Goal: Task Accomplishment & Management: Use online tool/utility

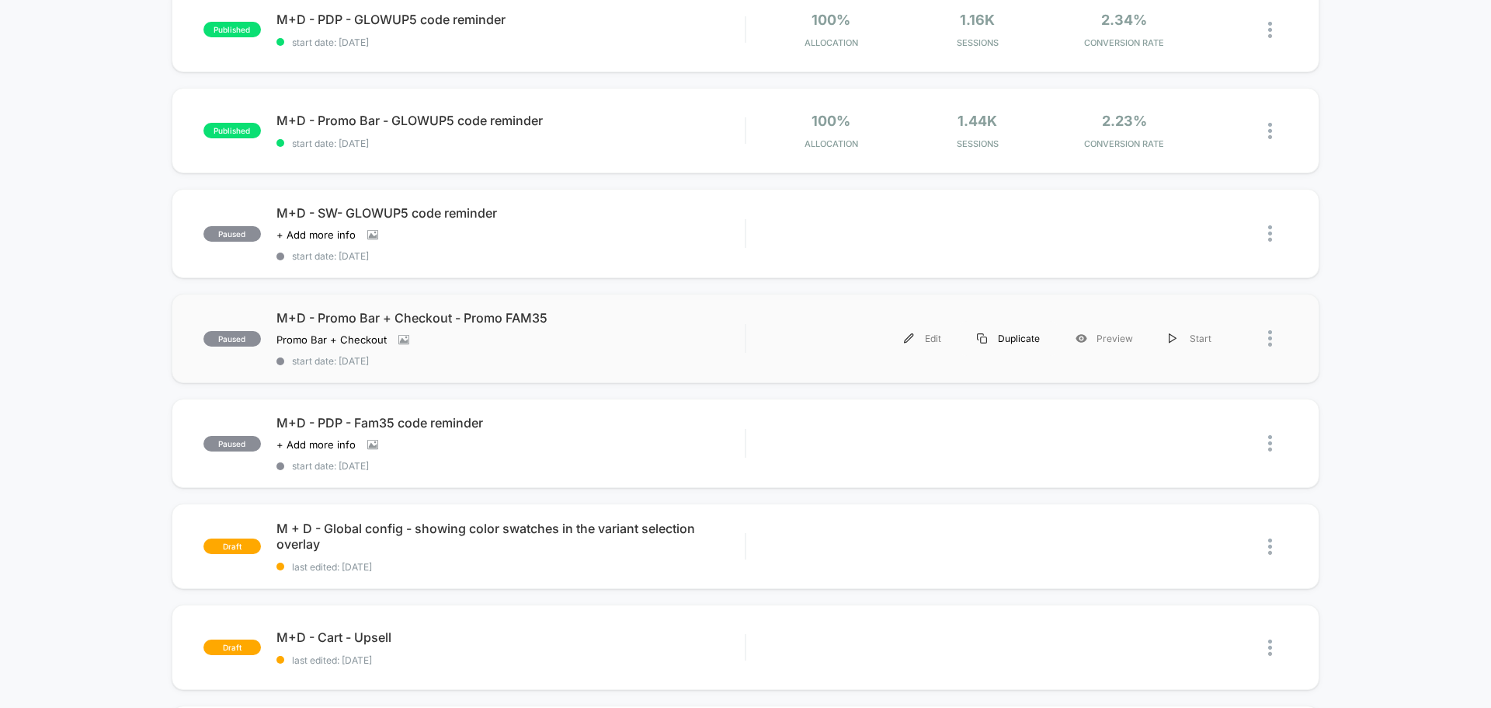
click at [1003, 342] on div "Duplicate" at bounding box center [1008, 338] width 99 height 35
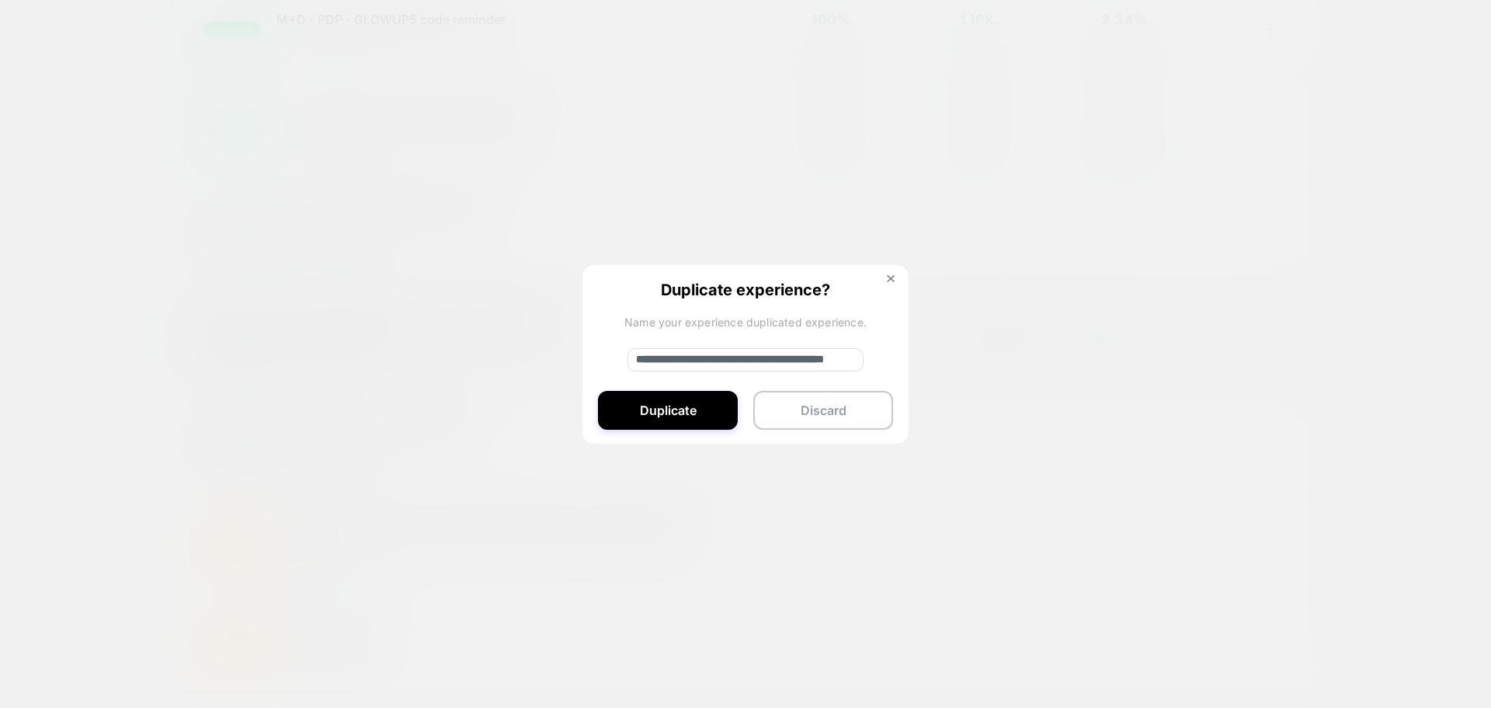
drag, startPoint x: 688, startPoint y: 360, endPoint x: 606, endPoint y: 357, distance: 82.4
click at [606, 357] on div "**********" at bounding box center [745, 355] width 326 height 180
type input "**********"
drag, startPoint x: 825, startPoint y: 366, endPoint x: 921, endPoint y: 368, distance: 96.3
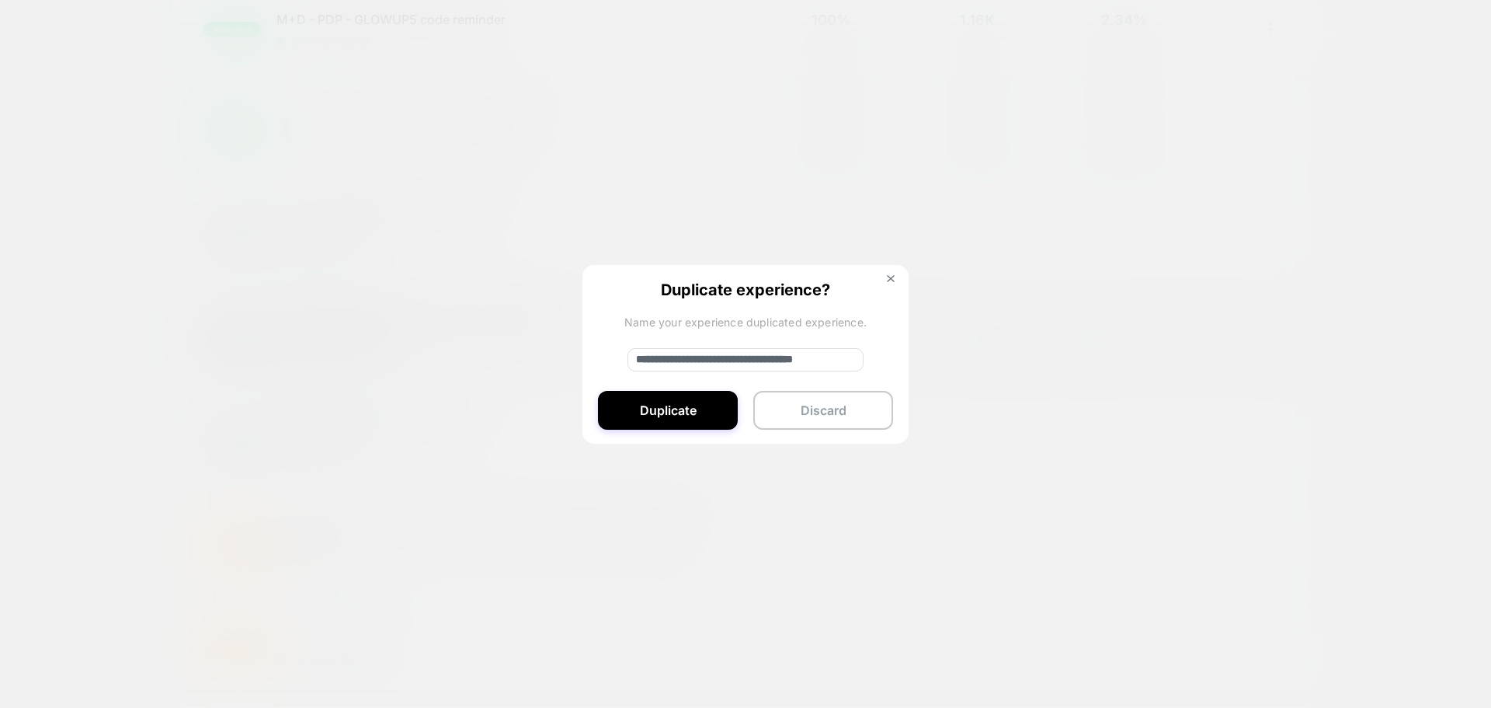
click at [923, 356] on div "**********" at bounding box center [996, 338] width 468 height 35
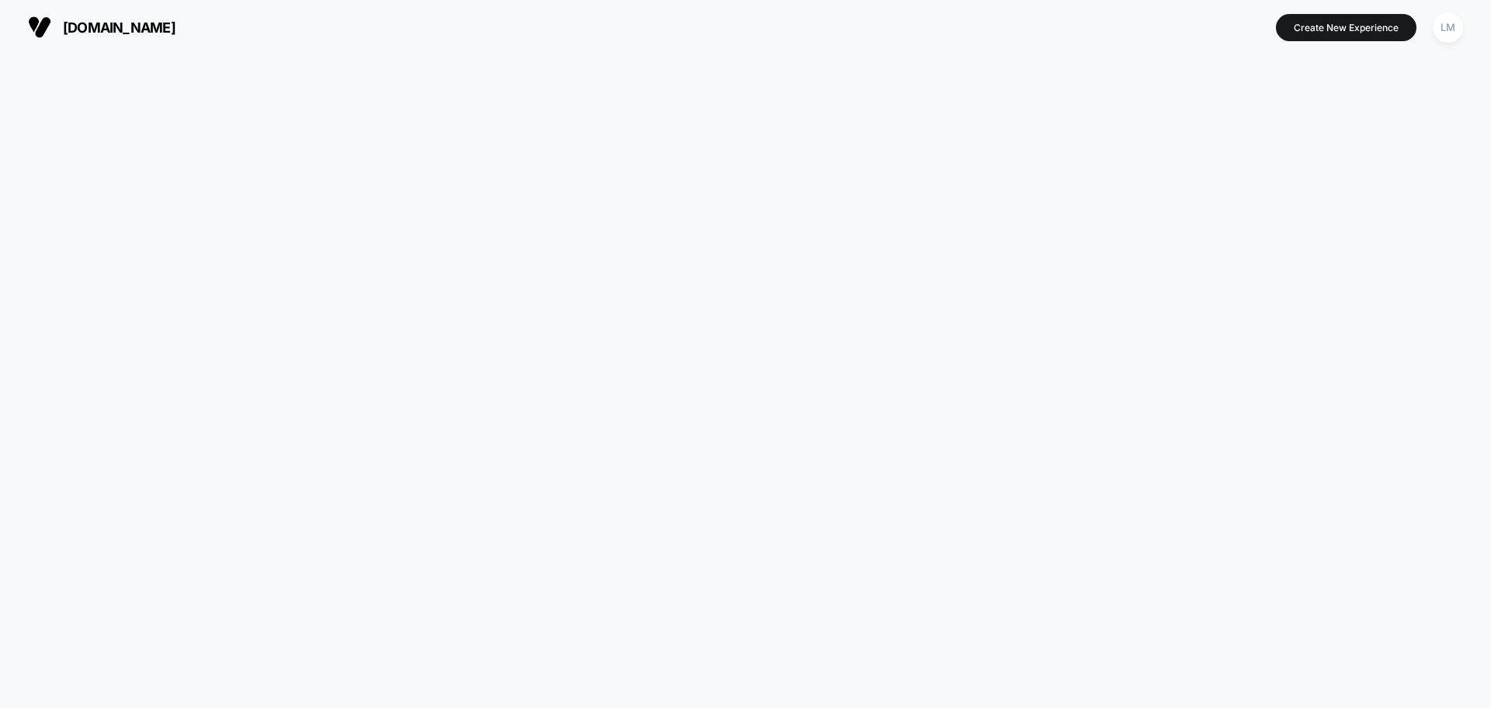
click at [856, 360] on div at bounding box center [745, 380] width 1491 height 653
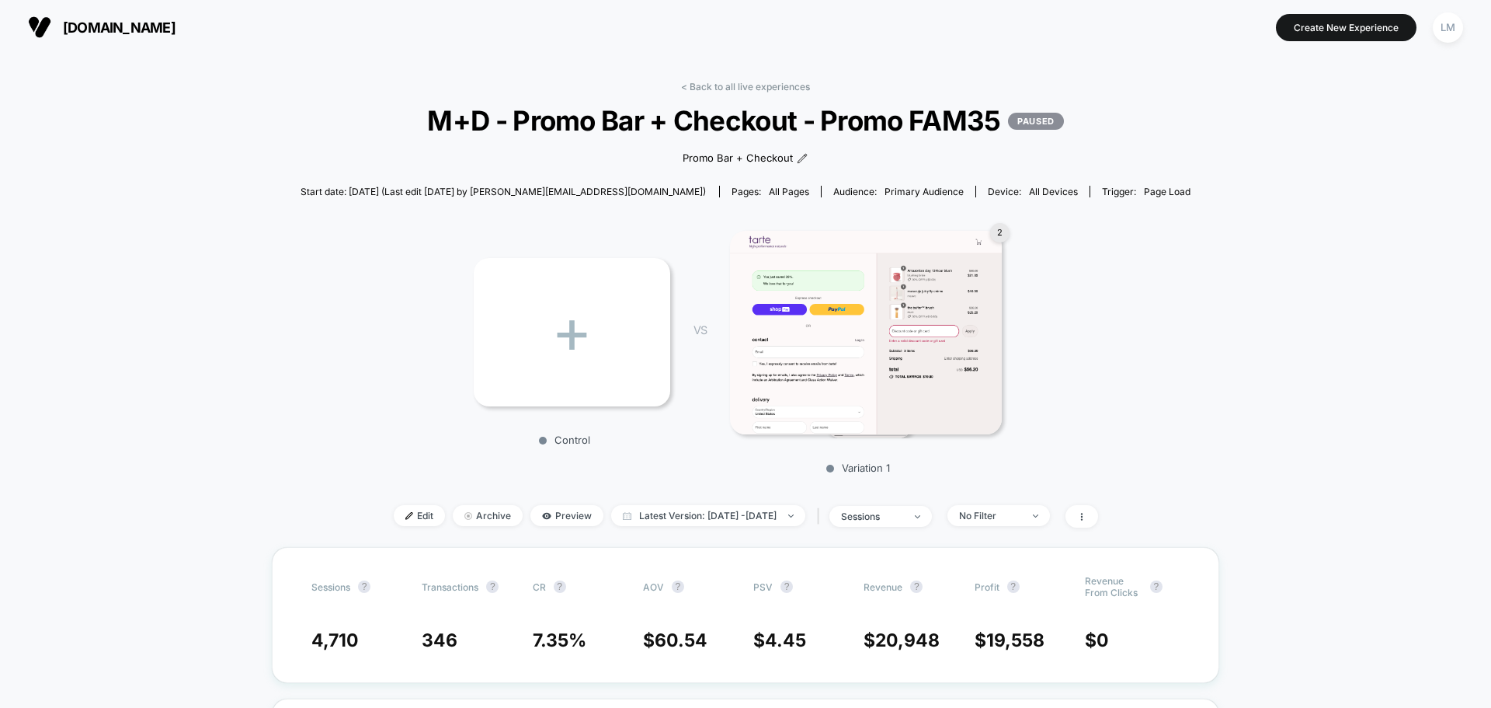
click at [70, 22] on span "[DOMAIN_NAME]" at bounding box center [119, 27] width 113 height 16
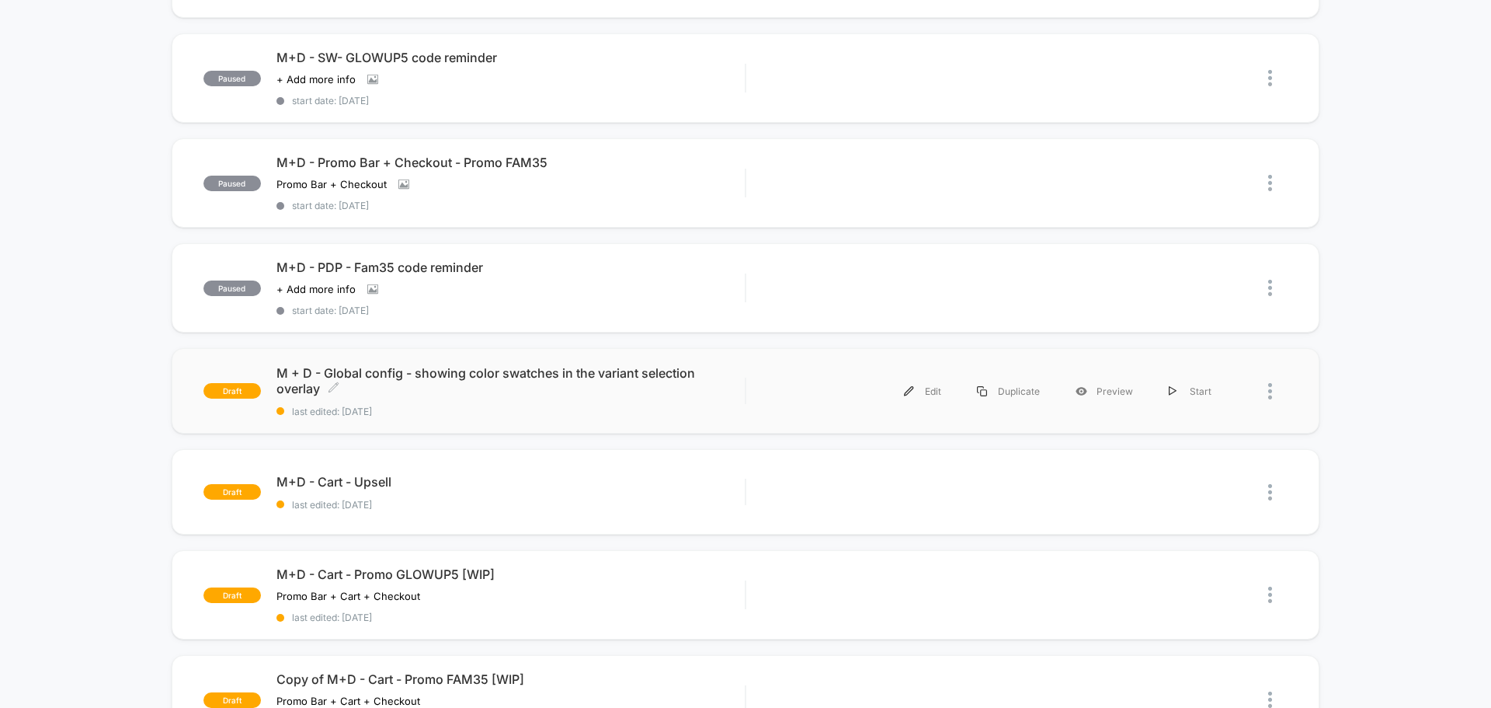
scroll to position [388, 0]
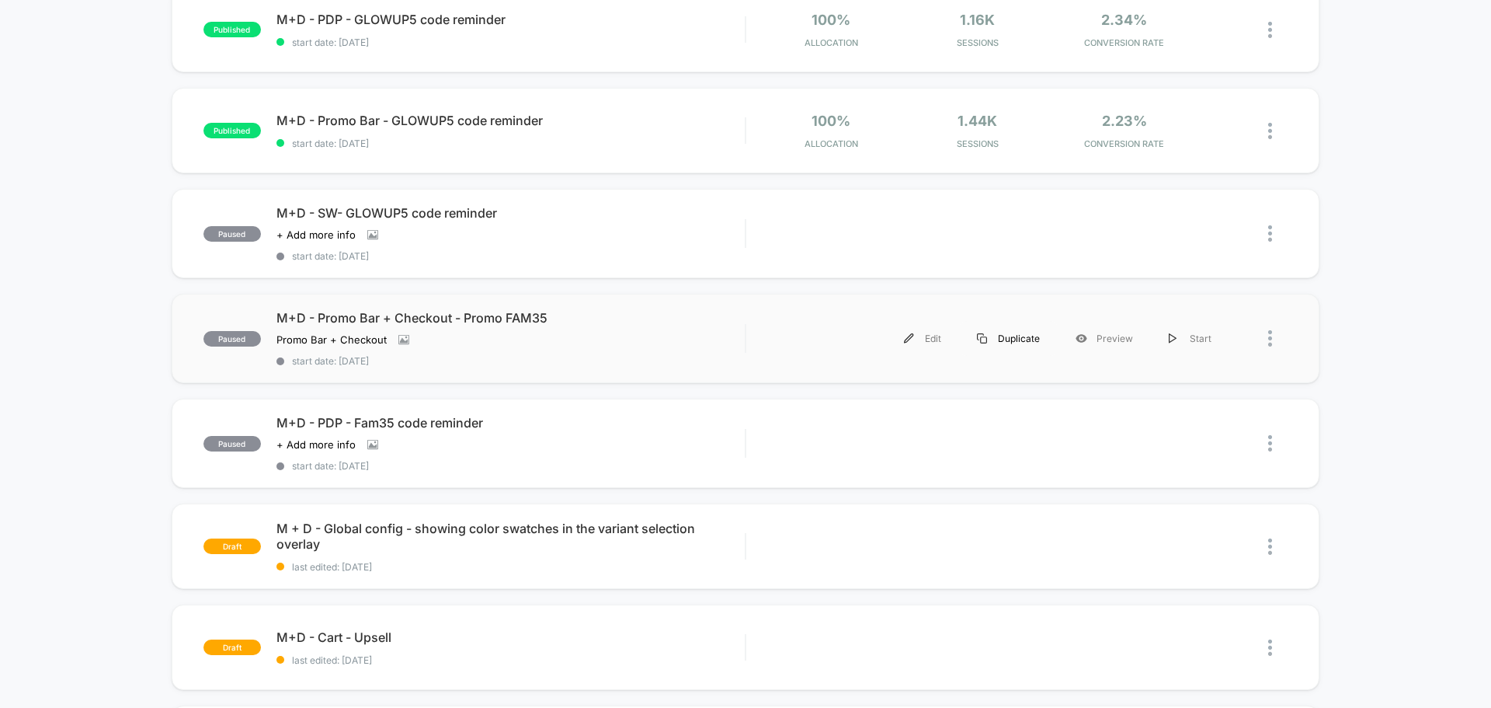
click at [1020, 341] on div "Duplicate" at bounding box center [1008, 338] width 99 height 35
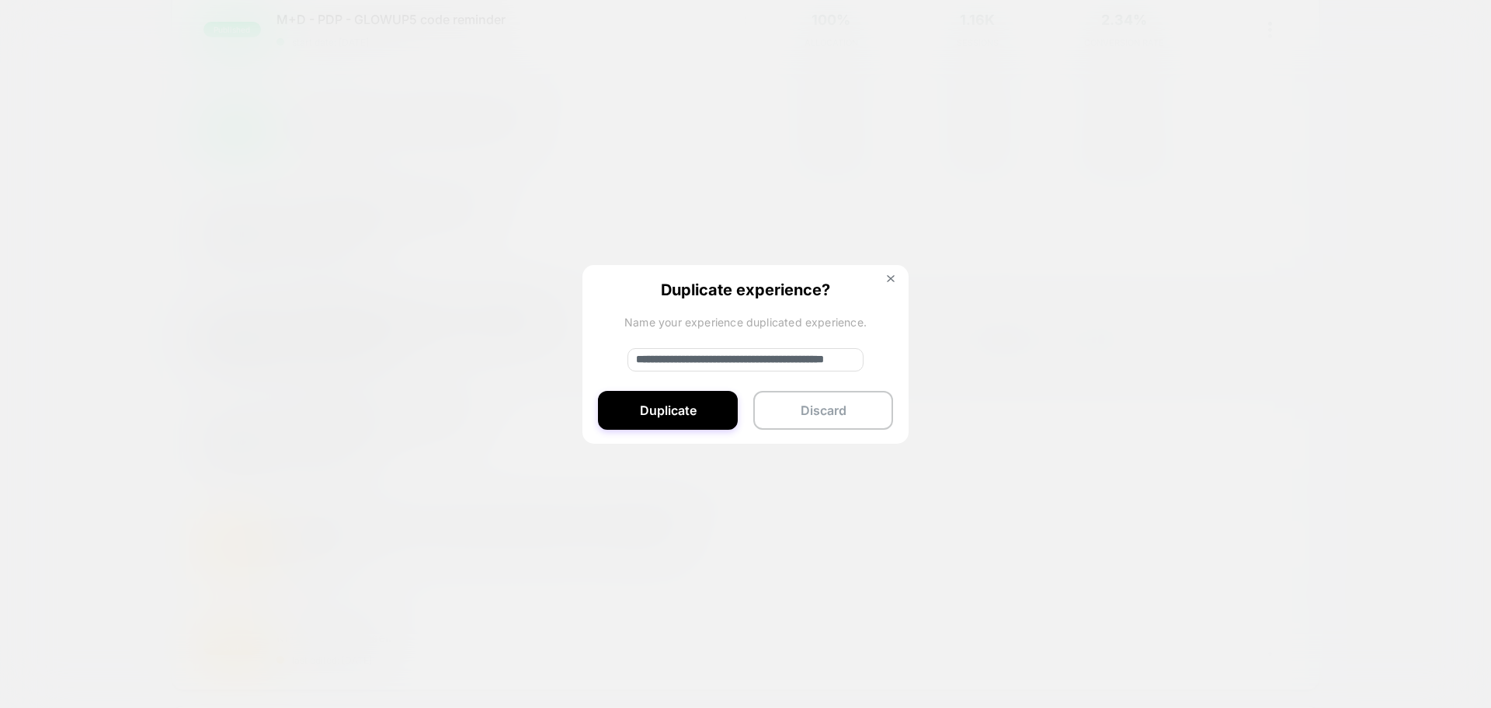
click at [687, 363] on input "**********" at bounding box center [746, 359] width 236 height 23
click at [826, 365] on input "**********" at bounding box center [746, 359] width 236 height 23
type input "**********"
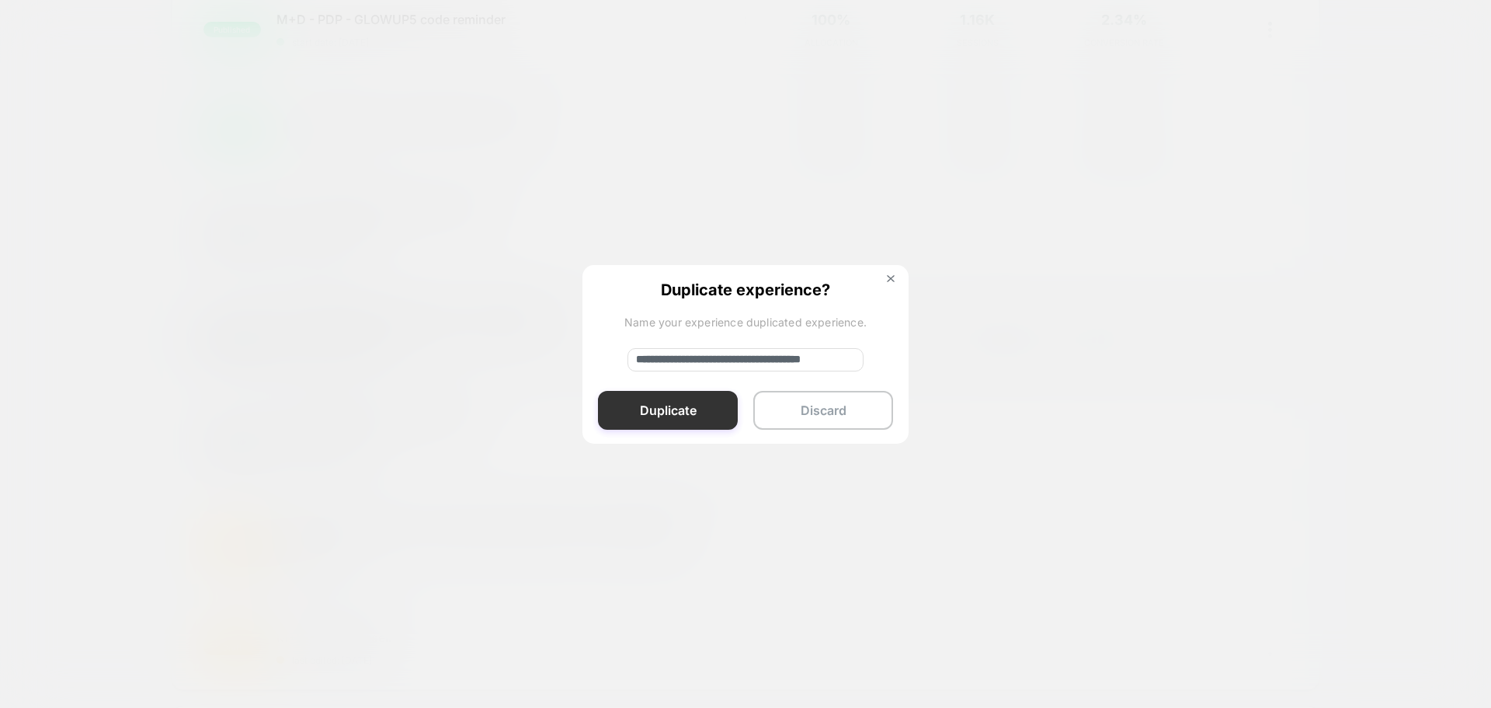
click at [667, 419] on button "Duplicate" at bounding box center [668, 410] width 140 height 39
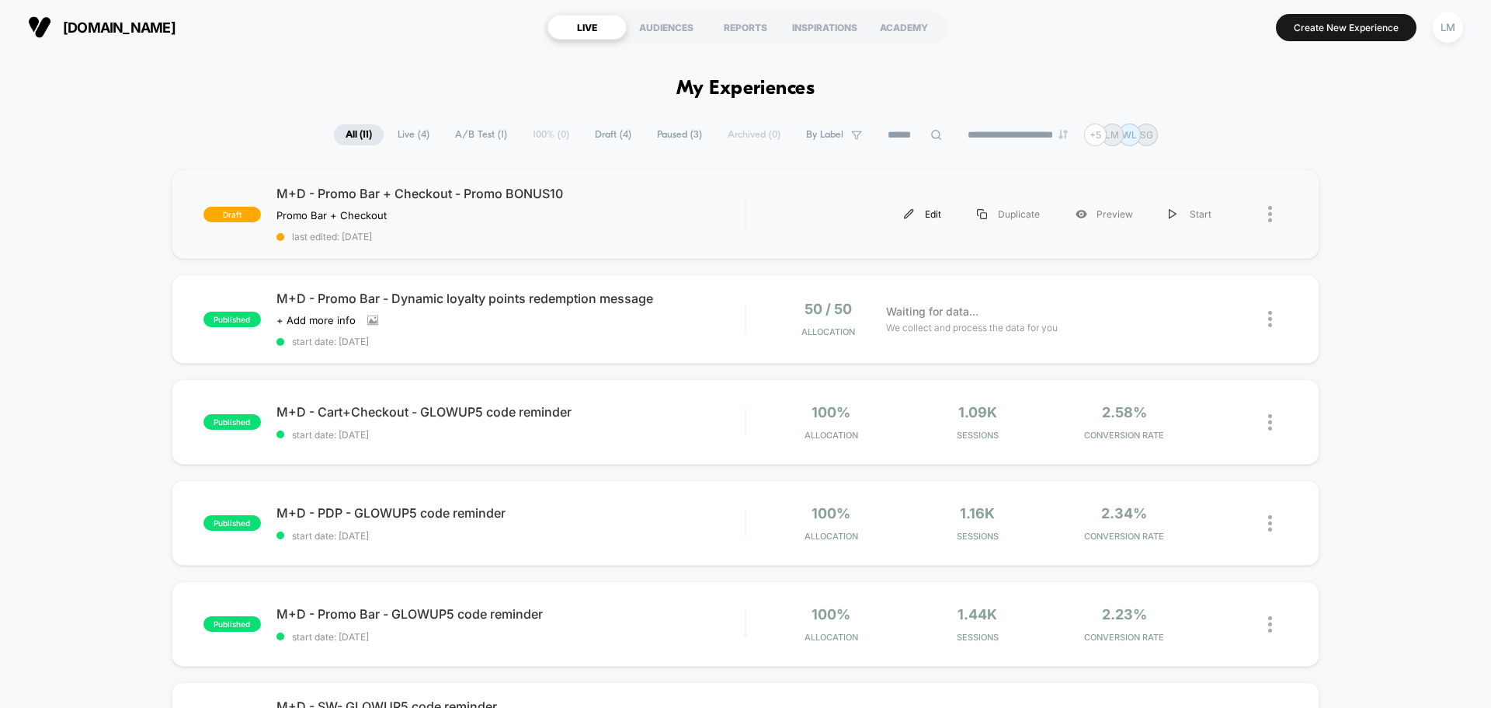
click at [926, 214] on div "Edit" at bounding box center [922, 213] width 73 height 35
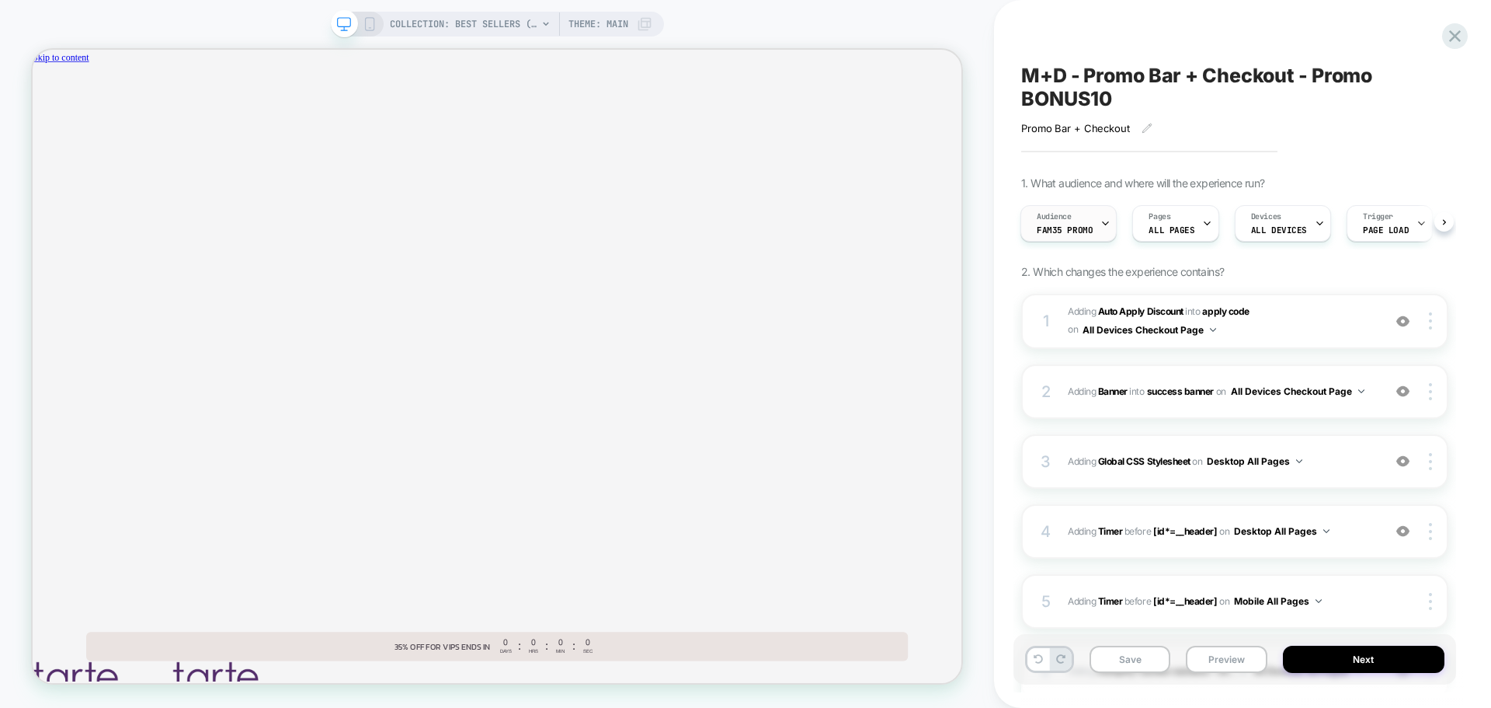
click at [1100, 221] on icon at bounding box center [1105, 223] width 10 height 10
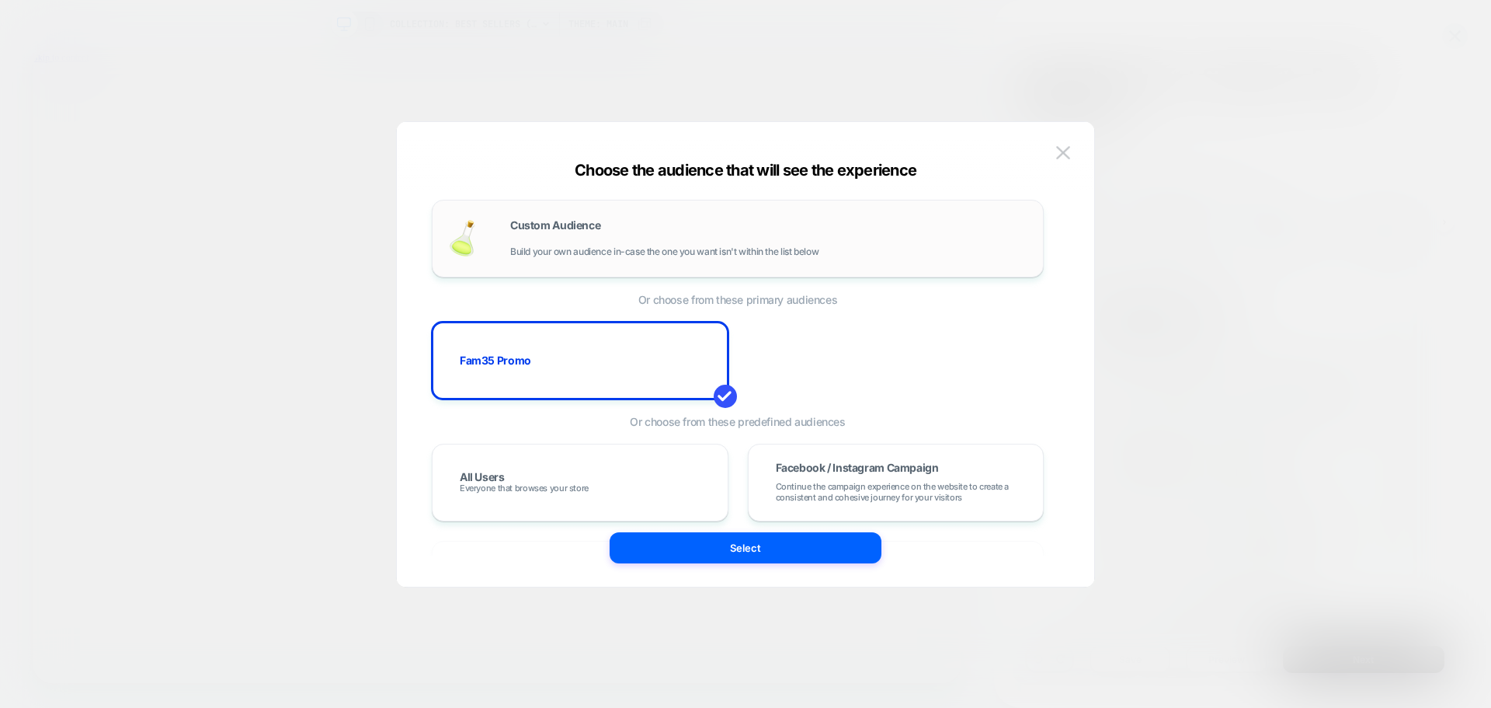
click at [673, 231] on div "Custom Audience Build your own audience in-case the one you want isn't within t…" at bounding box center [768, 238] width 517 height 37
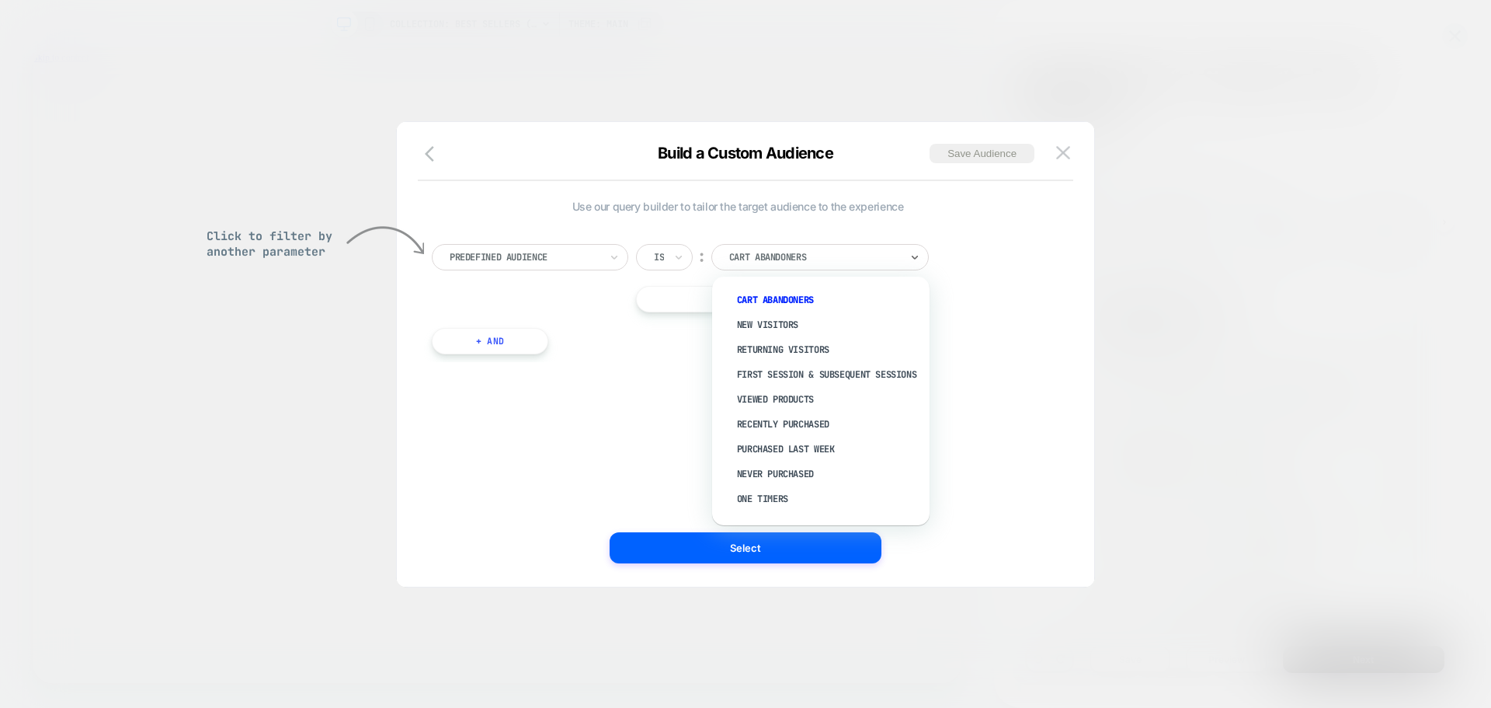
click at [840, 261] on div at bounding box center [814, 257] width 171 height 14
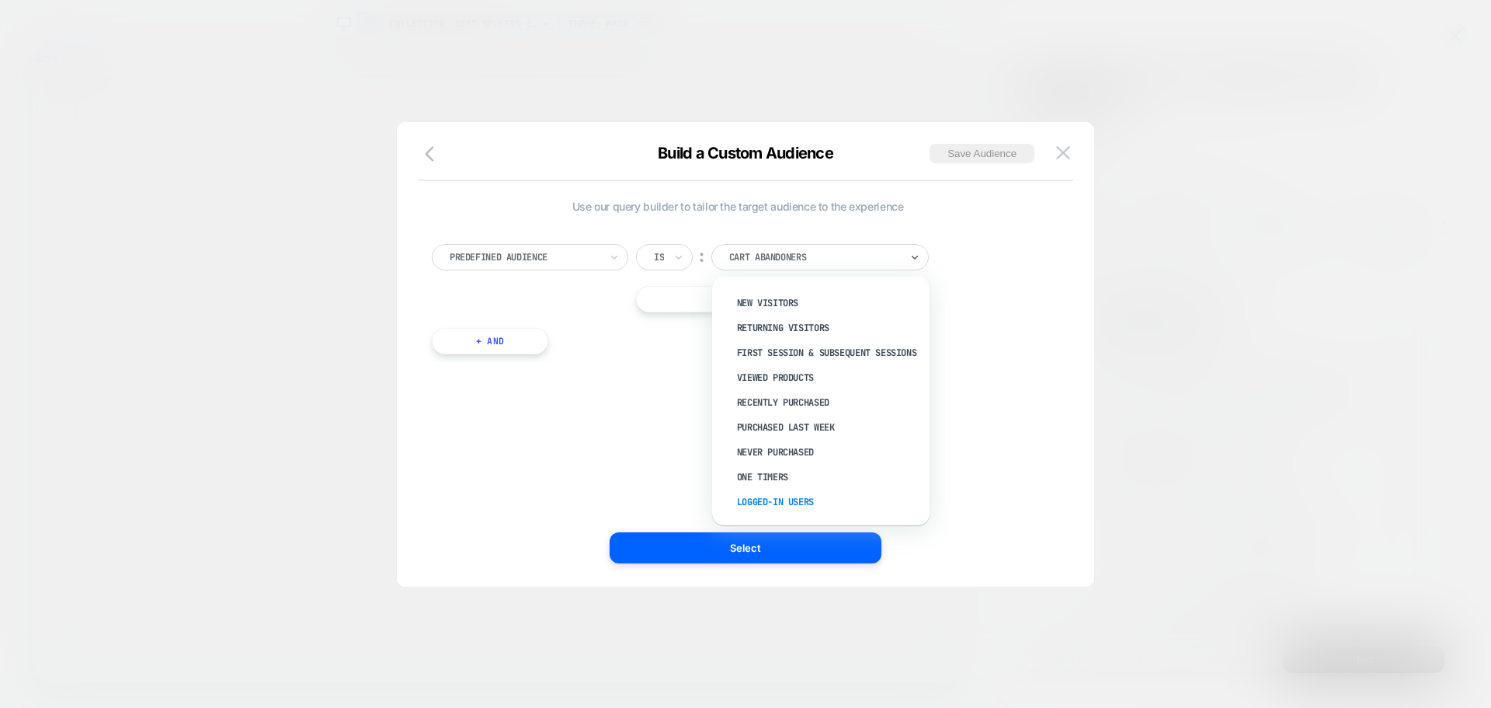
click at [790, 501] on div "Logged-in Users" at bounding box center [829, 501] width 202 height 25
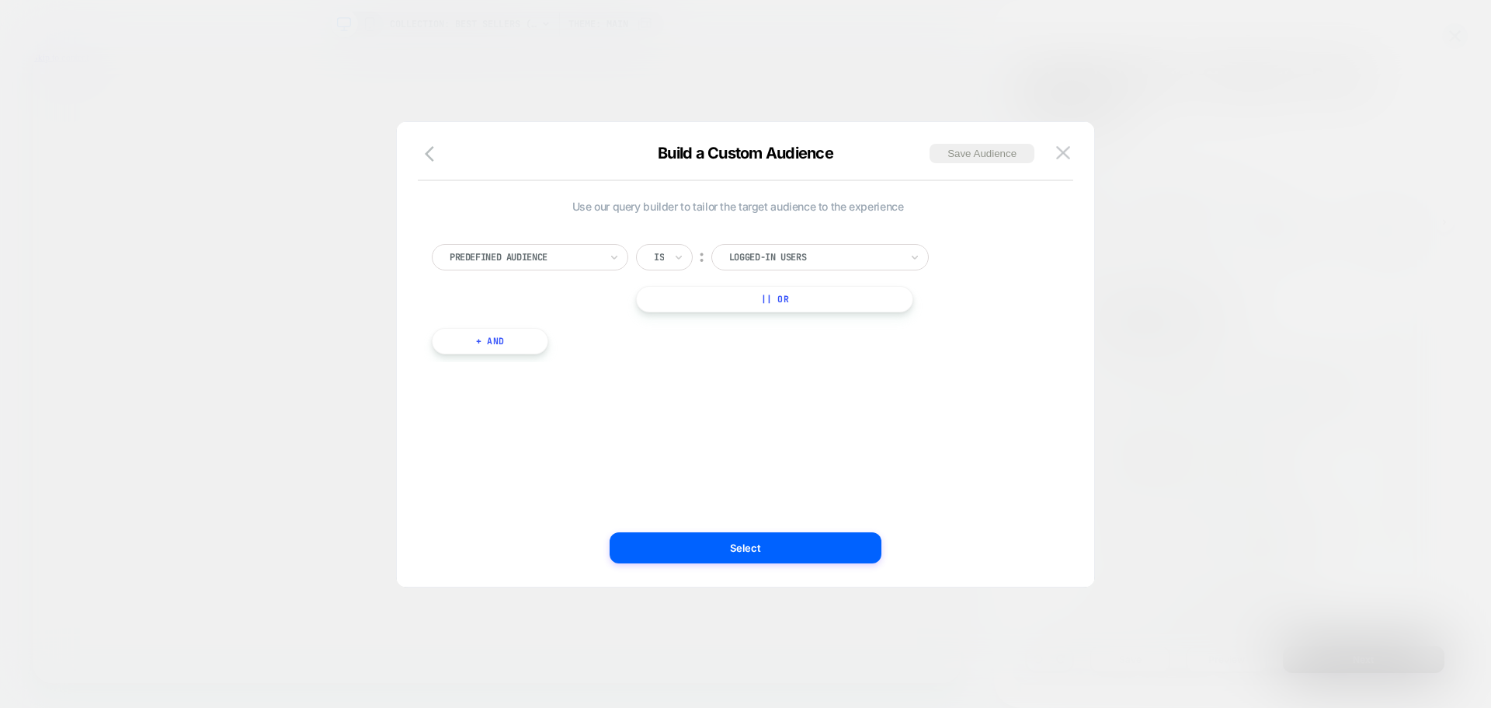
click at [788, 261] on div at bounding box center [814, 257] width 171 height 14
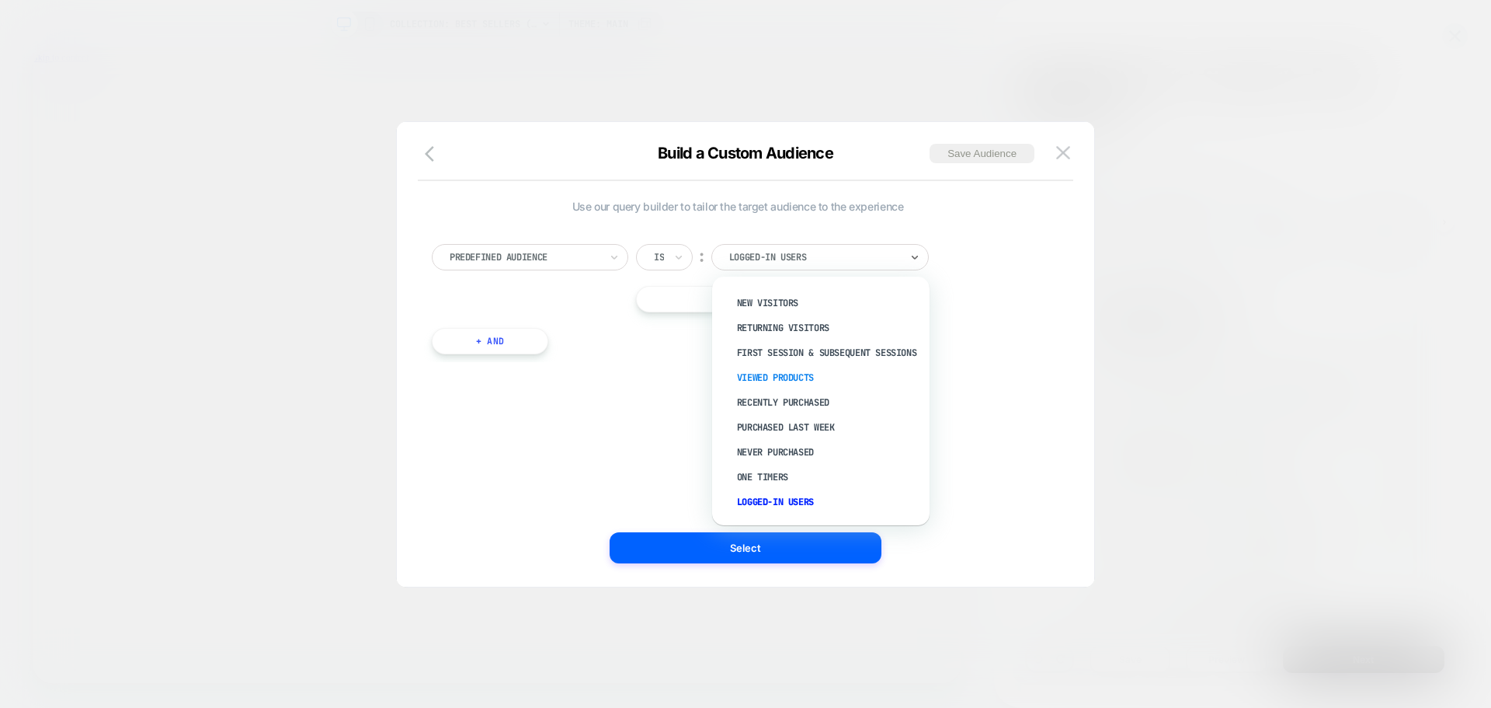
scroll to position [0, 0]
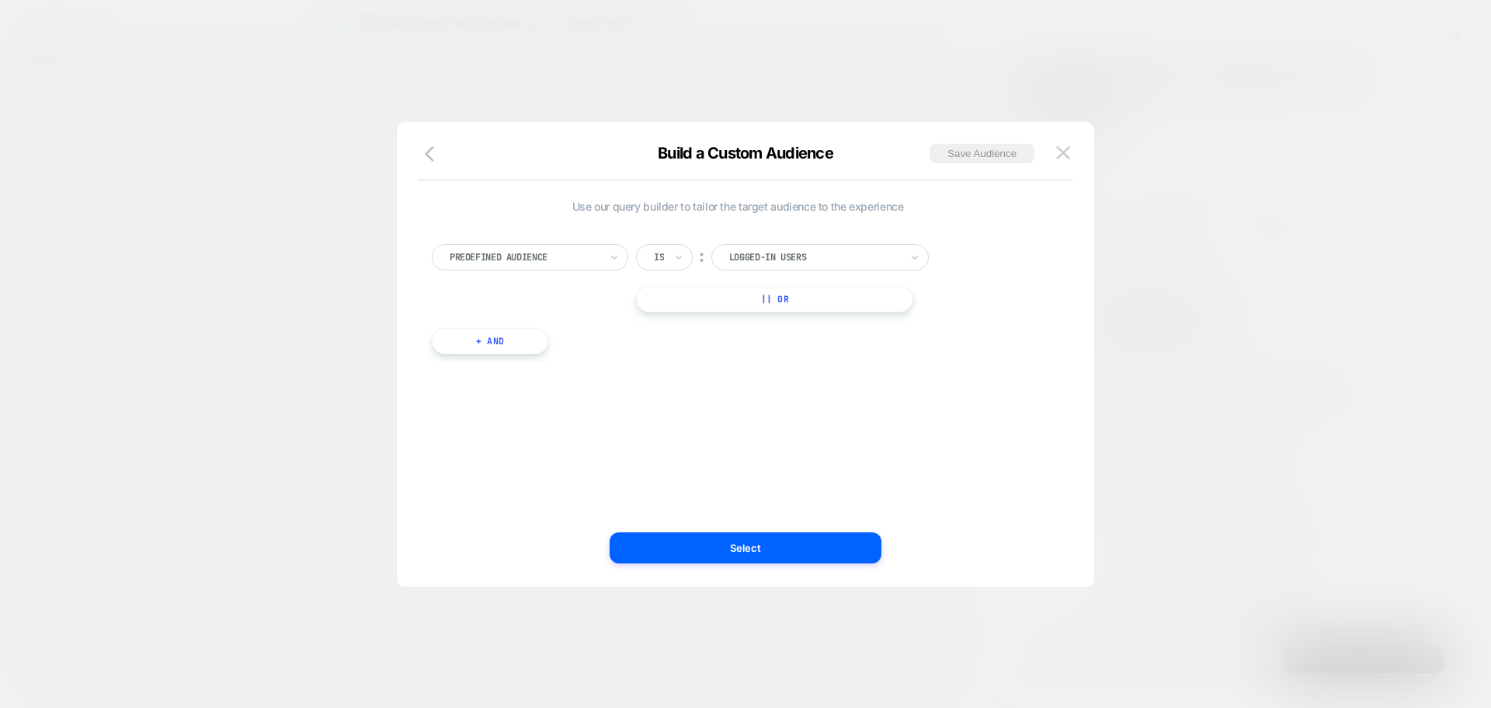
click at [982, 322] on div "Predefined Audience Is ︰ Logged-in Users || Or + And" at bounding box center [738, 291] width 628 height 141
click at [744, 551] on button "Select" at bounding box center [746, 547] width 272 height 31
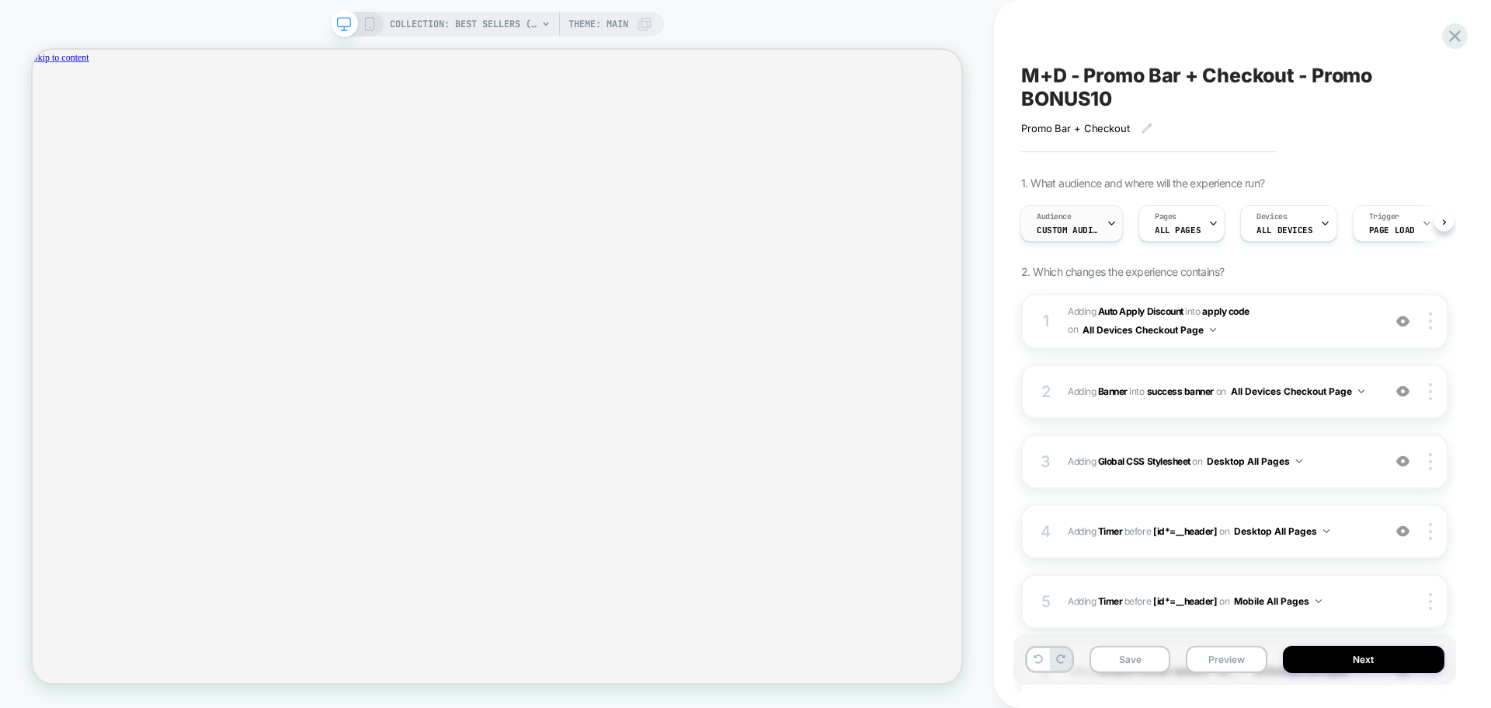
click at [1097, 220] on div "Audience Custom Audience" at bounding box center [1067, 223] width 93 height 35
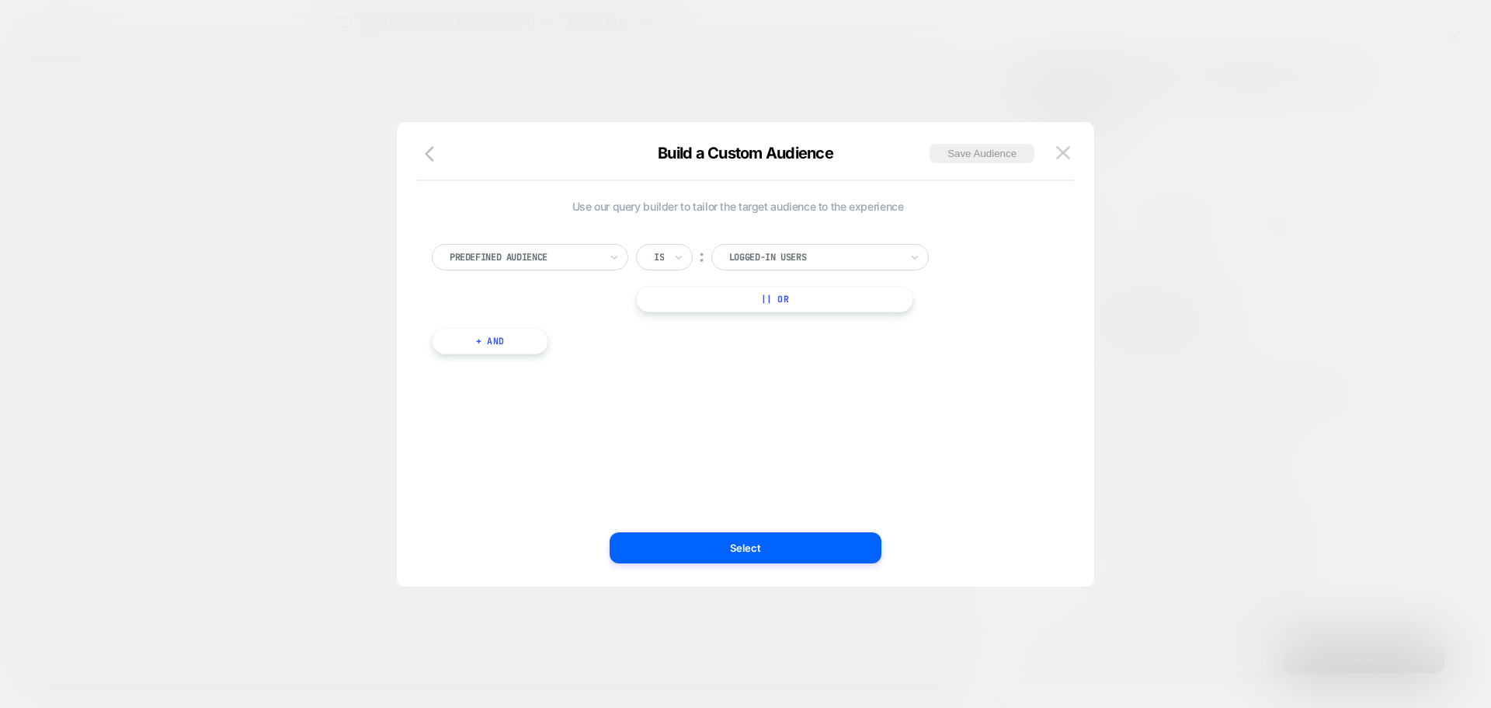
click at [429, 142] on div "Use our query builder to tailor the target audience to the experience Predefine…" at bounding box center [745, 361] width 651 height 449
click at [429, 149] on icon "button" at bounding box center [429, 154] width 9 height 16
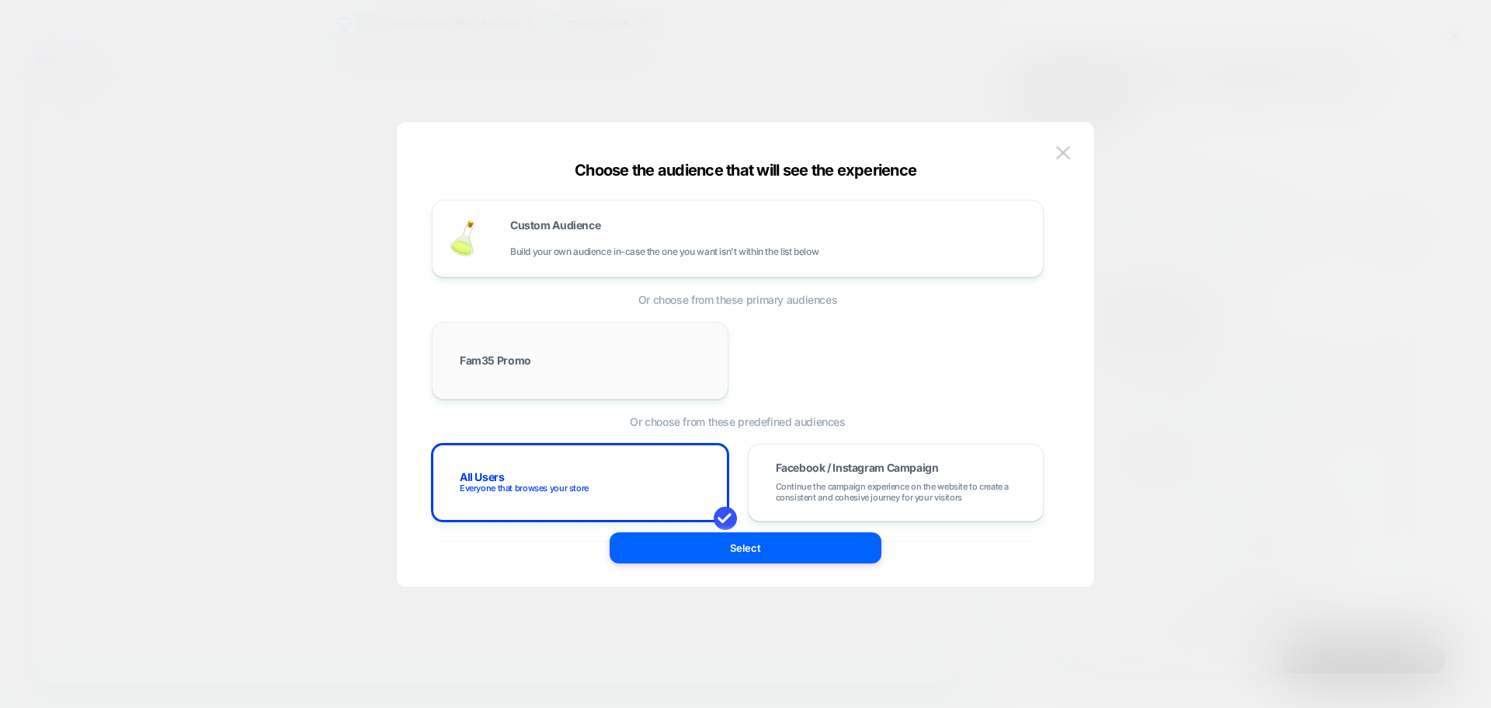
click at [612, 362] on div "Fam35 Promo" at bounding box center [580, 360] width 264 height 45
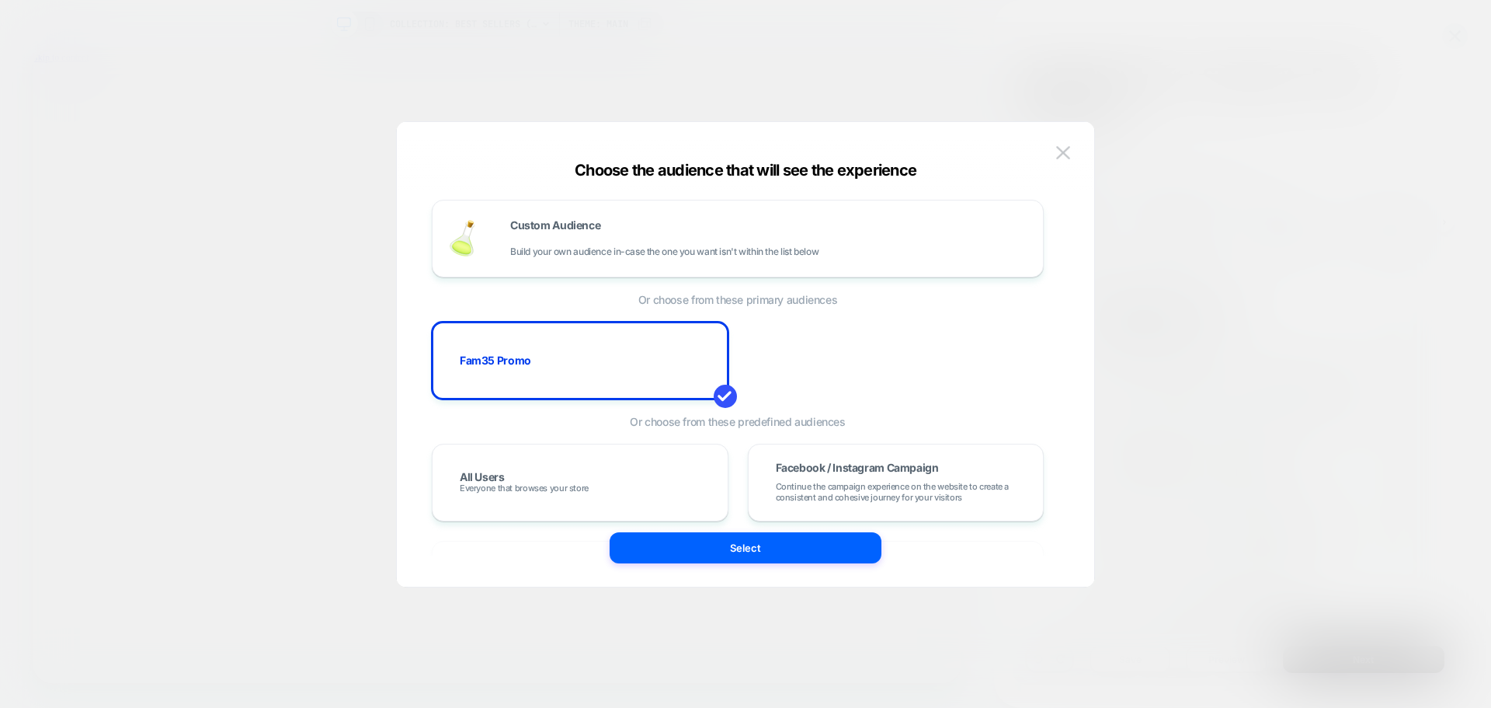
drag, startPoint x: 645, startPoint y: 356, endPoint x: 777, endPoint y: 386, distance: 135.5
click at [777, 386] on div "Fam35 Promo" at bounding box center [738, 361] width 612 height 78
click at [635, 353] on div "Fam35 Promo" at bounding box center [580, 360] width 264 height 45
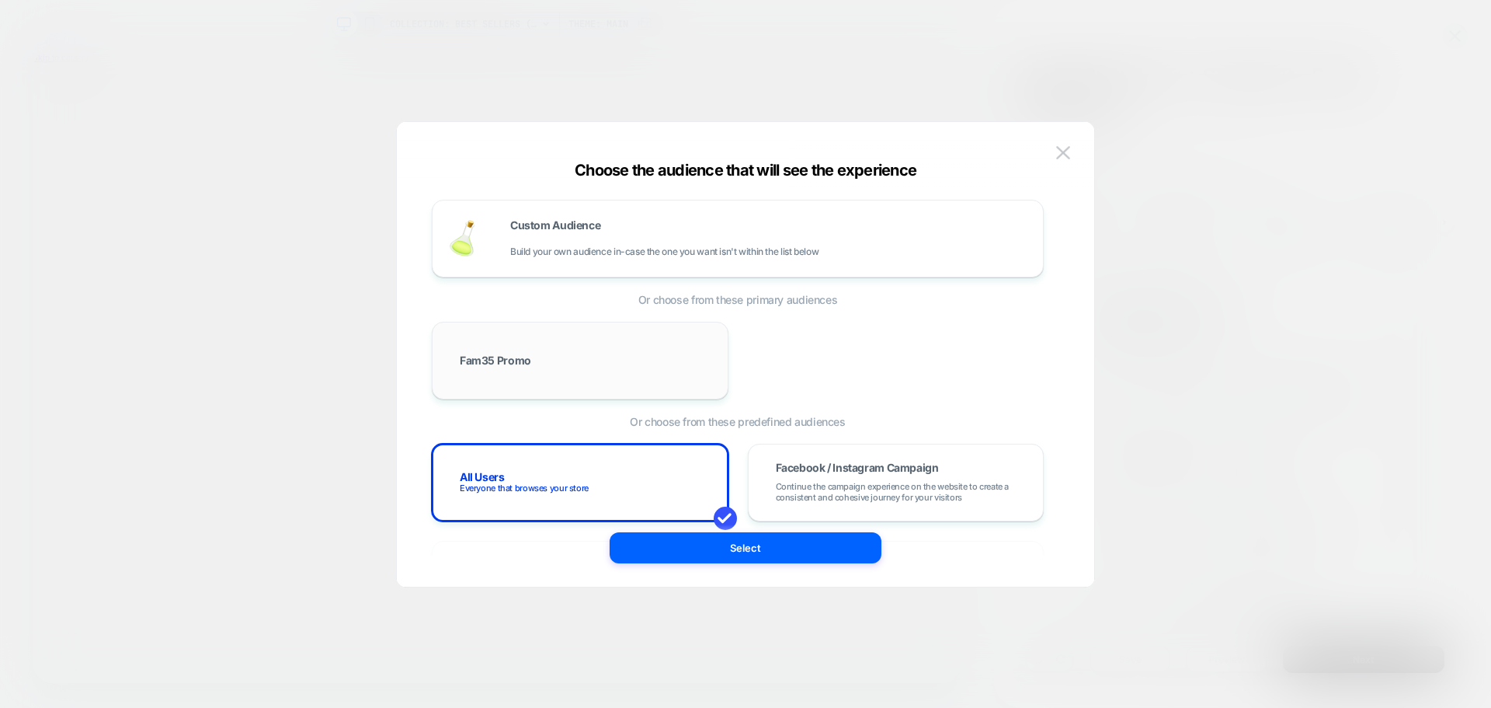
click at [675, 353] on div "Fam35 Promo" at bounding box center [580, 360] width 264 height 45
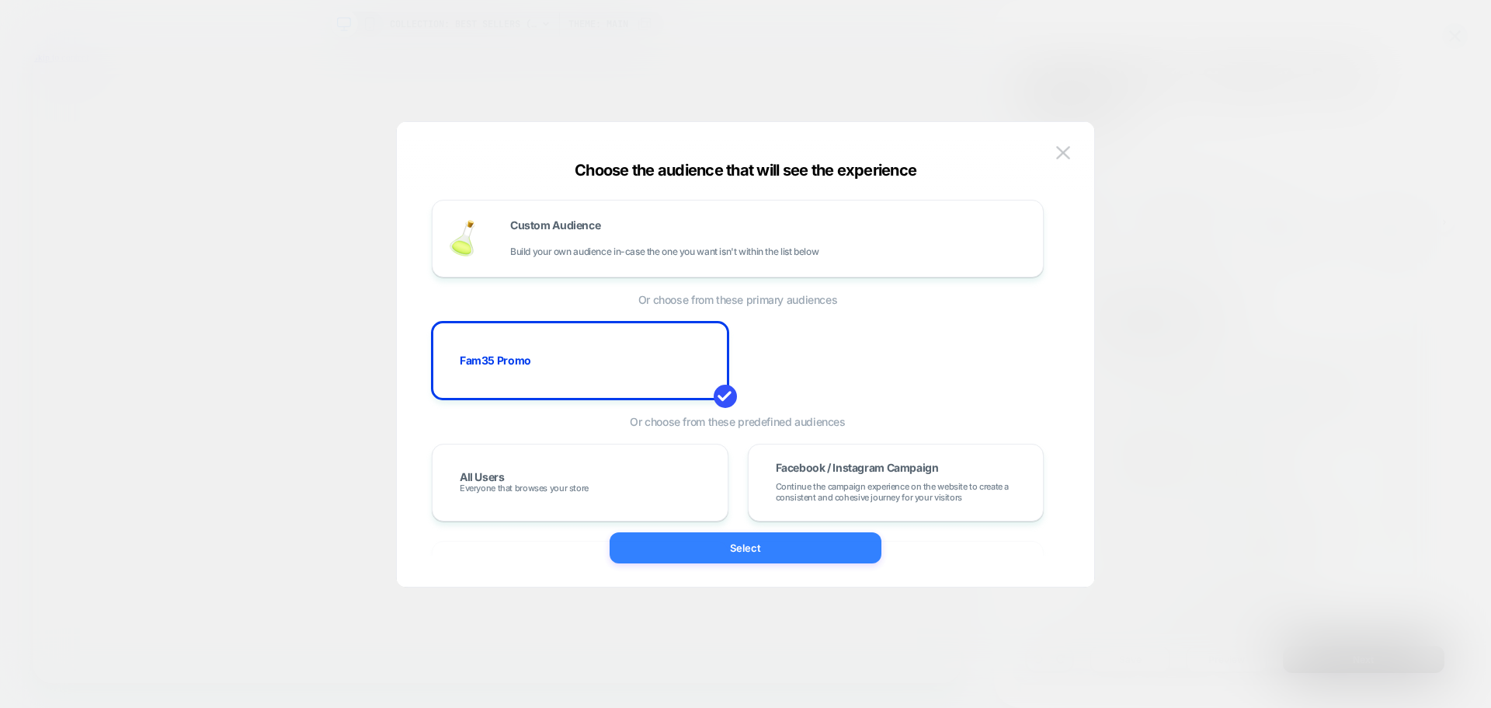
click at [789, 541] on button "Select" at bounding box center [746, 547] width 272 height 31
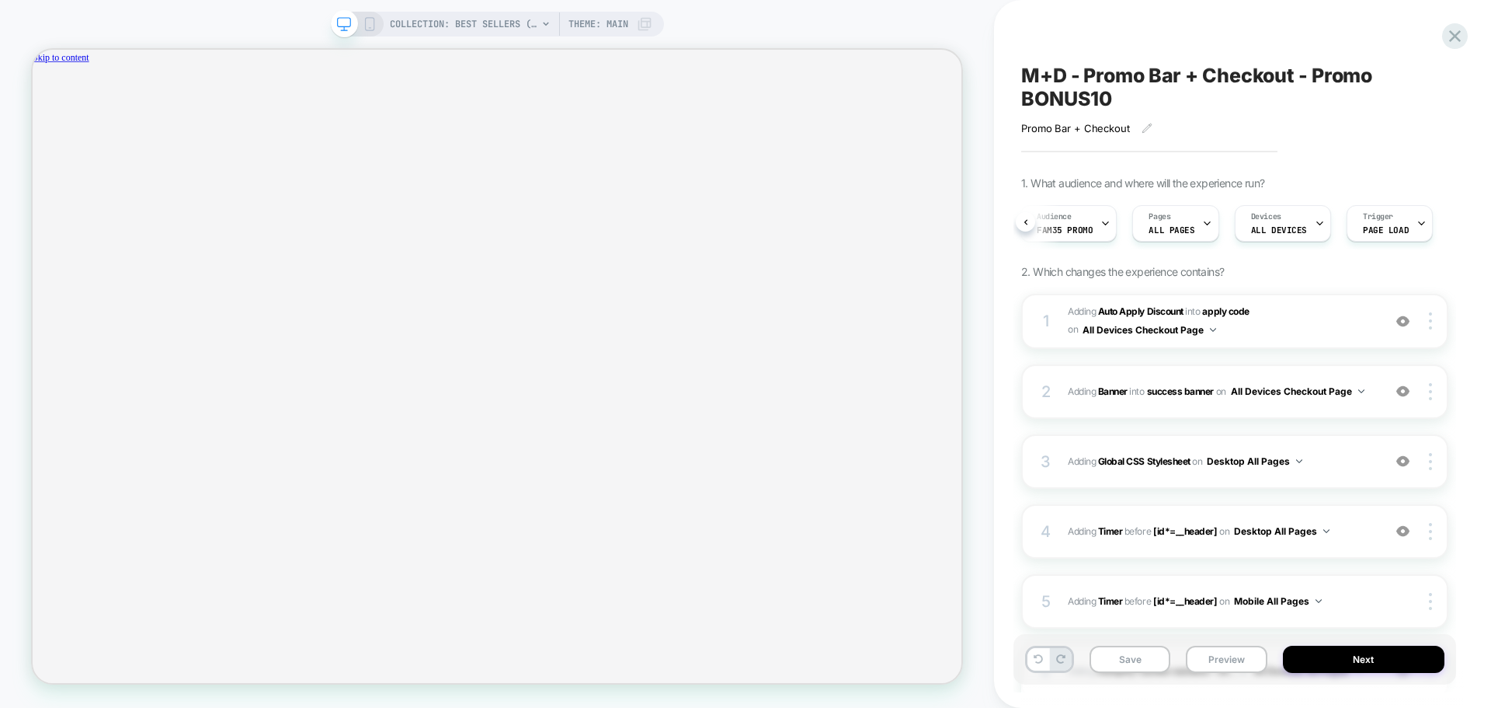
scroll to position [0, 32]
click at [1444, 221] on div "Audience Fam35 Promo Pages ALL PAGES Devices ALL DEVICES Trigger Page Load" at bounding box center [1234, 223] width 427 height 52
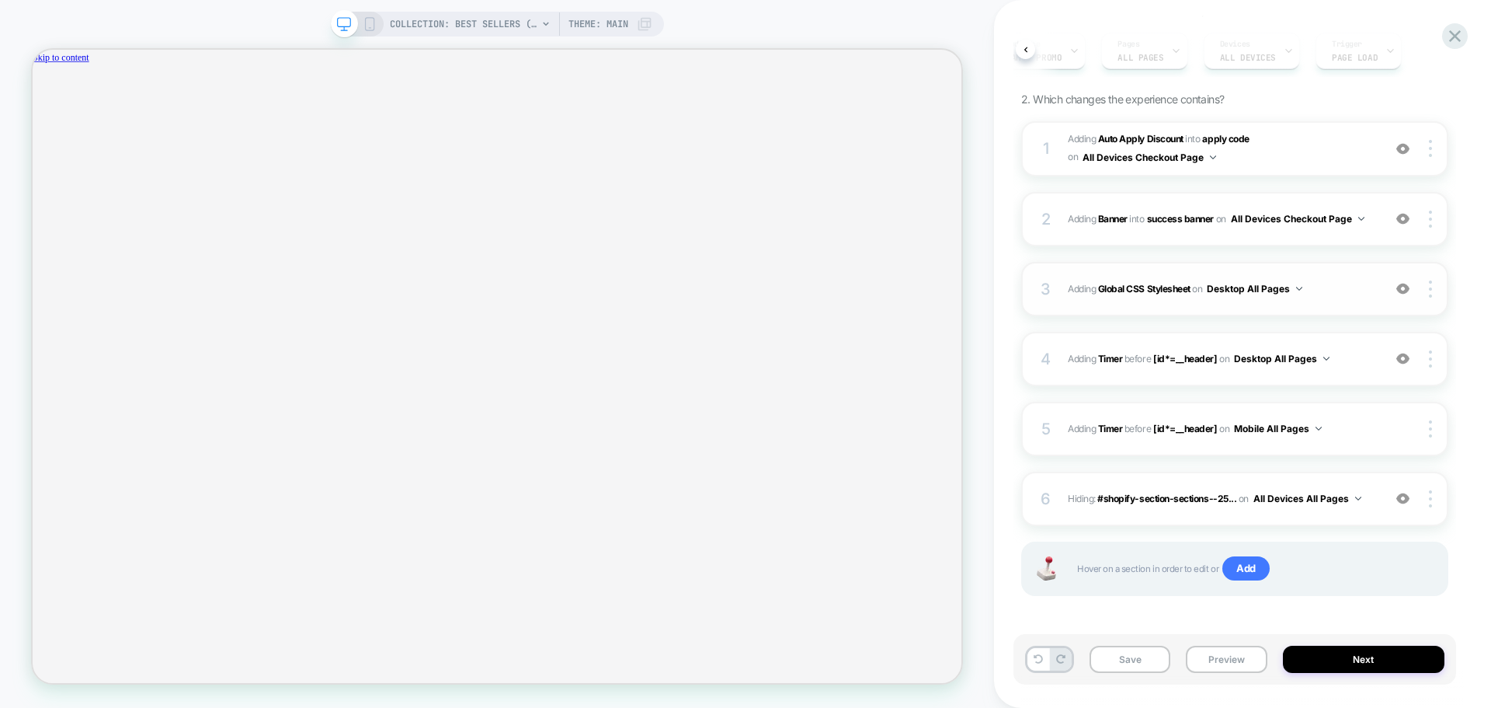
scroll to position [177, 0]
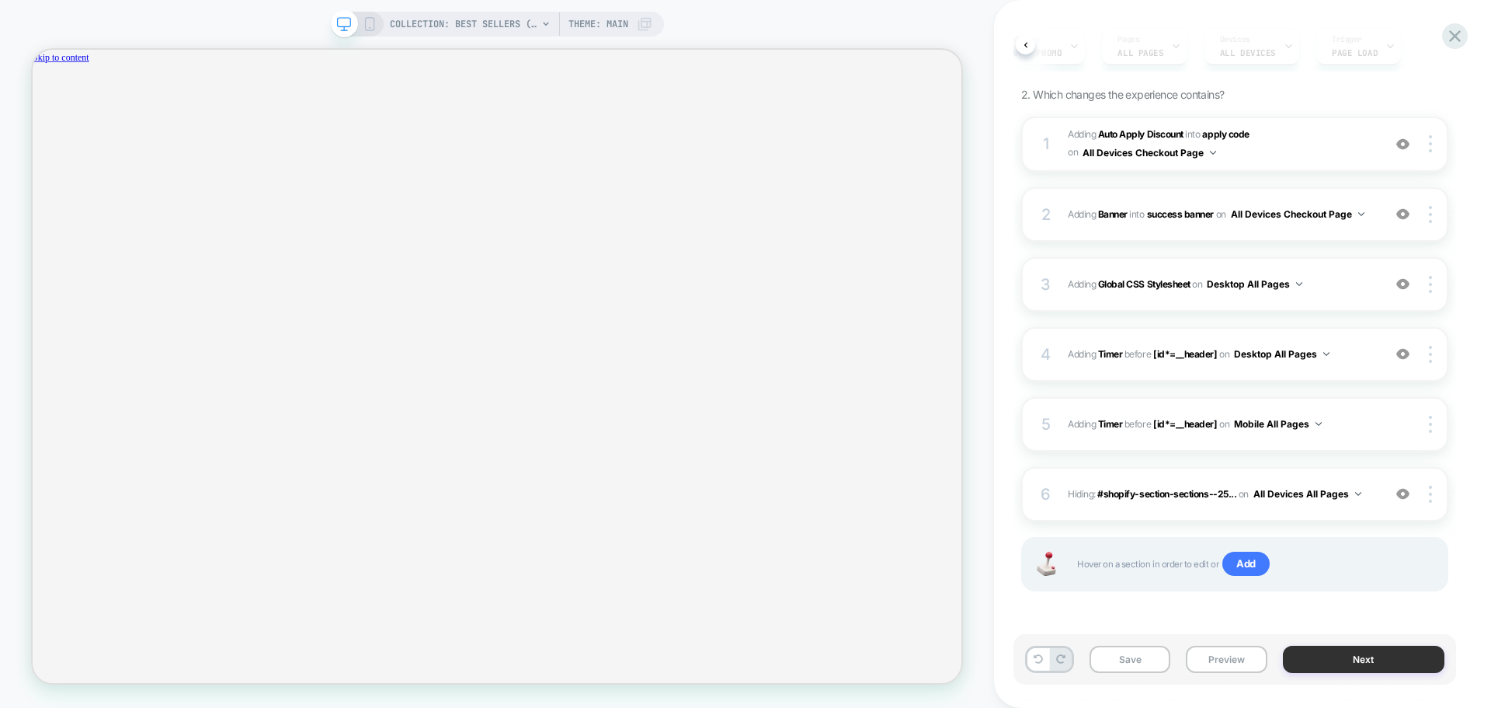
click at [1385, 655] on button "Next" at bounding box center [1364, 658] width 162 height 27
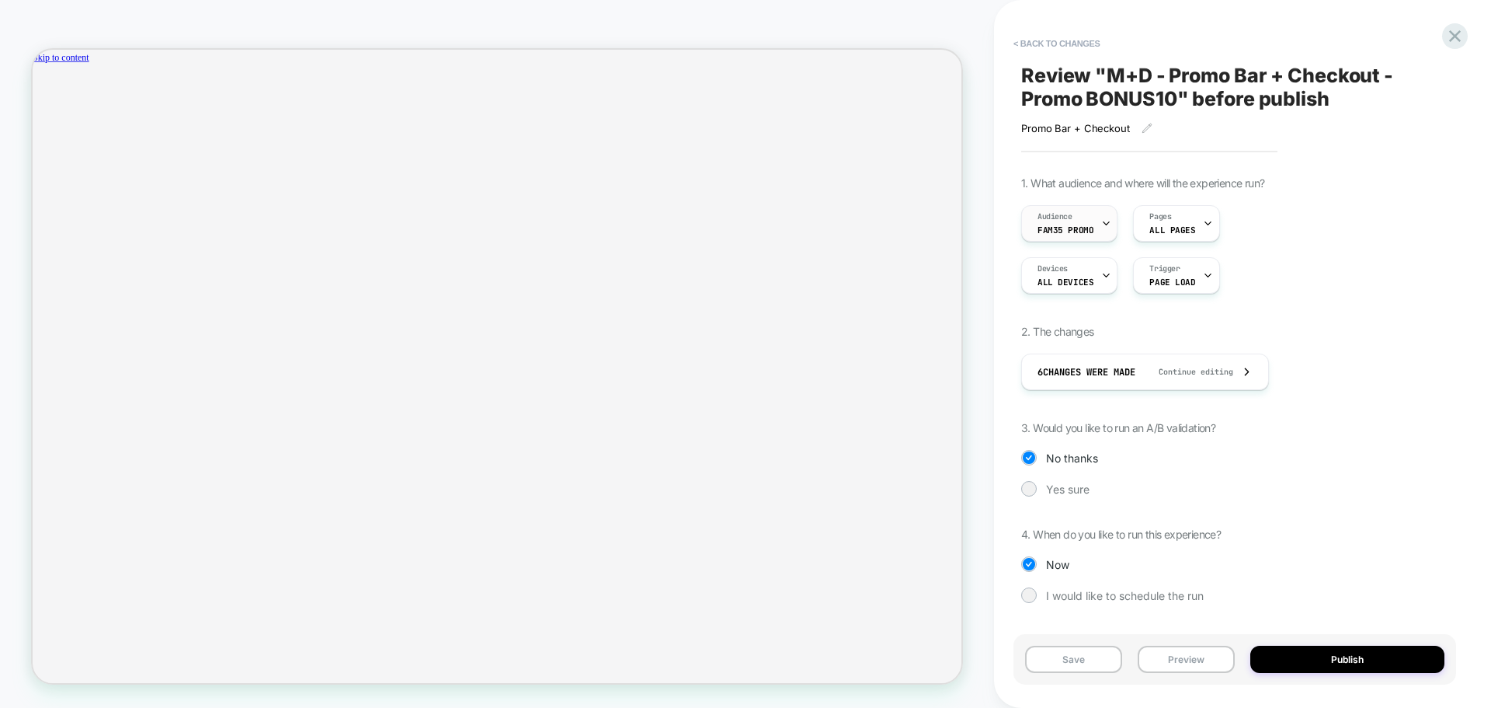
click at [1097, 218] on div "Audience Fam35 Promo" at bounding box center [1065, 223] width 87 height 35
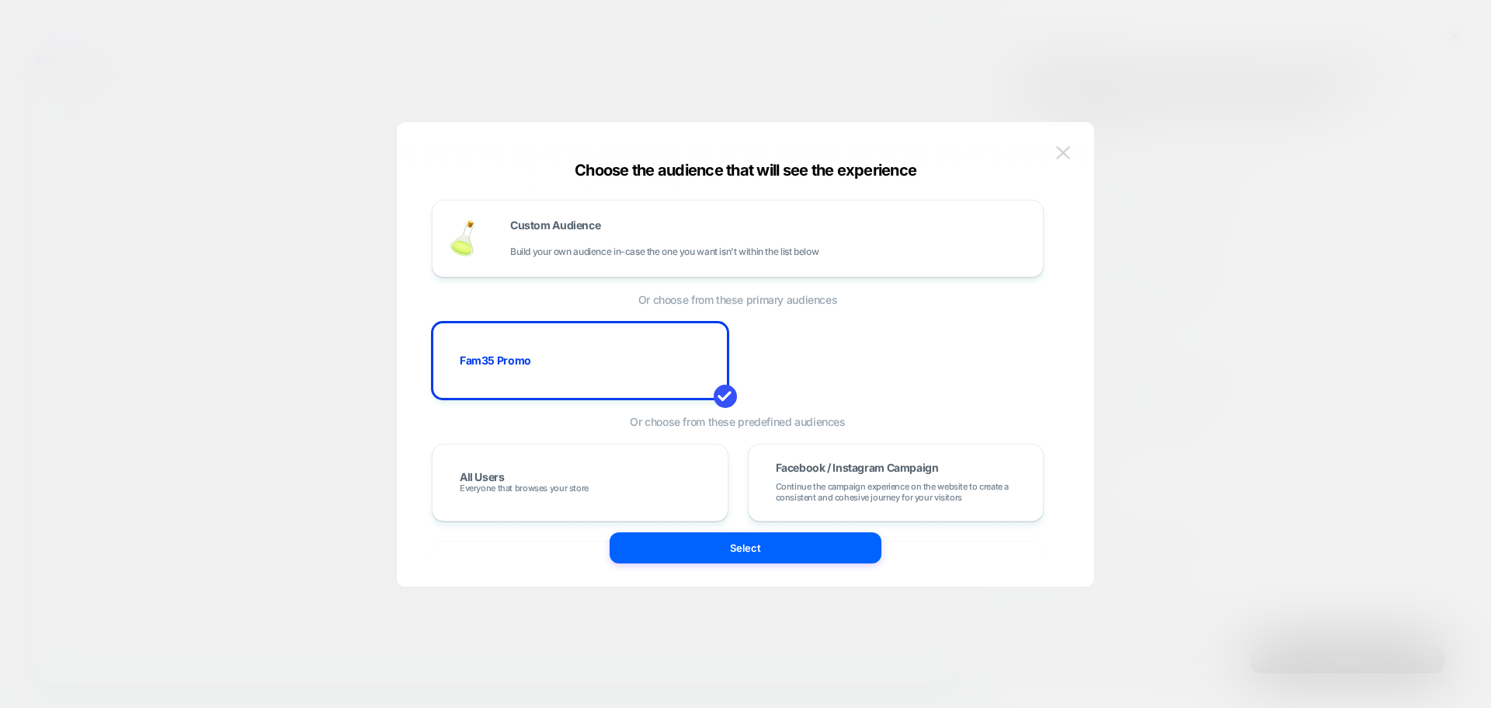
click at [1066, 148] on img at bounding box center [1063, 152] width 14 height 13
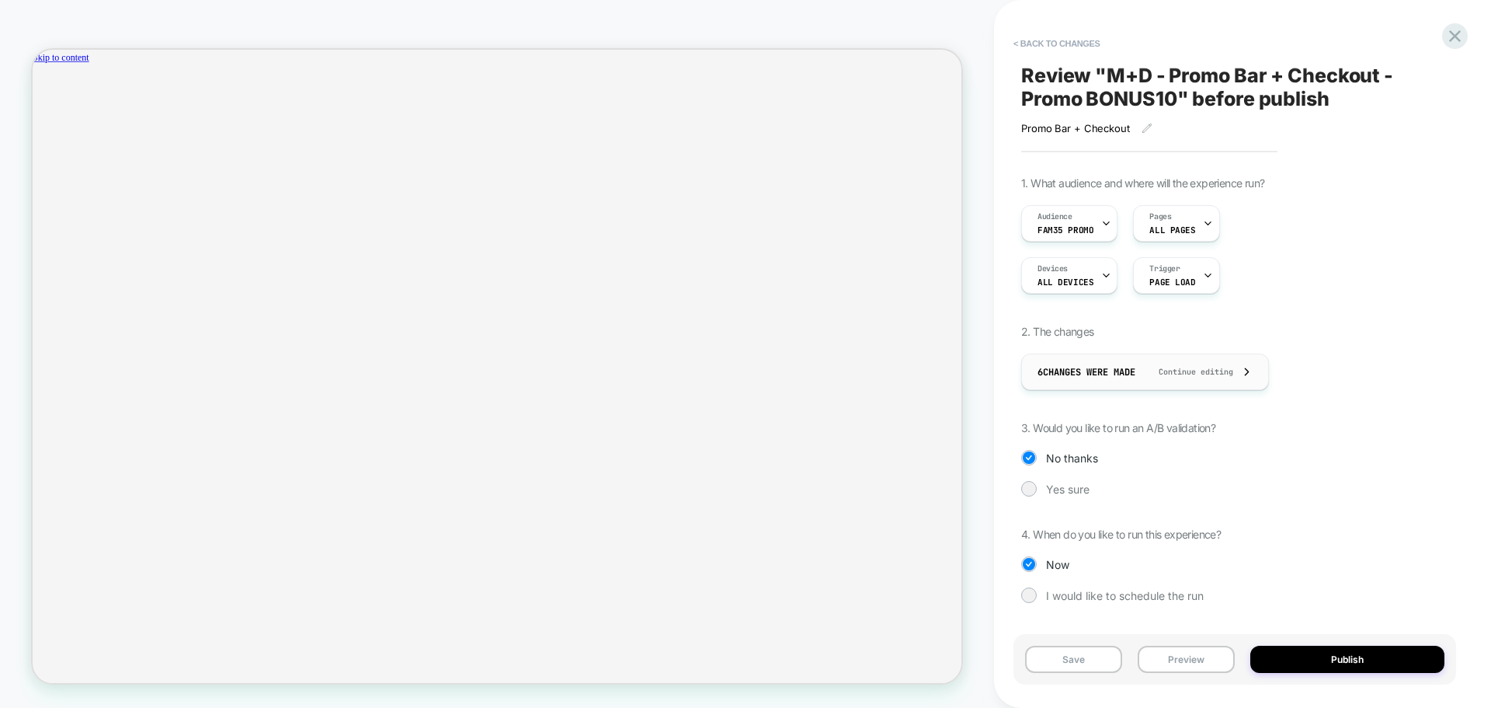
click at [1252, 371] on icon at bounding box center [1247, 372] width 12 height 12
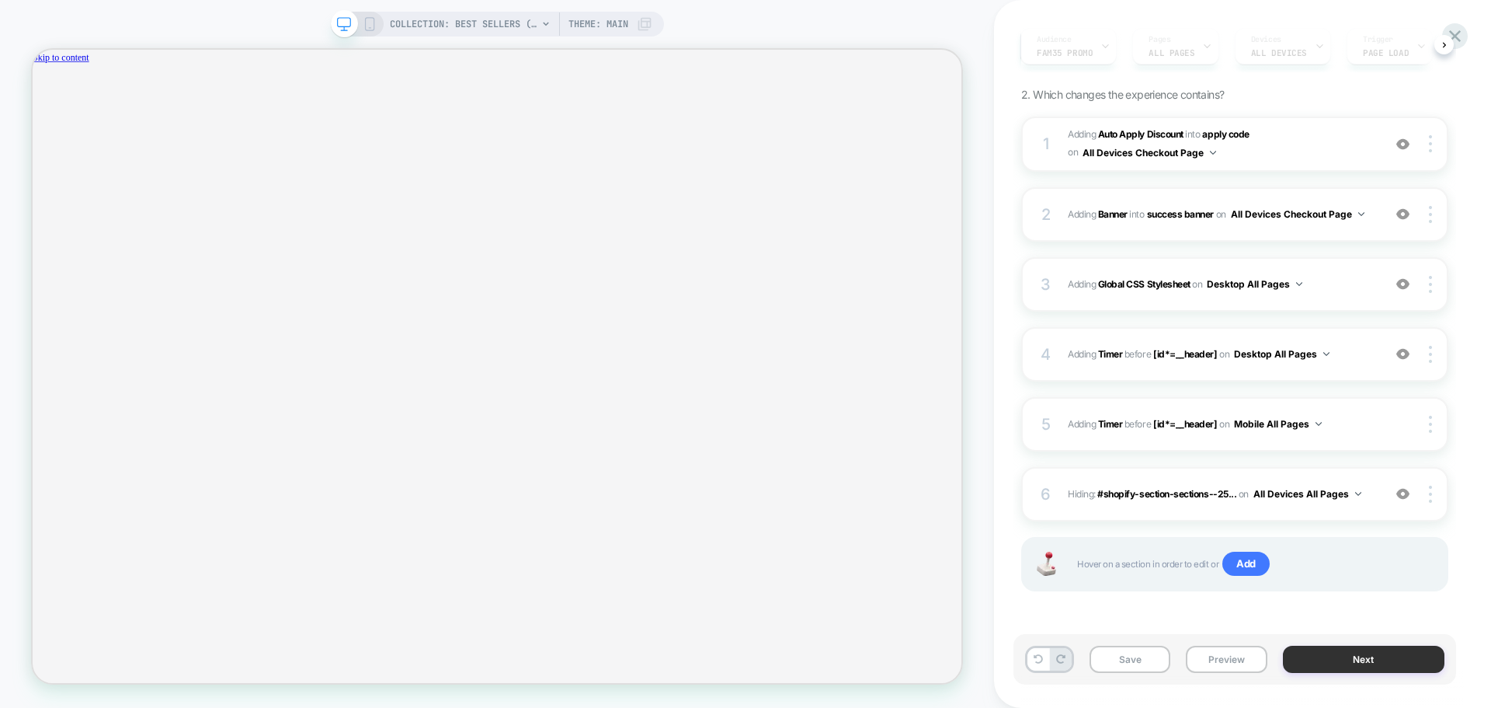
click at [1354, 656] on button "Next" at bounding box center [1364, 658] width 162 height 27
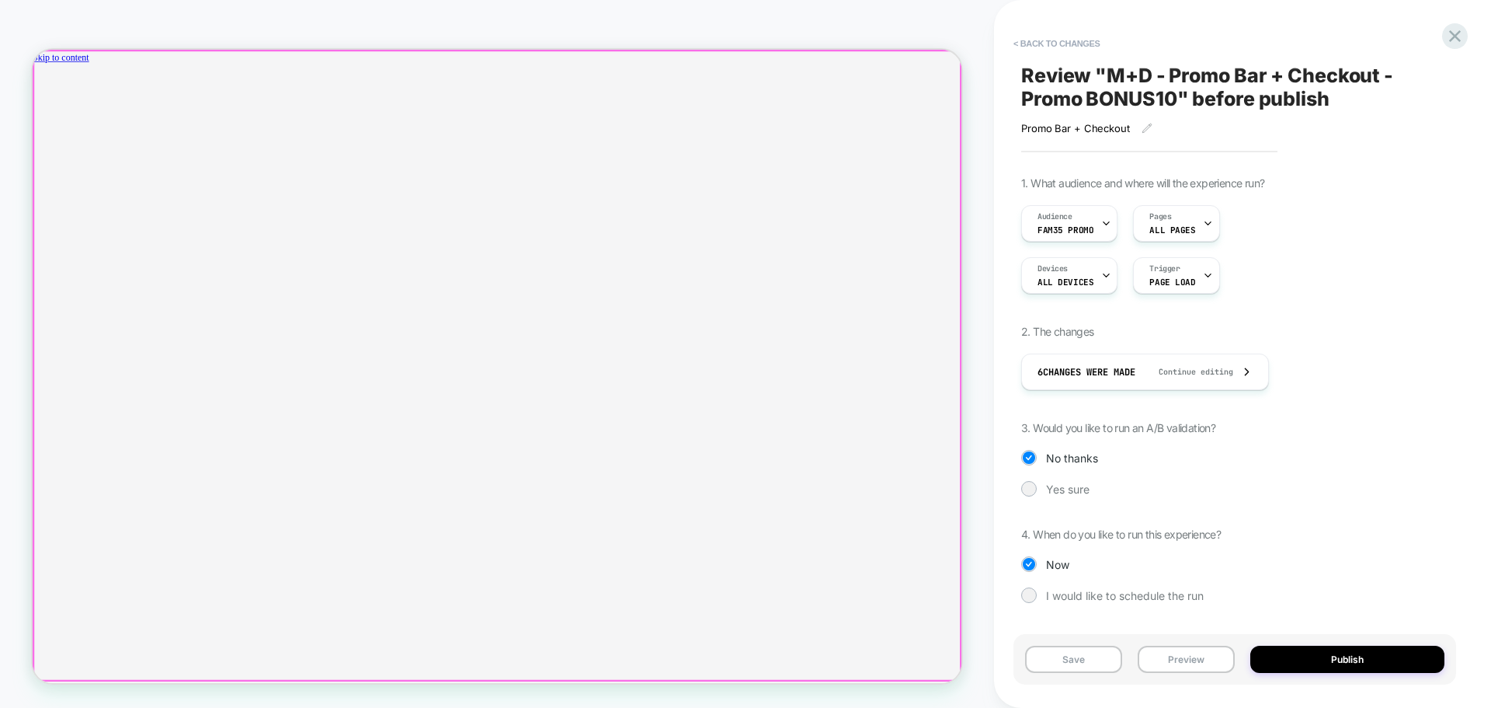
drag, startPoint x: 676, startPoint y: 2, endPoint x: 539, endPoint y: 49, distance: 144.7
click at [539, 49] on div at bounding box center [497, 366] width 932 height 636
click at [708, 86] on div at bounding box center [652, 86] width 1239 height 0
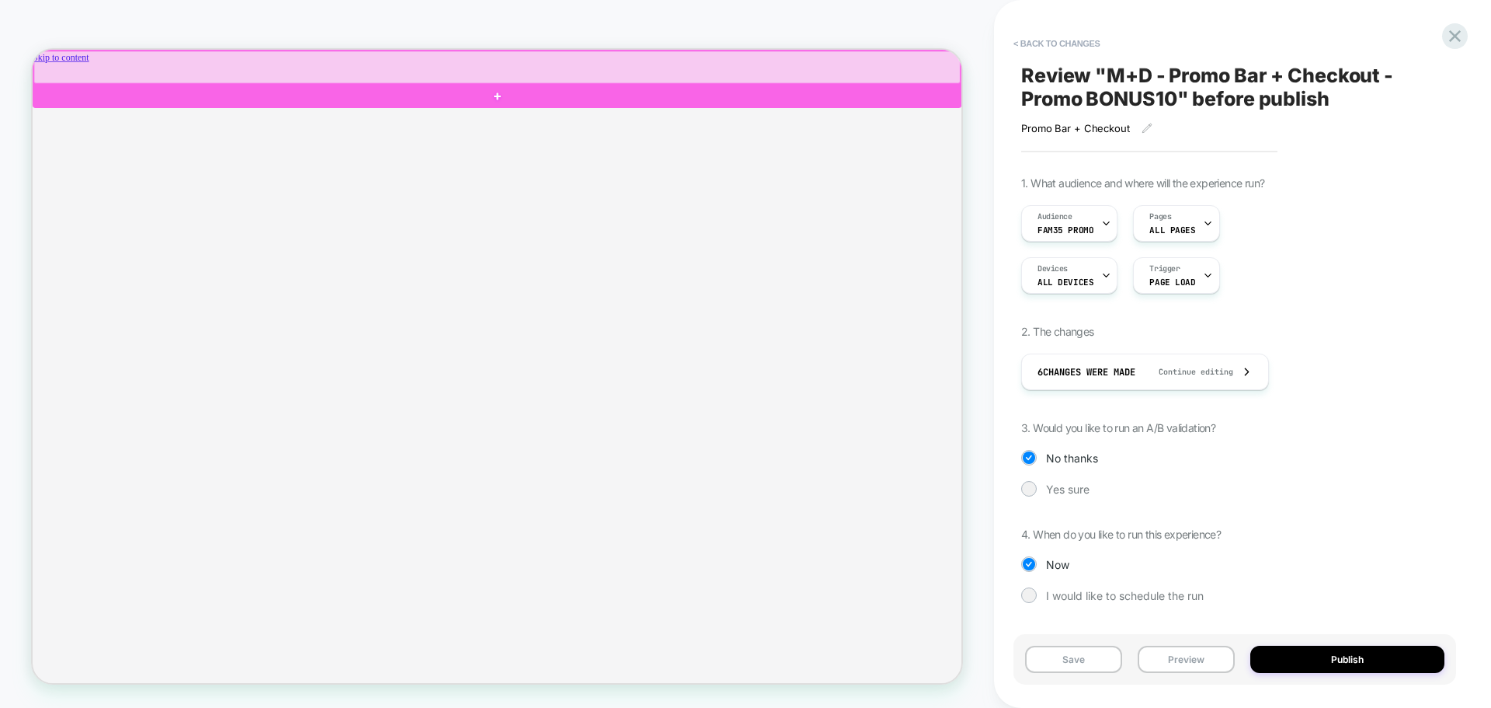
drag, startPoint x: 606, startPoint y: 87, endPoint x: 614, endPoint y: 70, distance: 19.1
click at [614, 70] on div at bounding box center [652, 72] width 1236 height 43
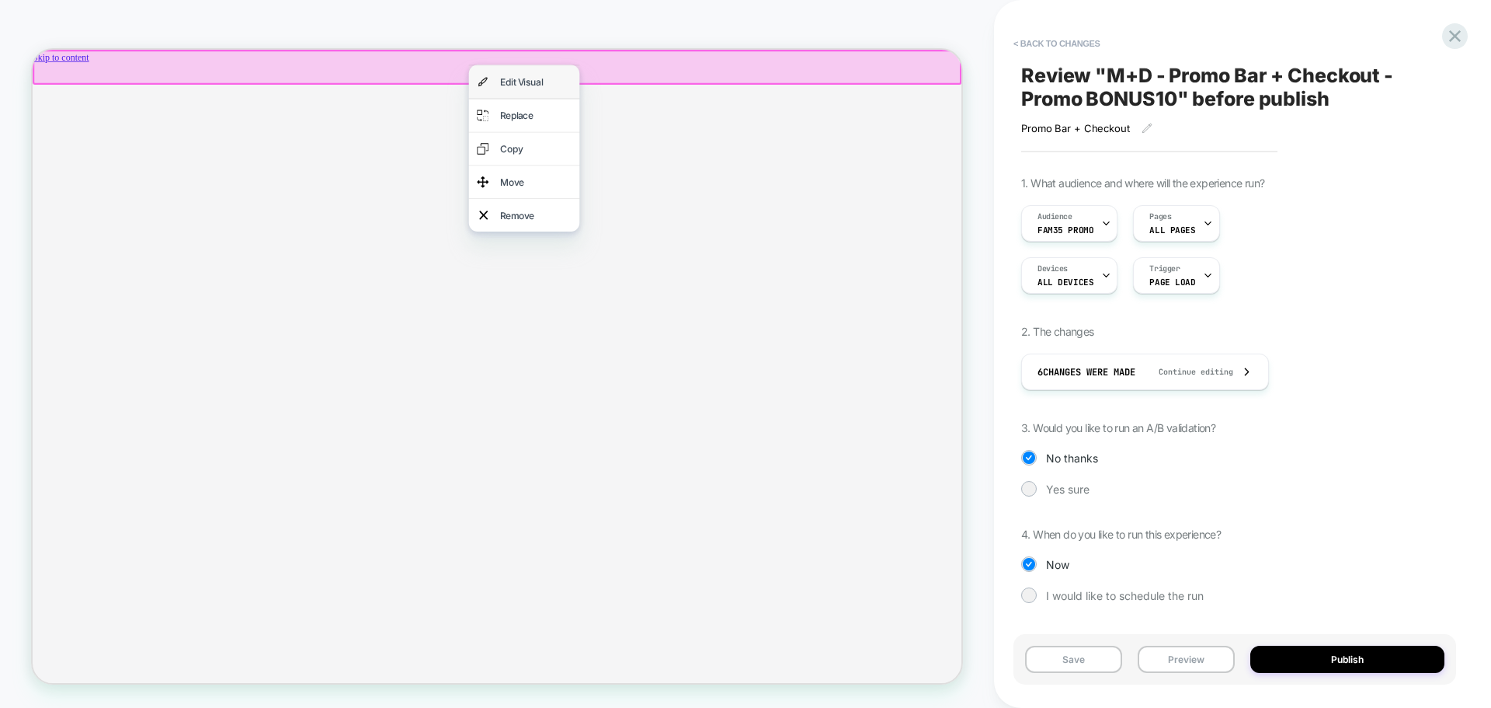
click at [704, 94] on div "Edit Visual" at bounding box center [703, 93] width 95 height 22
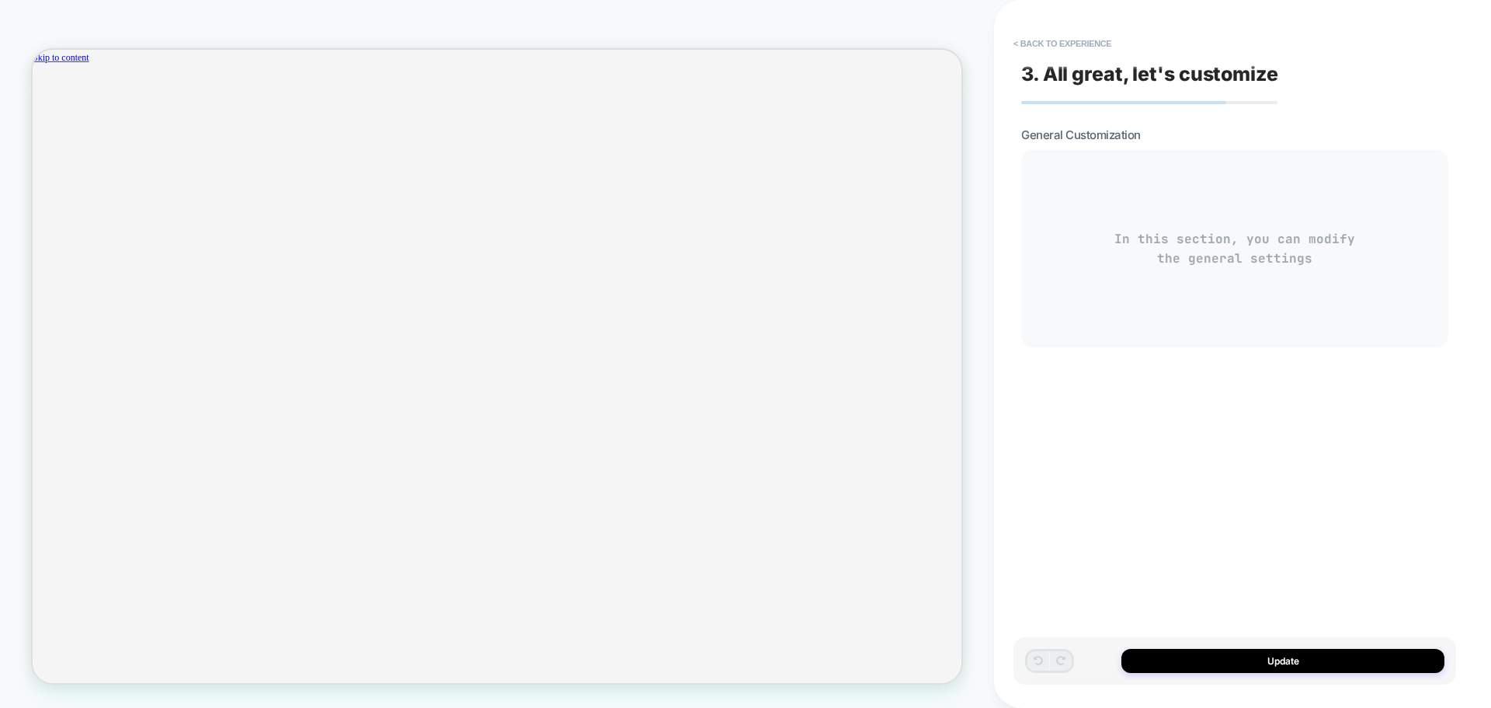
click at [1276, 243] on div "In this section, you can modify the general settings" at bounding box center [1234, 248] width 427 height 197
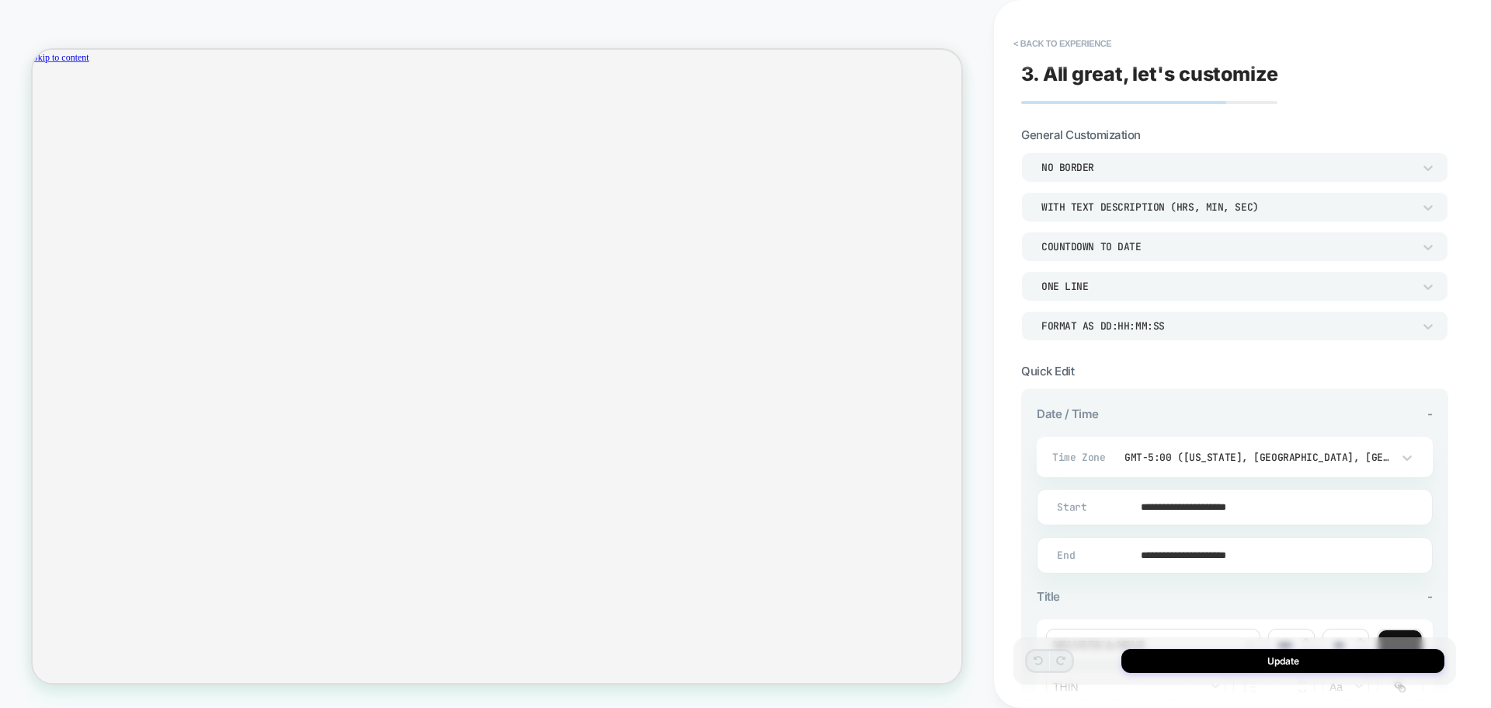
drag, startPoint x: 608, startPoint y: 69, endPoint x: 573, endPoint y: 82, distance: 37.1
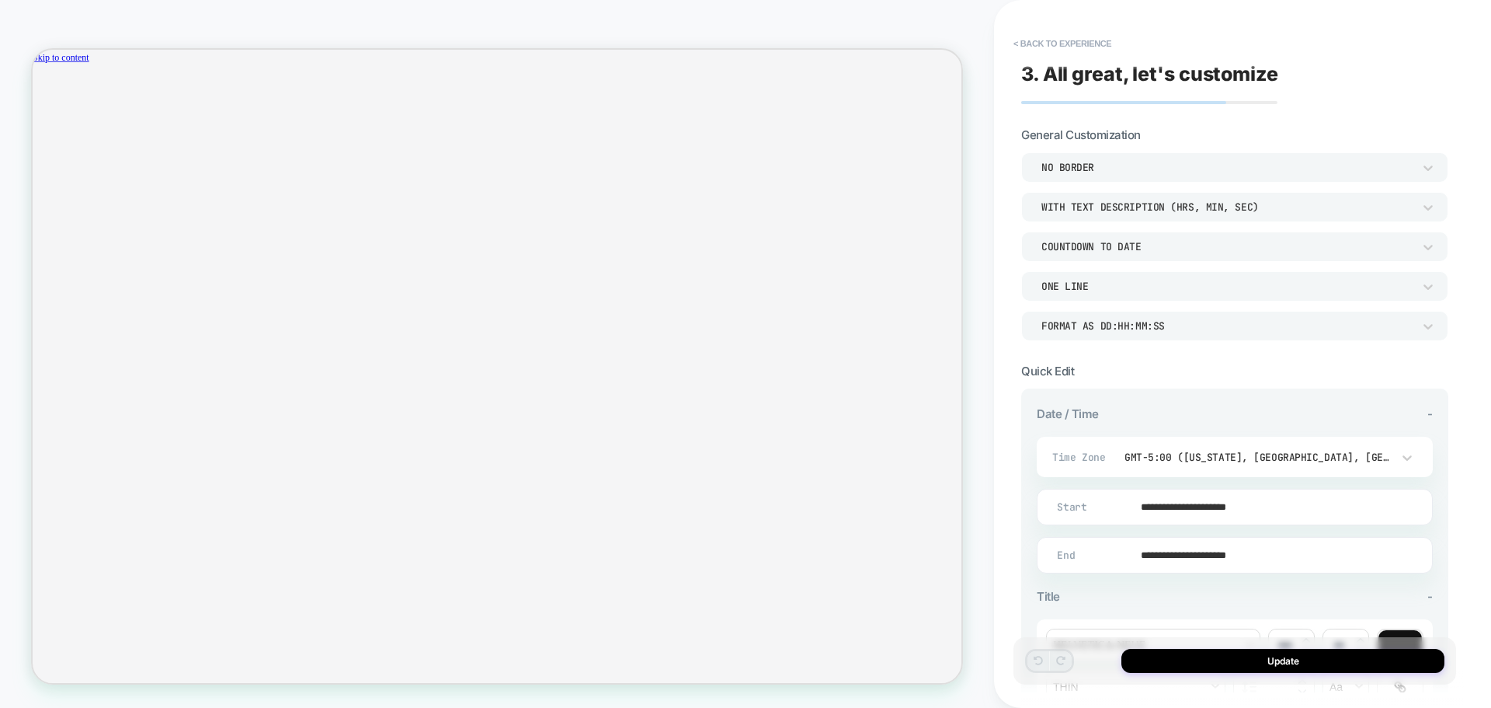
click at [1110, 167] on div "NO BORDER" at bounding box center [1226, 167] width 371 height 13
click at [1110, 167] on div at bounding box center [745, 354] width 1491 height 708
click at [1149, 249] on div "COUNTDOWN TO DATE" at bounding box center [1226, 246] width 371 height 13
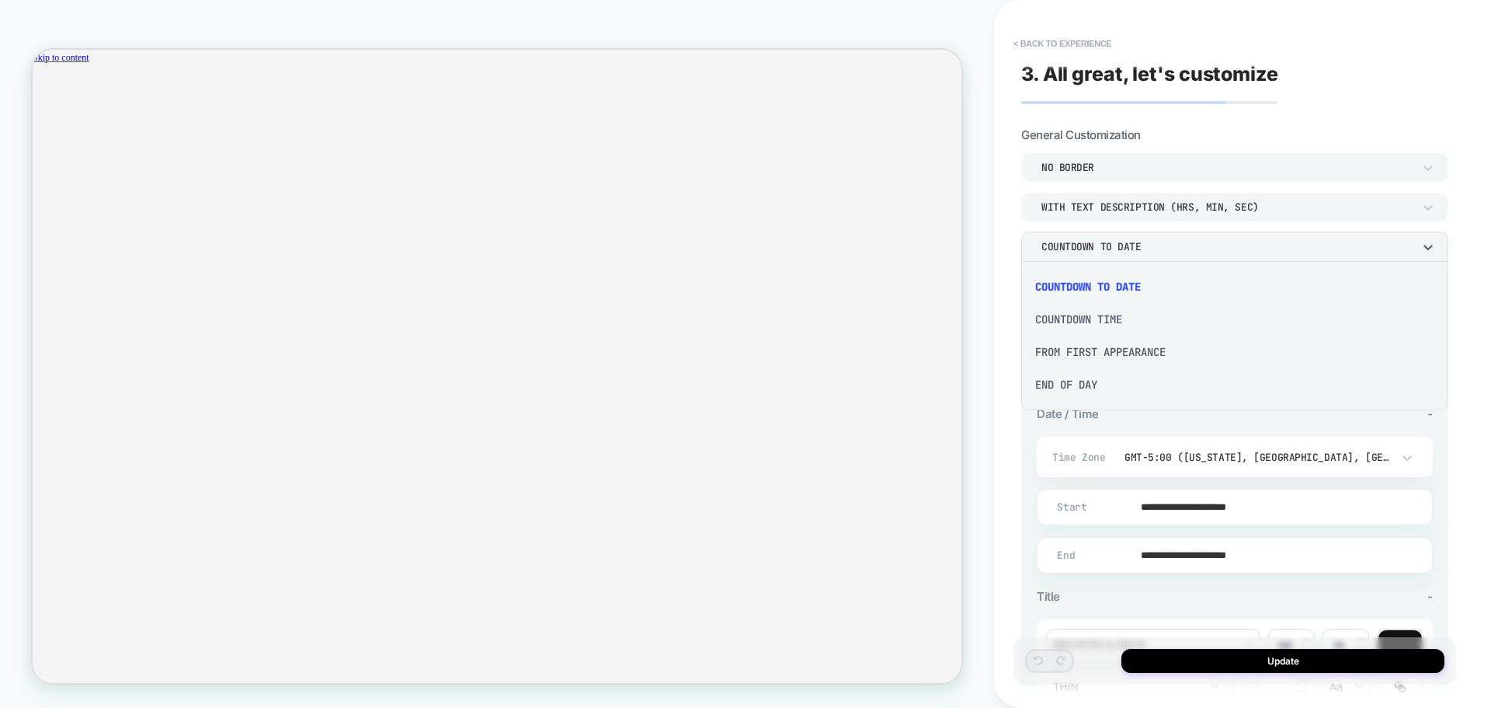
click at [1149, 249] on div at bounding box center [745, 354] width 1491 height 708
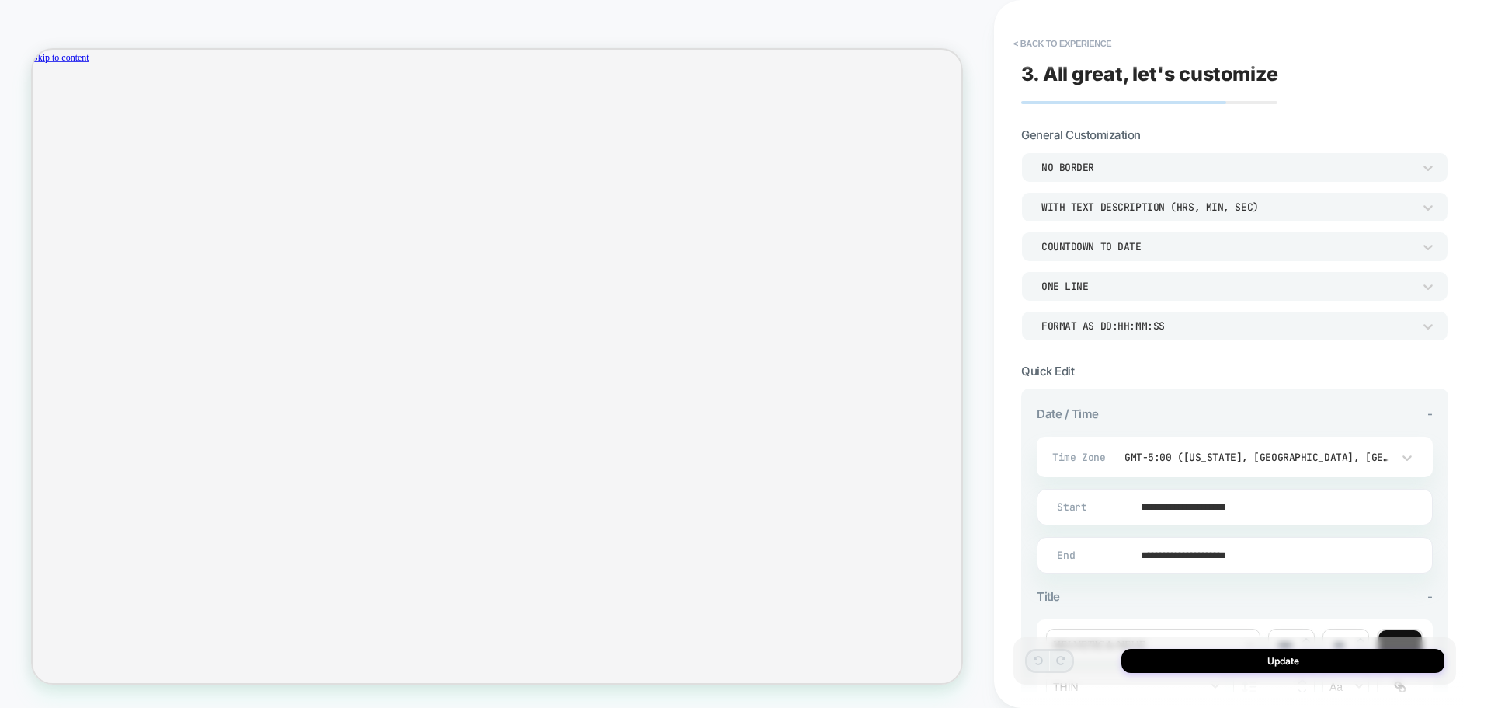
click at [1158, 214] on div "WITH TEXT DESCRIPTION (HRS, MIN, SEC)" at bounding box center [1227, 207] width 387 height 16
click at [1159, 208] on div at bounding box center [745, 354] width 1491 height 708
click at [1142, 286] on div "ONE LINE" at bounding box center [1226, 286] width 371 height 13
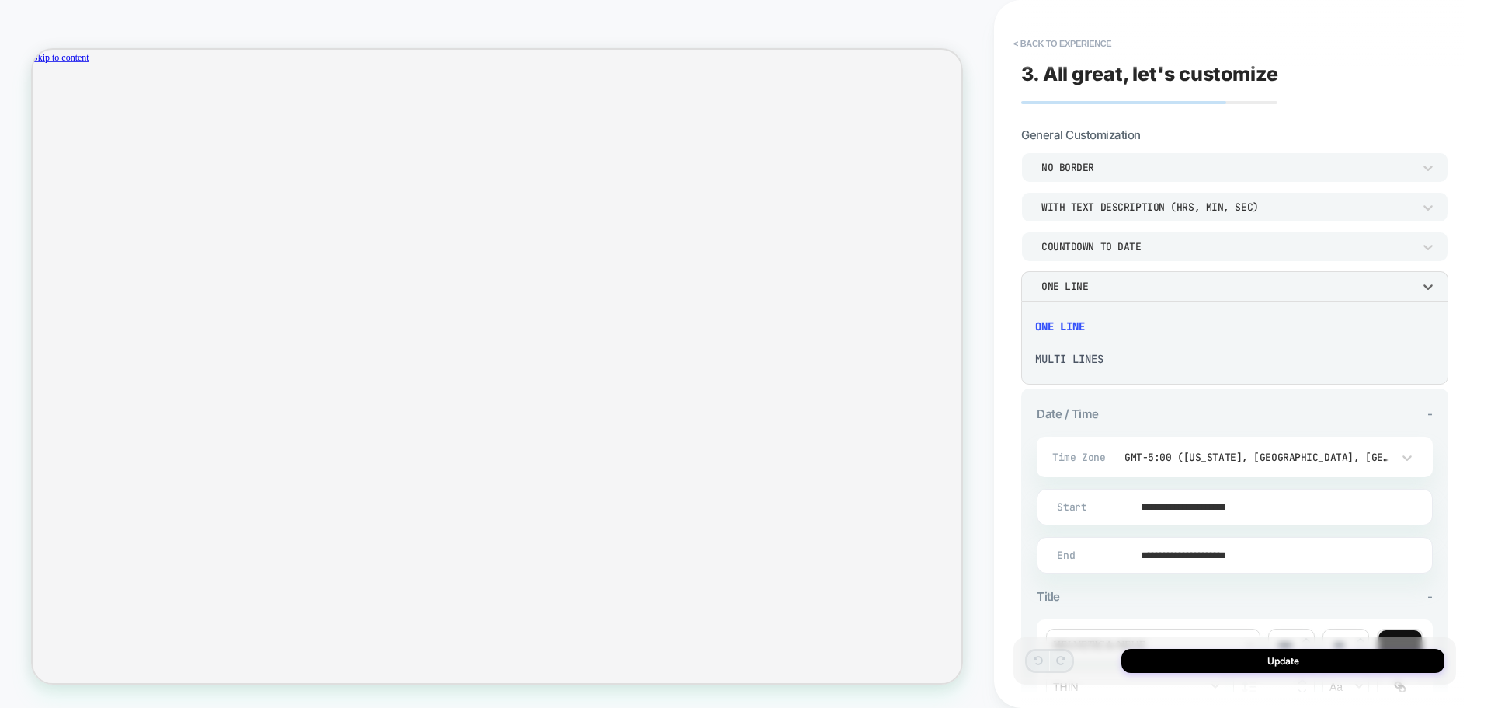
click at [1142, 286] on div at bounding box center [745, 354] width 1491 height 708
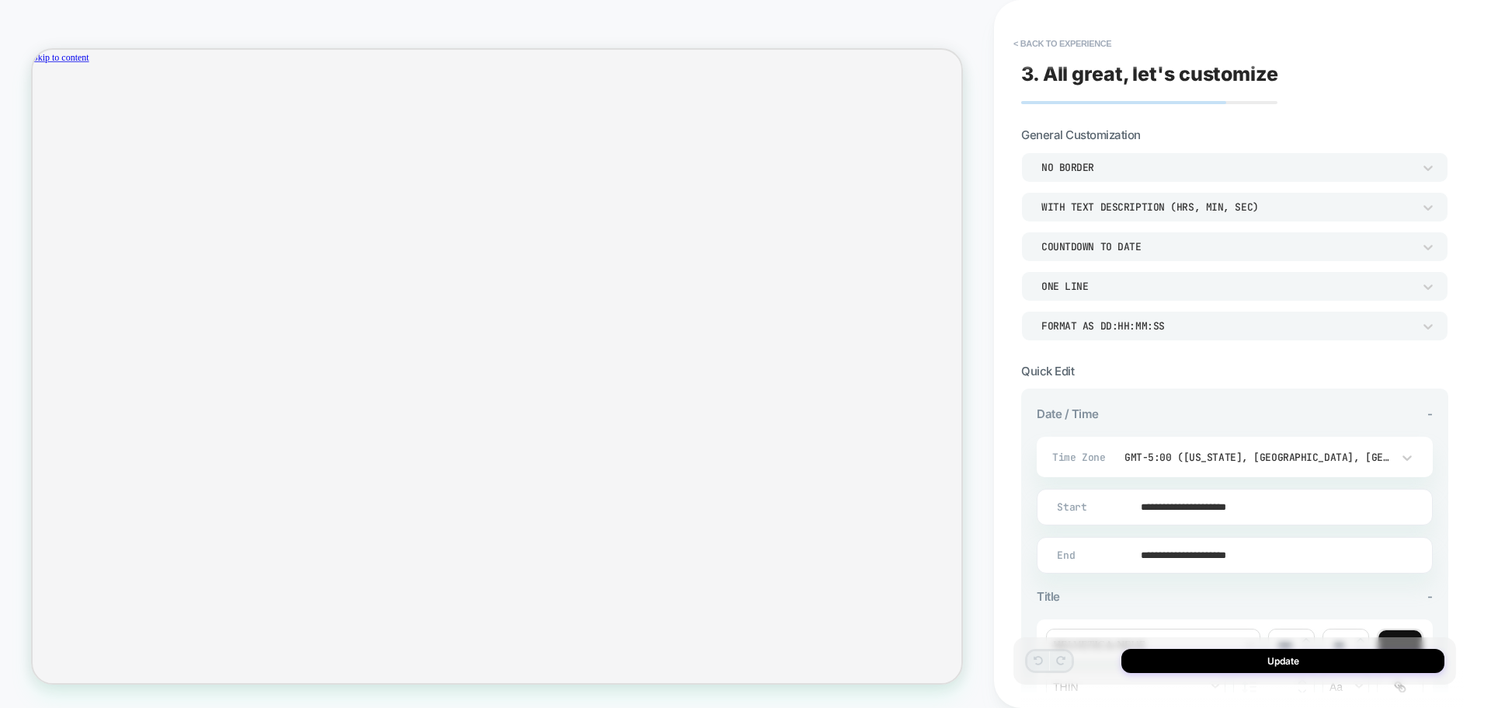
click at [1161, 325] on div "Format as DD:HH:MM:SS" at bounding box center [1226, 325] width 371 height 13
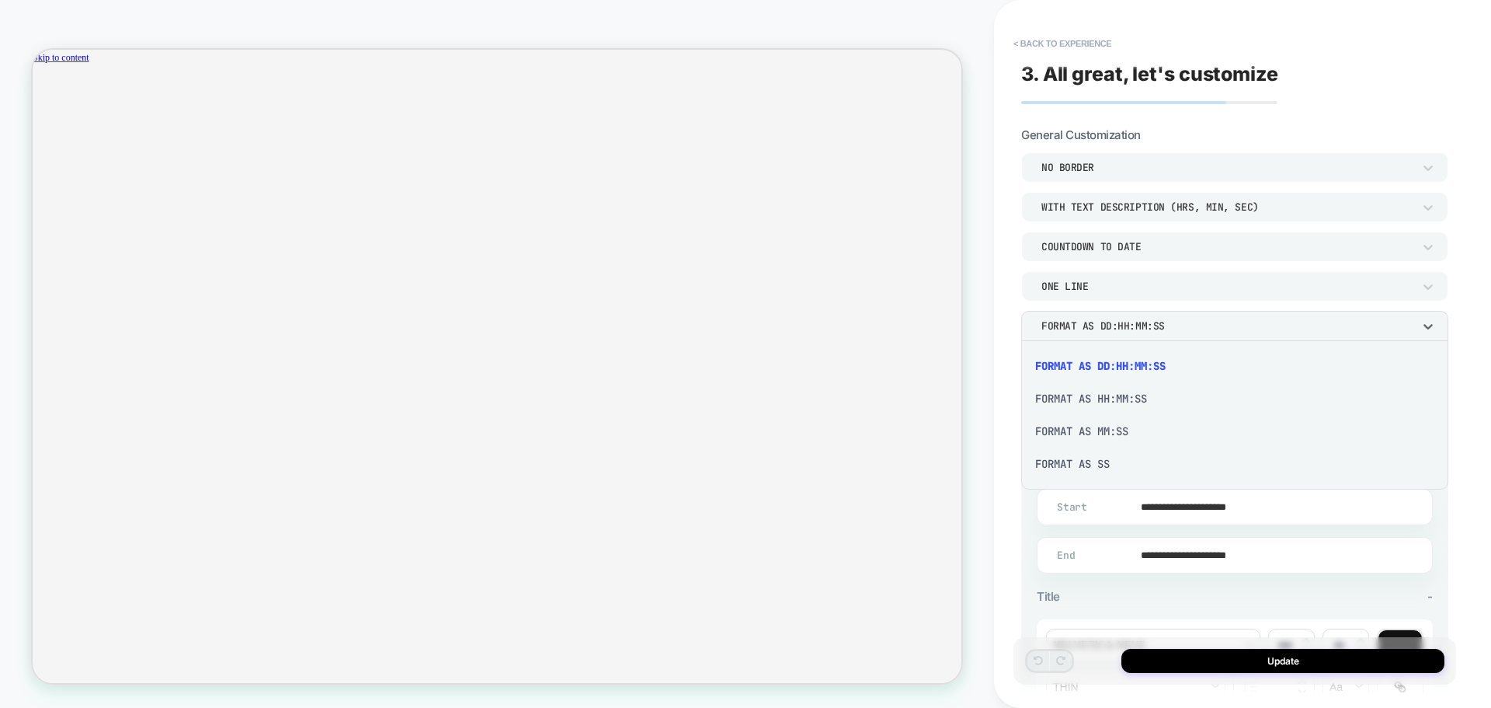
click at [1170, 325] on div at bounding box center [745, 354] width 1491 height 708
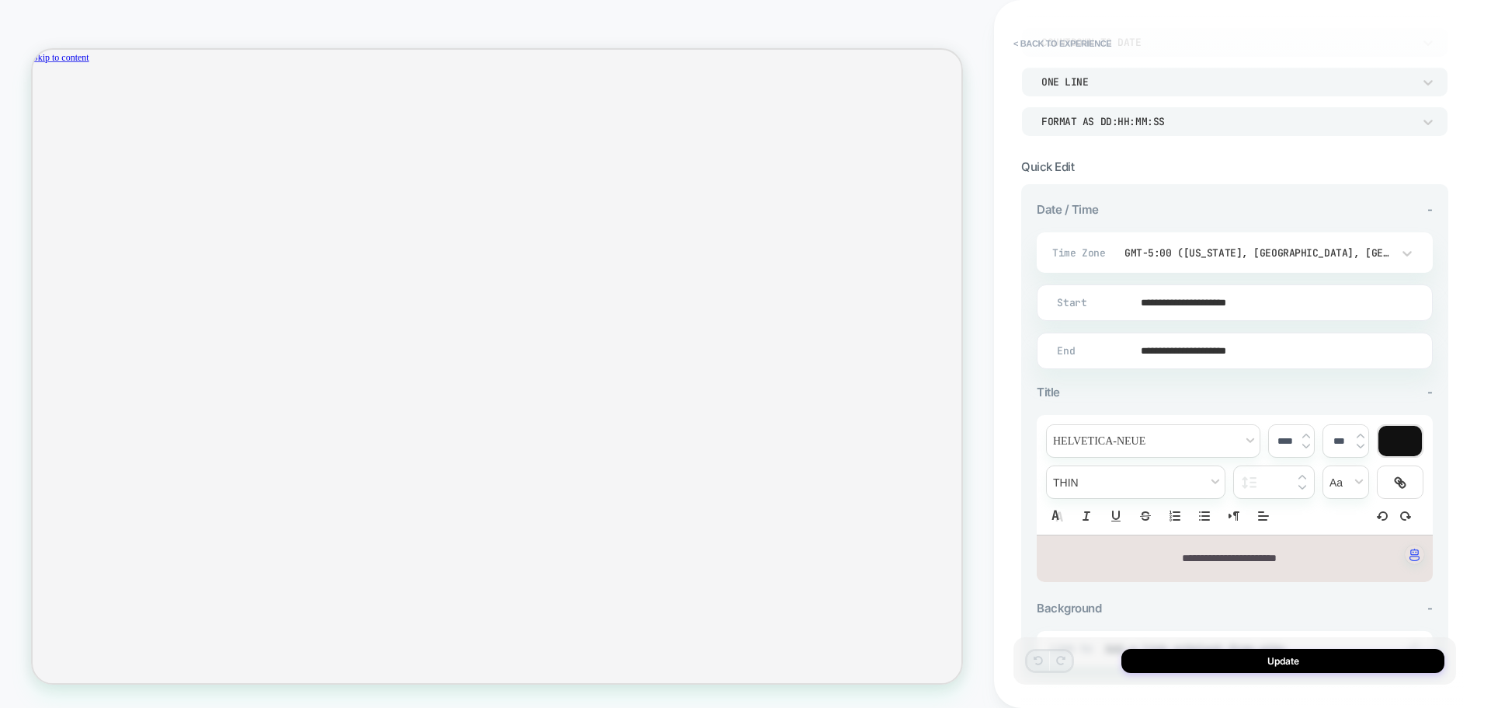
scroll to position [311, 0]
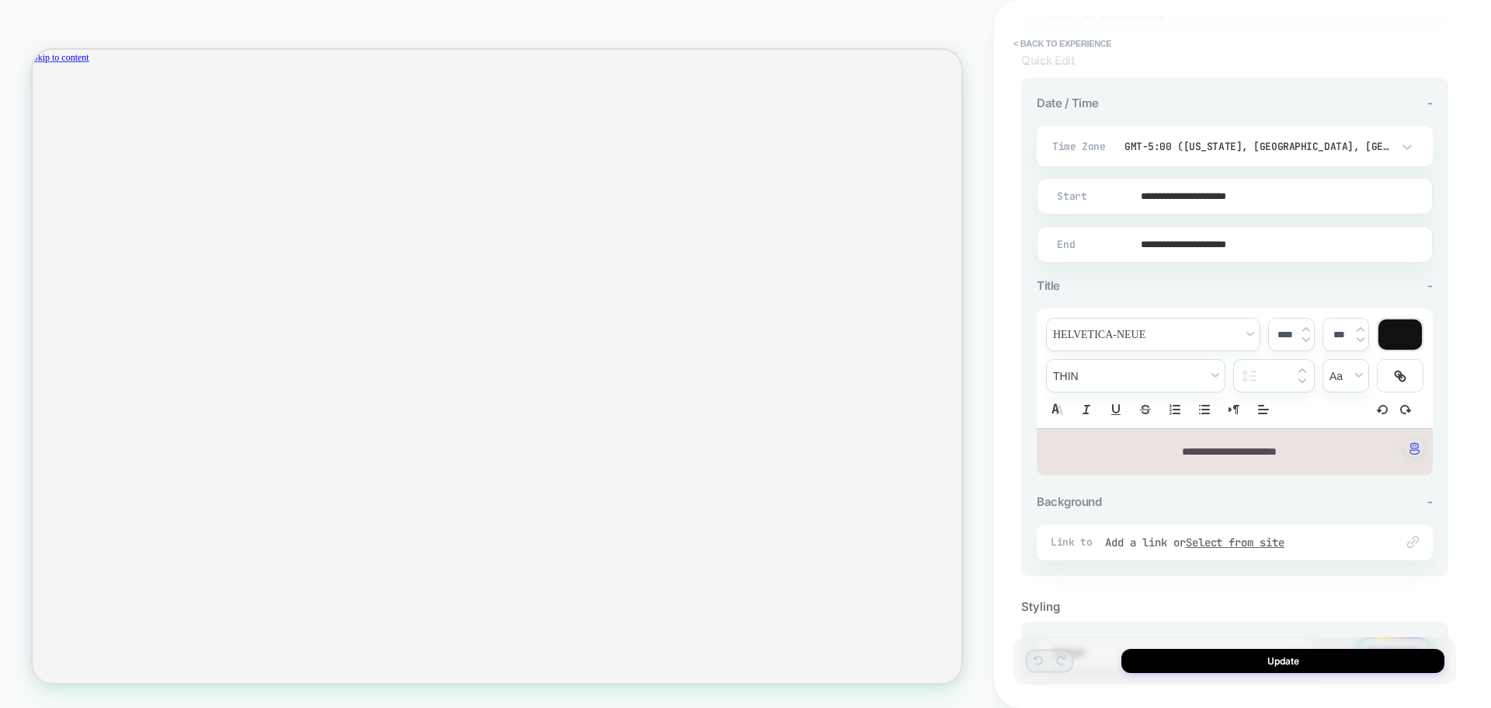
click at [1230, 461] on div "**********" at bounding box center [1235, 452] width 396 height 47
drag, startPoint x: 1332, startPoint y: 444, endPoint x: 1153, endPoint y: 442, distance: 179.4
click at [1153, 442] on div "**********" at bounding box center [1235, 452] width 396 height 47
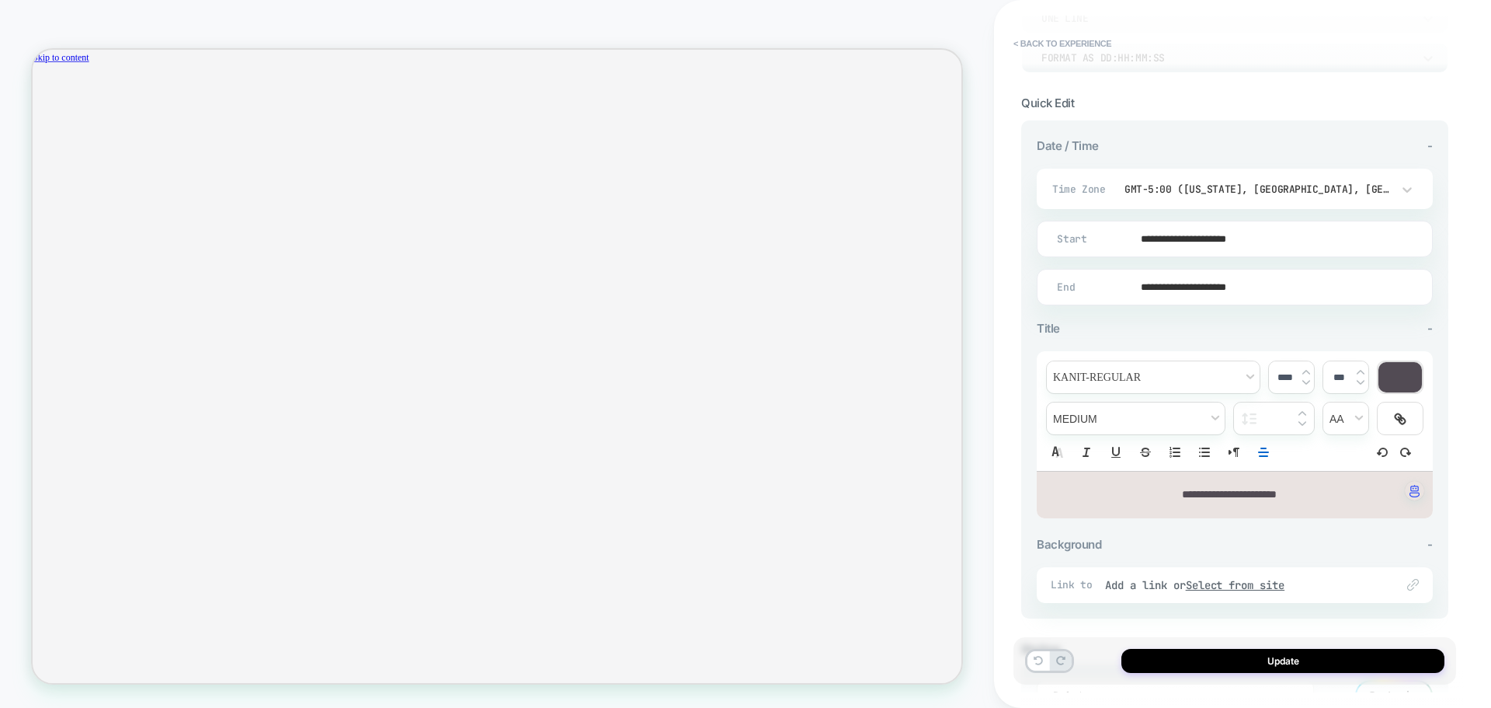
scroll to position [232, 0]
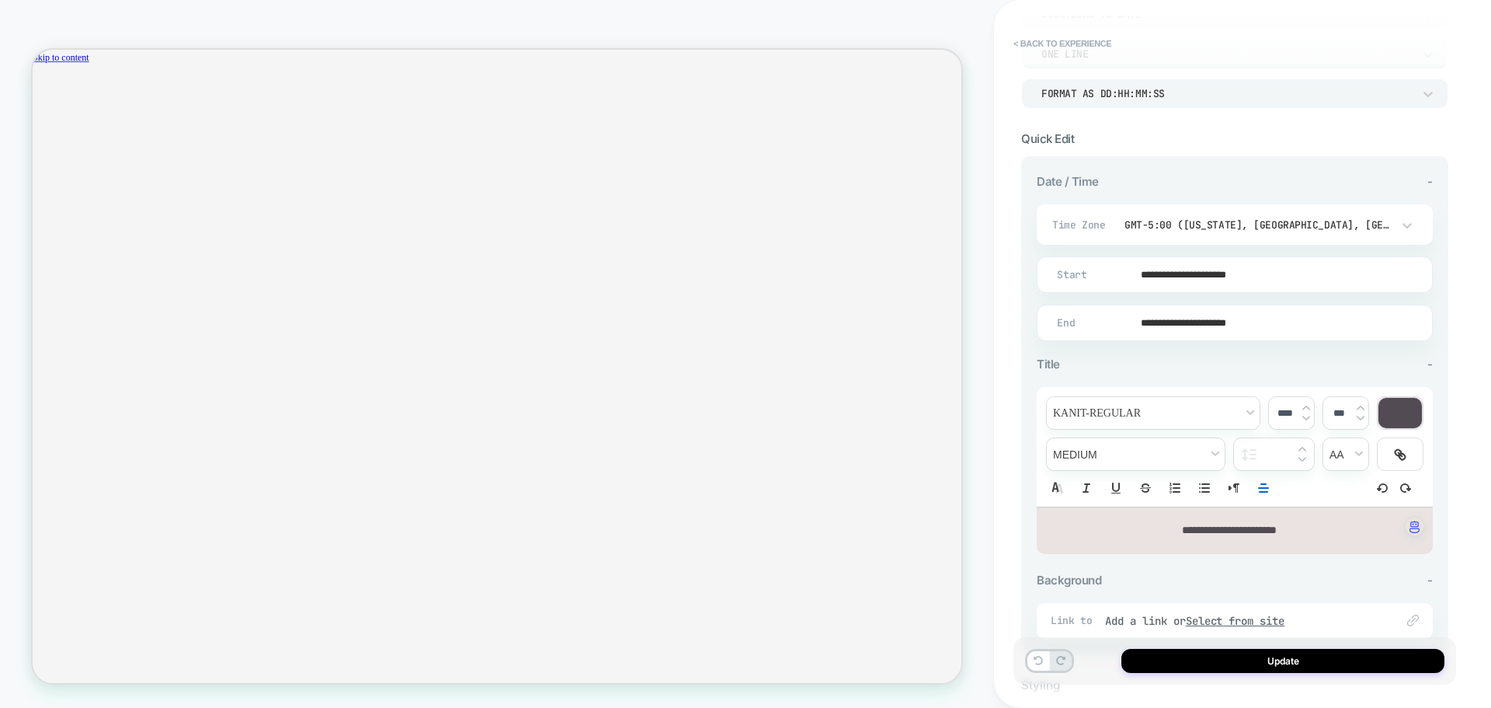
click at [1297, 274] on input "**********" at bounding box center [1231, 274] width 395 height 37
click at [1119, 172] on td "19" at bounding box center [1123, 170] width 25 height 22
click at [1245, 273] on input "**********" at bounding box center [1231, 274] width 395 height 37
click at [1262, 274] on input "**********" at bounding box center [1231, 274] width 395 height 37
click at [1164, 242] on td "4:47 PM" at bounding box center [1150, 240] width 183 height 22
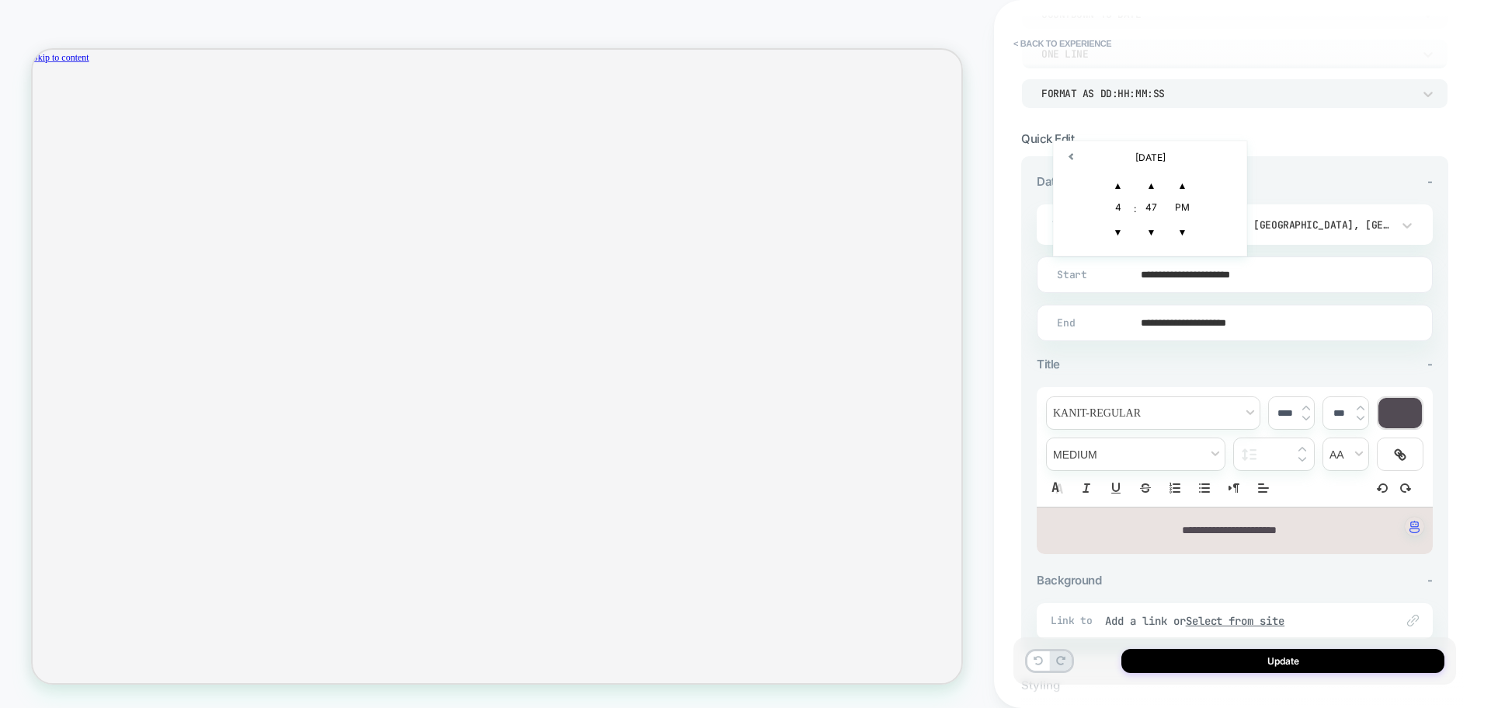
click at [1117, 201] on div "4" at bounding box center [1118, 209] width 31 height 16
click at [1119, 205] on div "4" at bounding box center [1118, 209] width 31 height 16
click at [1123, 182] on span "▲" at bounding box center [1118, 185] width 31 height 31
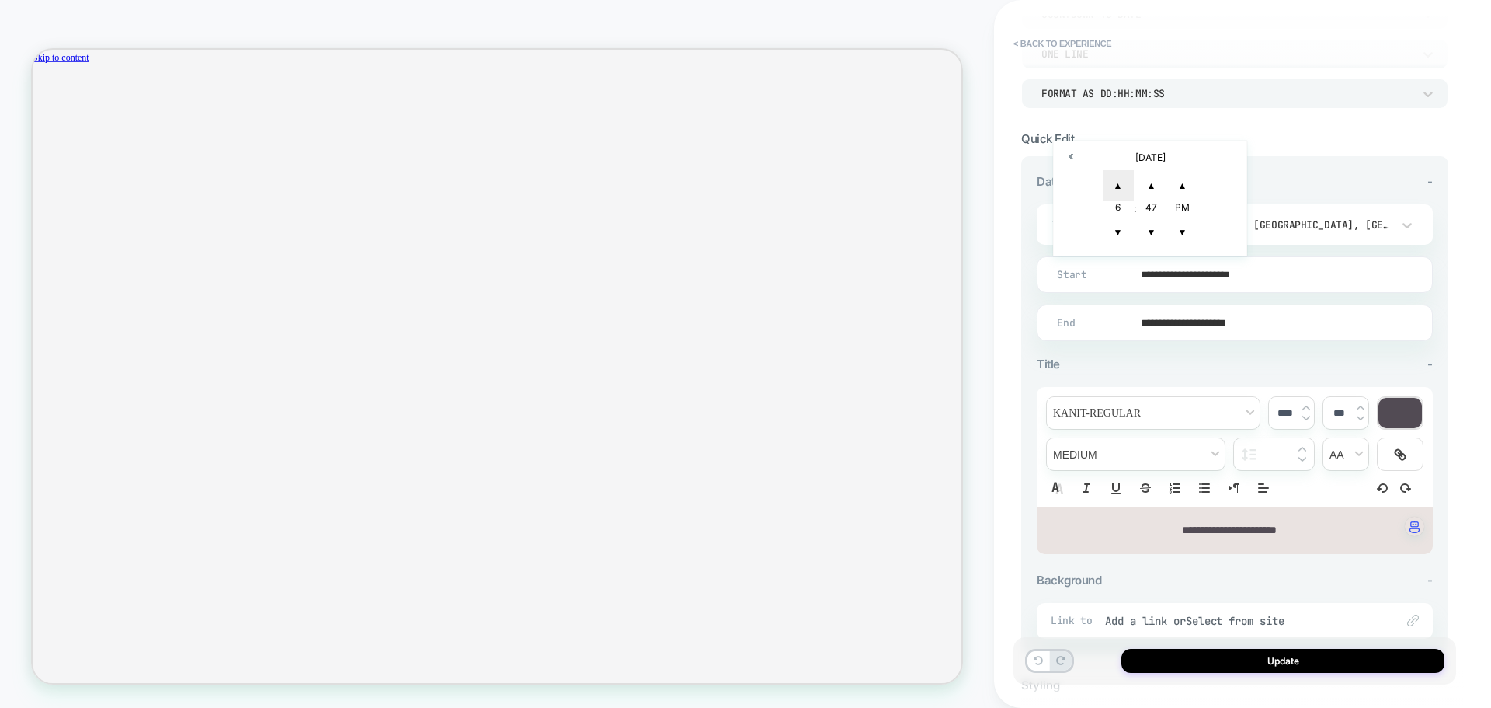
click at [1123, 182] on span "▲" at bounding box center [1118, 185] width 31 height 31
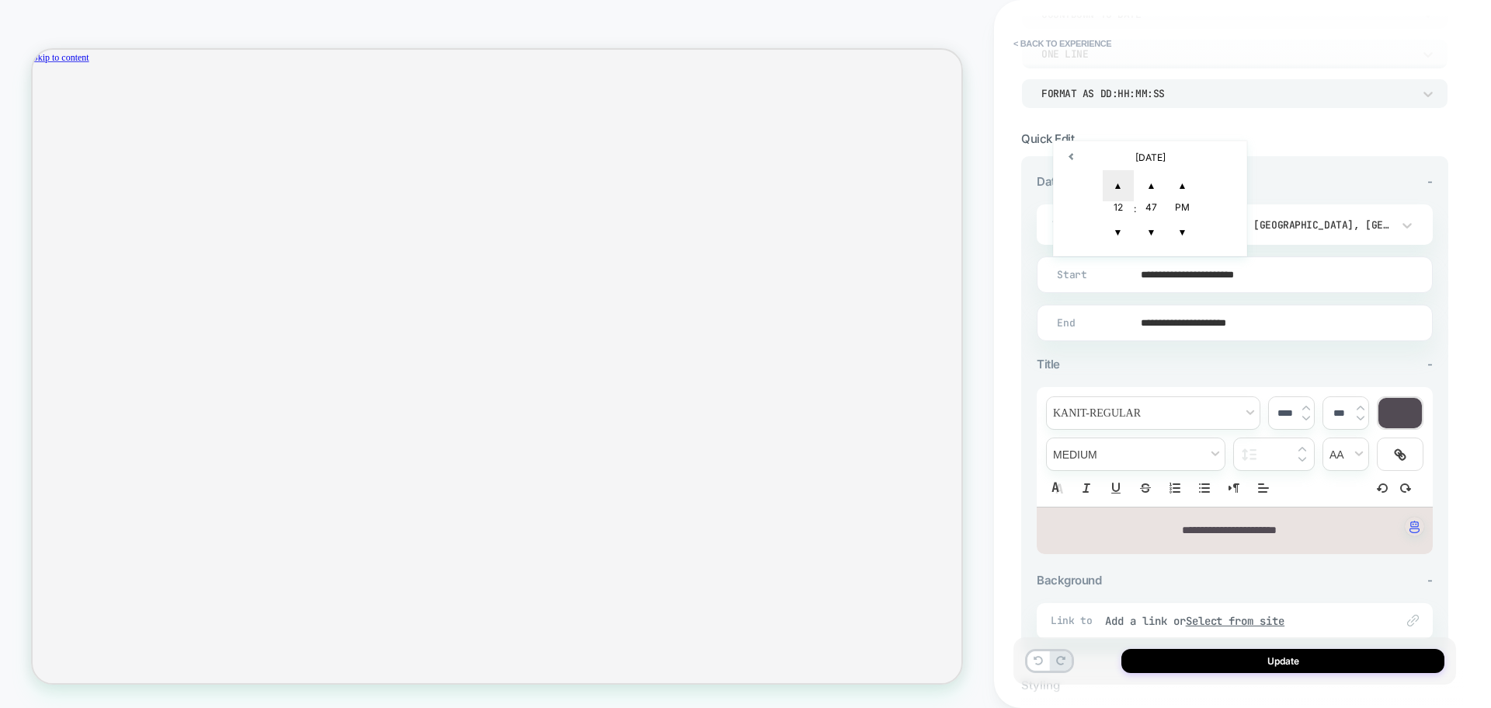
click at [1123, 182] on span "▲" at bounding box center [1118, 185] width 31 height 31
click at [1152, 183] on span "▲" at bounding box center [1151, 185] width 31 height 31
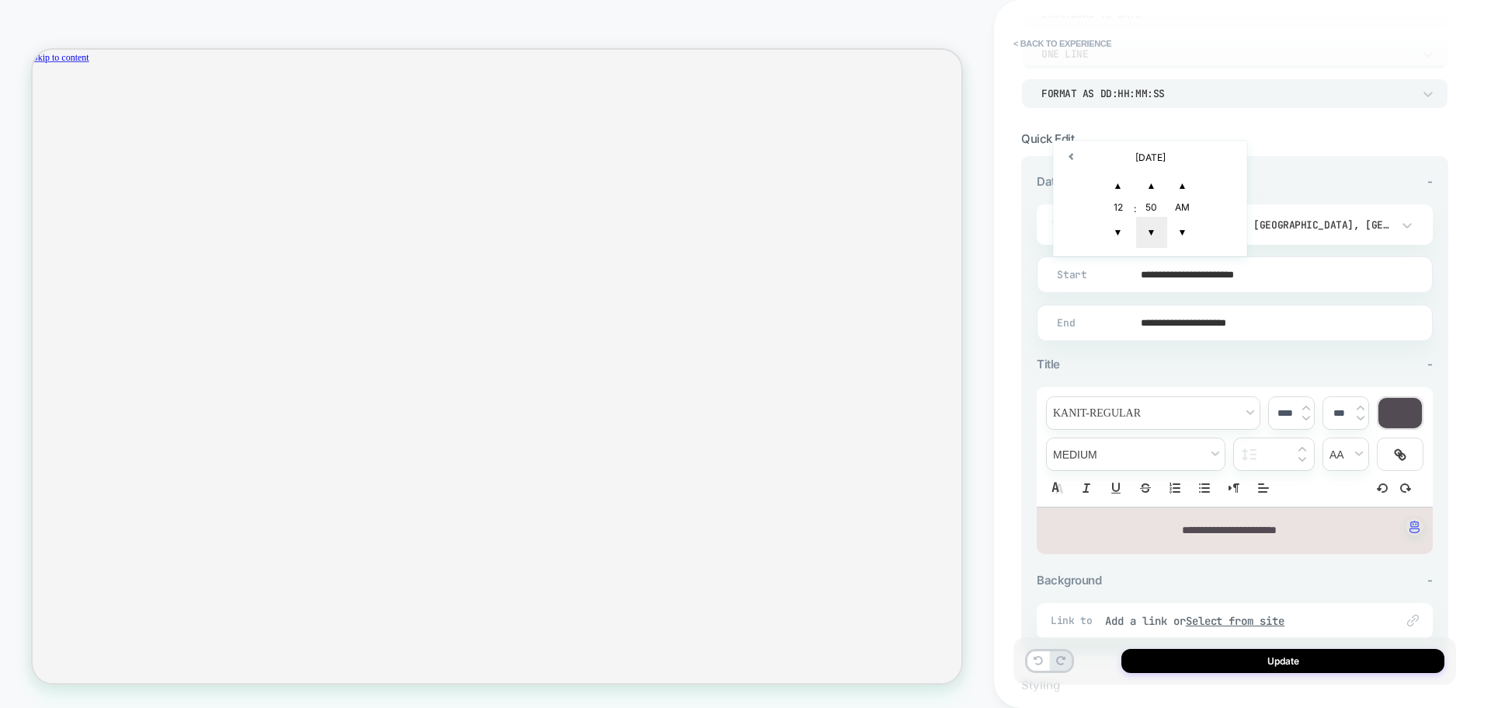
click at [1155, 234] on span "▼" at bounding box center [1151, 232] width 31 height 31
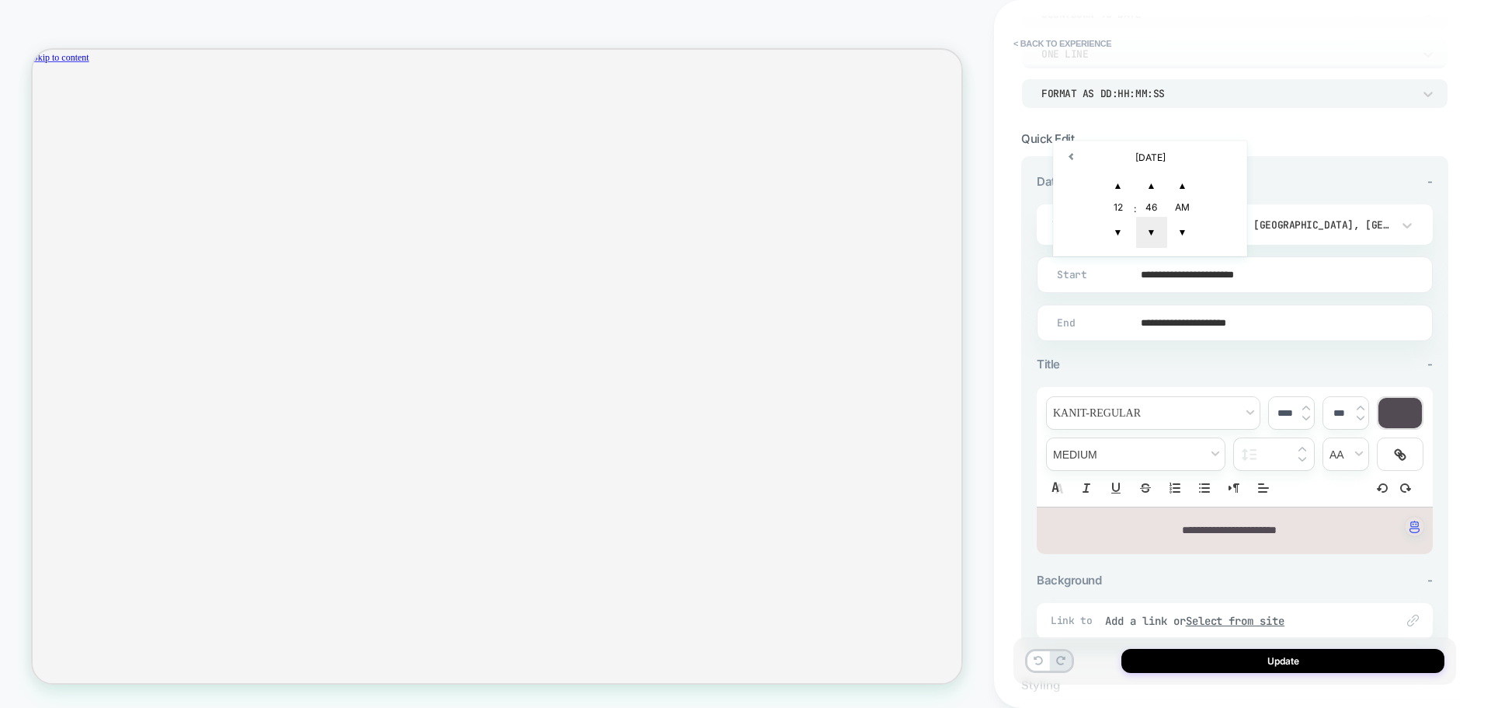
click at [1155, 234] on span "▼" at bounding box center [1151, 232] width 31 height 31
click at [1153, 230] on span "▼" at bounding box center [1151, 232] width 31 height 31
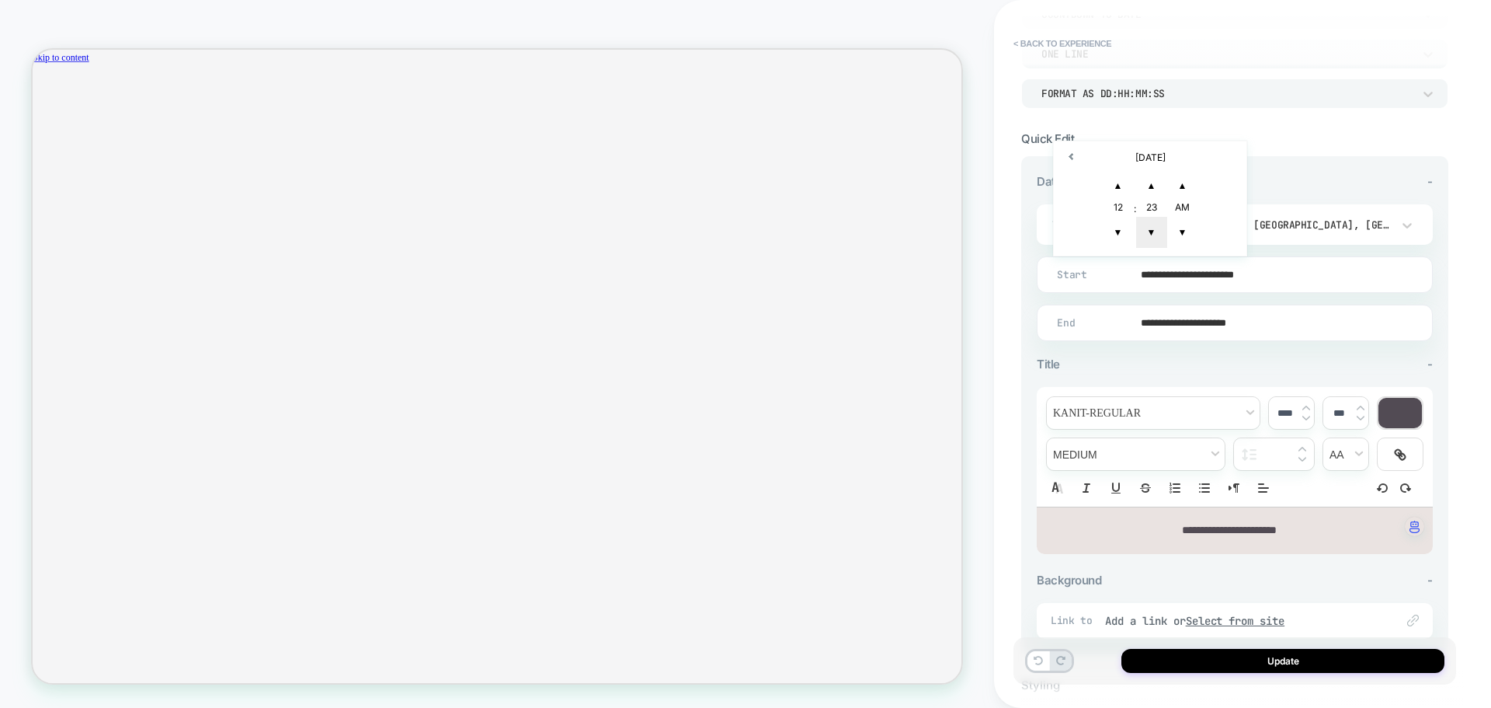
click at [1153, 230] on span "▼" at bounding box center [1151, 232] width 31 height 31
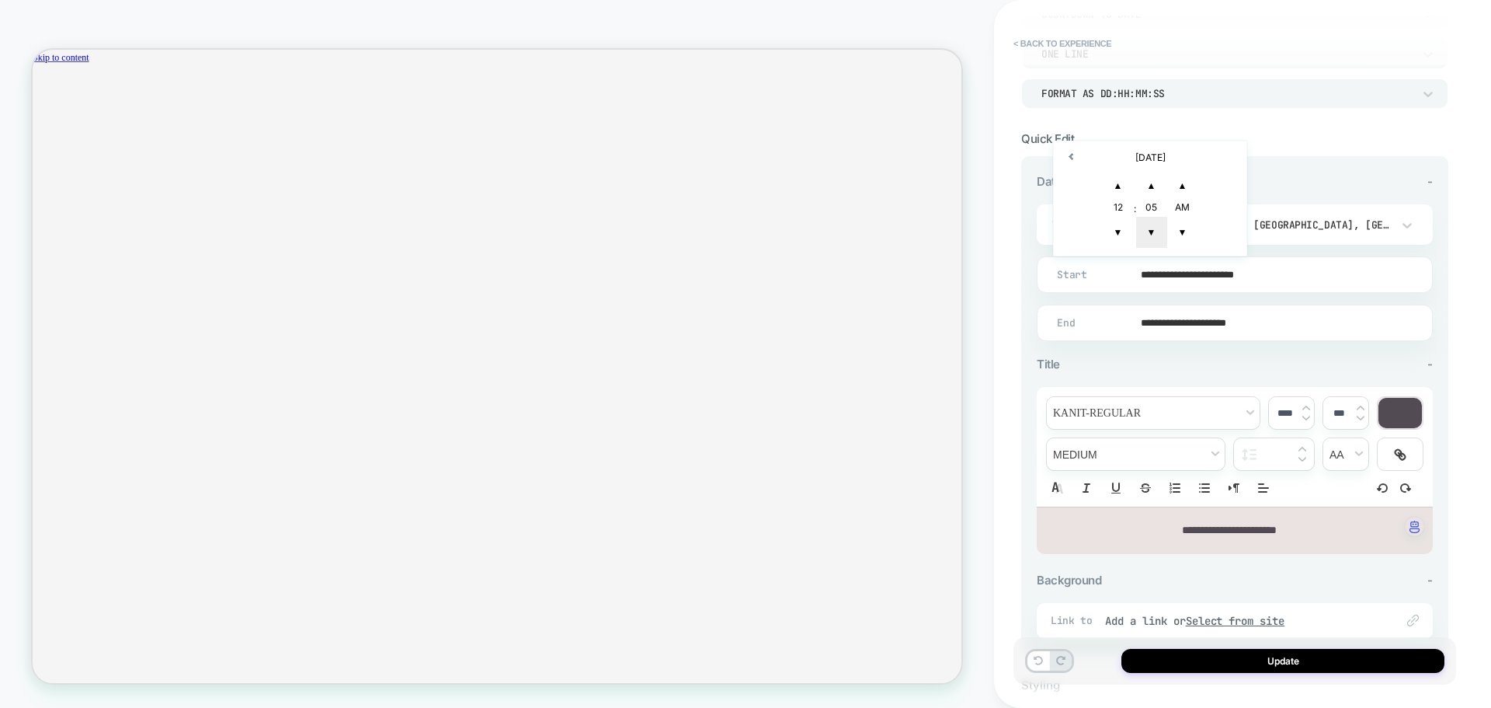
click at [1153, 230] on span "▼" at bounding box center [1151, 232] width 31 height 31
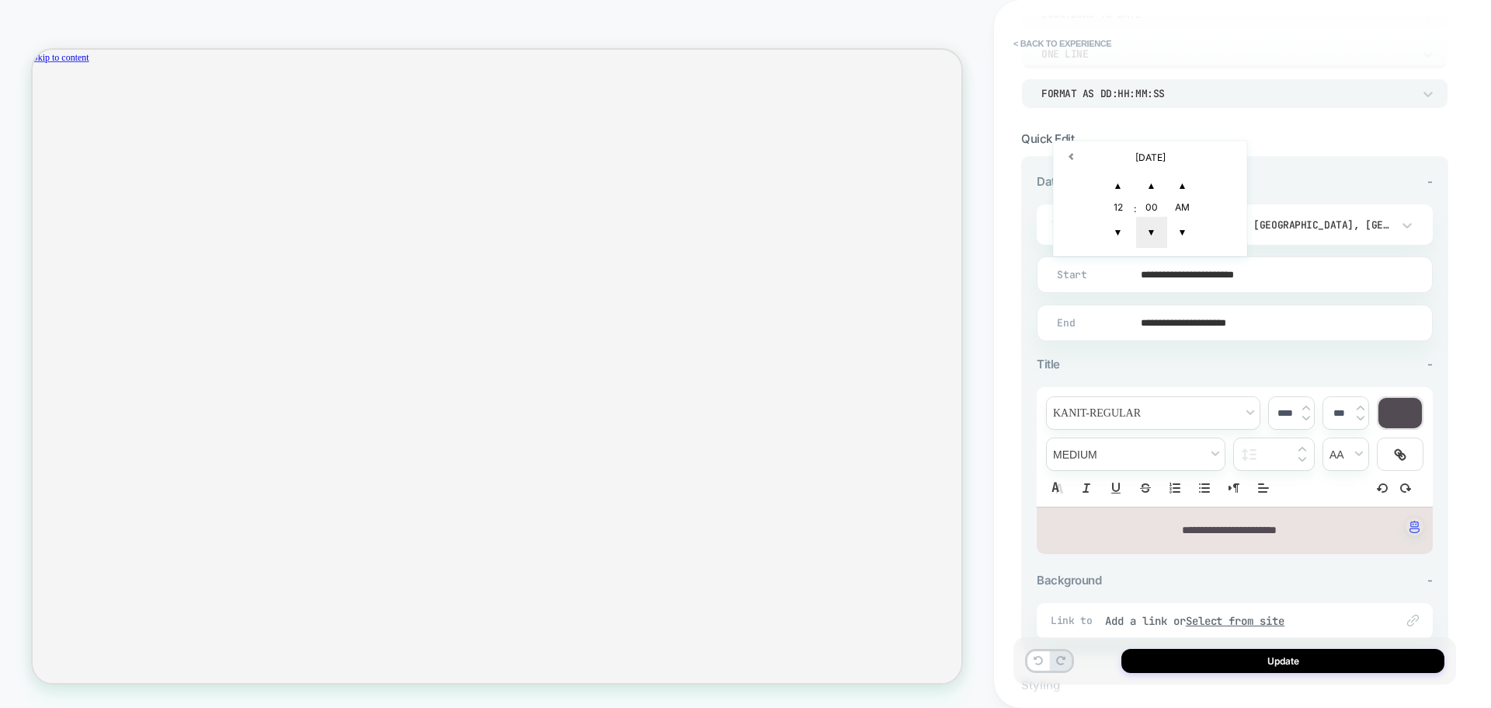
click at [1153, 230] on span "▼" at bounding box center [1151, 232] width 31 height 31
type input "**********"
click at [1300, 325] on input "**********" at bounding box center [1231, 322] width 395 height 37
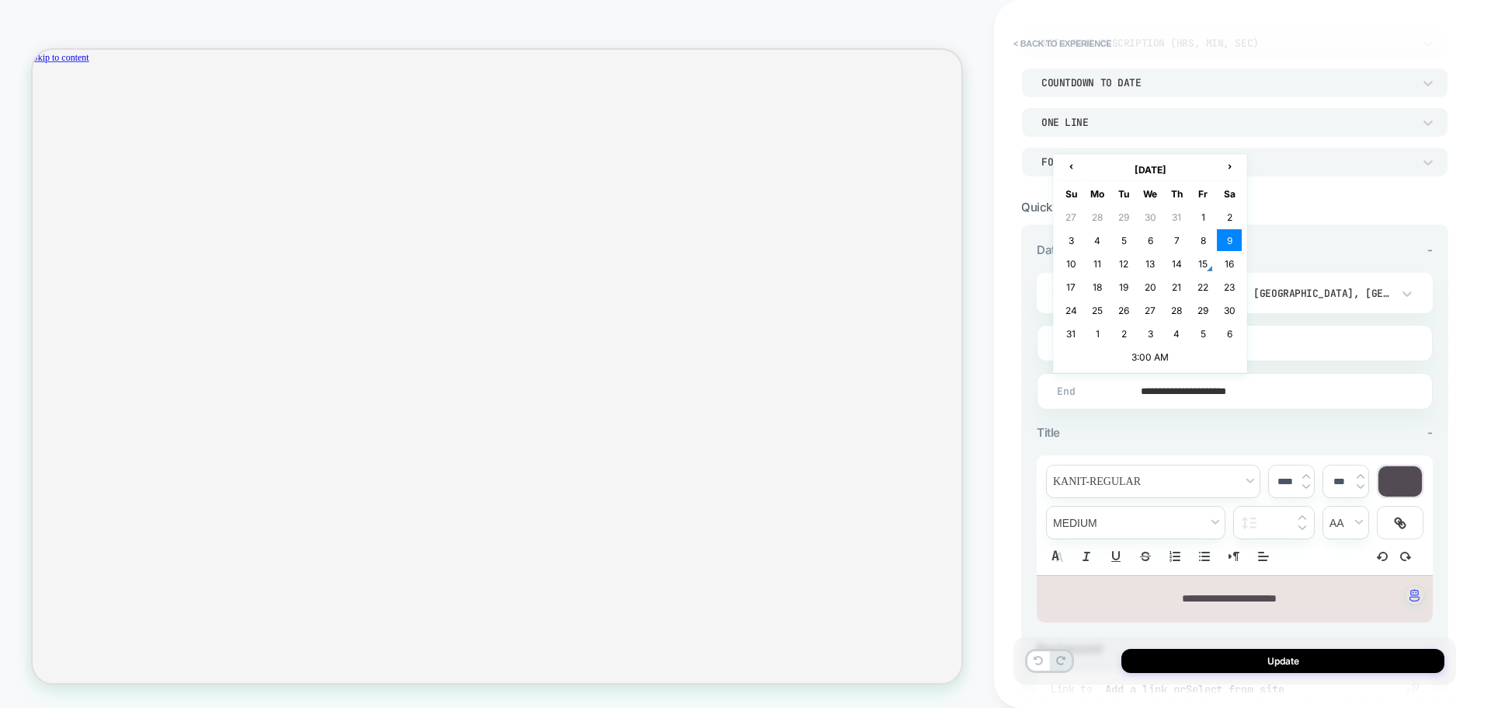
scroll to position [155, 0]
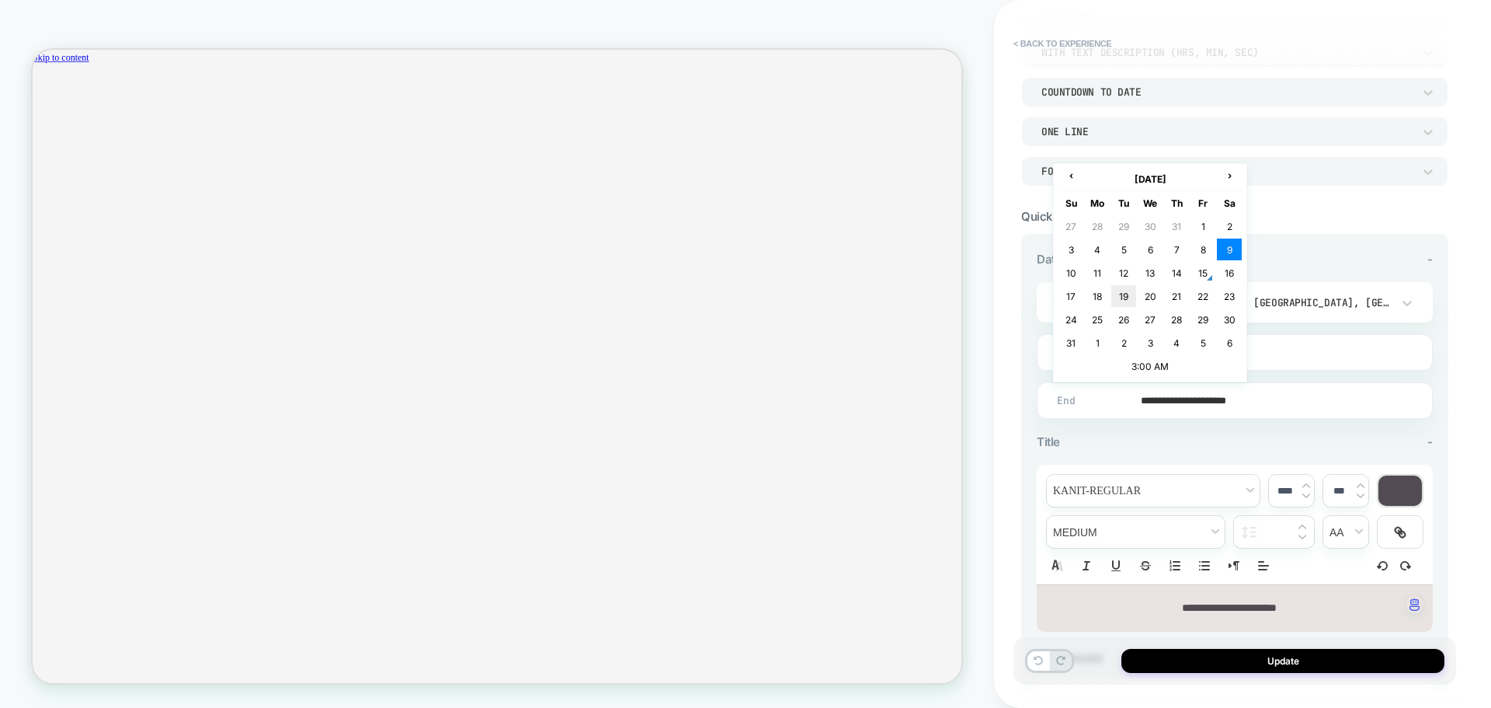
click at [1120, 299] on td "19" at bounding box center [1123, 296] width 25 height 22
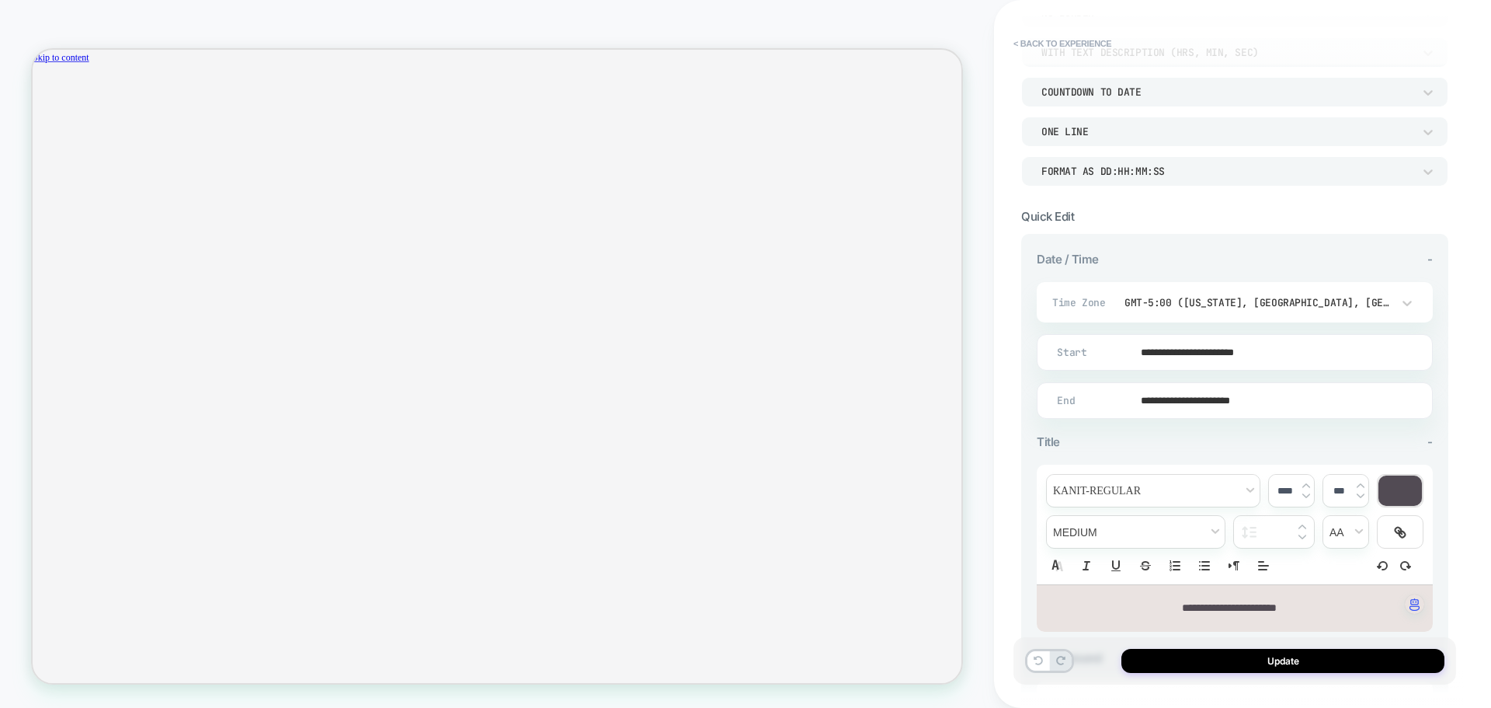
click at [1246, 398] on input "**********" at bounding box center [1231, 400] width 395 height 37
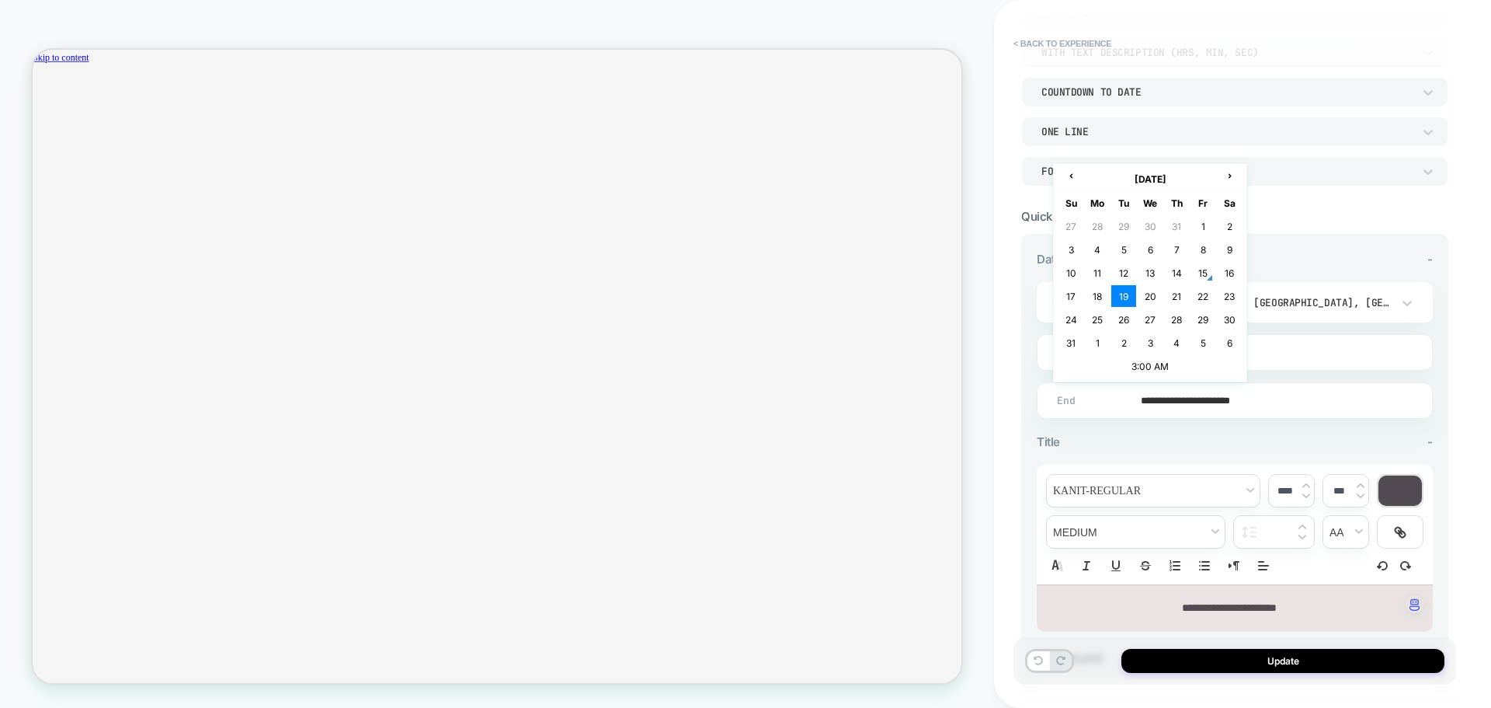
click at [1238, 399] on input "**********" at bounding box center [1231, 400] width 395 height 37
click at [1151, 371] on td "3:00 AM" at bounding box center [1150, 366] width 183 height 22
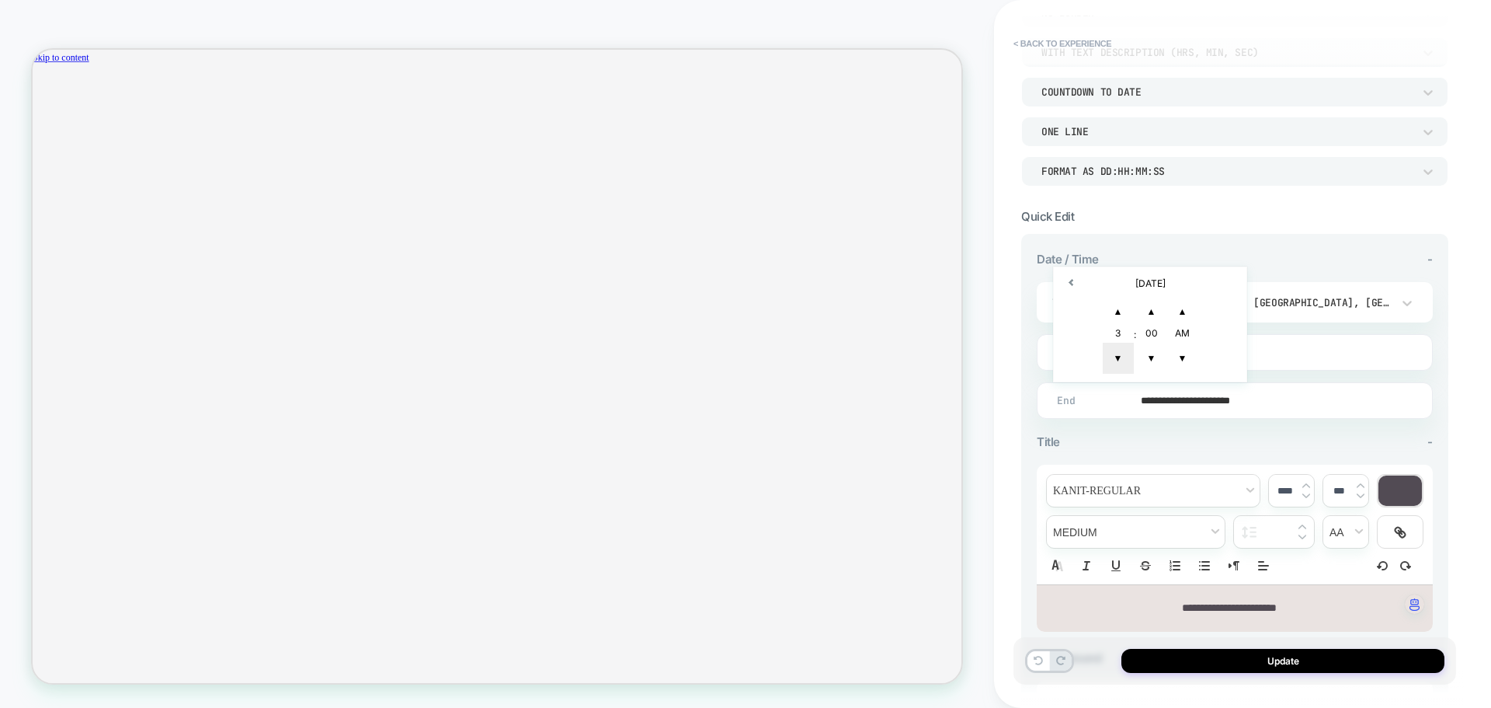
click at [1121, 351] on span "▼" at bounding box center [1118, 357] width 31 height 31
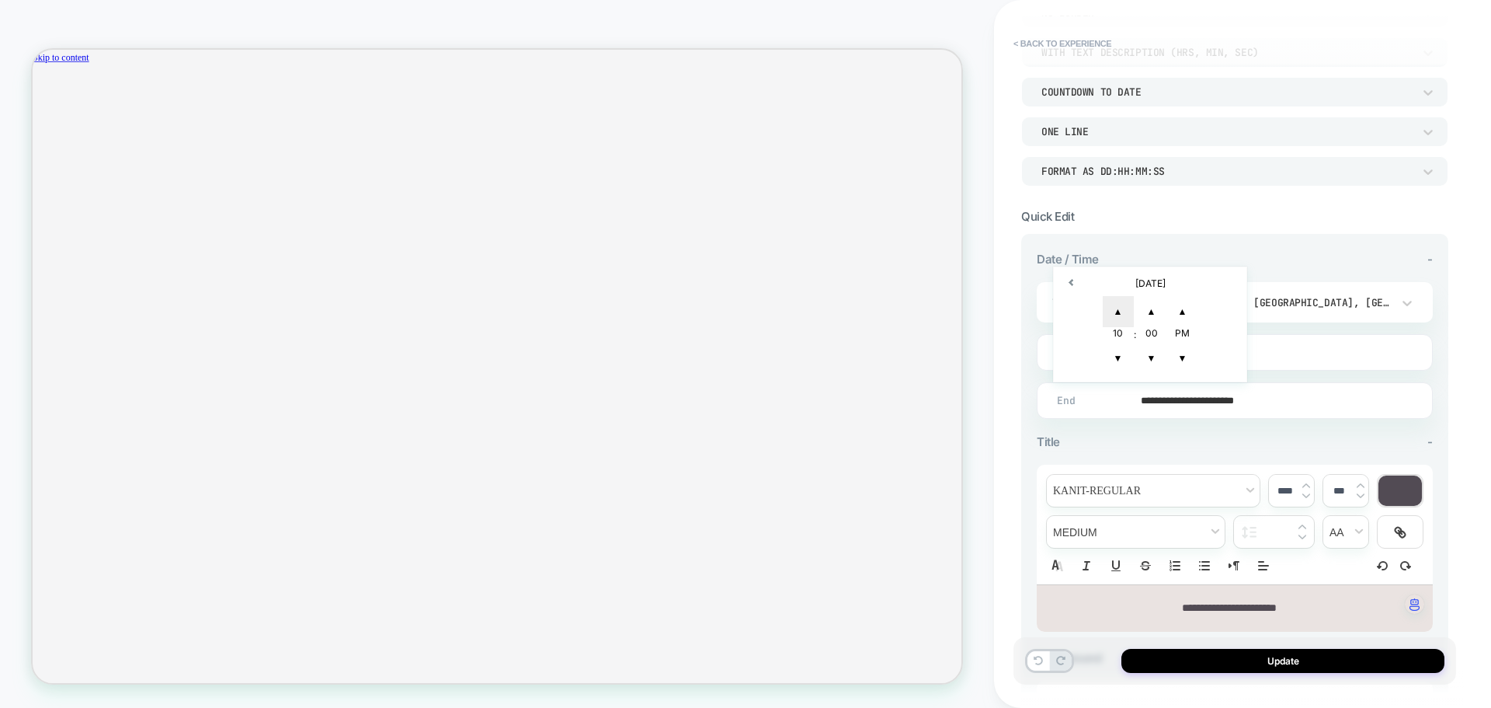
click at [1125, 311] on span "▲" at bounding box center [1118, 311] width 31 height 31
click at [1142, 310] on span "▲" at bounding box center [1151, 311] width 31 height 31
click at [1158, 361] on span "▼" at bounding box center [1151, 357] width 31 height 31
type input "**********"
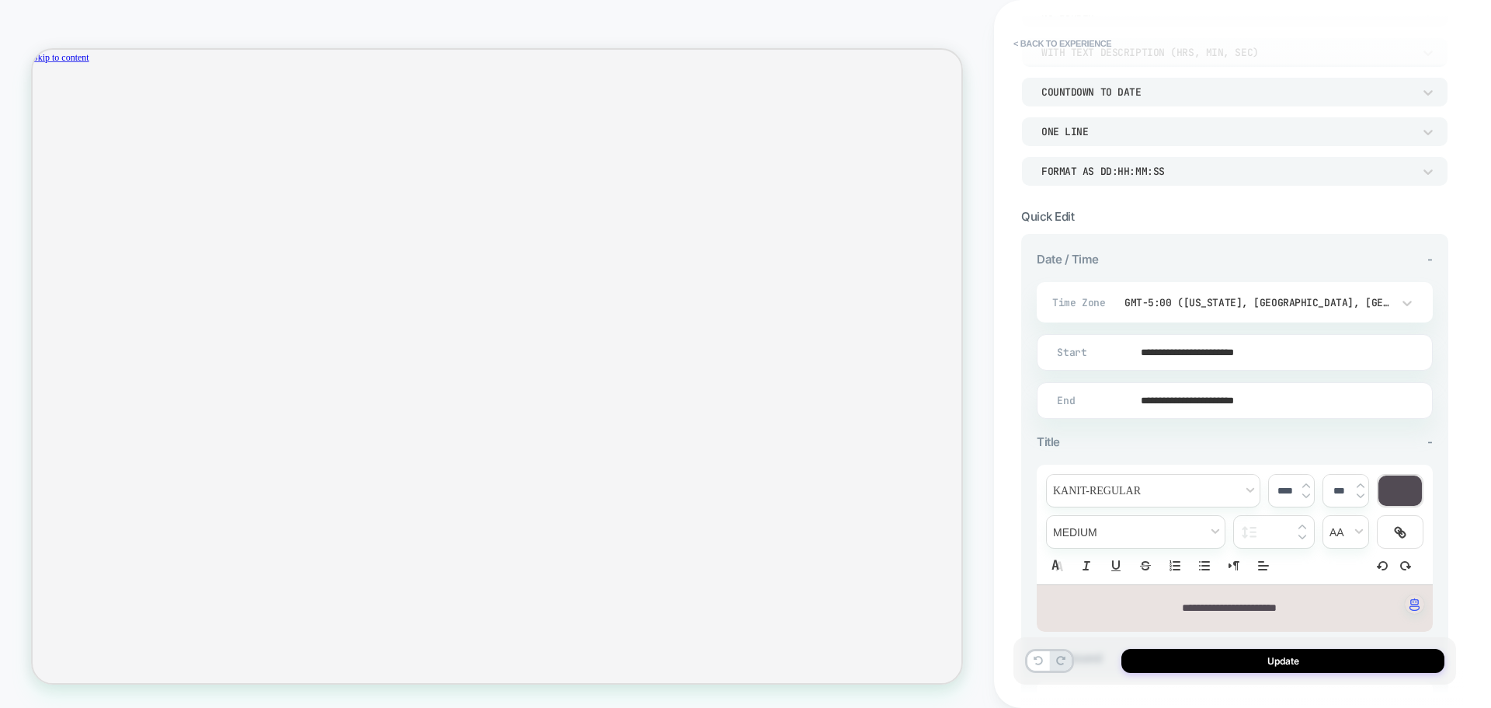
click at [1337, 428] on div "**********" at bounding box center [1235, 484] width 396 height 464
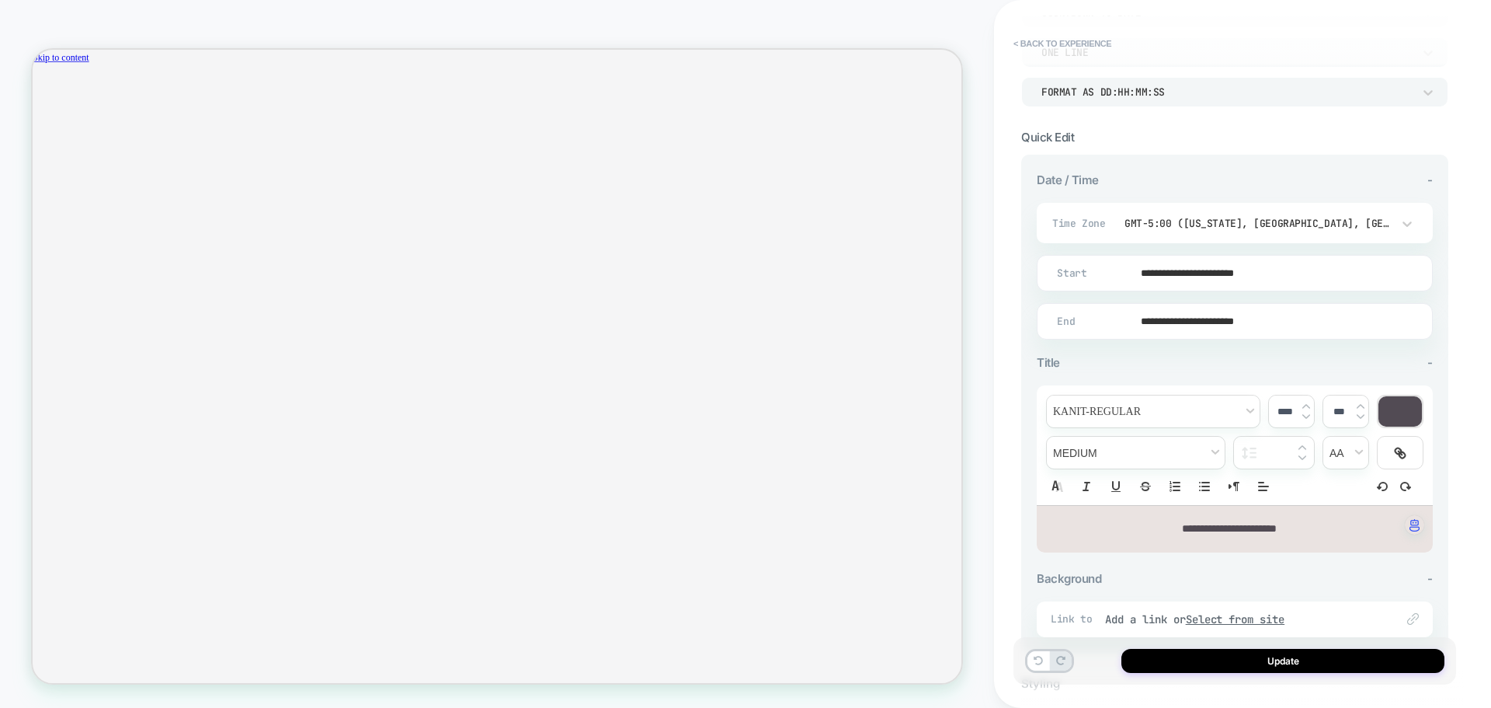
scroll to position [388, 0]
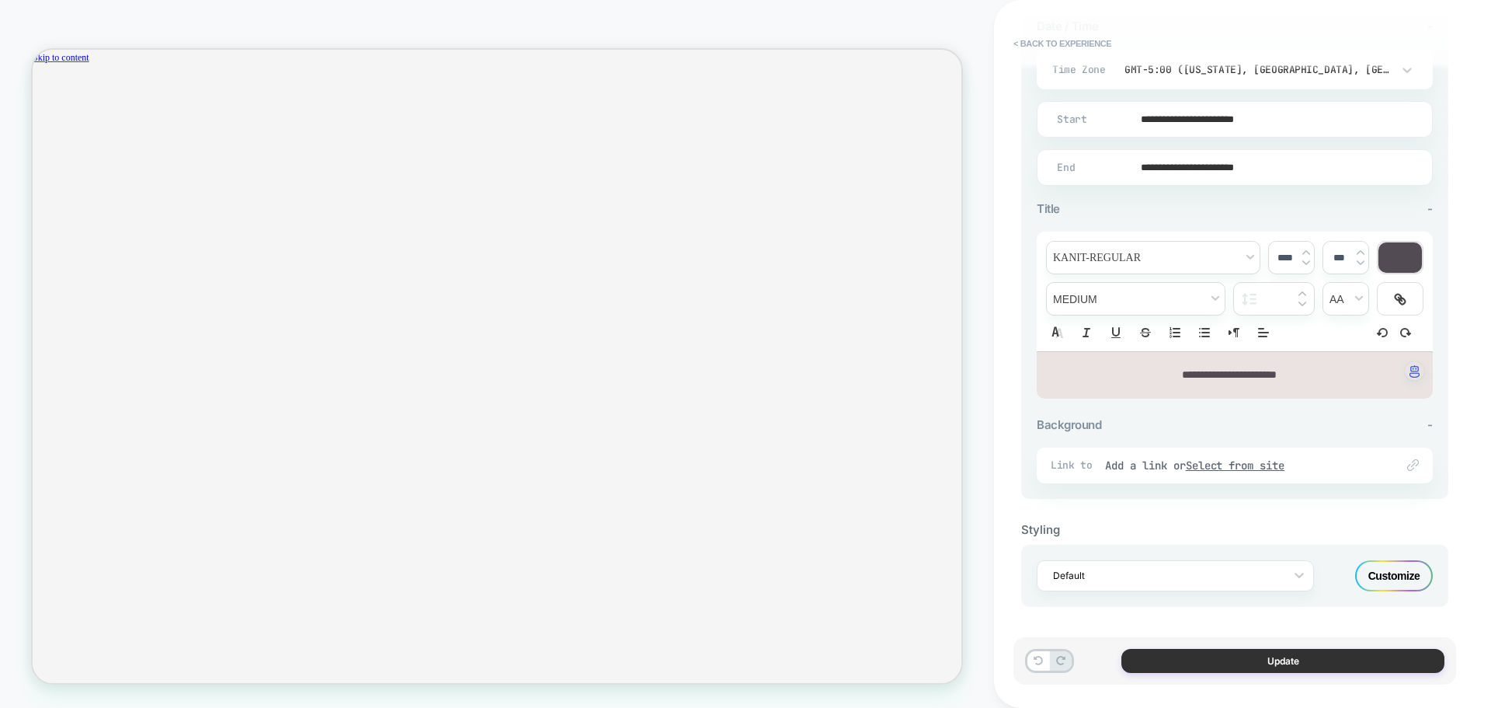
click at [1278, 660] on button "Update" at bounding box center [1282, 660] width 323 height 24
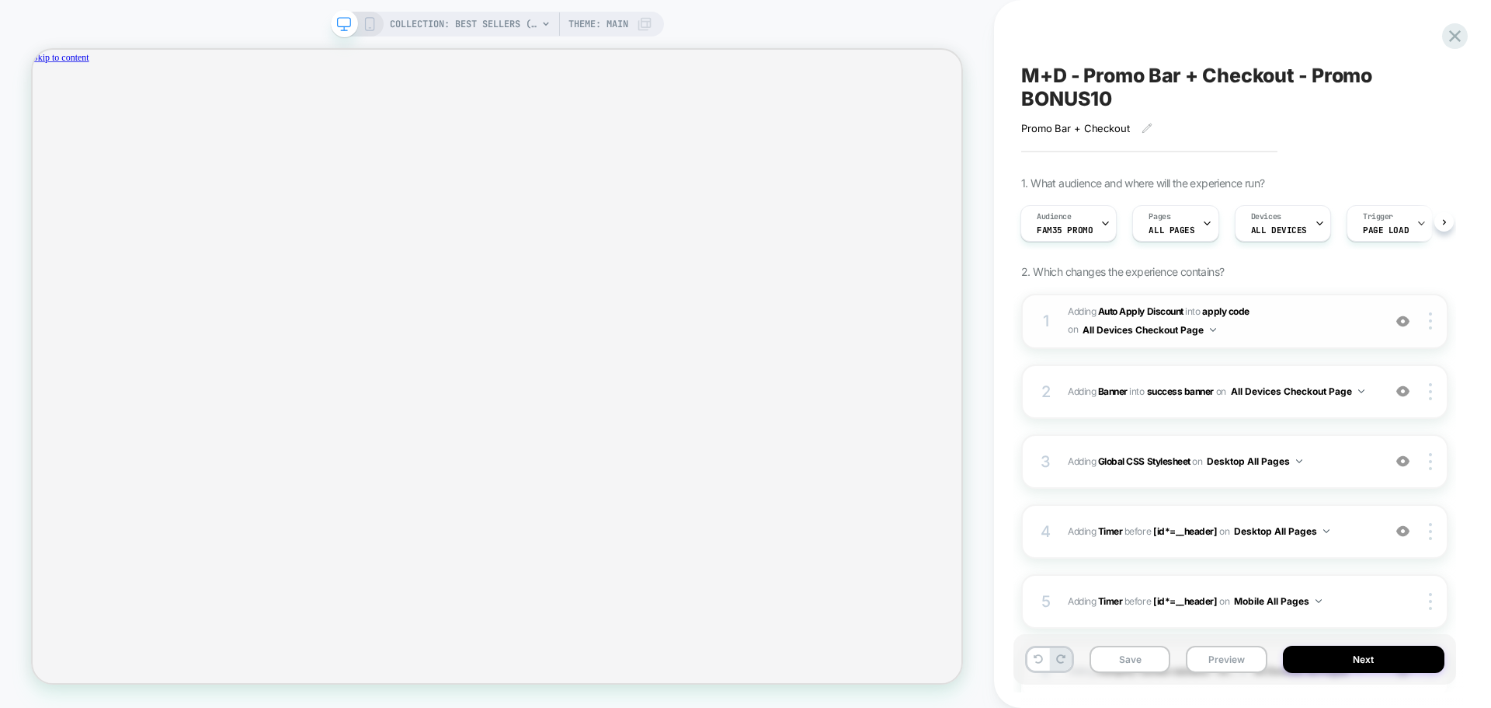
scroll to position [0, 4]
click at [1398, 652] on button "Next" at bounding box center [1364, 658] width 162 height 27
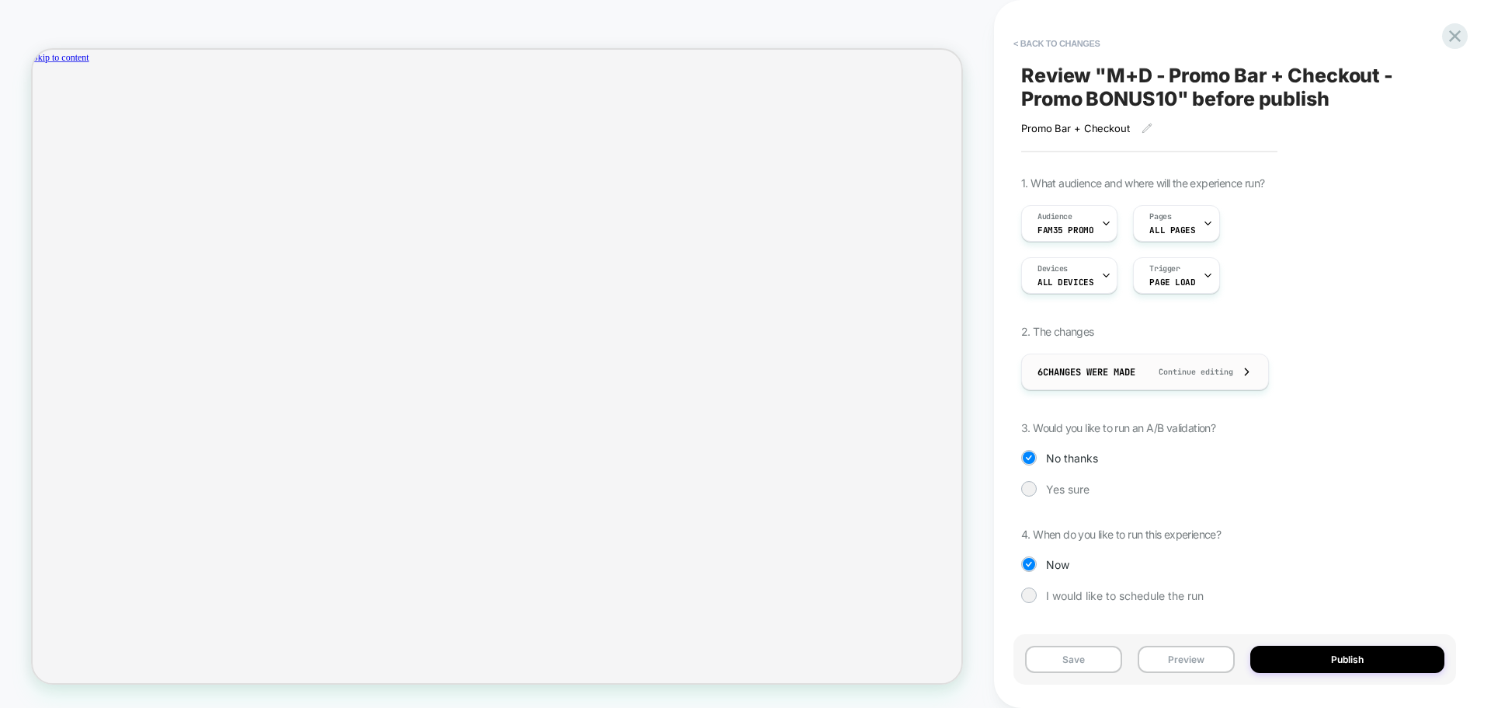
click at [1253, 367] on icon at bounding box center [1247, 372] width 12 height 12
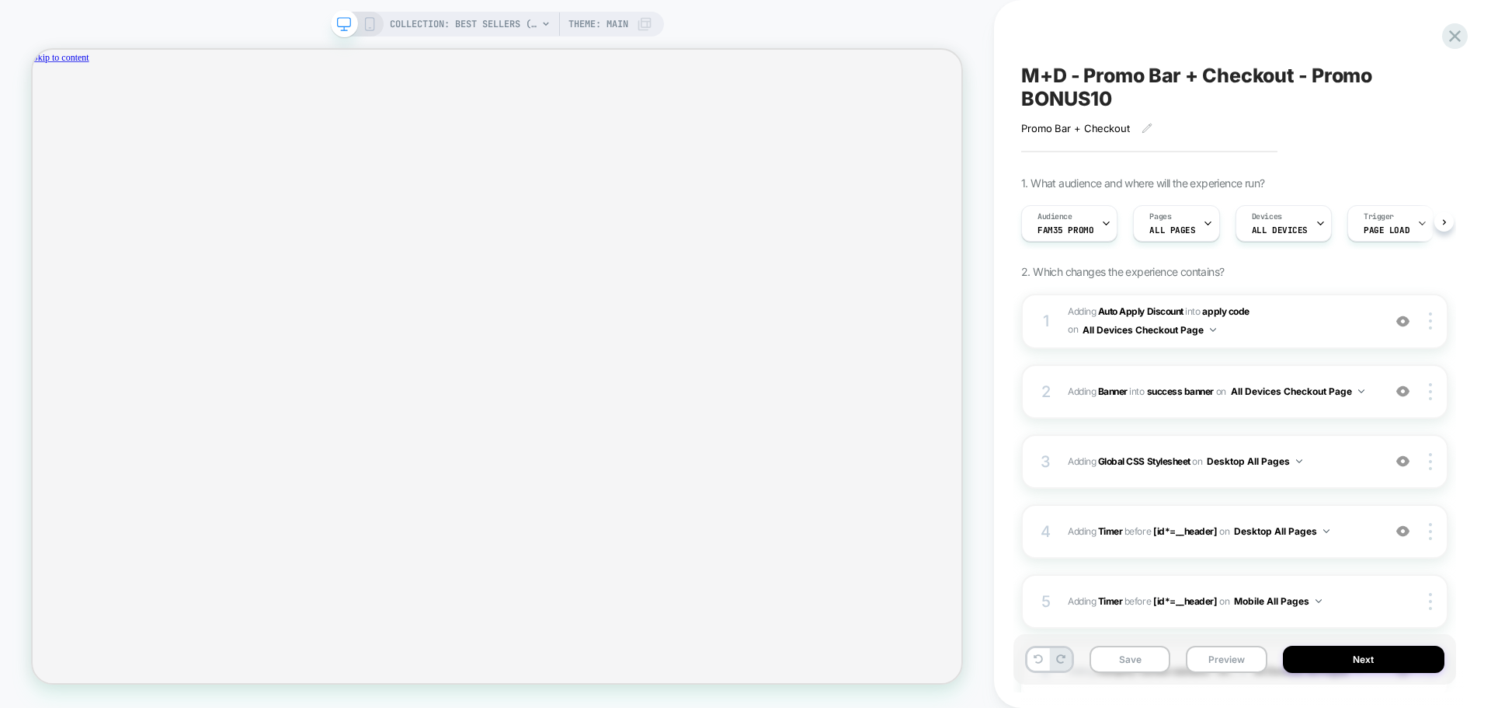
scroll to position [0, 1]
click at [1359, 662] on button "Next" at bounding box center [1364, 658] width 162 height 27
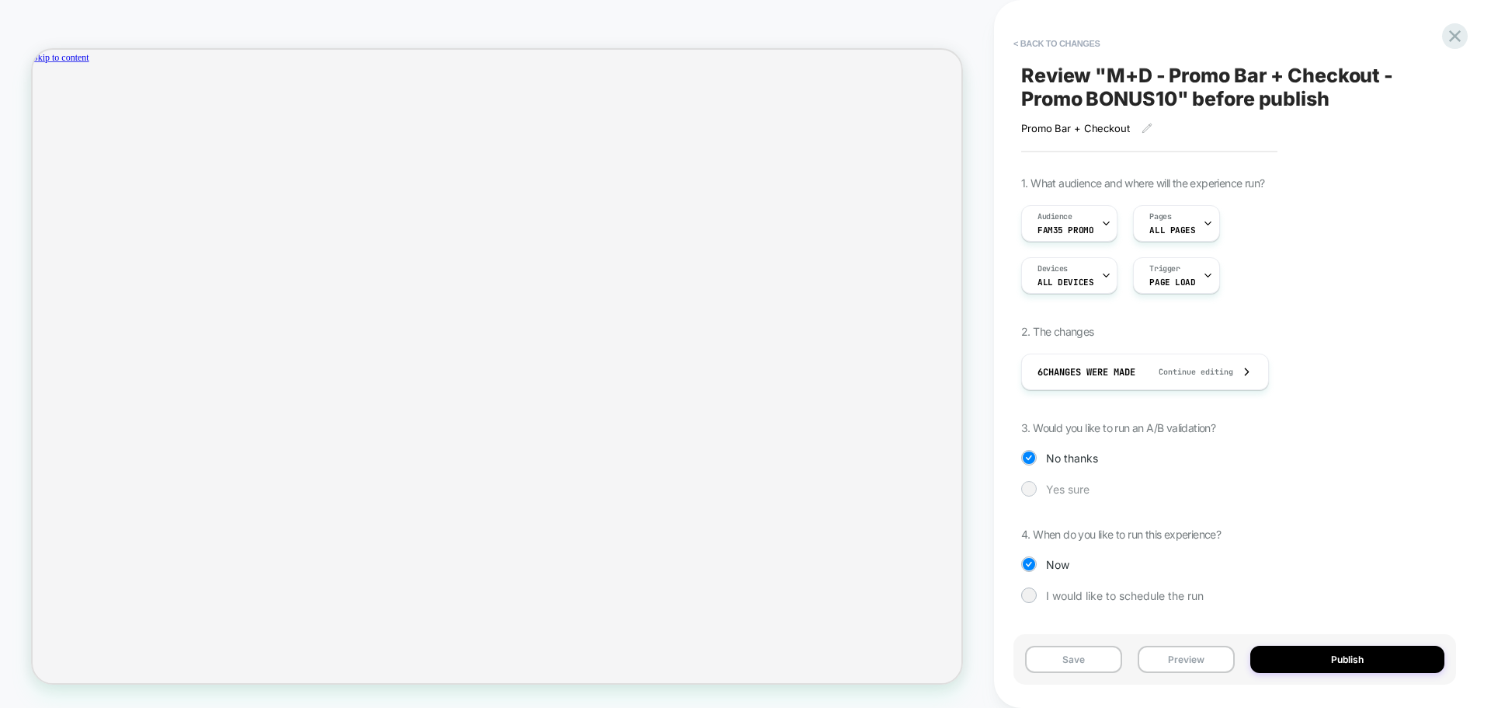
click at [1025, 490] on div at bounding box center [1029, 488] width 12 height 12
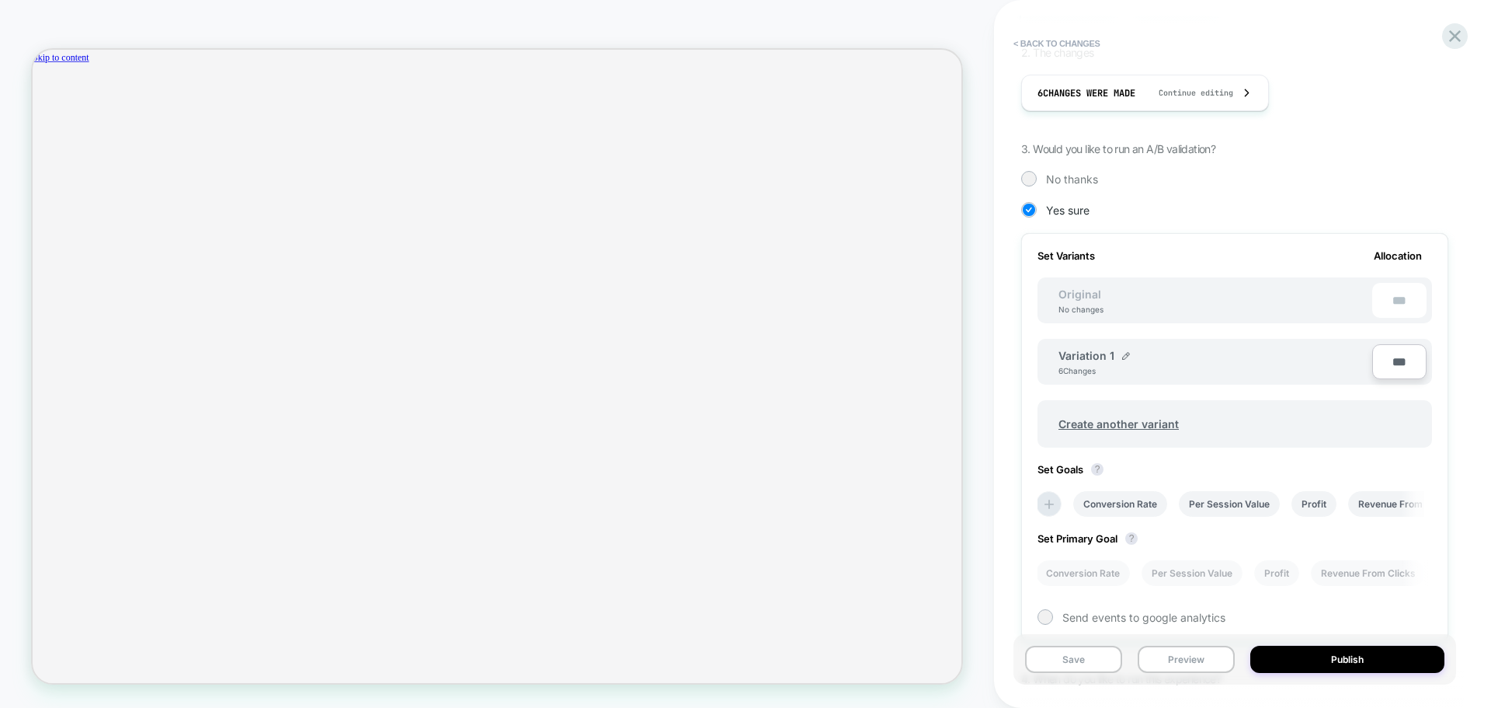
scroll to position [186, 0]
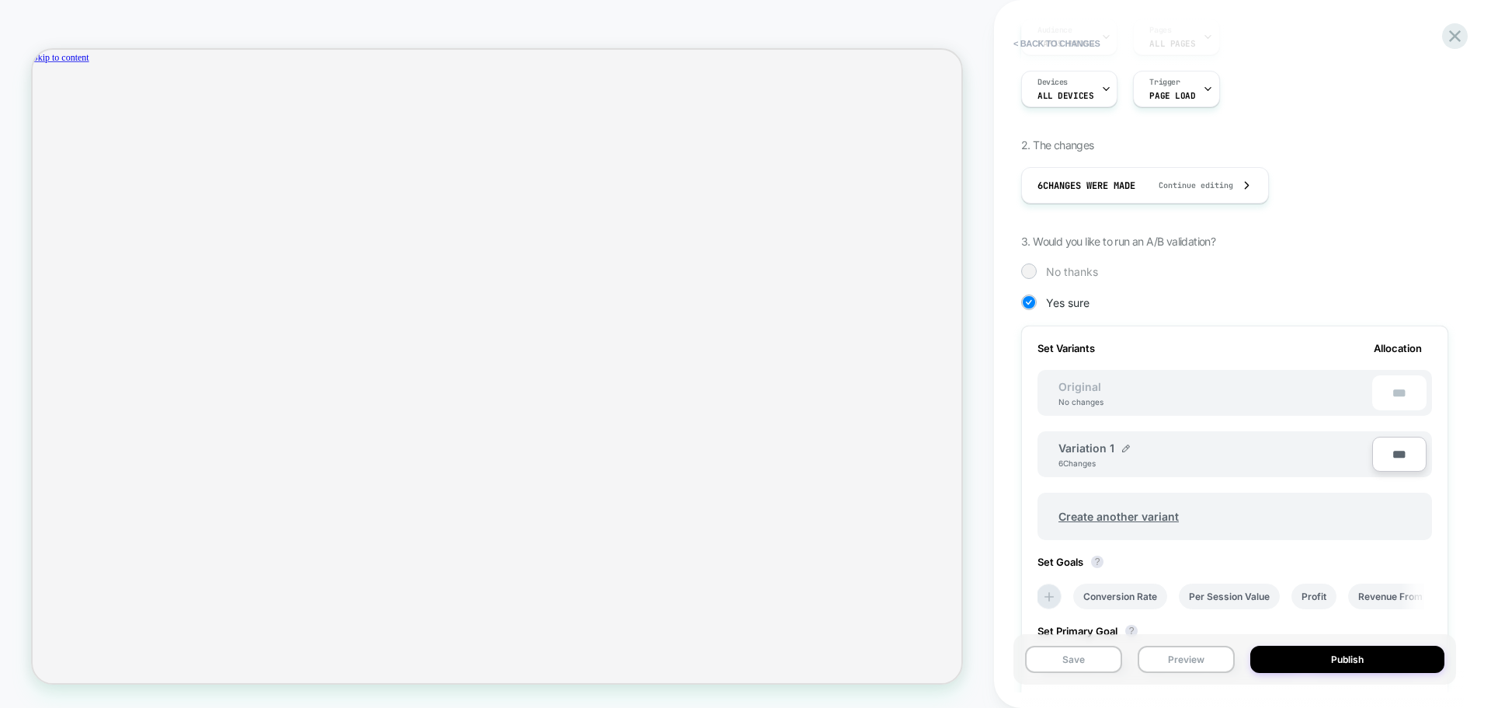
click at [1023, 273] on div at bounding box center [1029, 271] width 12 height 12
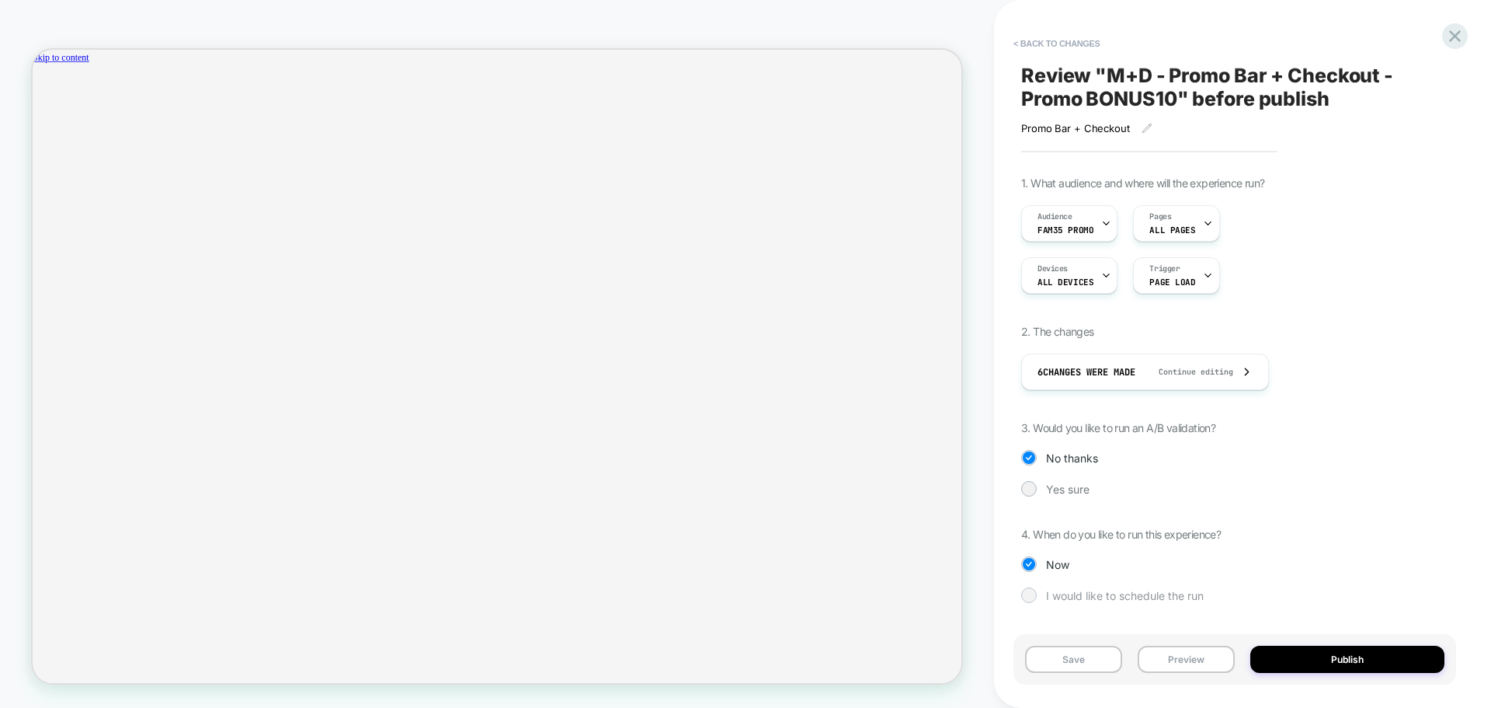
click at [1033, 602] on div "I would like to schedule the run" at bounding box center [1234, 595] width 427 height 16
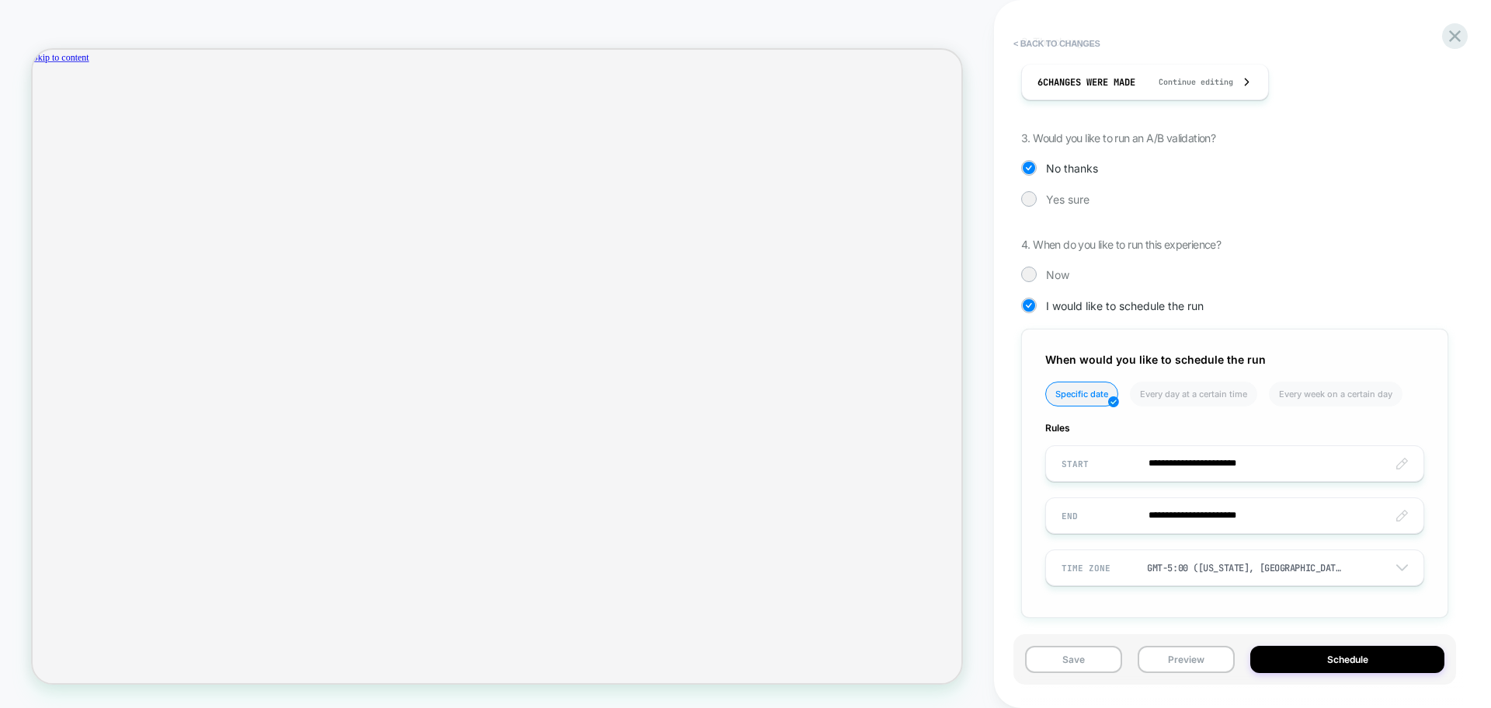
scroll to position [301, 0]
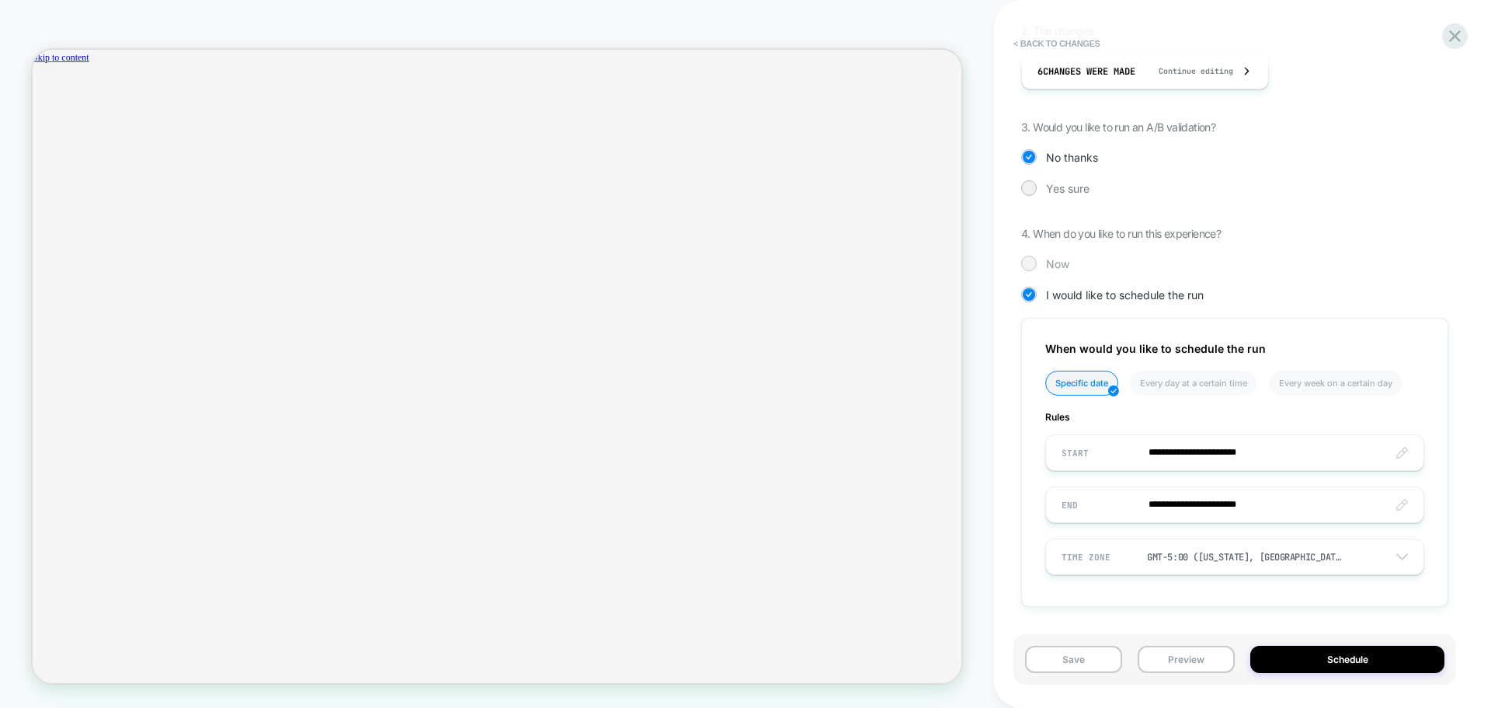
click at [1028, 262] on div at bounding box center [1029, 263] width 12 height 12
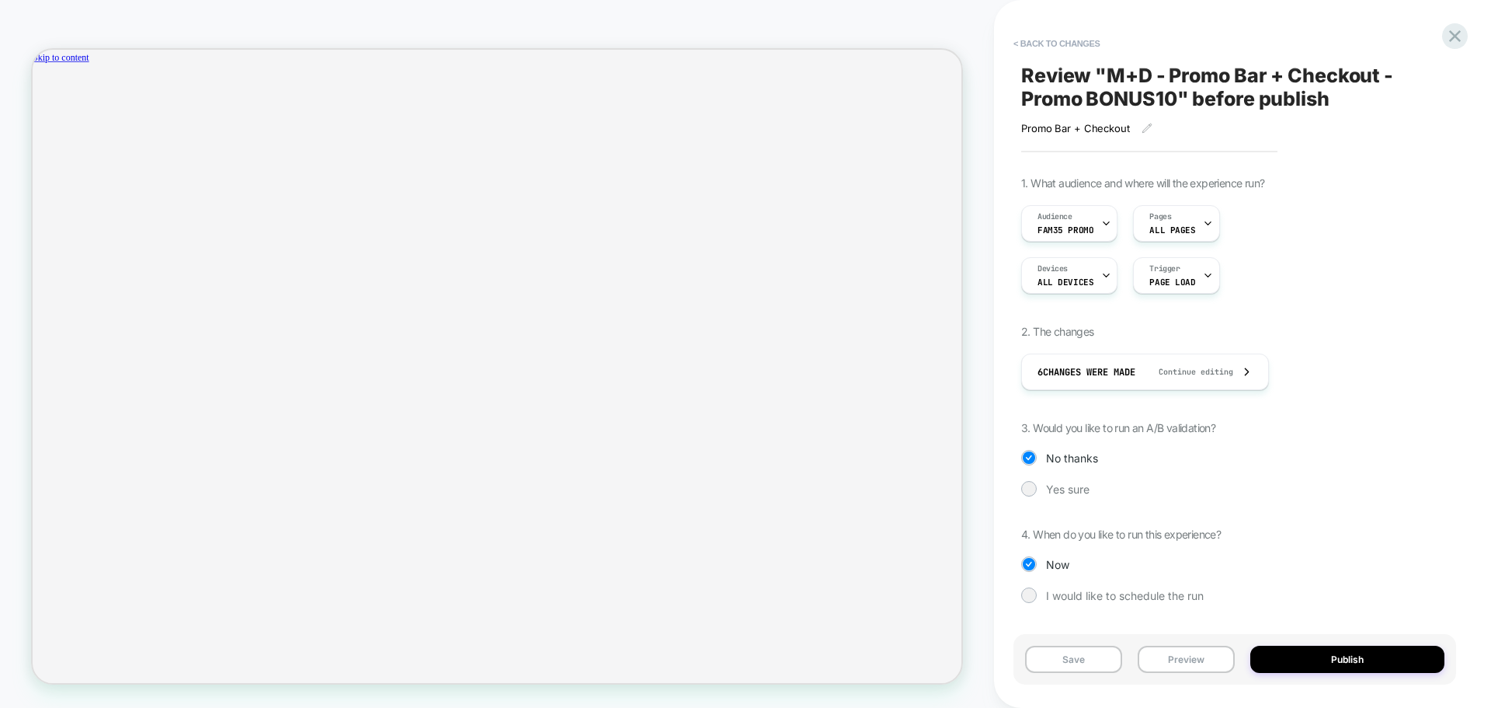
scroll to position [0, 0]
click at [1070, 660] on button "Save" at bounding box center [1073, 658] width 97 height 27
click at [1444, 43] on div at bounding box center [1455, 36] width 32 height 32
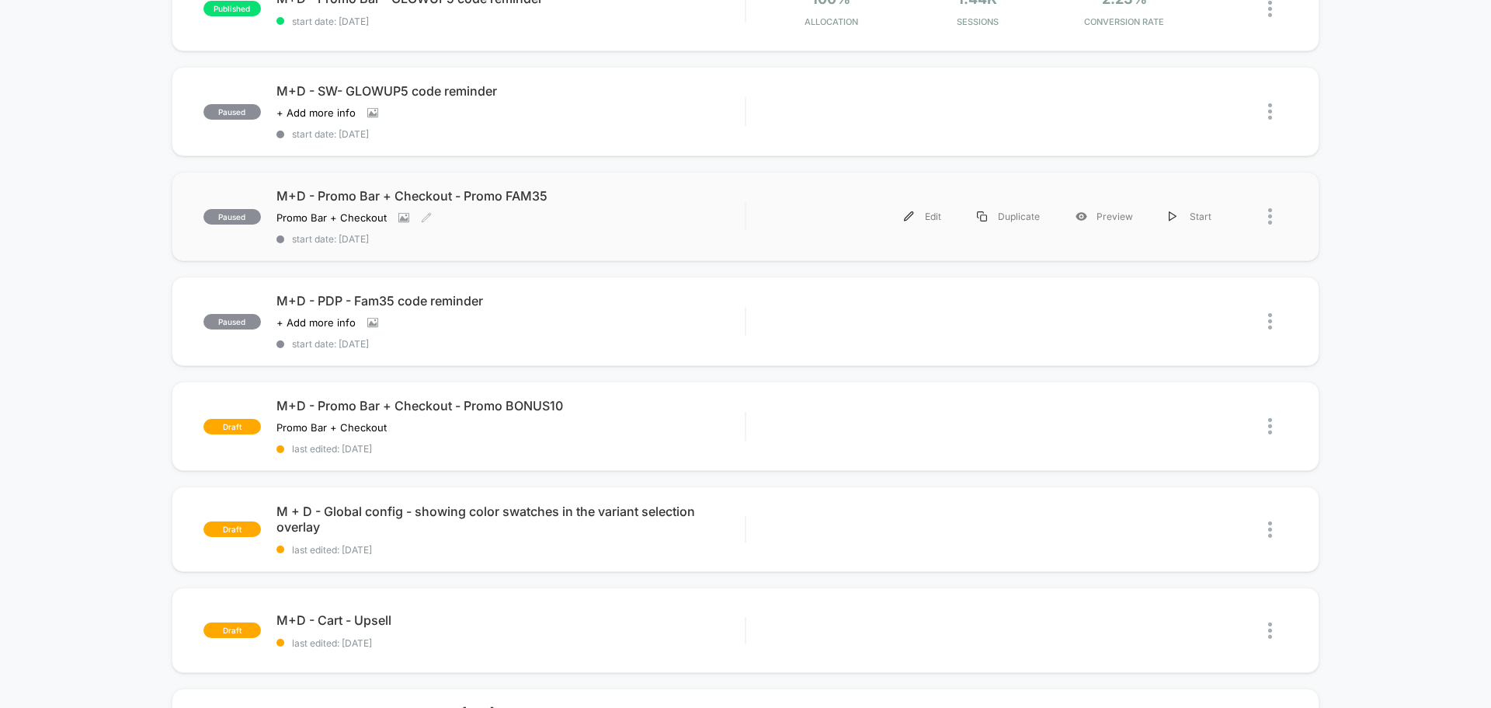
scroll to position [544, 0]
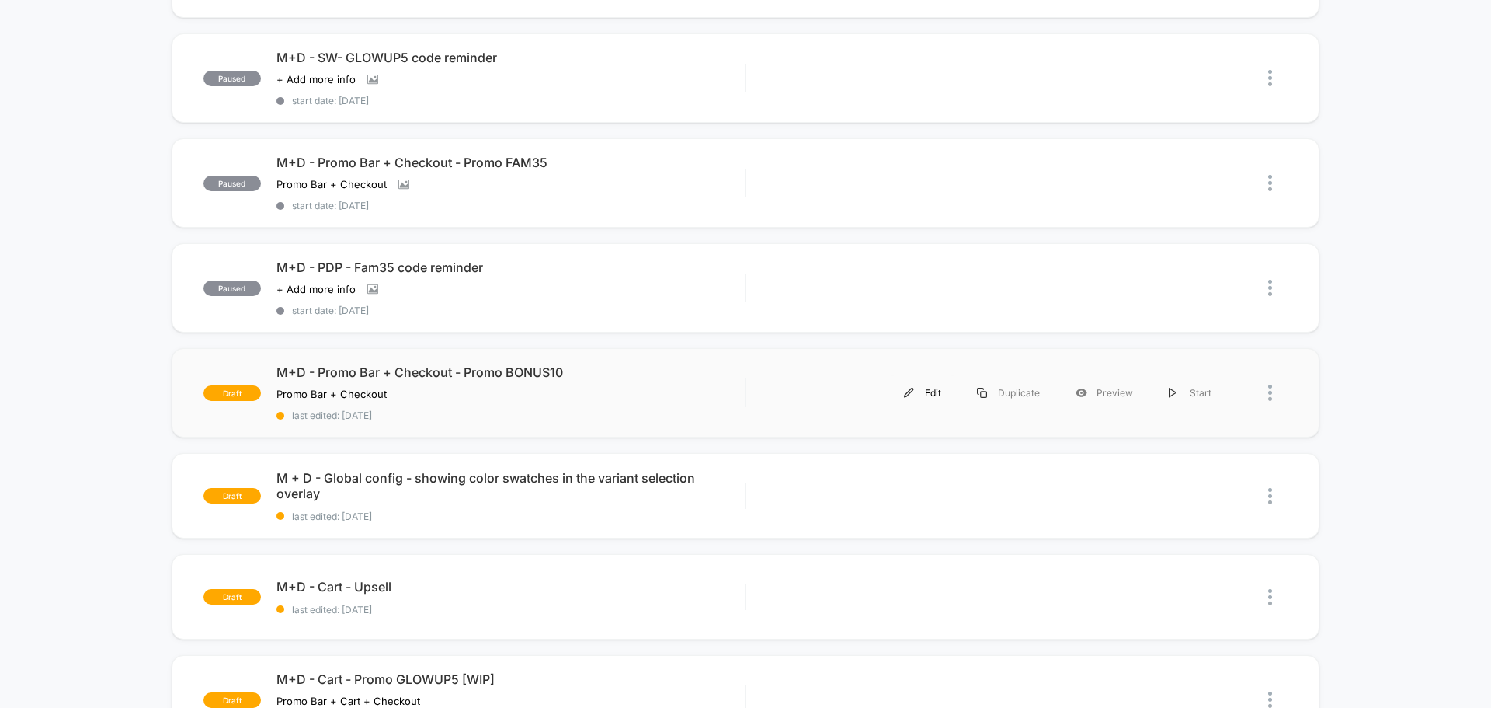
click at [914, 393] on img at bounding box center [909, 393] width 10 height 10
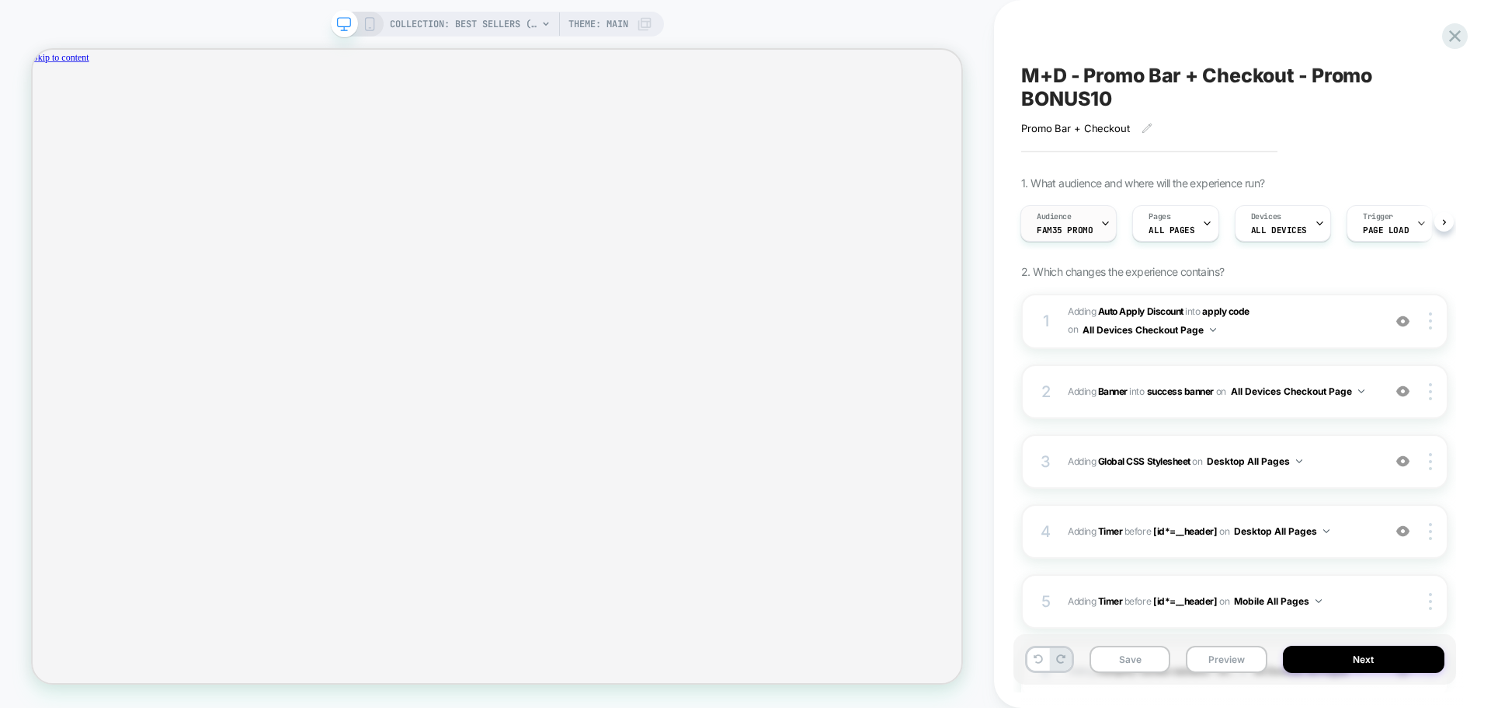
click at [1094, 228] on div "Audience Fam35 Promo" at bounding box center [1064, 223] width 87 height 35
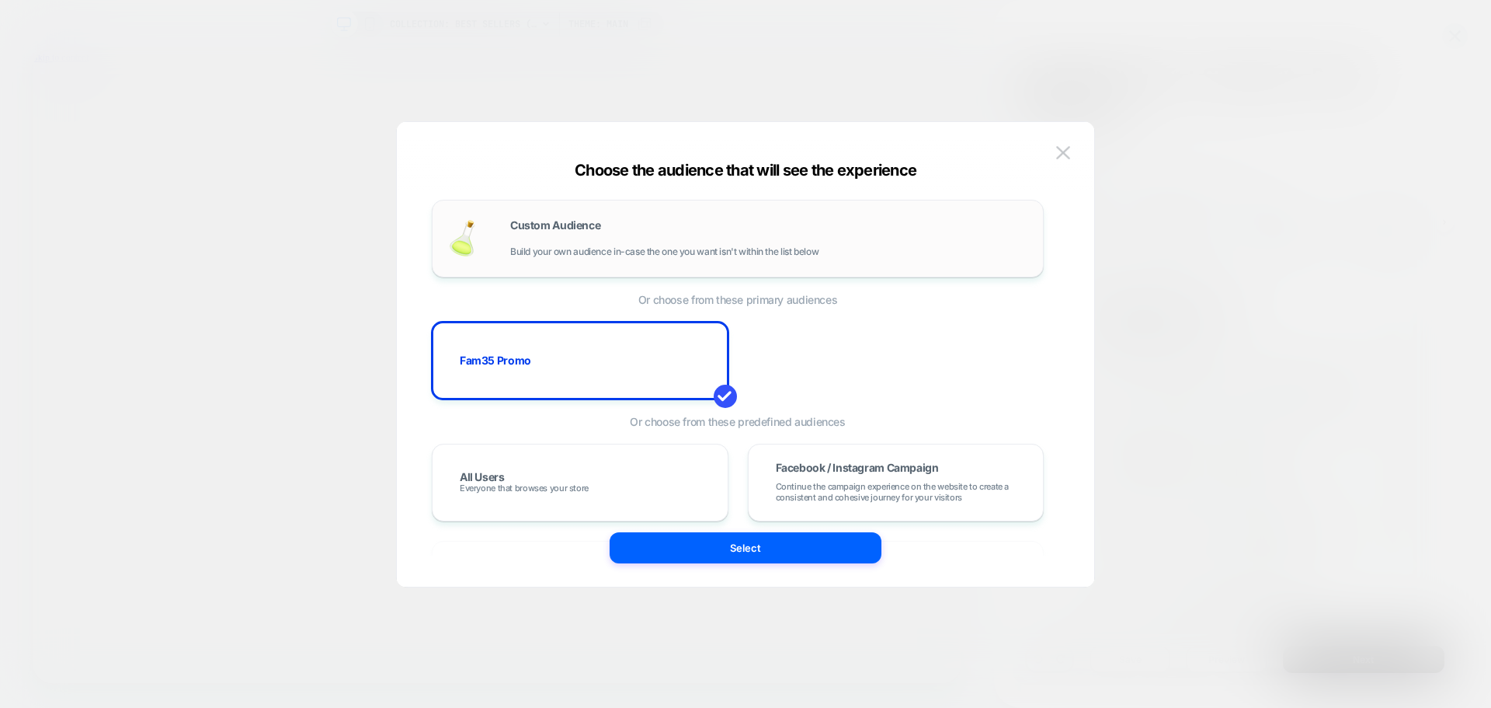
click at [697, 236] on div "Custom Audience Build your own audience in-case the one you want isn't within t…" at bounding box center [768, 238] width 517 height 37
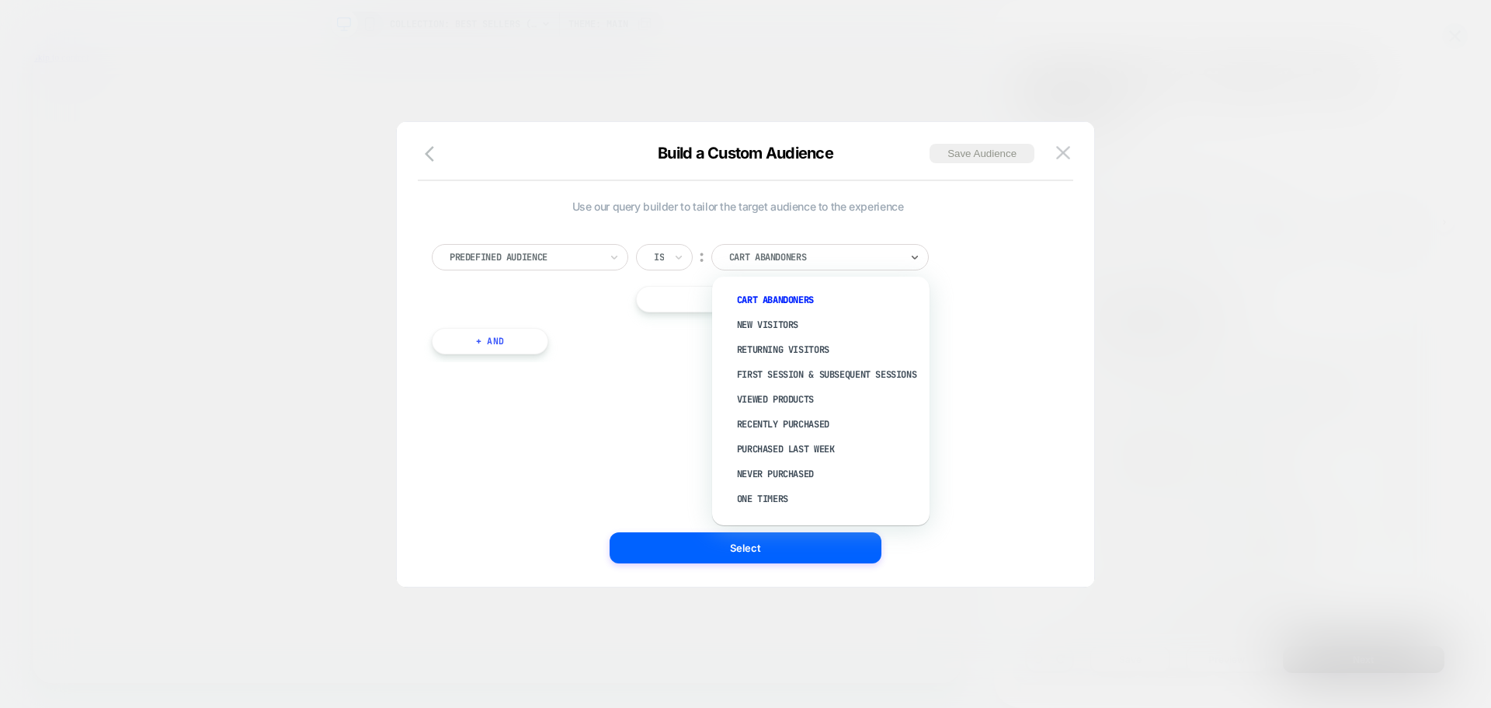
click at [823, 259] on div at bounding box center [814, 257] width 171 height 14
click at [760, 498] on div "Logged-in Users" at bounding box center [829, 501] width 202 height 25
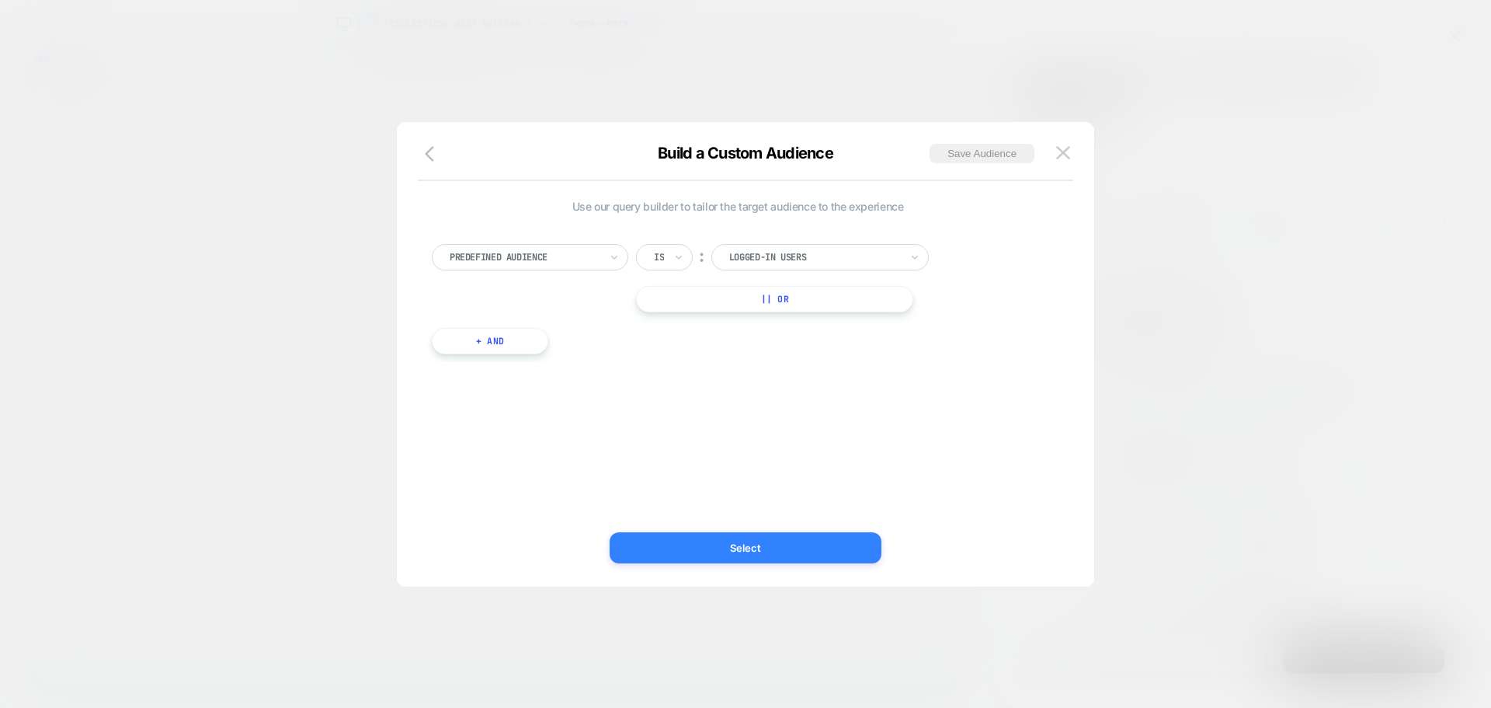
click at [733, 560] on button "Select" at bounding box center [746, 547] width 272 height 31
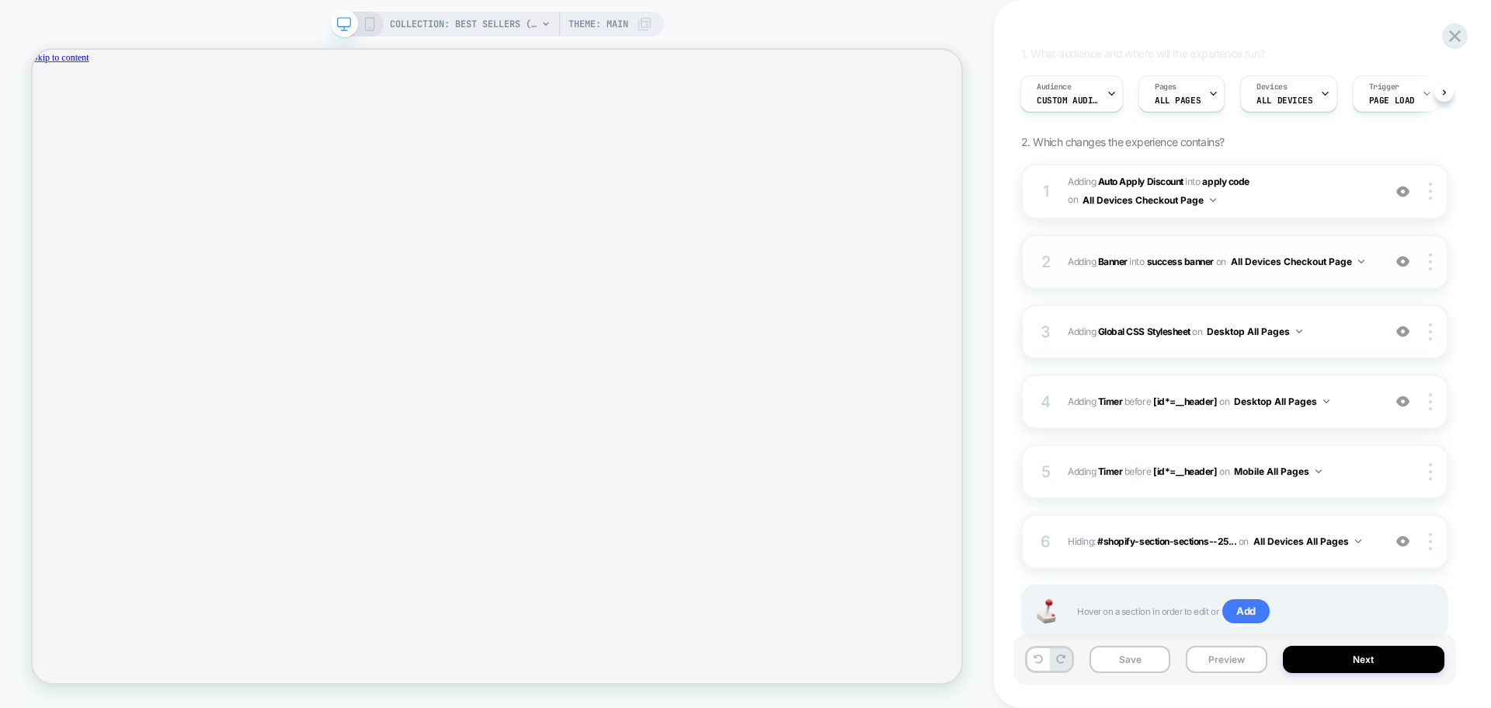
scroll to position [155, 0]
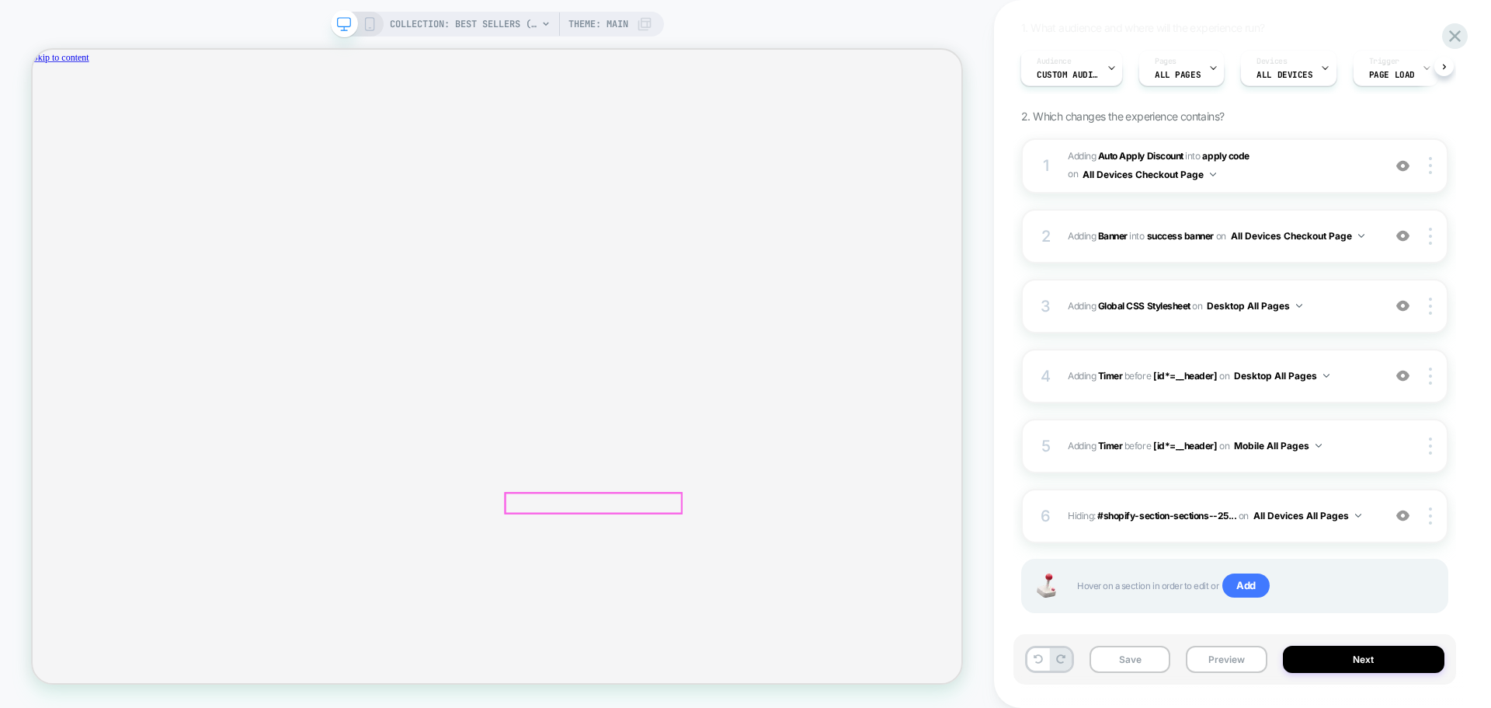
click at [966, 296] on div "COLLECTION: Best Sellers (Category) COLLECTION: Best Sellers (Category) Theme: …" at bounding box center [497, 354] width 994 height 676
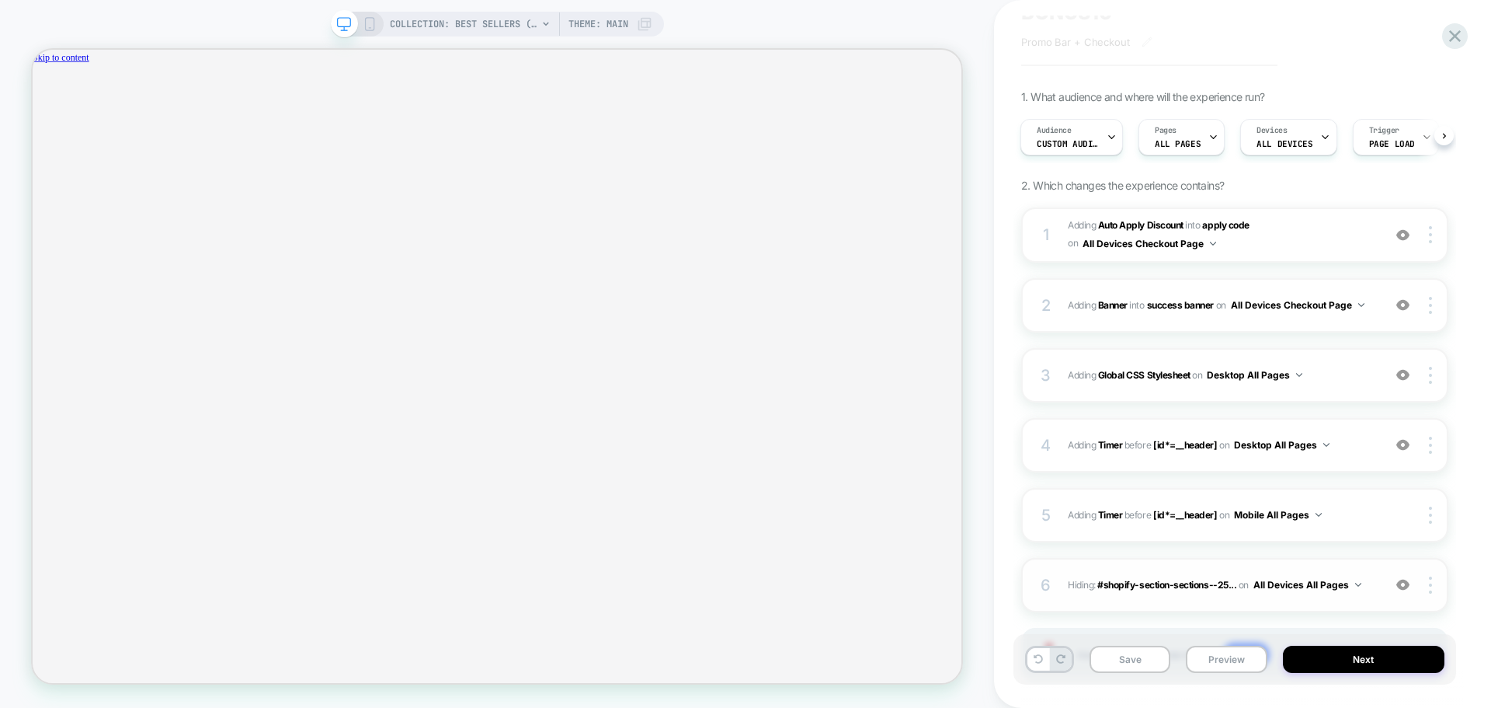
scroll to position [177, 0]
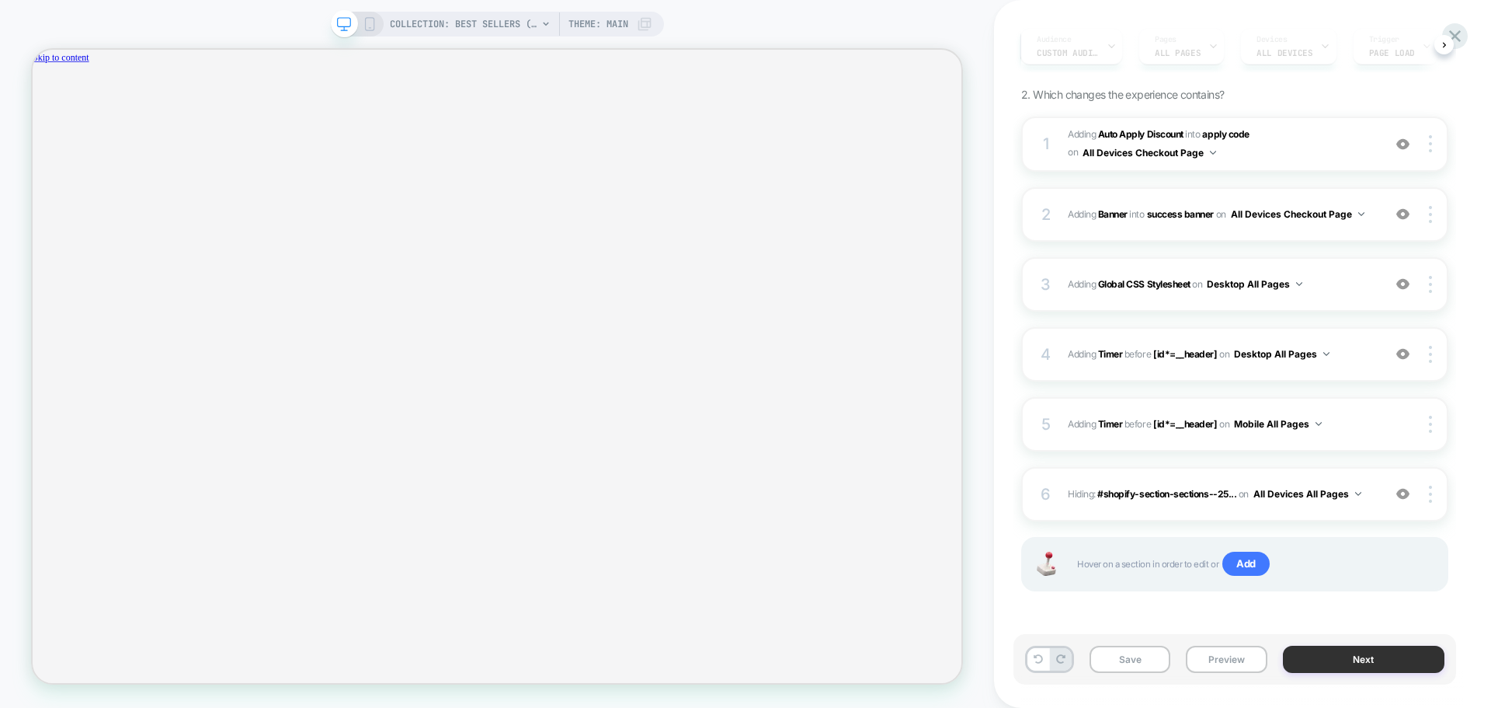
click at [1367, 652] on button "Next" at bounding box center [1364, 658] width 162 height 27
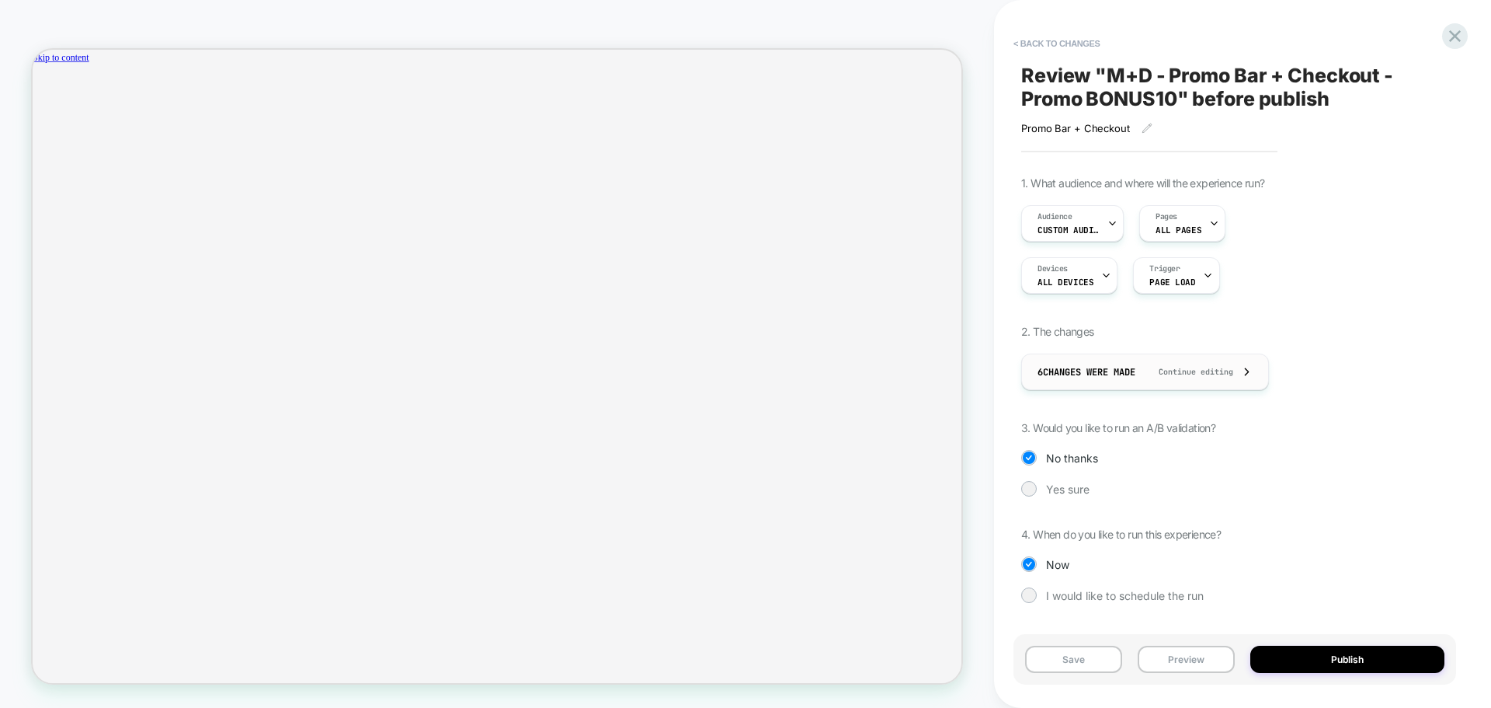
click at [1253, 372] on icon at bounding box center [1247, 372] width 12 height 12
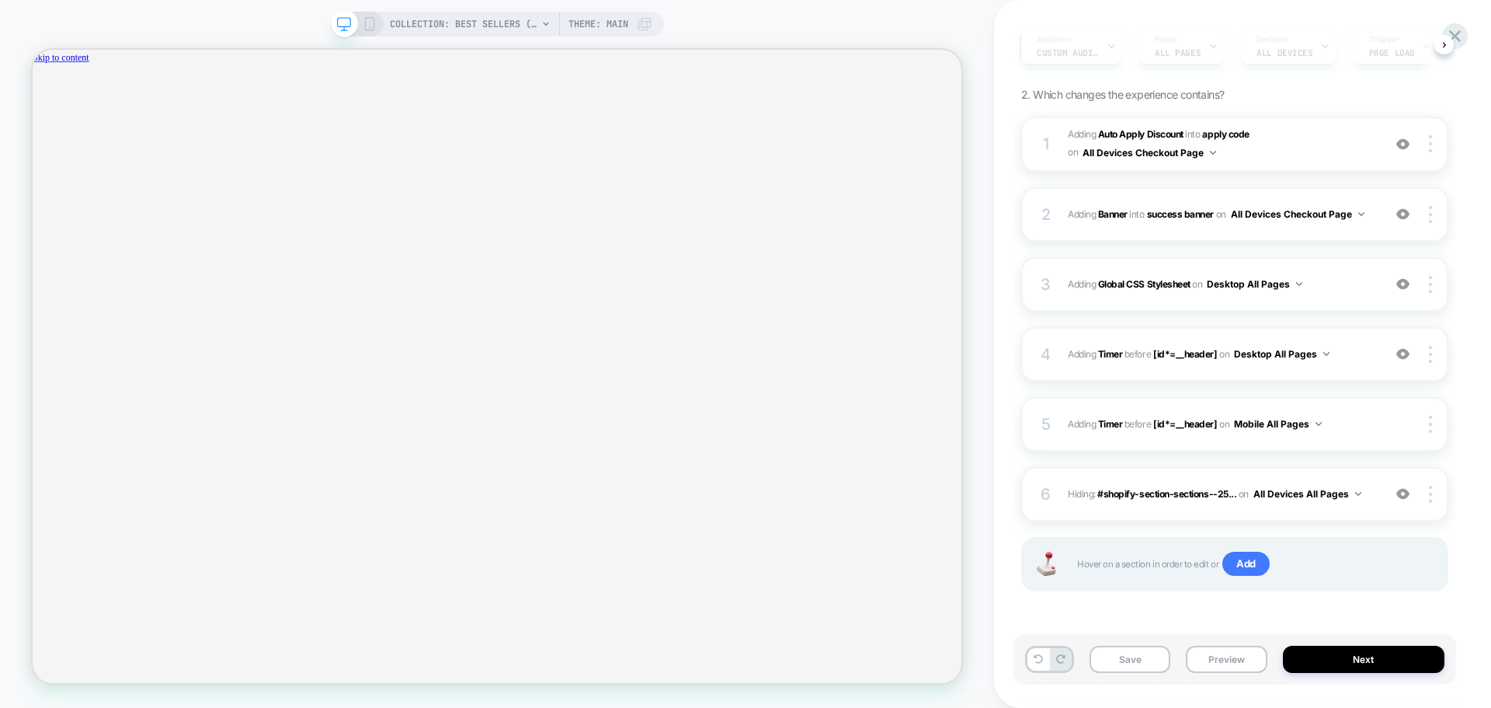
scroll to position [0, 0]
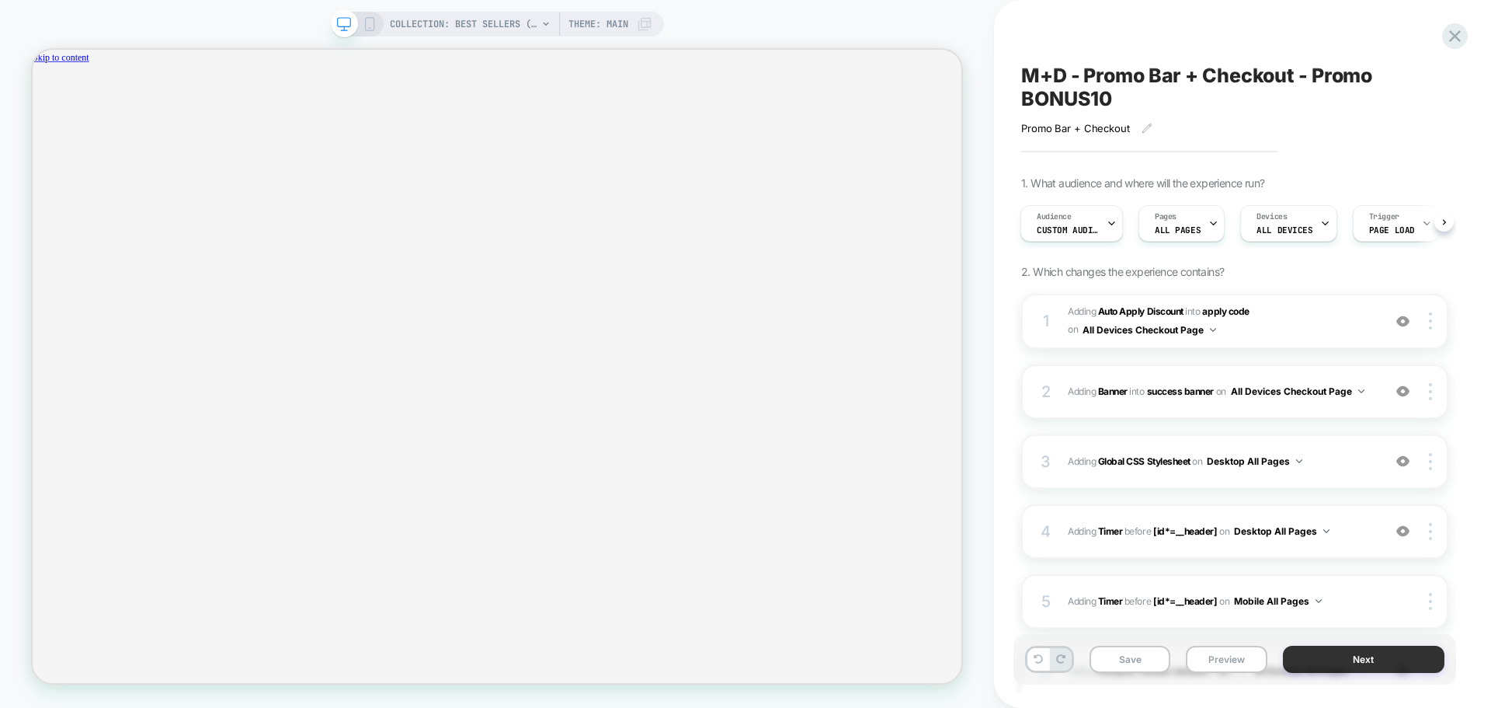
click at [1361, 661] on button "Next" at bounding box center [1364, 658] width 162 height 27
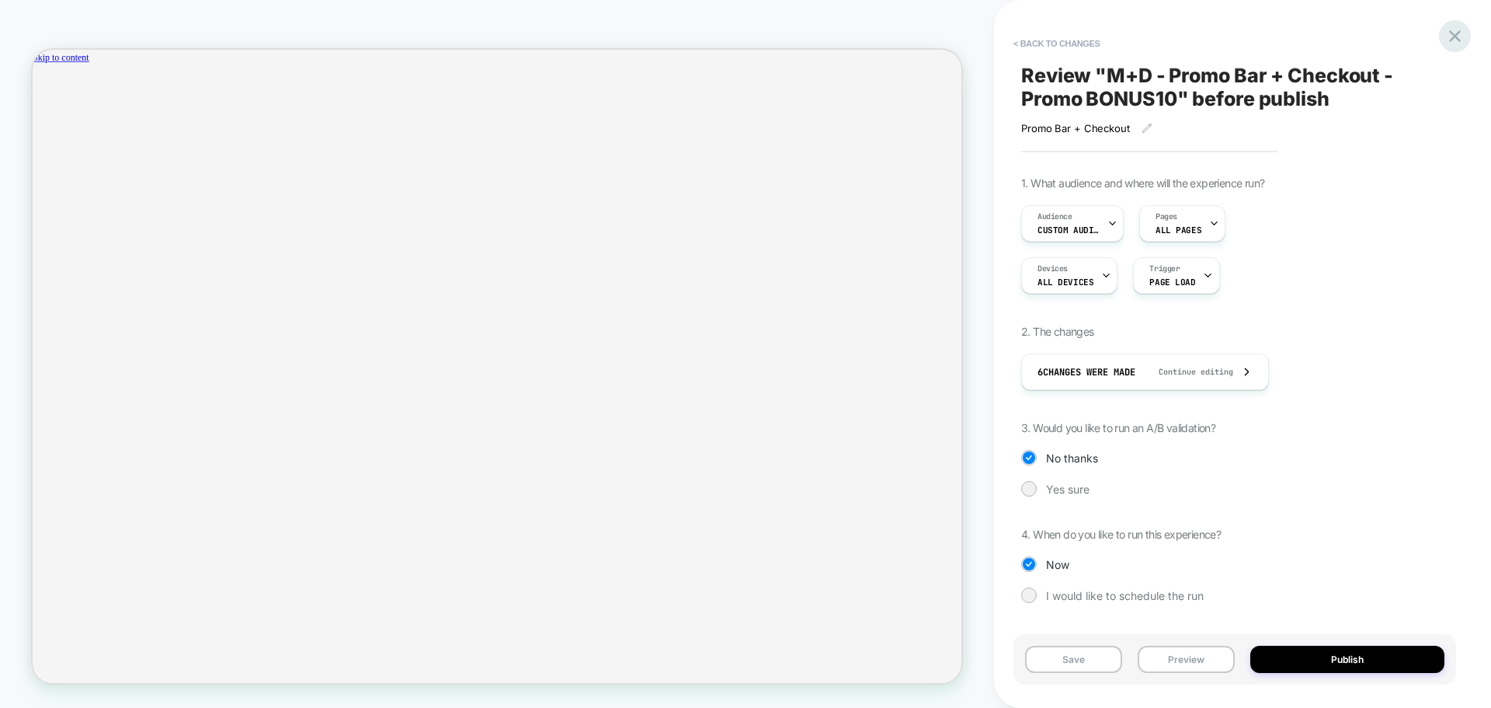
click at [1458, 27] on icon at bounding box center [1455, 36] width 21 height 21
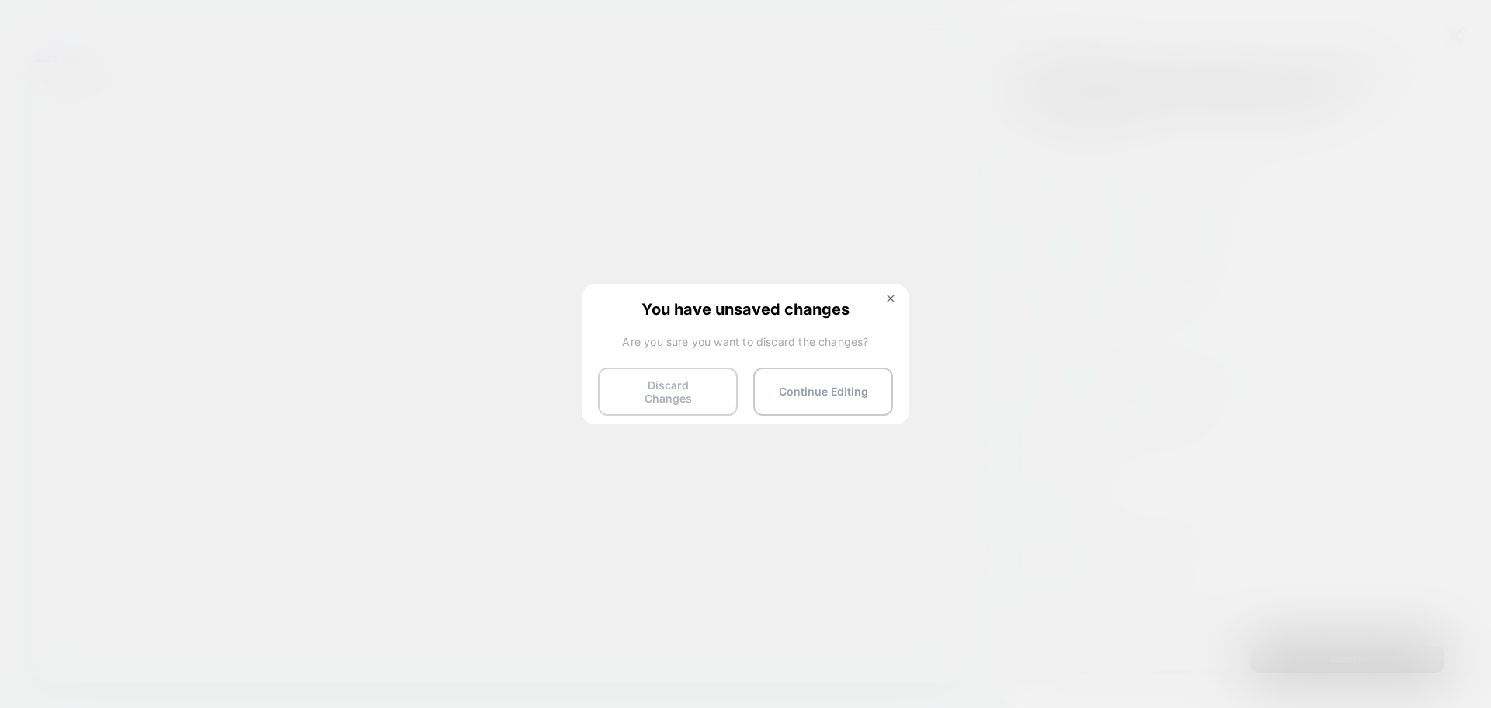
click at [694, 391] on button "Discard Changes" at bounding box center [668, 391] width 140 height 48
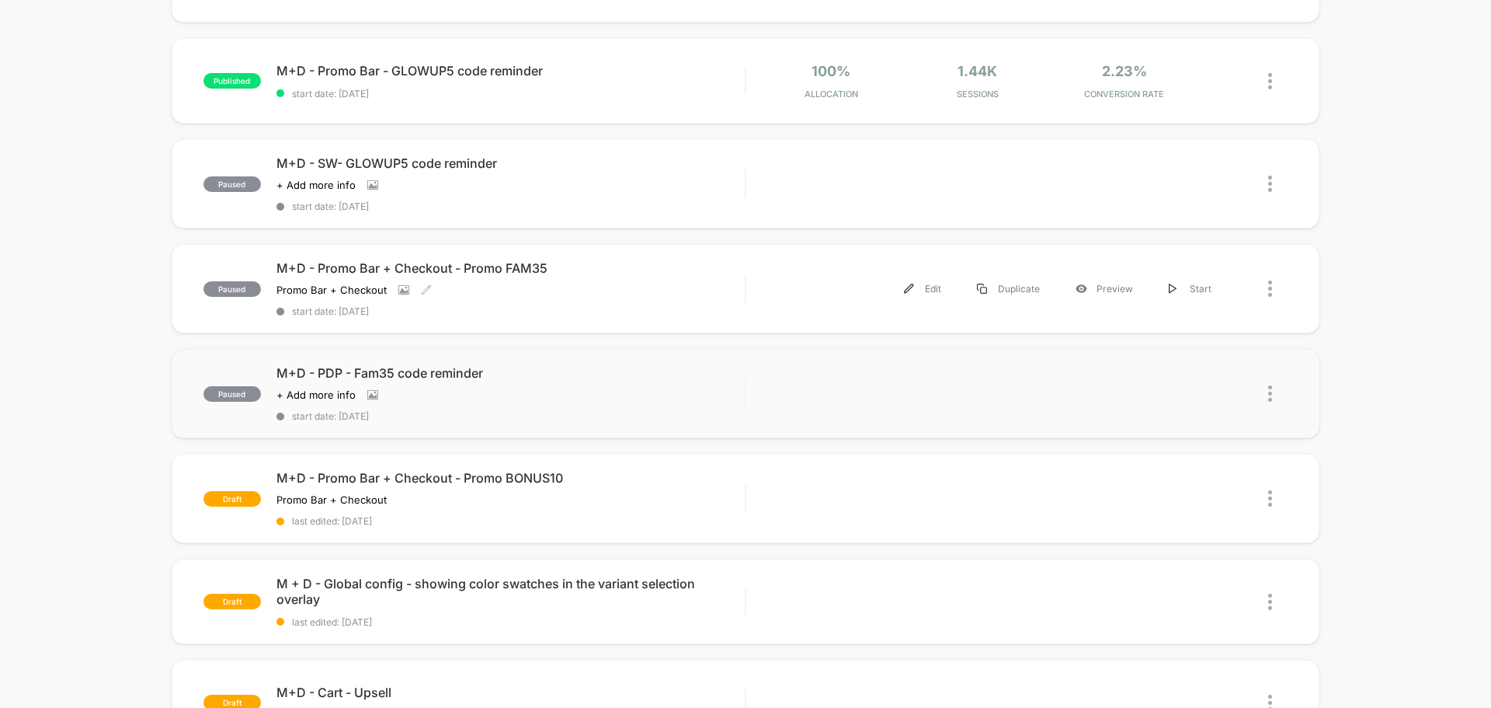
scroll to position [466, 0]
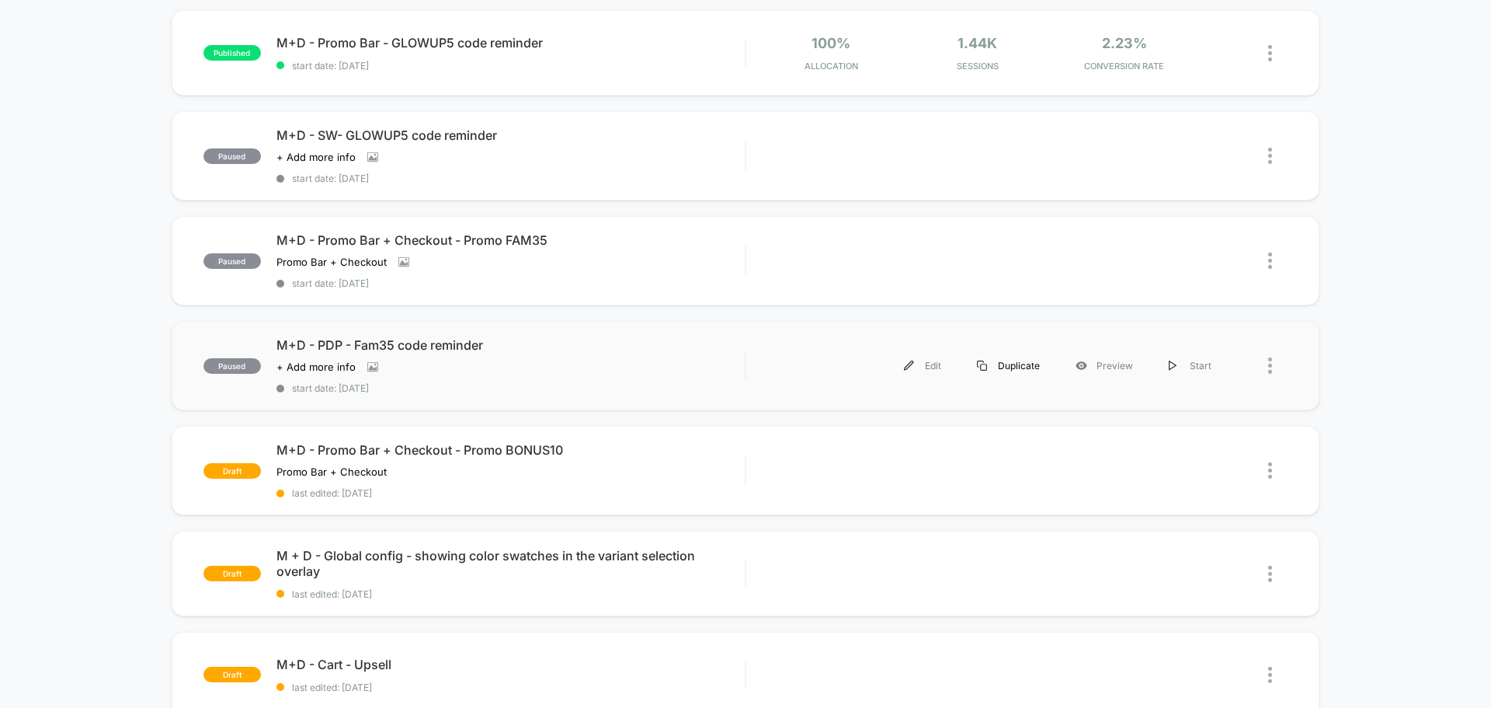
click at [987, 363] on img at bounding box center [982, 365] width 10 height 10
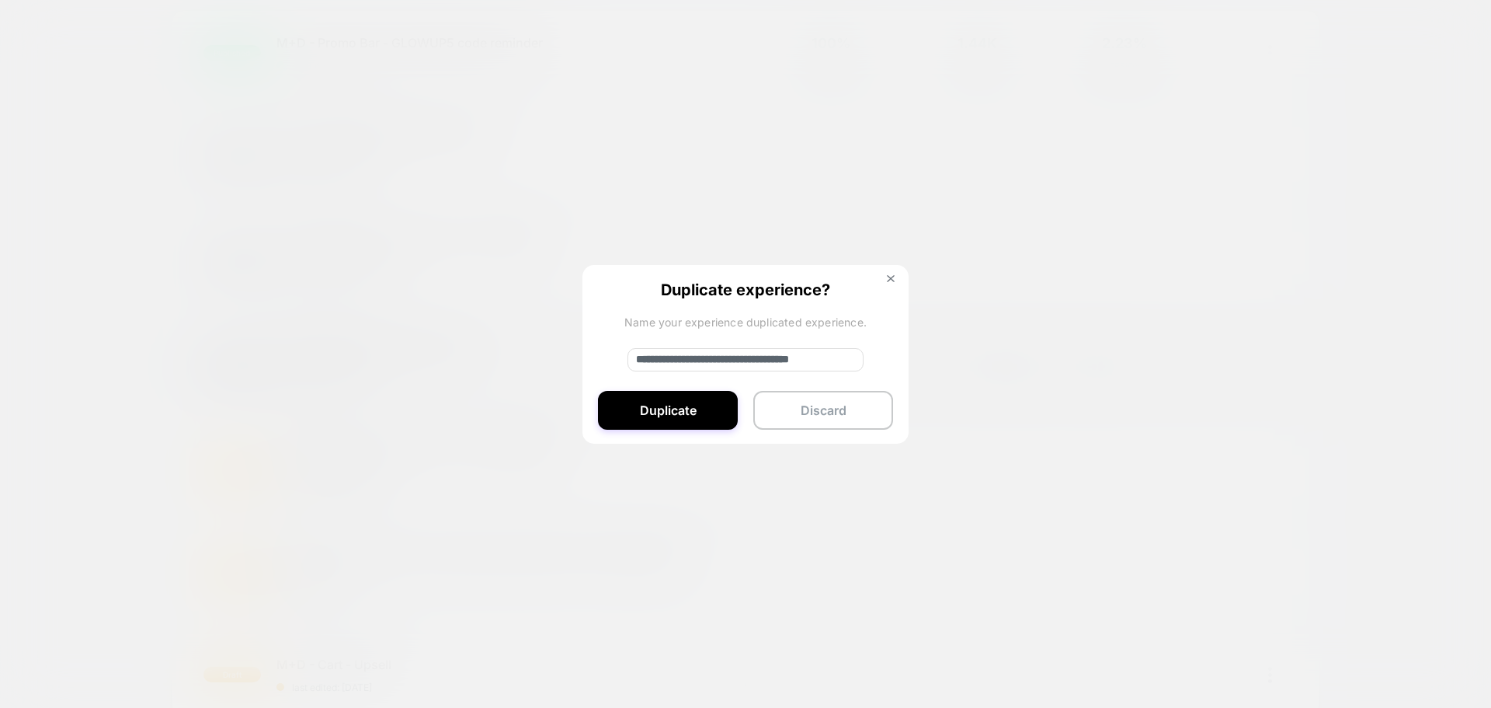
drag, startPoint x: 690, startPoint y: 360, endPoint x: 645, endPoint y: 359, distance: 45.8
click at [645, 359] on input "**********" at bounding box center [746, 359] width 236 height 23
click at [742, 356] on input "**********" at bounding box center [746, 359] width 236 height 23
click at [746, 360] on input "**********" at bounding box center [746, 359] width 236 height 23
type input "**********"
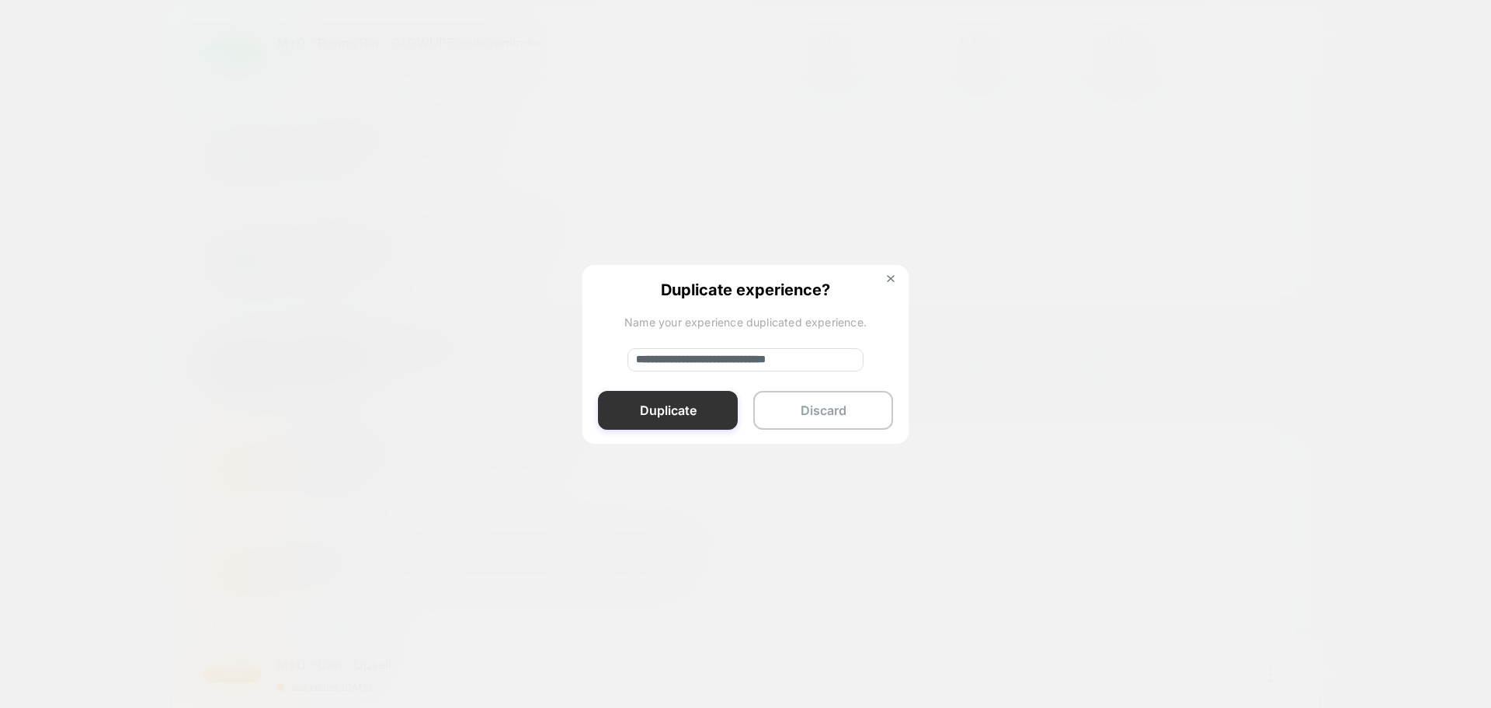
click at [698, 411] on button "Duplicate" at bounding box center [668, 410] width 140 height 39
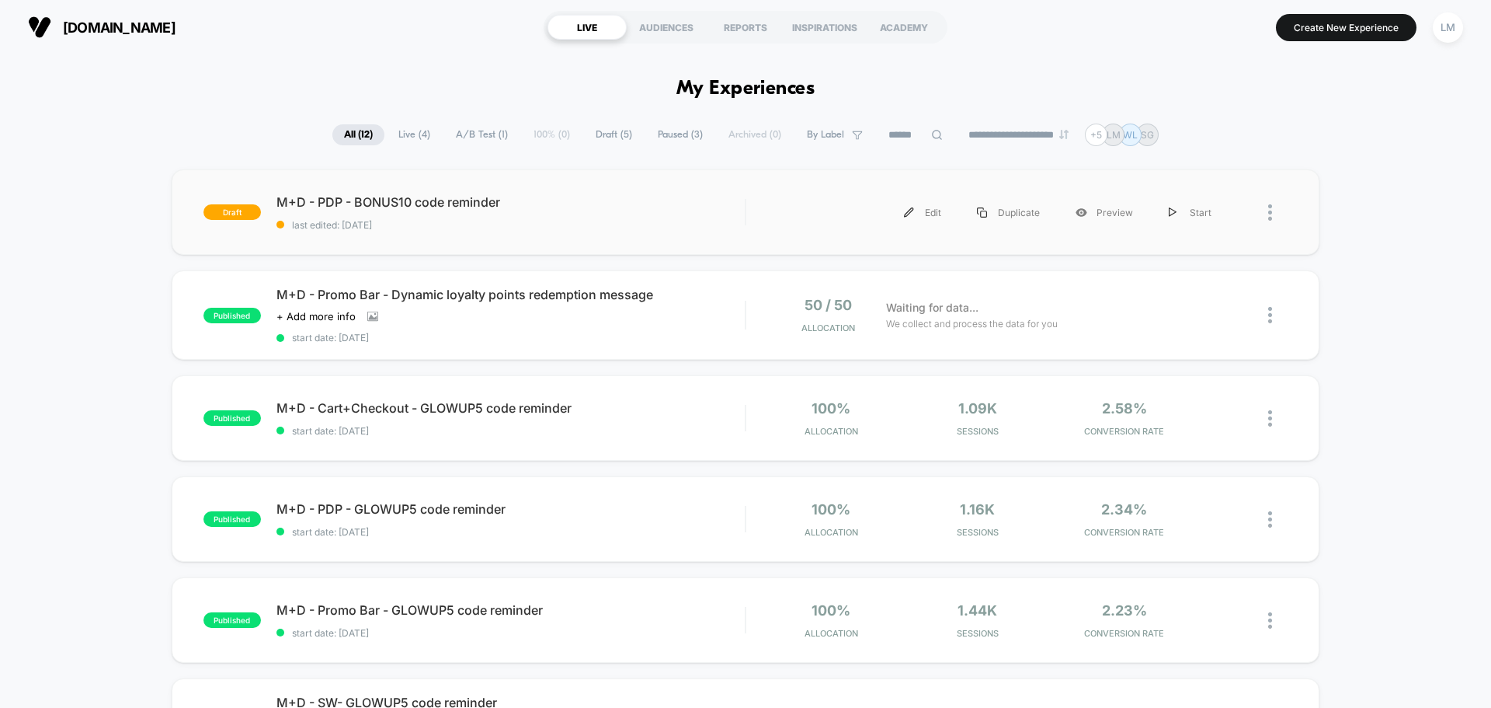
scroll to position [0, 0]
click at [926, 212] on div "Edit" at bounding box center [922, 212] width 73 height 35
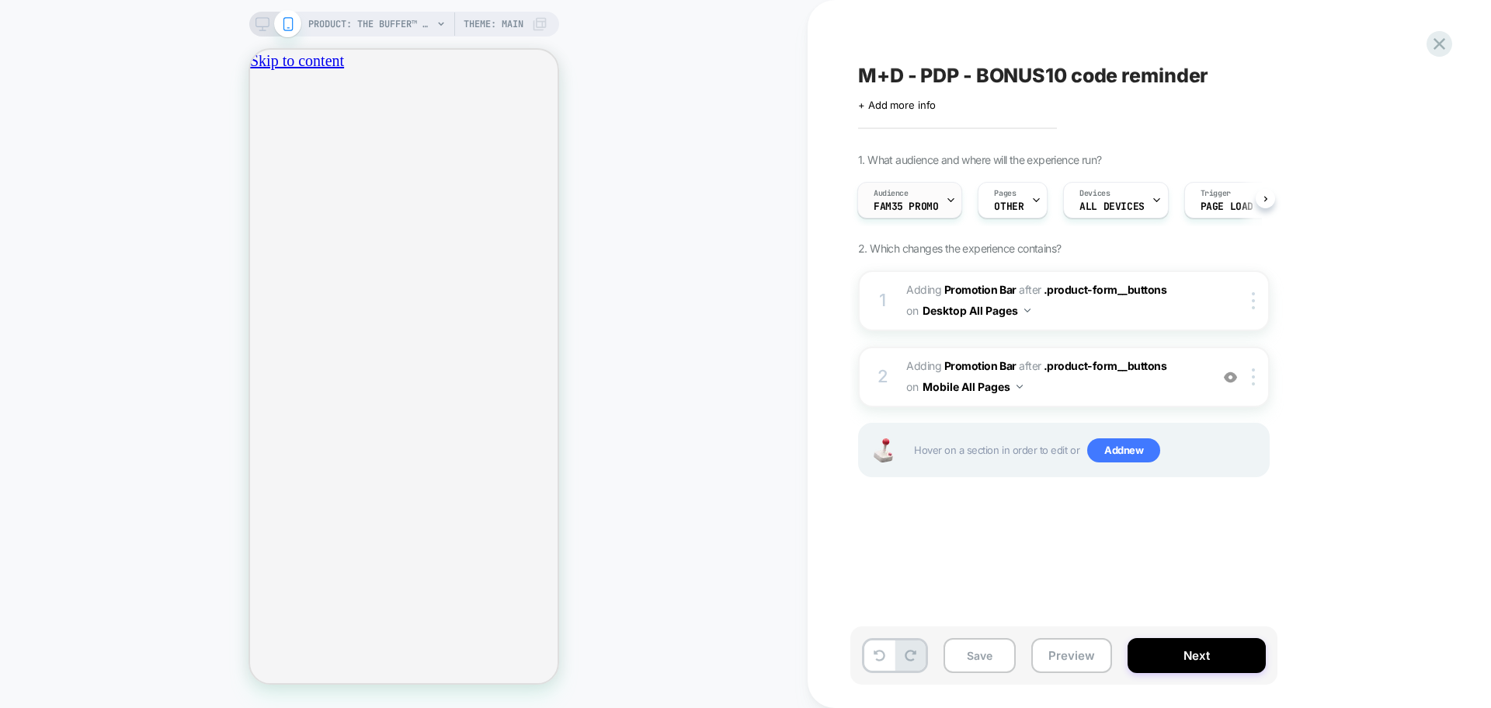
scroll to position [0, 547]
click at [947, 196] on icon at bounding box center [951, 200] width 10 height 10
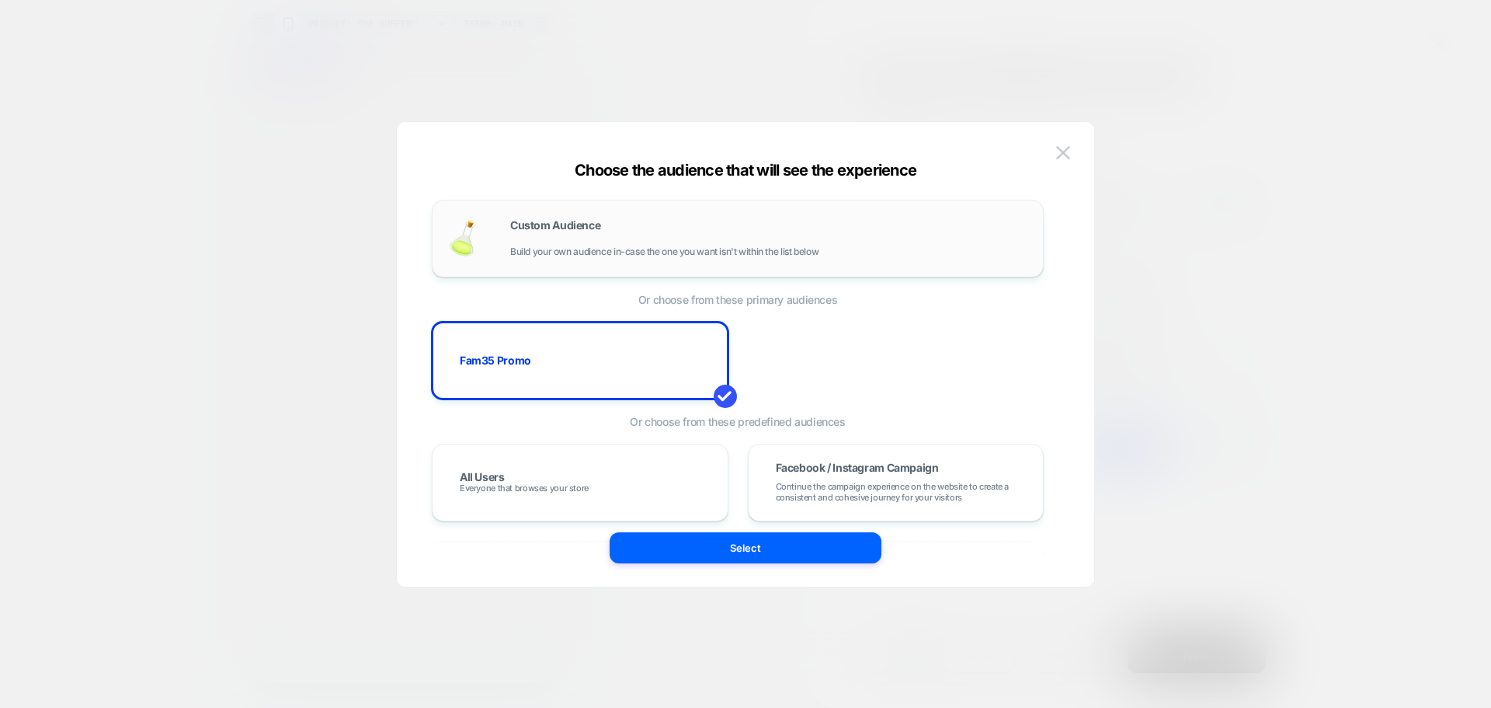
scroll to position [0, 0]
click at [628, 261] on div "Custom Audience Build your own audience in-case the one you want isn't within t…" at bounding box center [738, 239] width 612 height 78
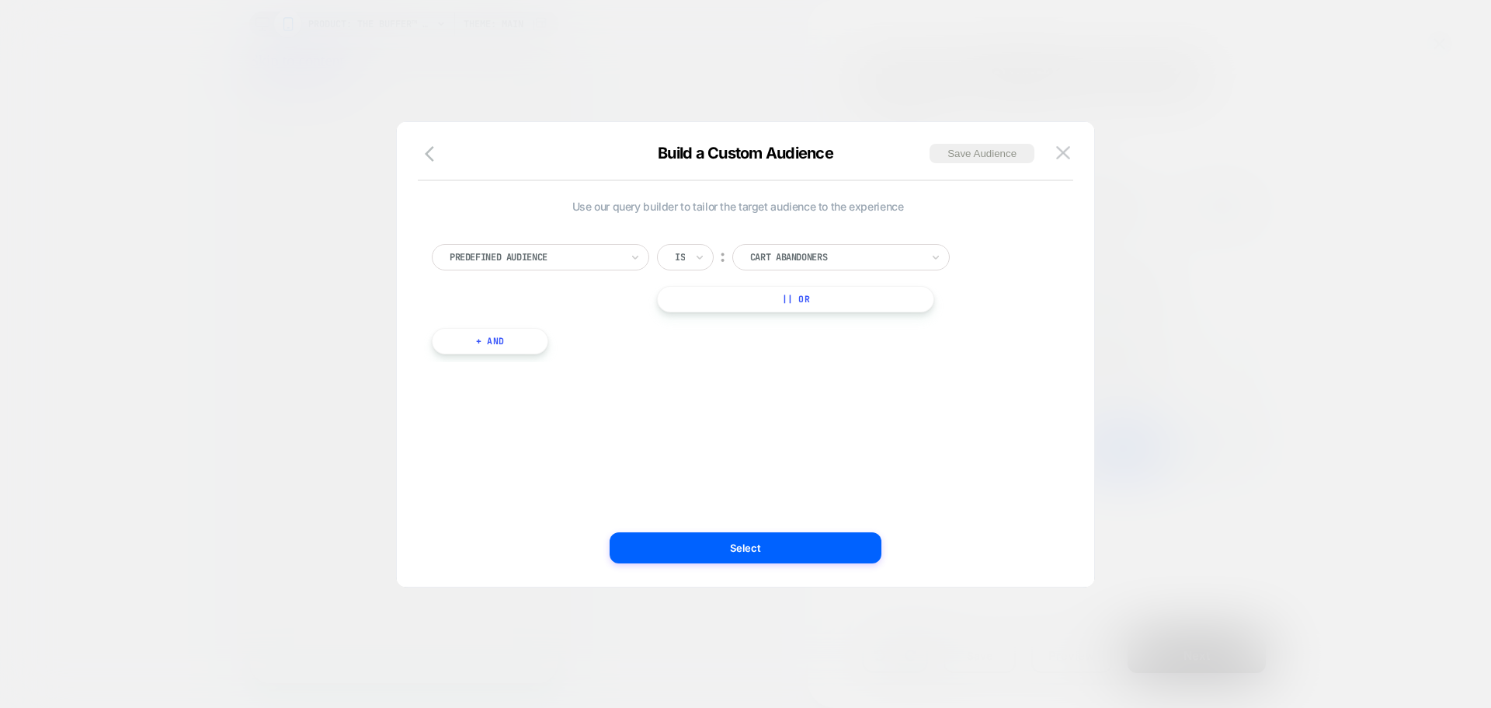
click at [802, 263] on div at bounding box center [835, 257] width 171 height 14
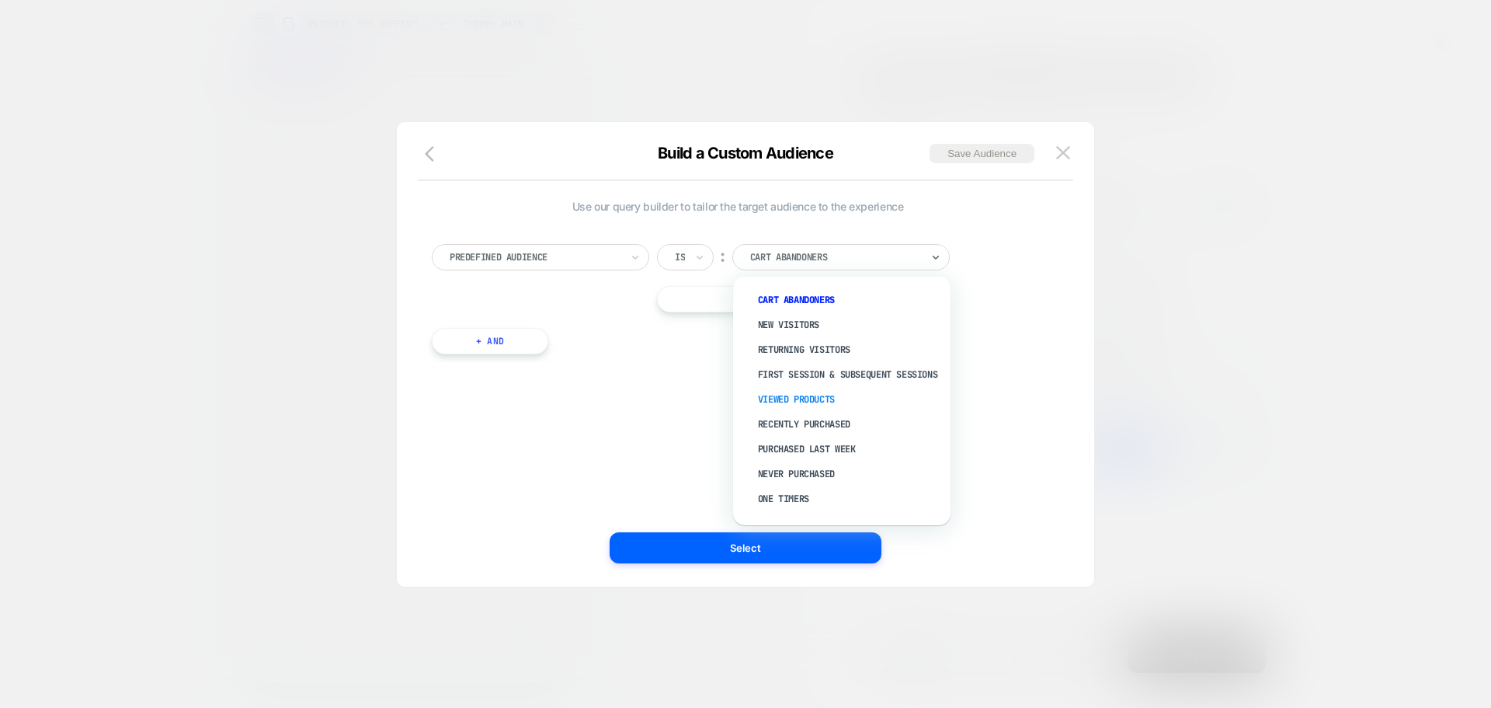
scroll to position [59, 0]
click at [787, 475] on div "Logged-in Users" at bounding box center [850, 476] width 202 height 25
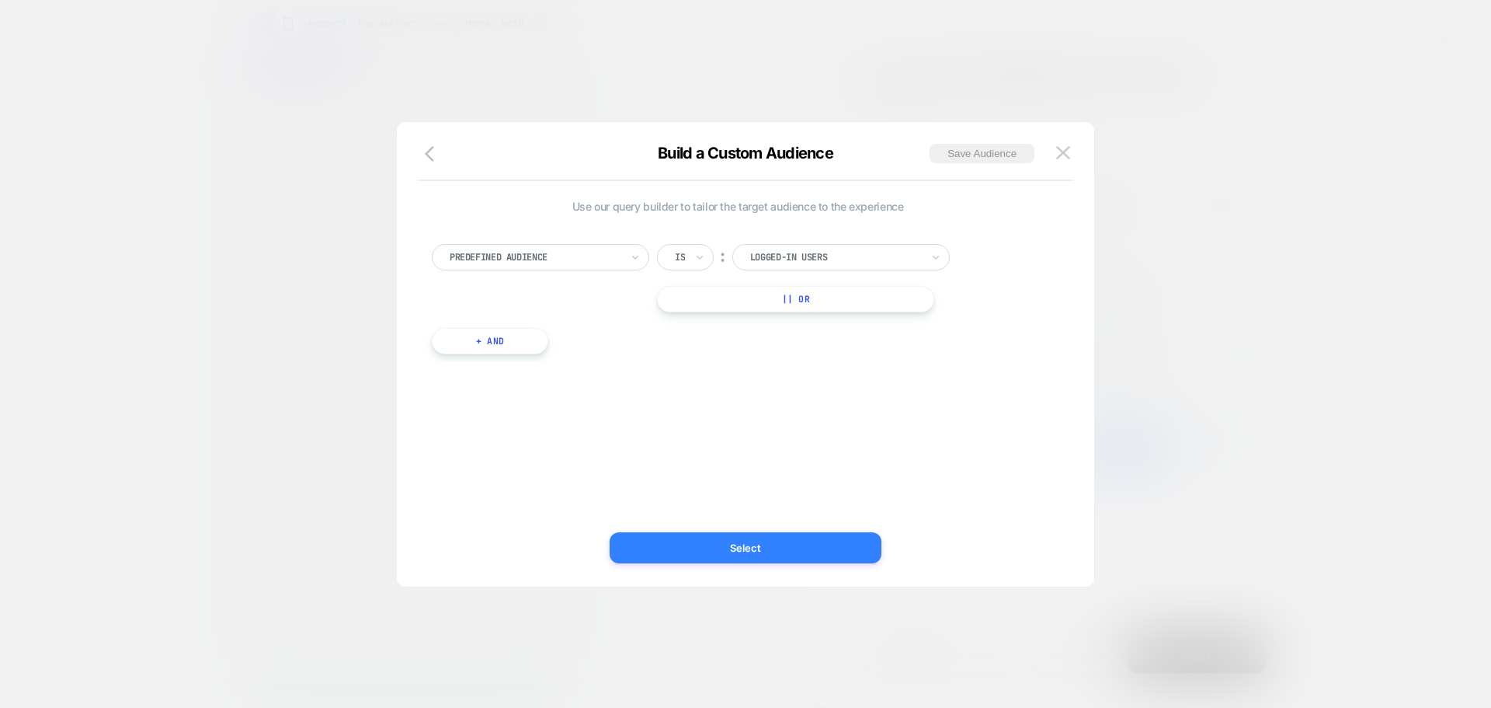
click at [753, 548] on button "Select" at bounding box center [746, 547] width 272 height 31
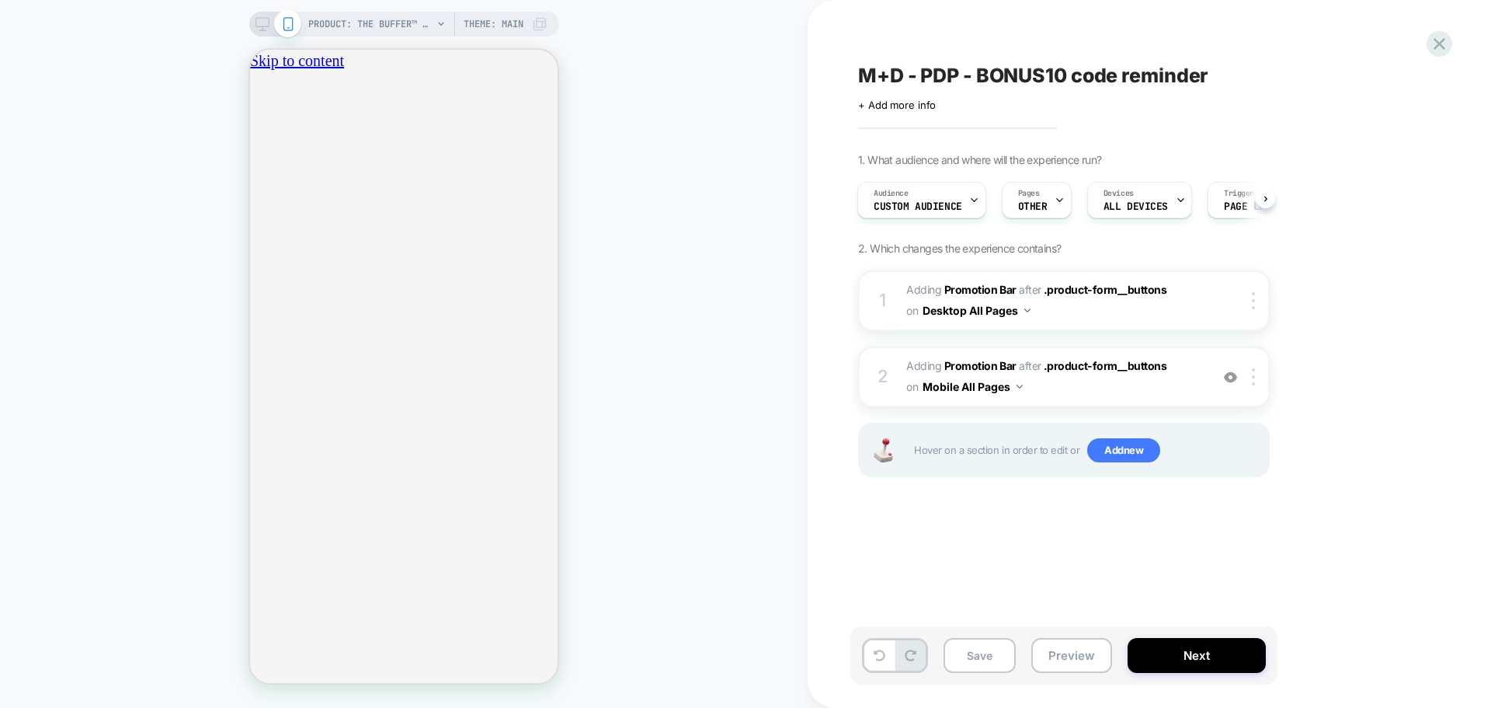
scroll to position [0, 273]
click at [1212, 661] on button "Next" at bounding box center [1197, 655] width 138 height 35
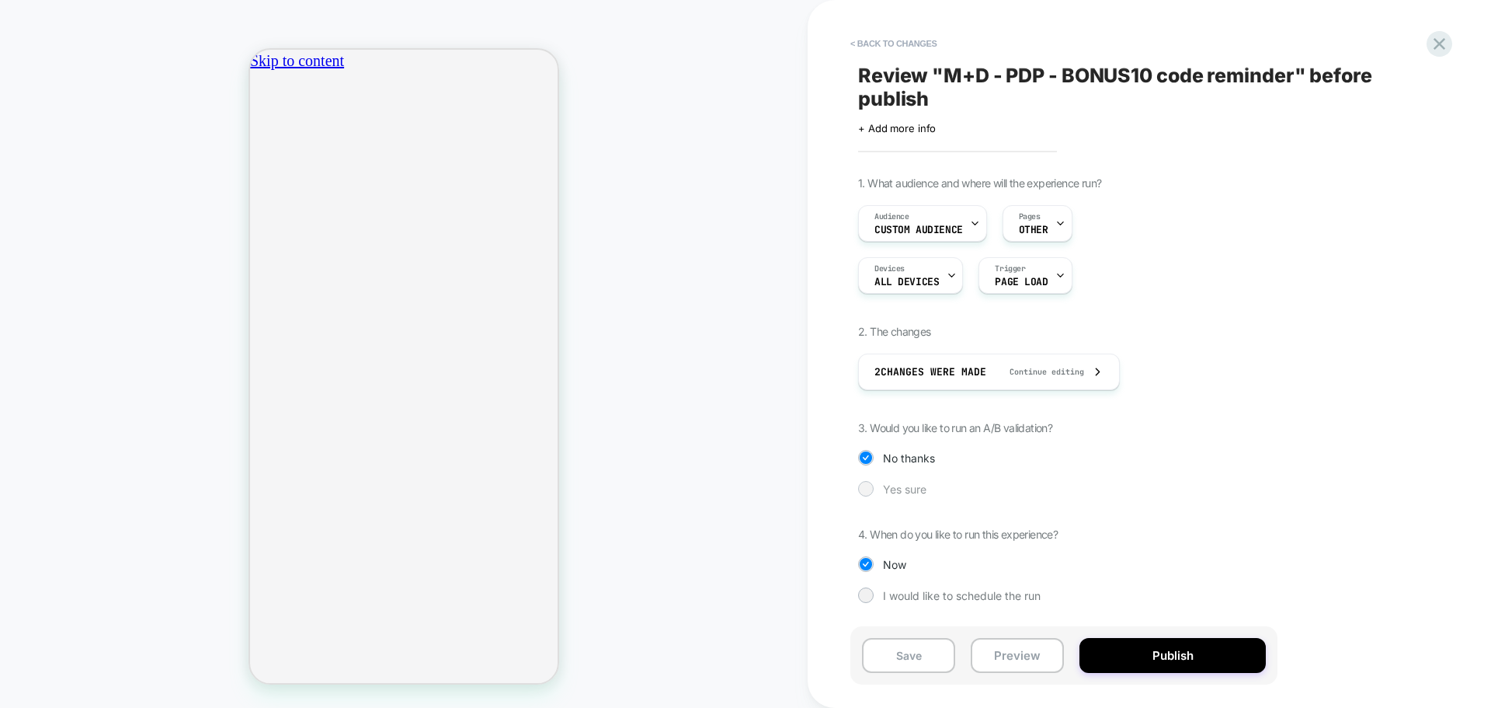
scroll to position [0, 0]
click at [256, 146] on icon "close" at bounding box center [256, 146] width 0 height 0
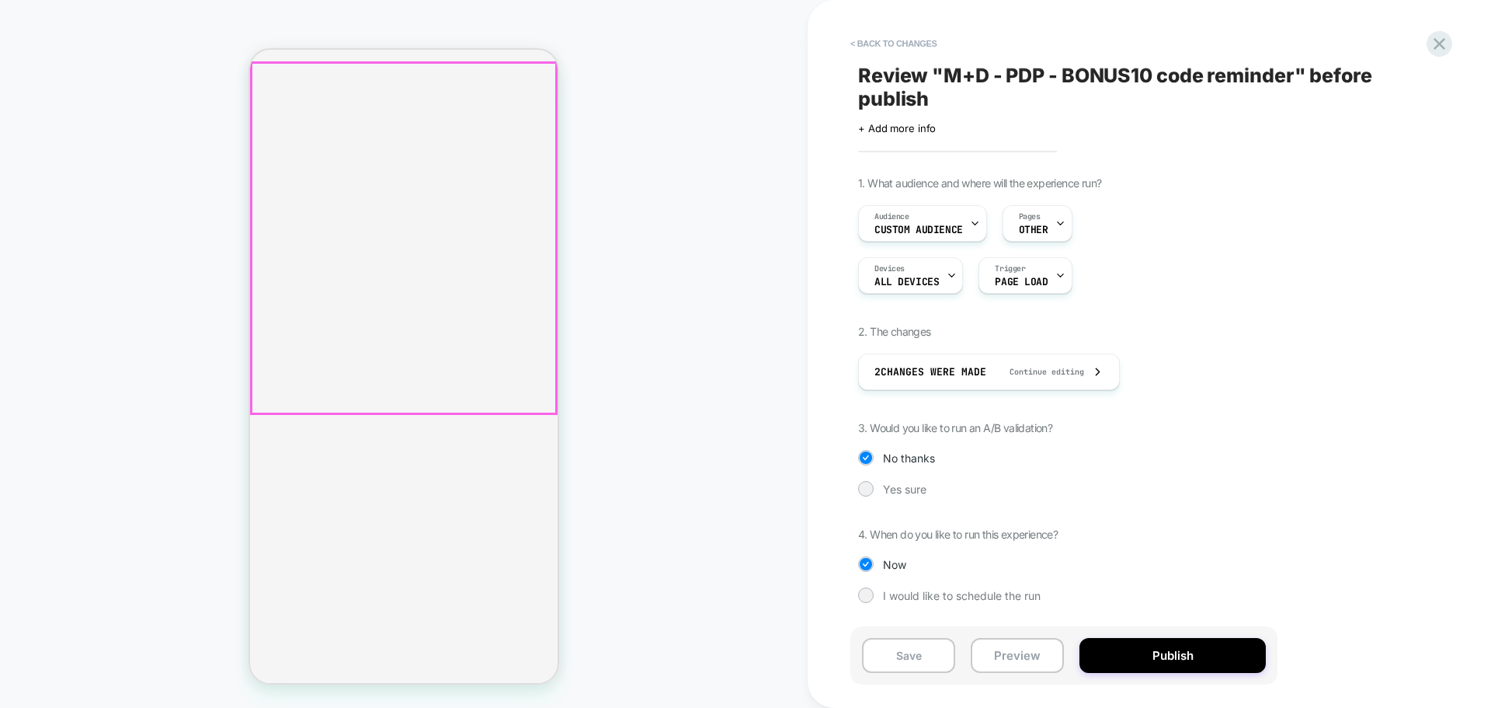
scroll to position [0, 273]
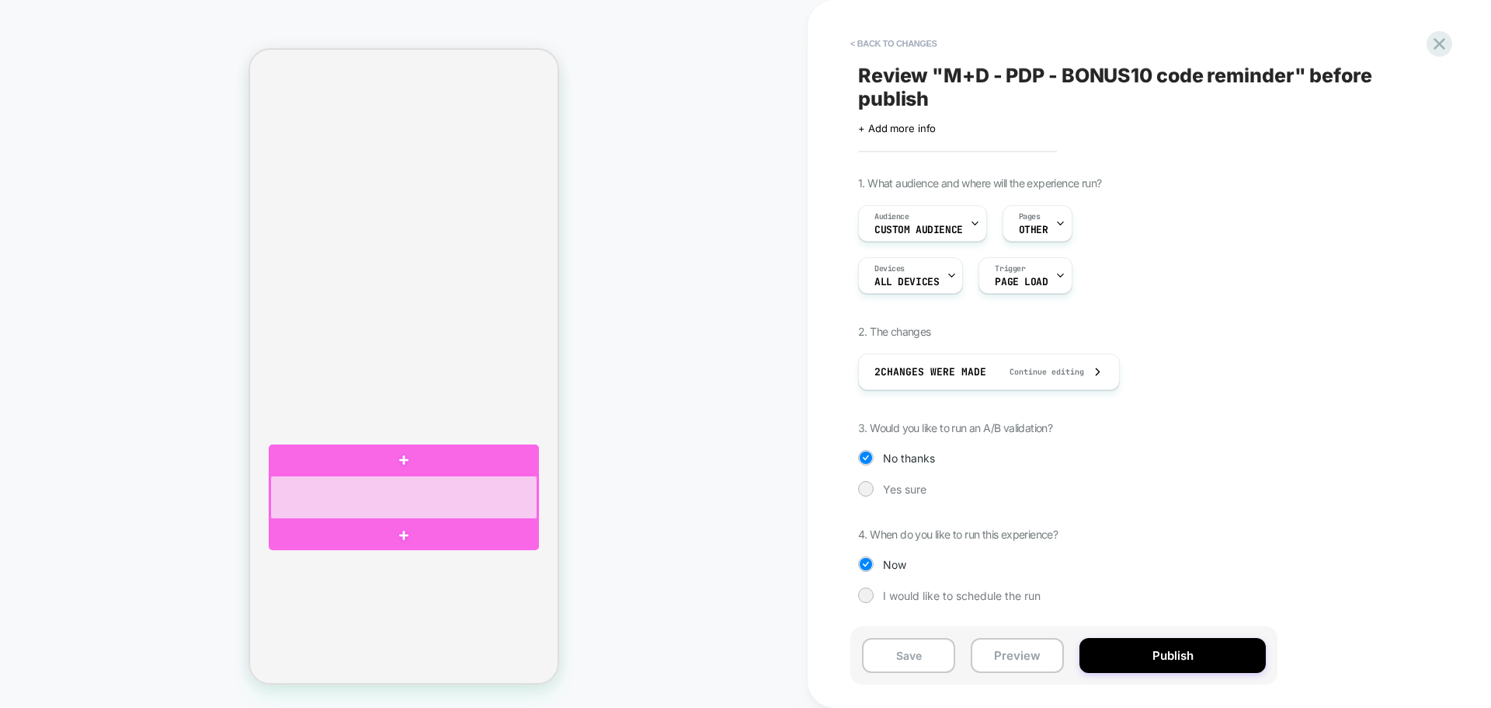
click at [412, 500] on div at bounding box center [403, 496] width 267 height 43
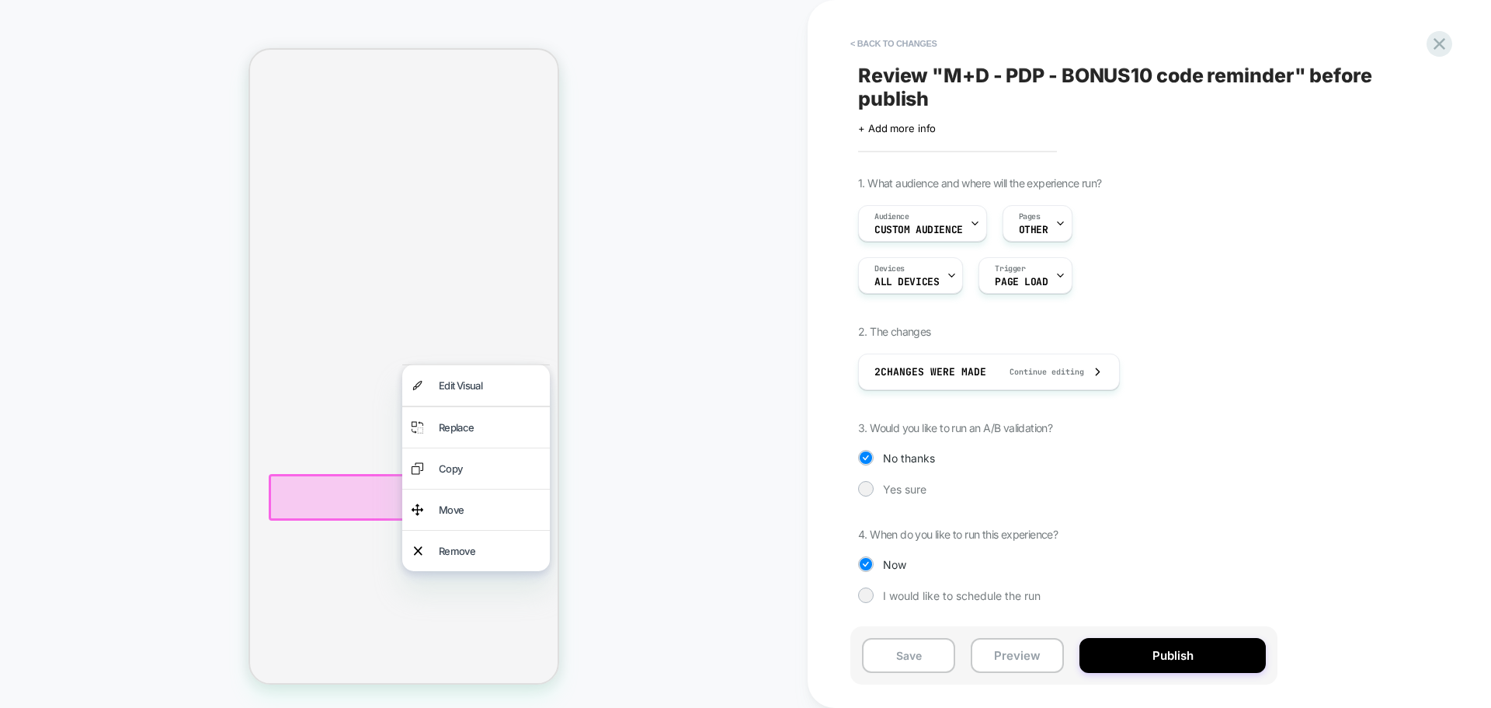
click at [360, 504] on div at bounding box center [404, 497] width 270 height 47
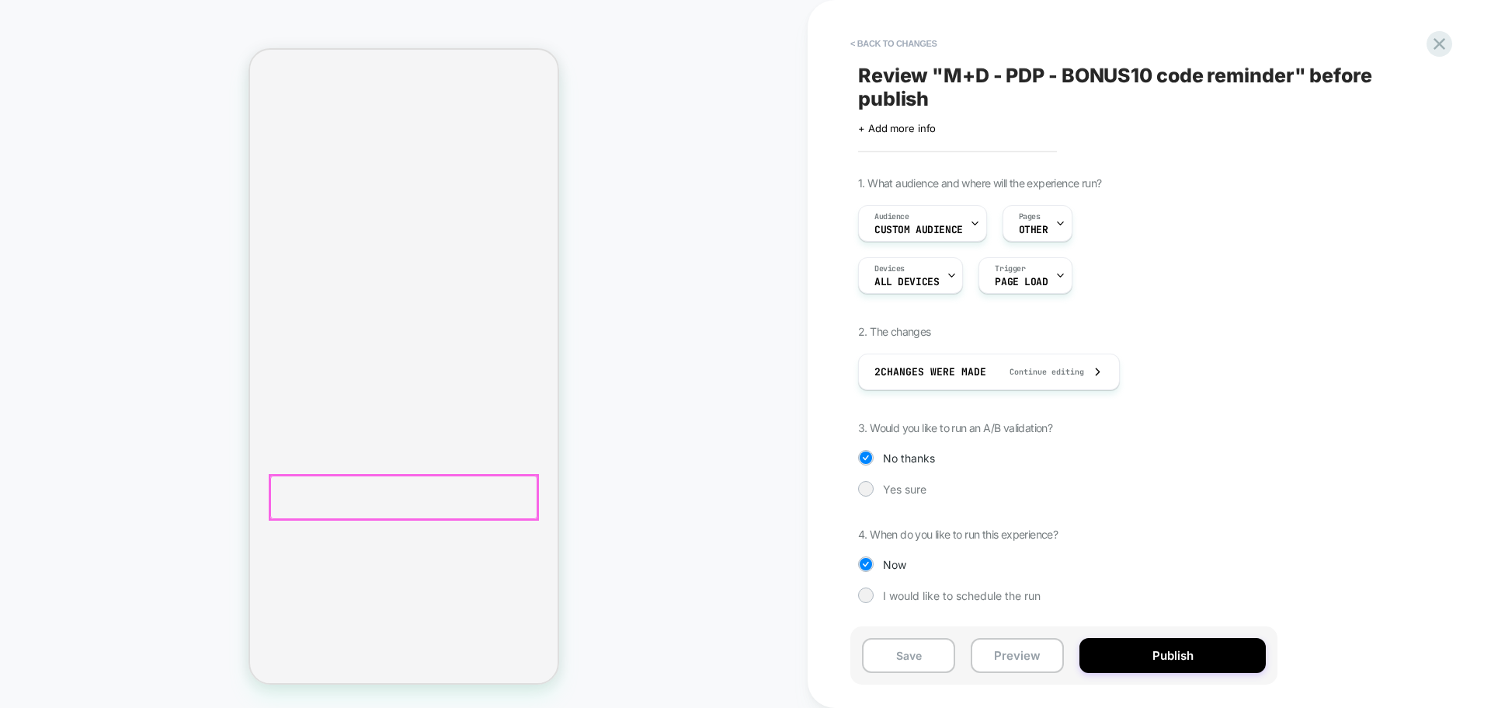
click at [367, 496] on div at bounding box center [403, 496] width 267 height 43
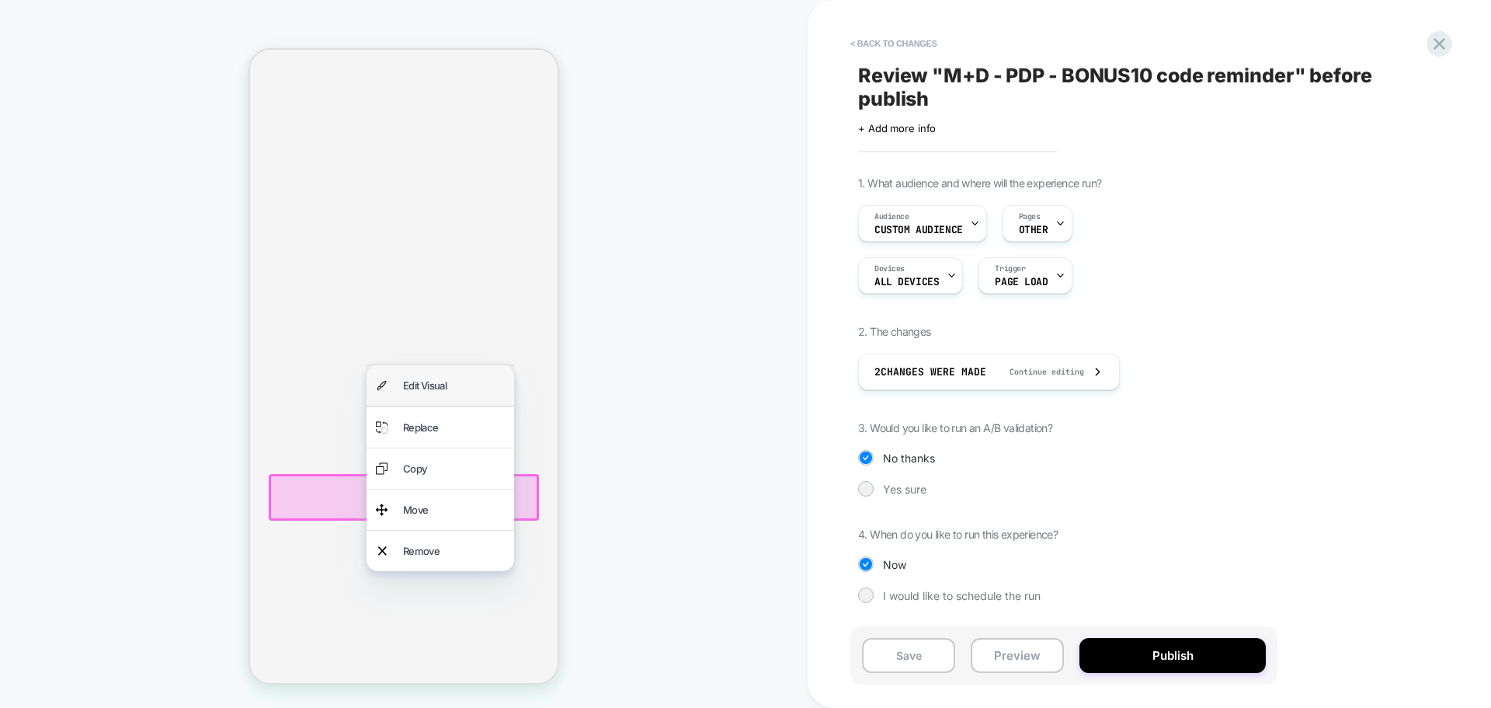
scroll to position [0, 547]
drag, startPoint x: 426, startPoint y: 386, endPoint x: 1215, endPoint y: 366, distance: 790.1
click at [426, 386] on div "Edit Visual" at bounding box center [454, 385] width 102 height 22
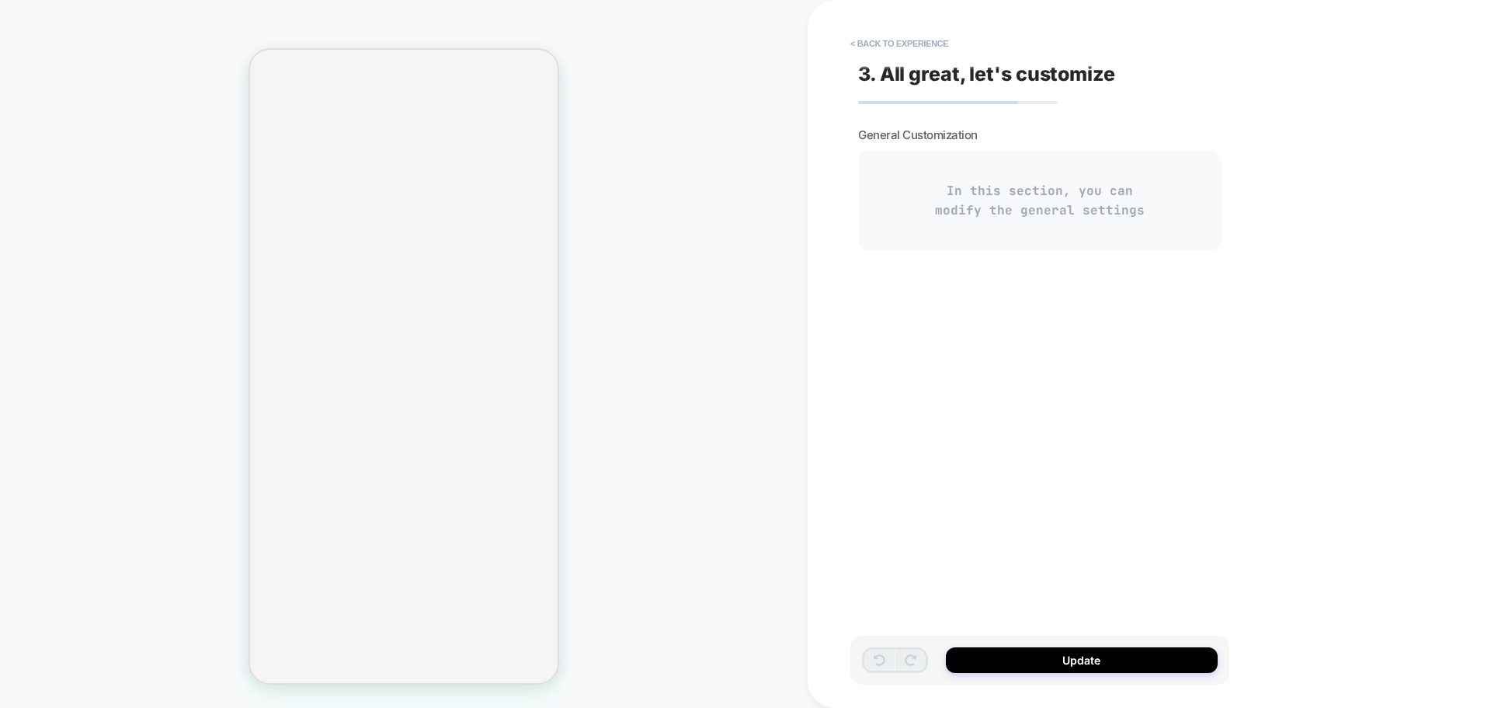
scroll to position [287, 0]
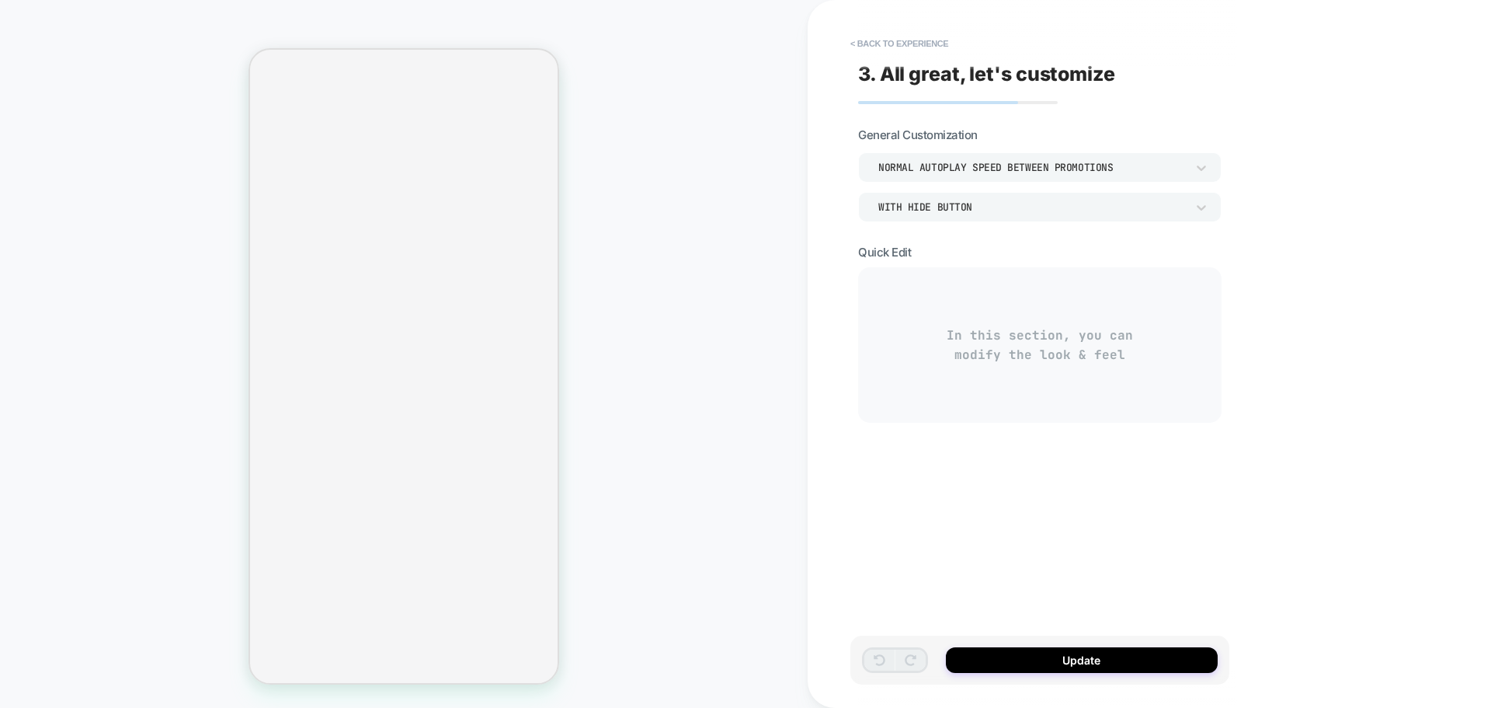
scroll to position [0, 0]
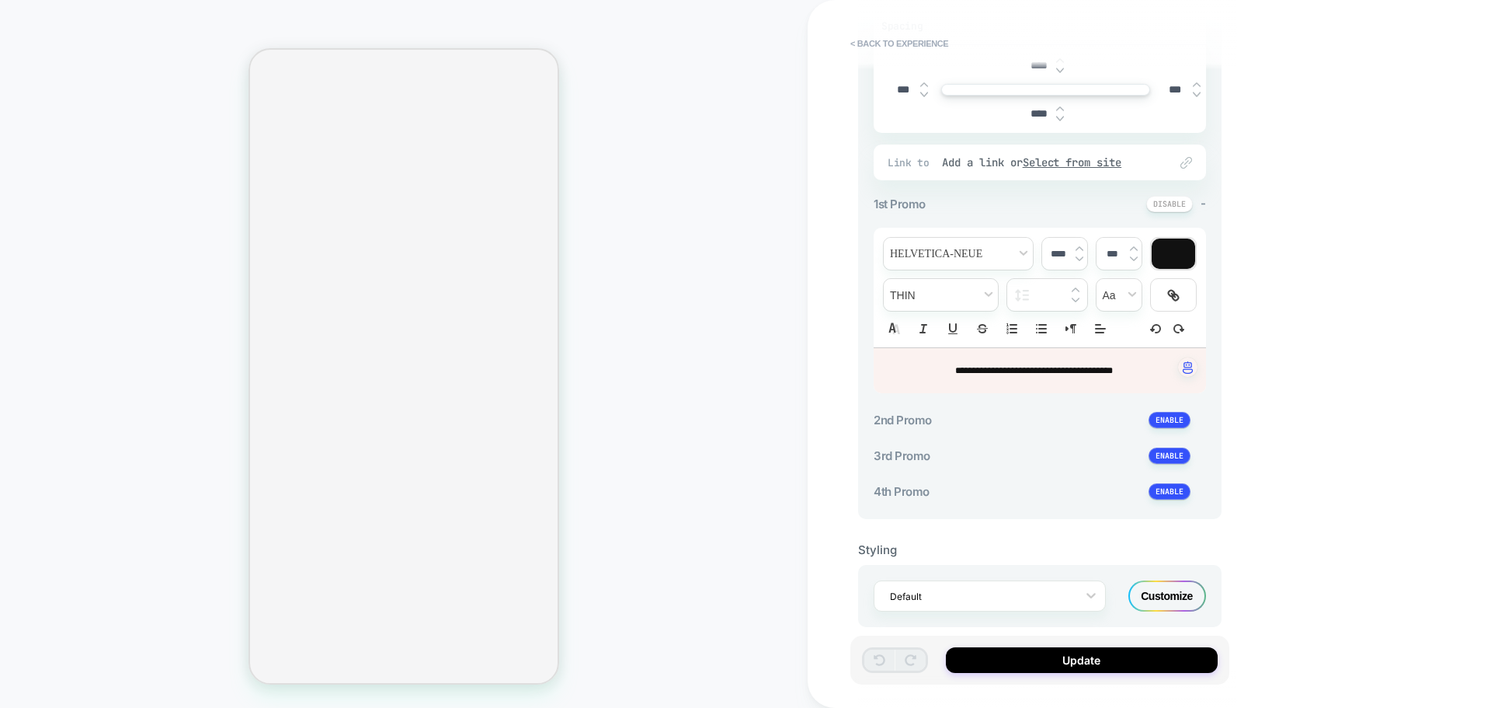
scroll to position [381, 0]
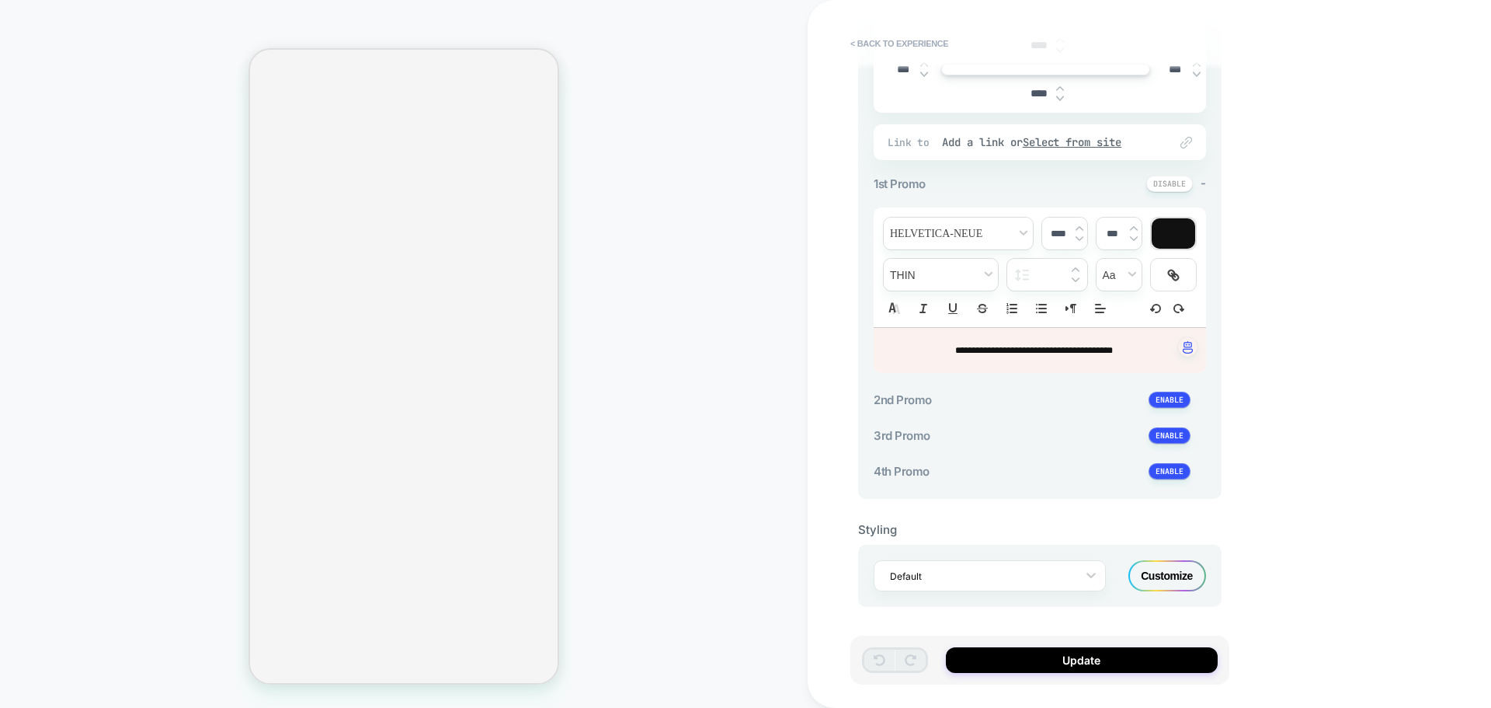
click at [998, 356] on p "**********" at bounding box center [1034, 350] width 290 height 14
type input "****"
drag, startPoint x: 1130, startPoint y: 350, endPoint x: 942, endPoint y: 345, distance: 188.0
click at [942, 345] on p "**********" at bounding box center [1034, 350] width 290 height 14
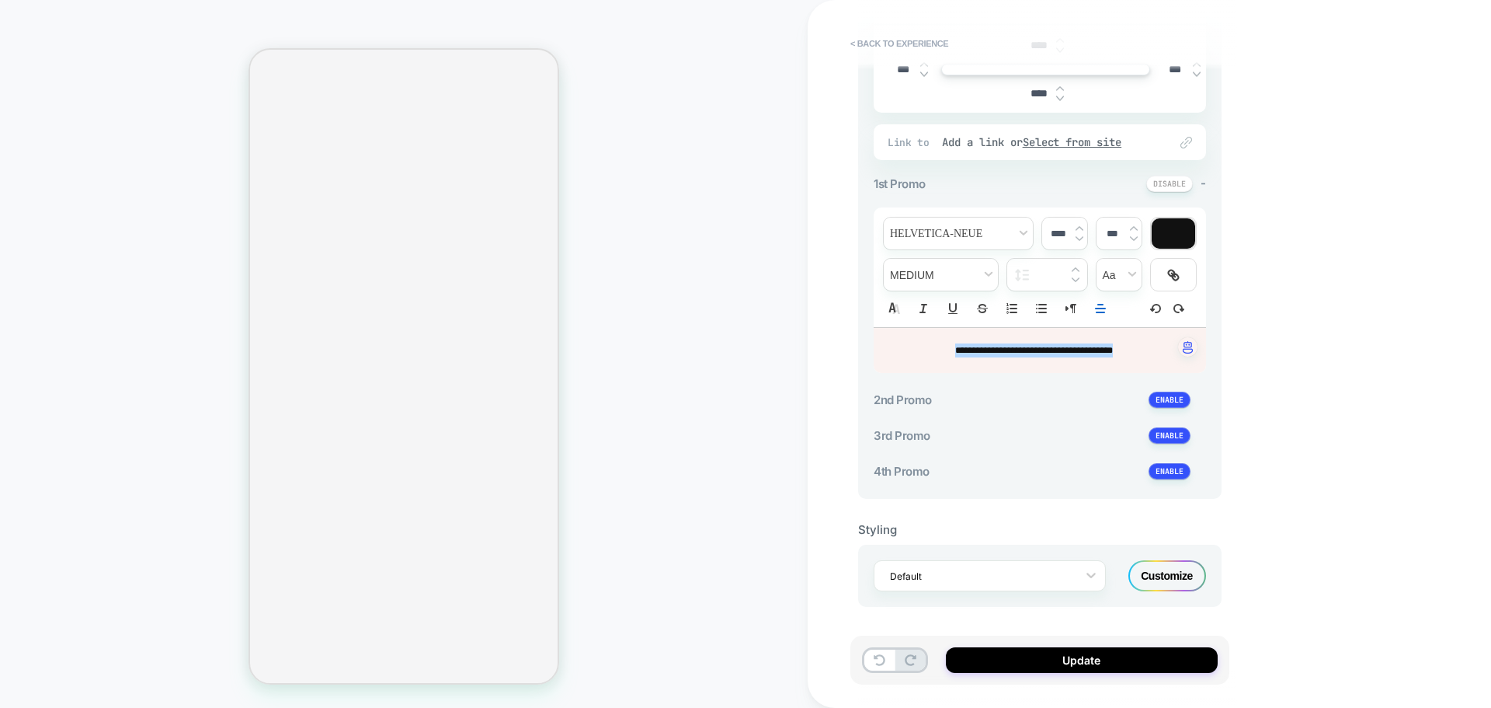
scroll to position [0, 547]
click at [1056, 349] on span "**********" at bounding box center [1034, 350] width 158 height 9
click at [1068, 660] on button "Update" at bounding box center [1082, 660] width 272 height 26
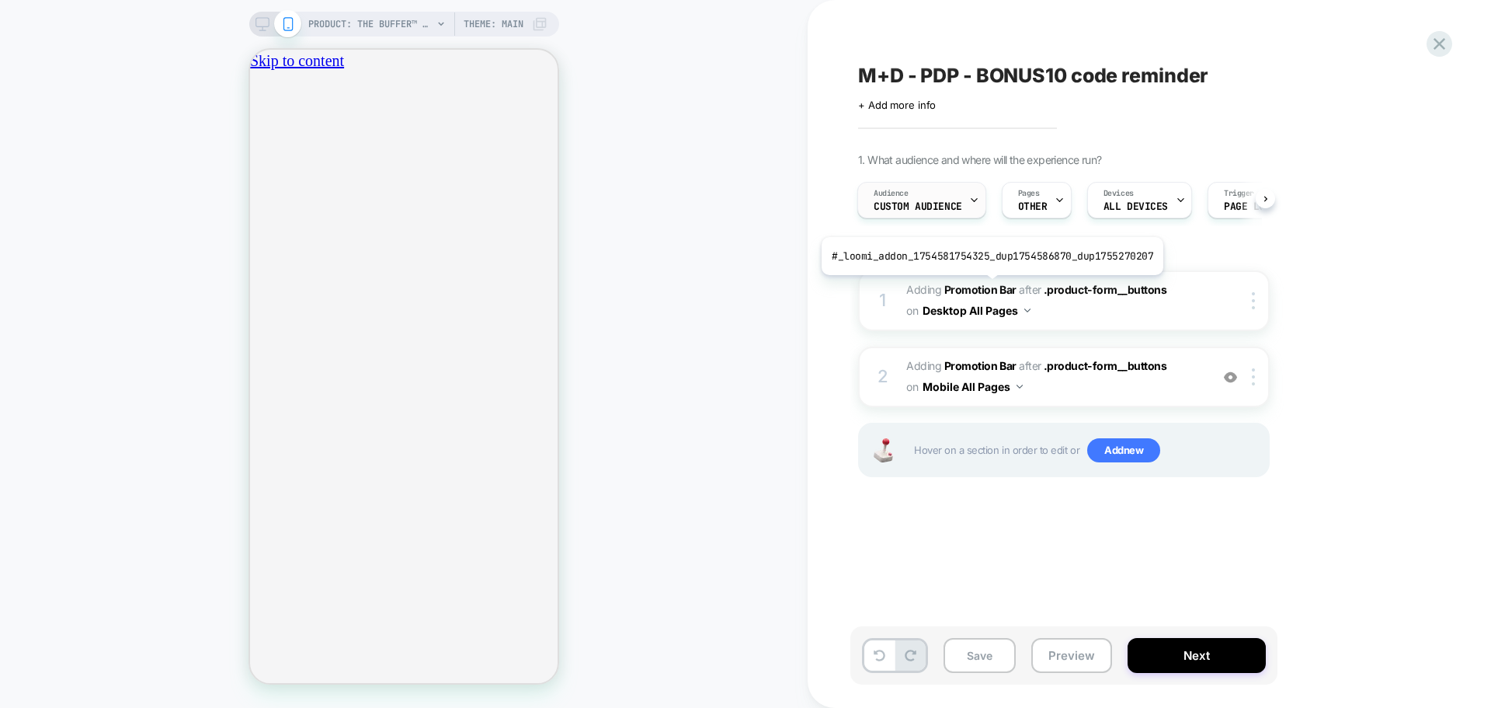
scroll to position [0, 273]
click at [954, 196] on div "Audience Custom Audience" at bounding box center [918, 200] width 120 height 35
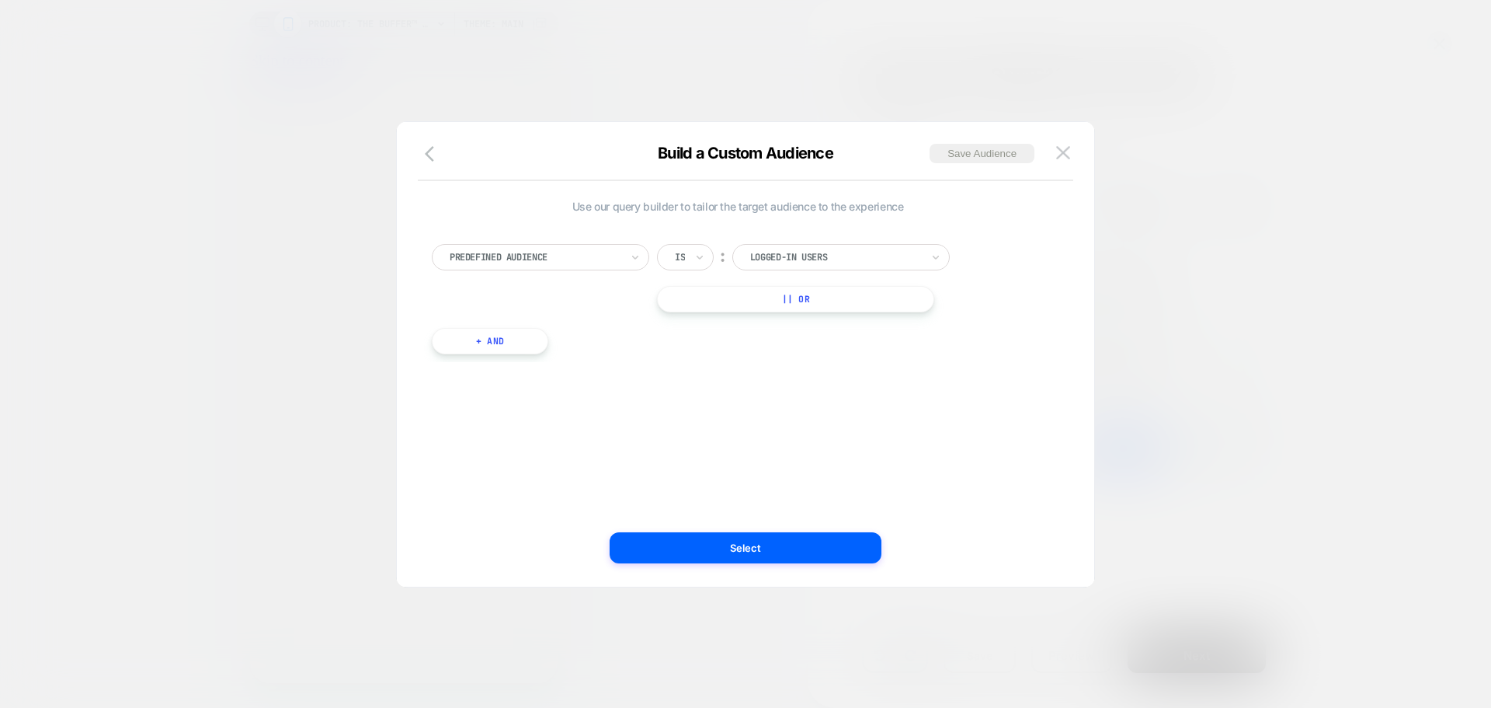
click at [509, 345] on button "+ And" at bounding box center [490, 341] width 116 height 26
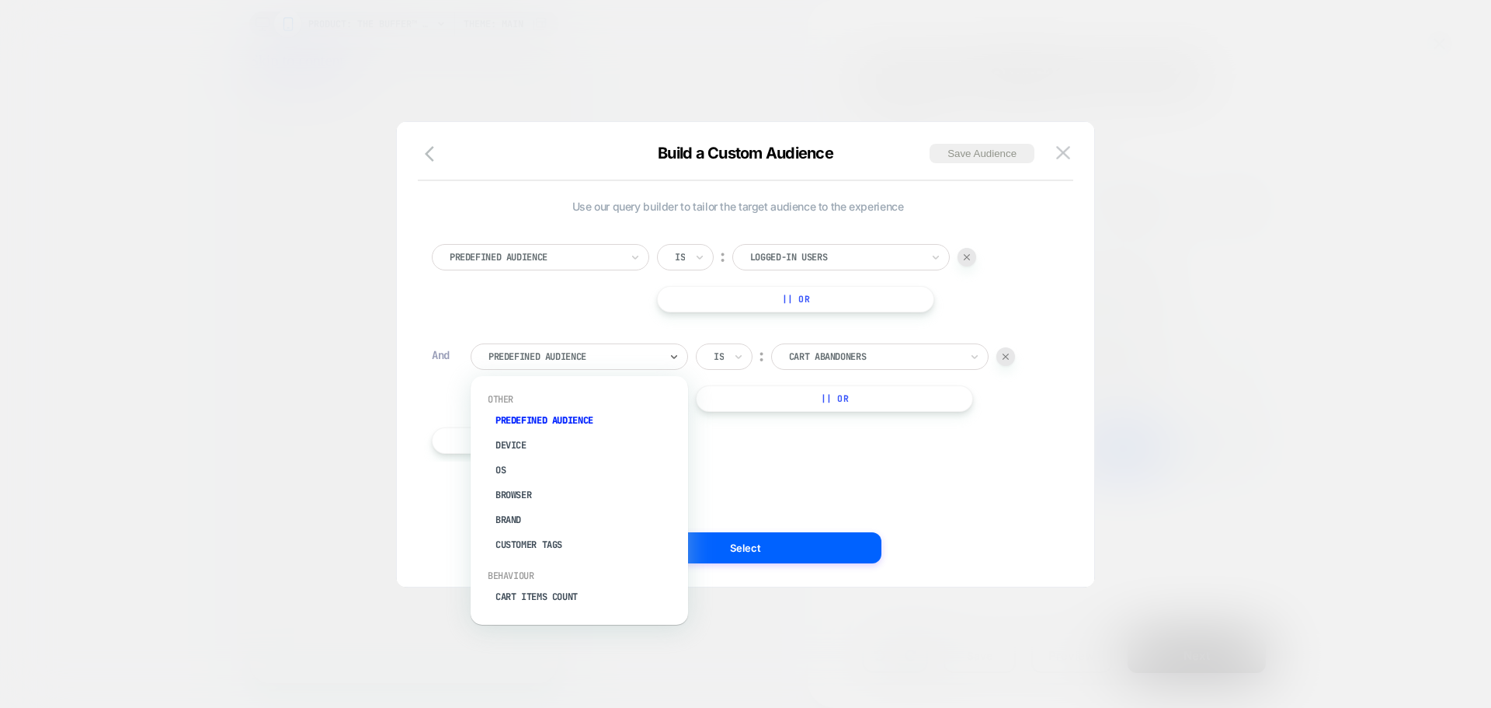
click at [561, 360] on div at bounding box center [573, 356] width 171 height 14
click at [530, 520] on div "UTM Term" at bounding box center [587, 521] width 202 height 25
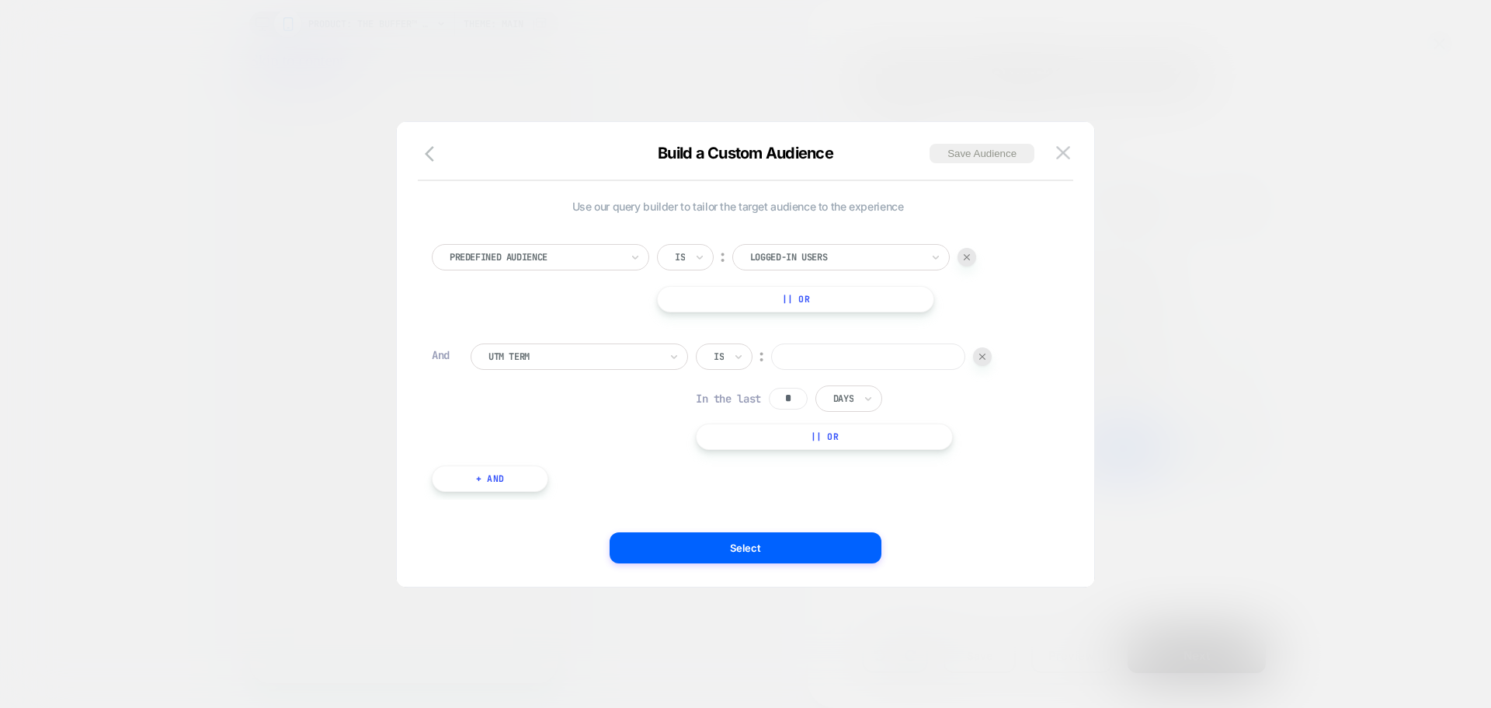
click at [813, 361] on input at bounding box center [868, 356] width 194 height 26
type input "*******"
click at [529, 482] on button "+ And" at bounding box center [490, 478] width 116 height 26
click at [590, 496] on div at bounding box center [573, 494] width 171 height 14
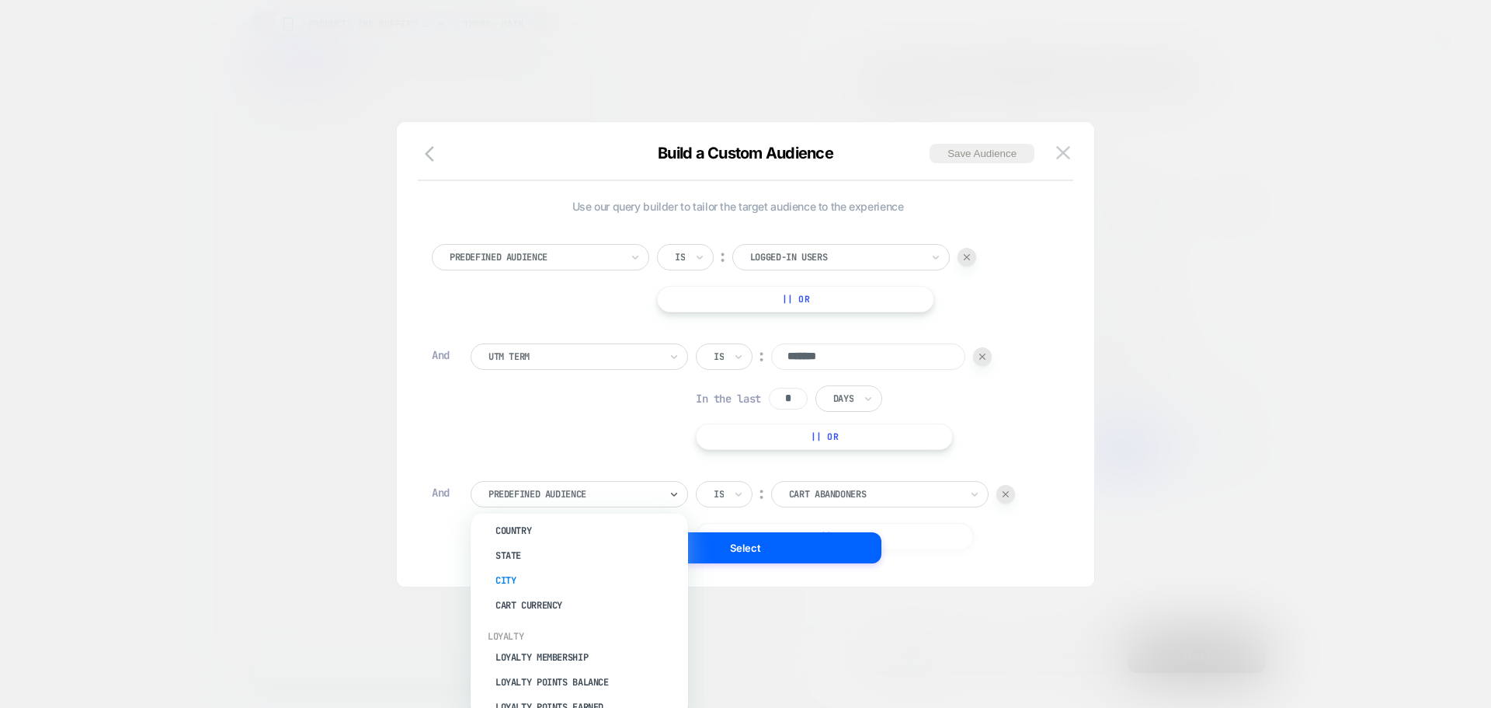
scroll to position [873, 0]
click at [551, 424] on div "UTM Term Is ︰ ******* In the last * Days || Or" at bounding box center [757, 396] width 573 height 106
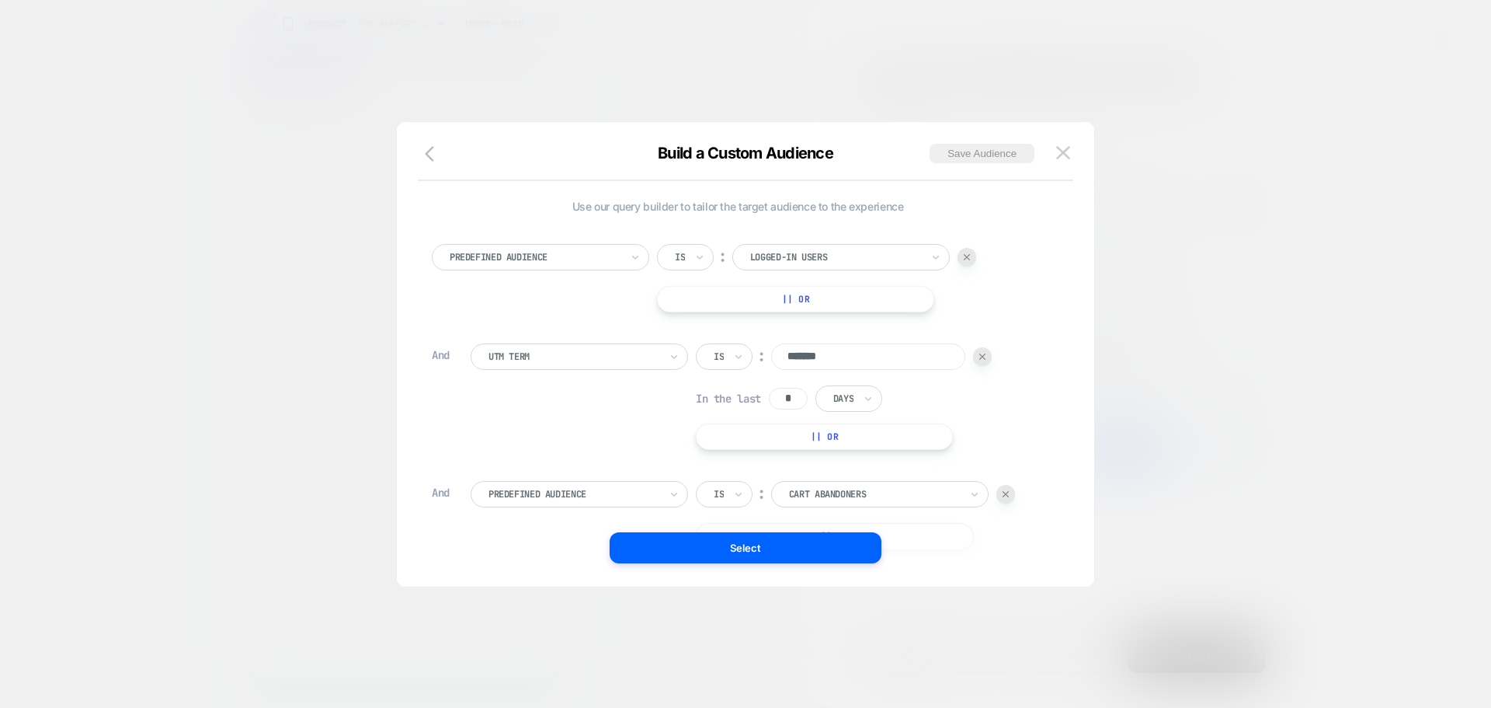
scroll to position [0, 273]
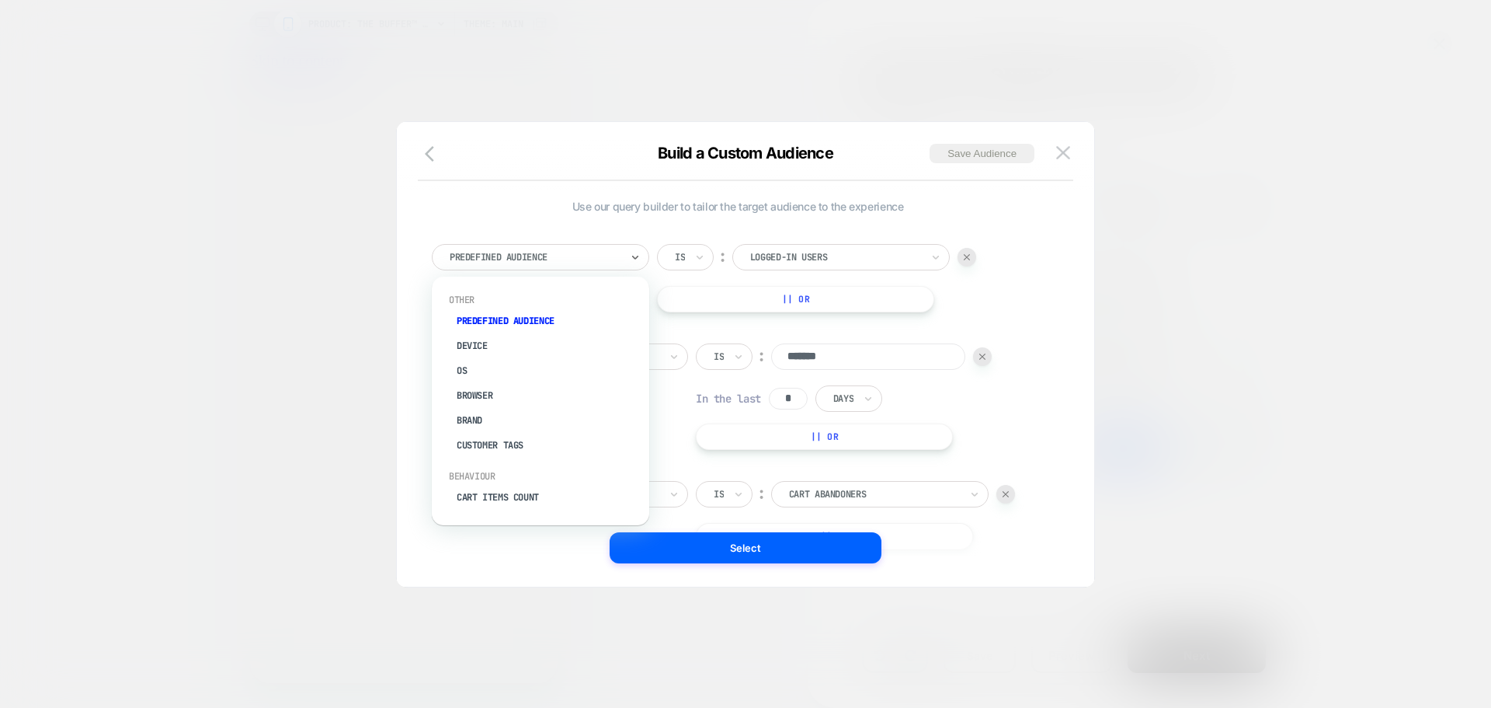
click at [624, 259] on div "Predefined Audience" at bounding box center [540, 257] width 217 height 26
click at [505, 448] on div "Loyalty Membership" at bounding box center [548, 445] width 202 height 25
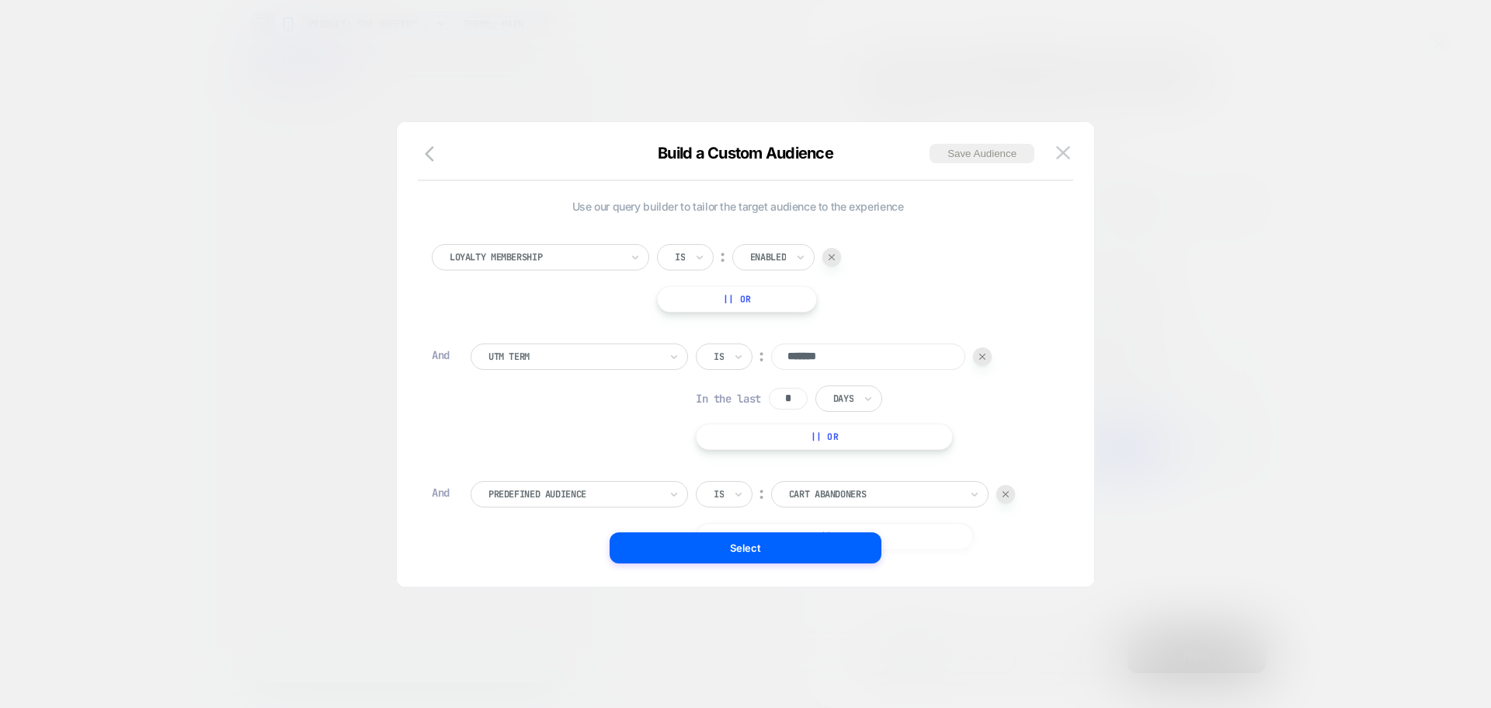
scroll to position [0, 547]
click at [763, 254] on div at bounding box center [768, 257] width 36 height 14
click at [965, 287] on div "Loyalty Membership Is ︰ Enabled || Or" at bounding box center [738, 278] width 612 height 68
click at [541, 238] on div "Loyalty Membership Is ︰ Enabled || Or And UTM Term Is ︰ ******* In the last * D…" at bounding box center [738, 410] width 628 height 378
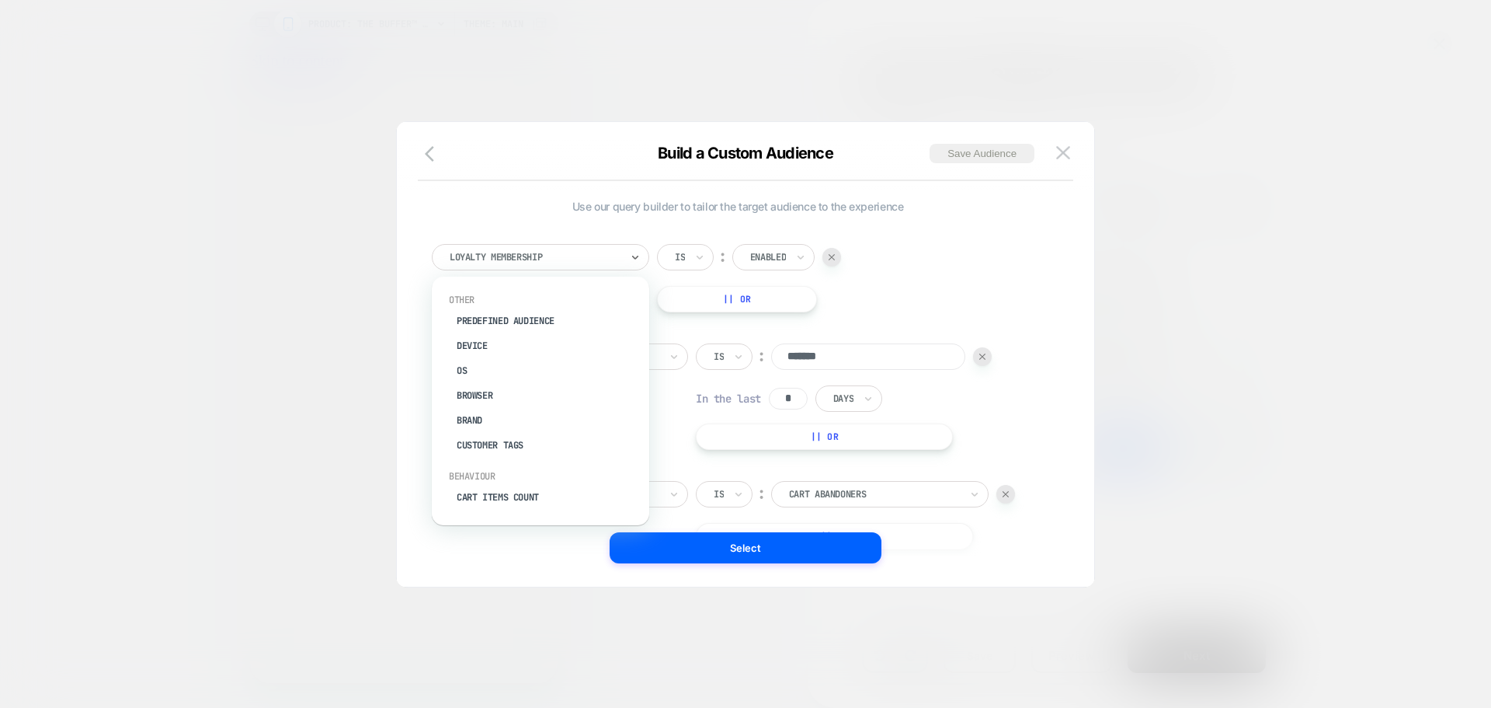
click at [548, 262] on div at bounding box center [535, 257] width 171 height 14
click at [506, 318] on div "Predefined Audience" at bounding box center [548, 320] width 202 height 25
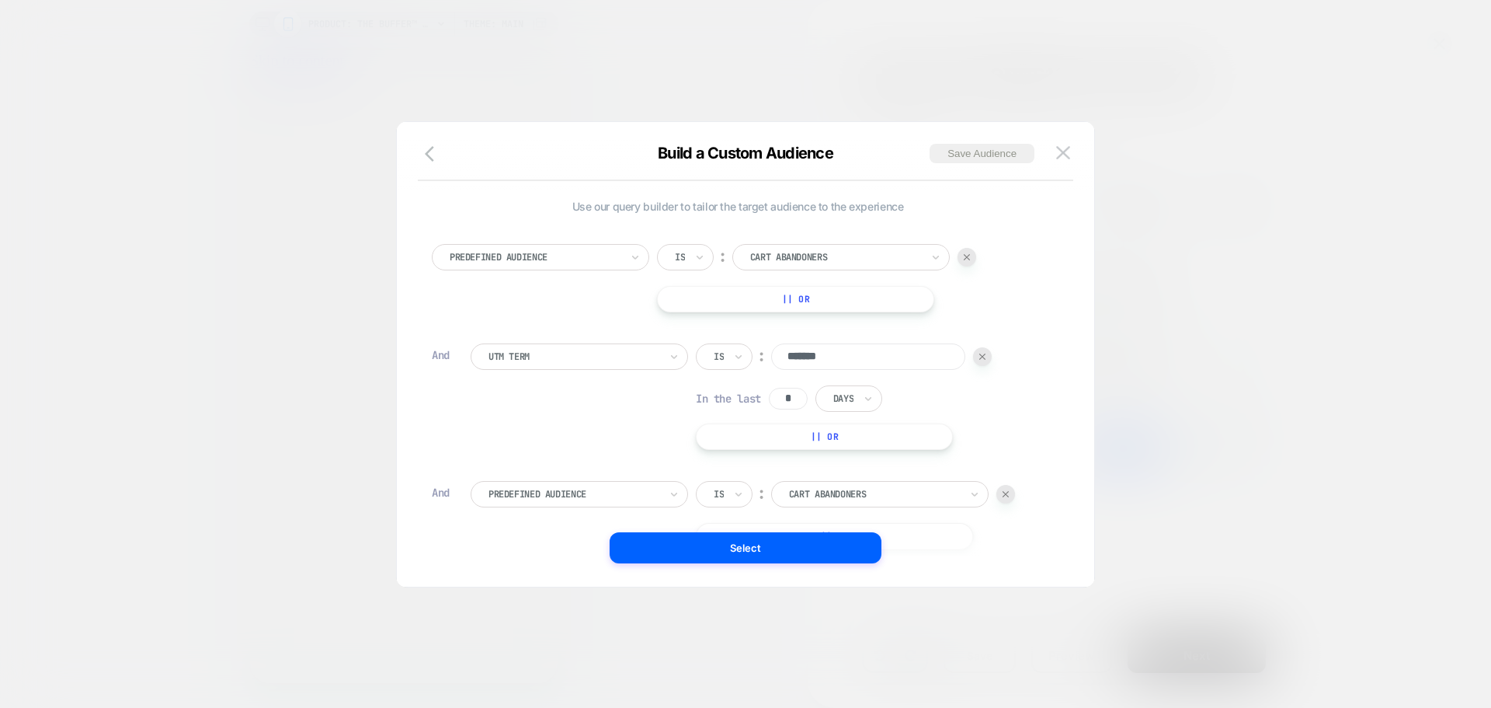
click at [794, 259] on div at bounding box center [835, 257] width 171 height 14
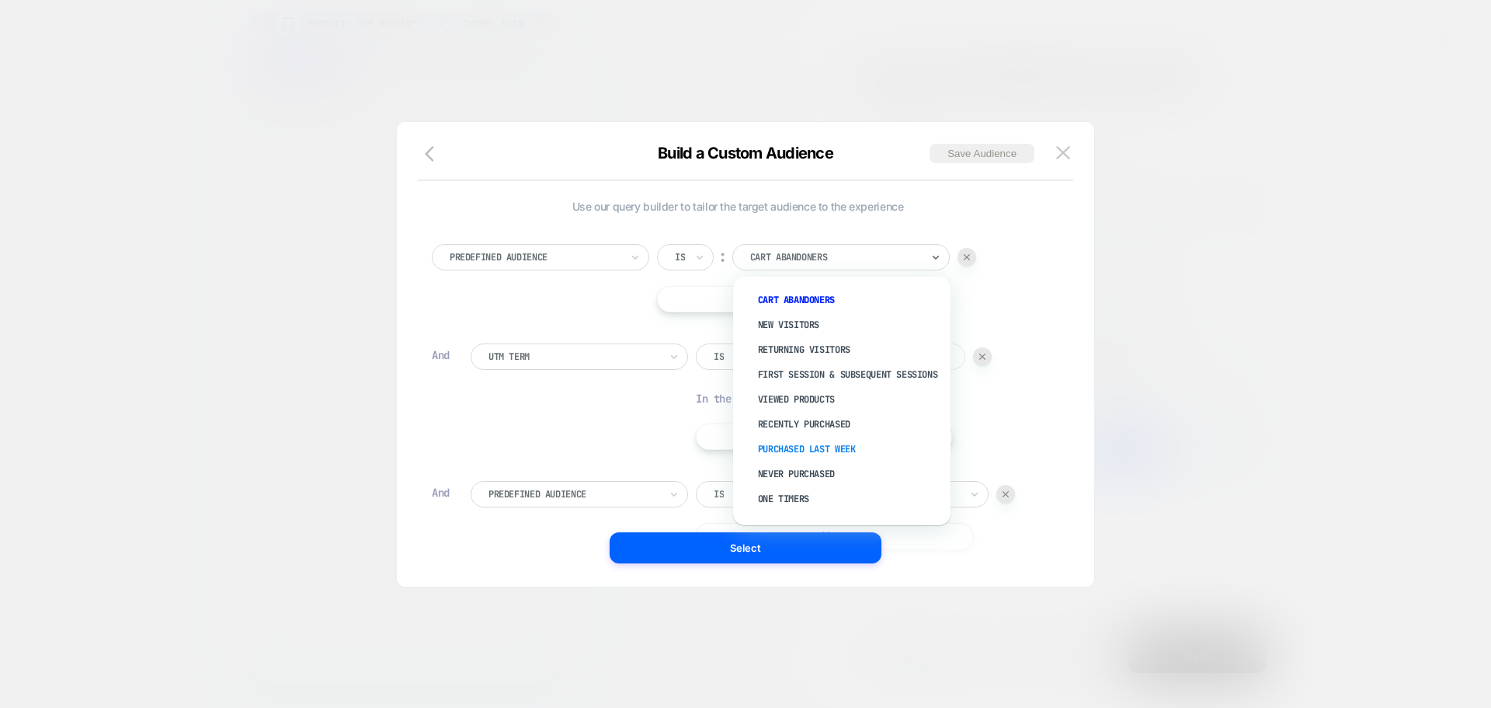
scroll to position [59, 0]
click at [784, 476] on div "Logged-in Users" at bounding box center [850, 476] width 202 height 25
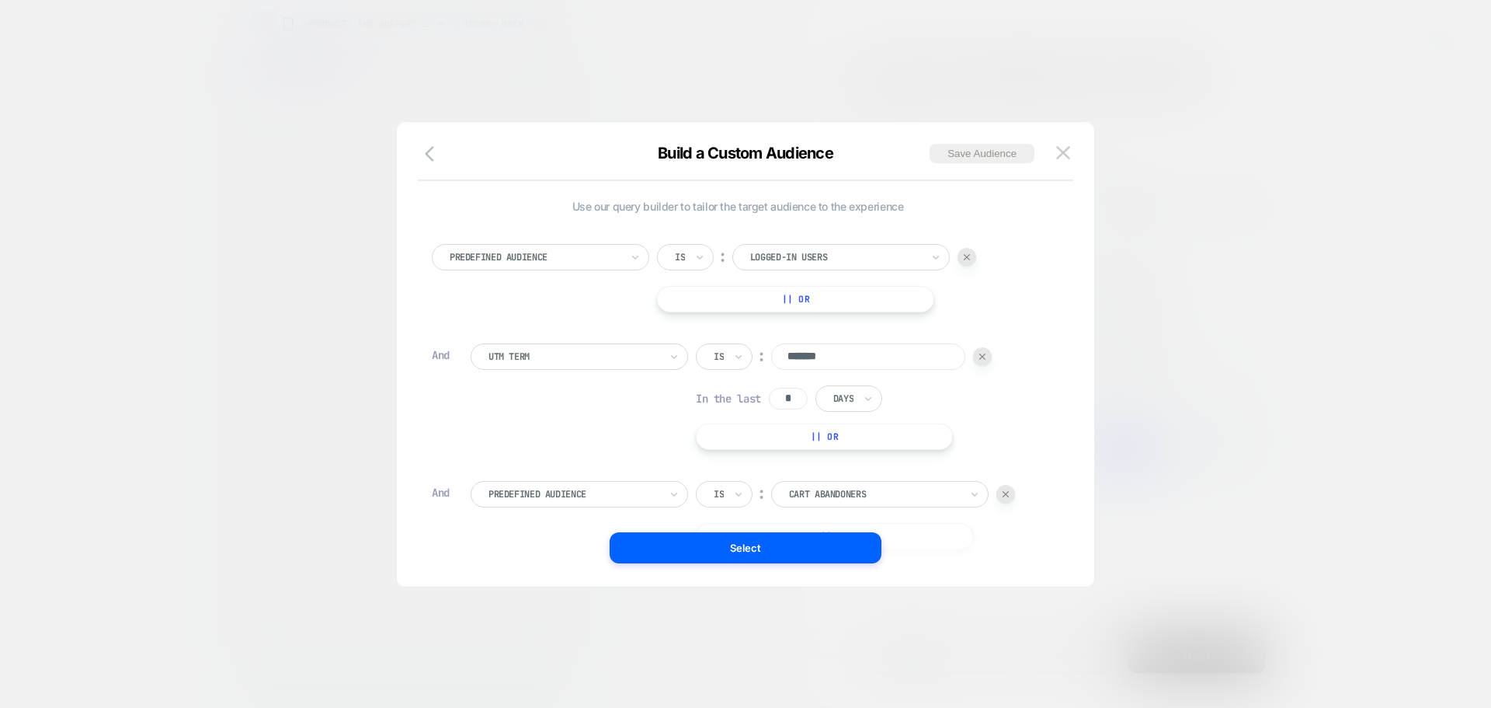
scroll to position [0, 273]
click at [1007, 500] on div at bounding box center [1005, 494] width 19 height 19
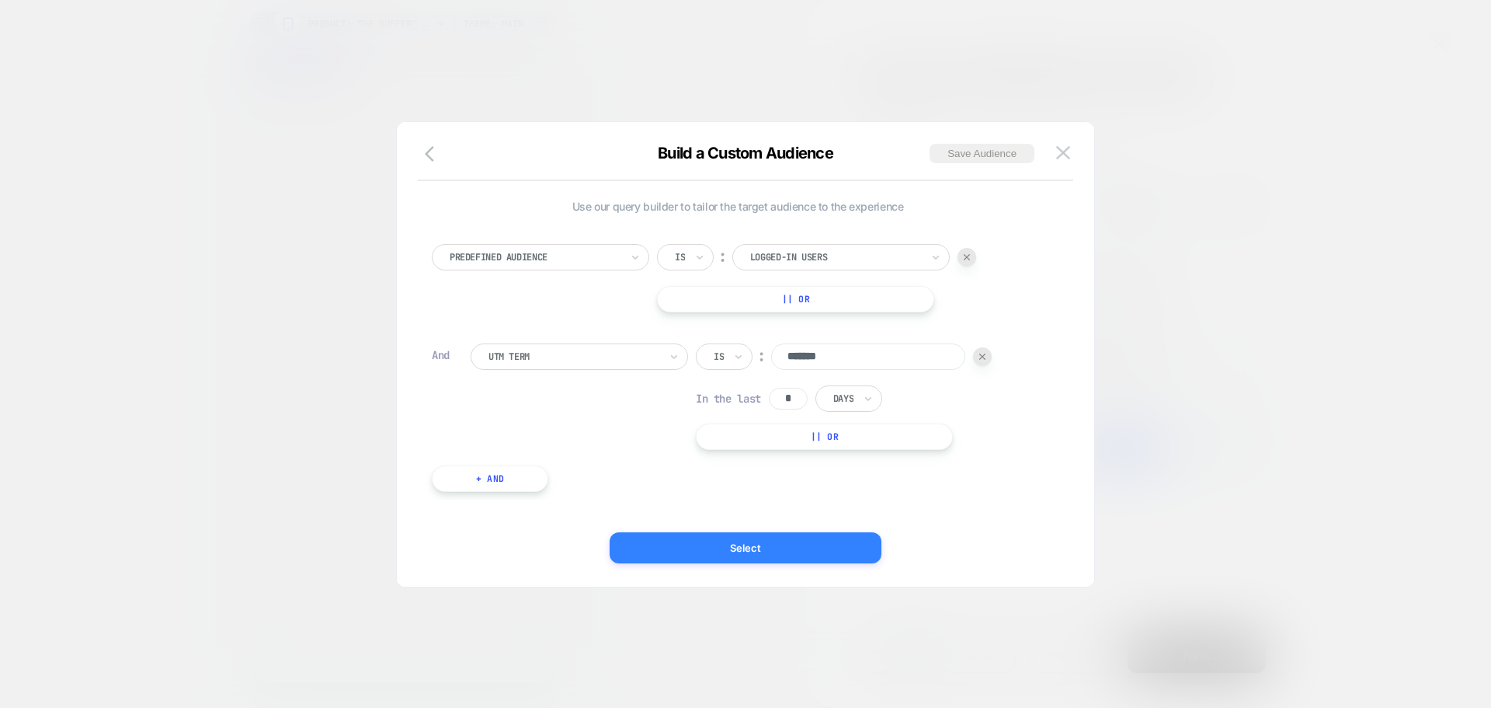
click at [752, 551] on button "Select" at bounding box center [746, 547] width 272 height 31
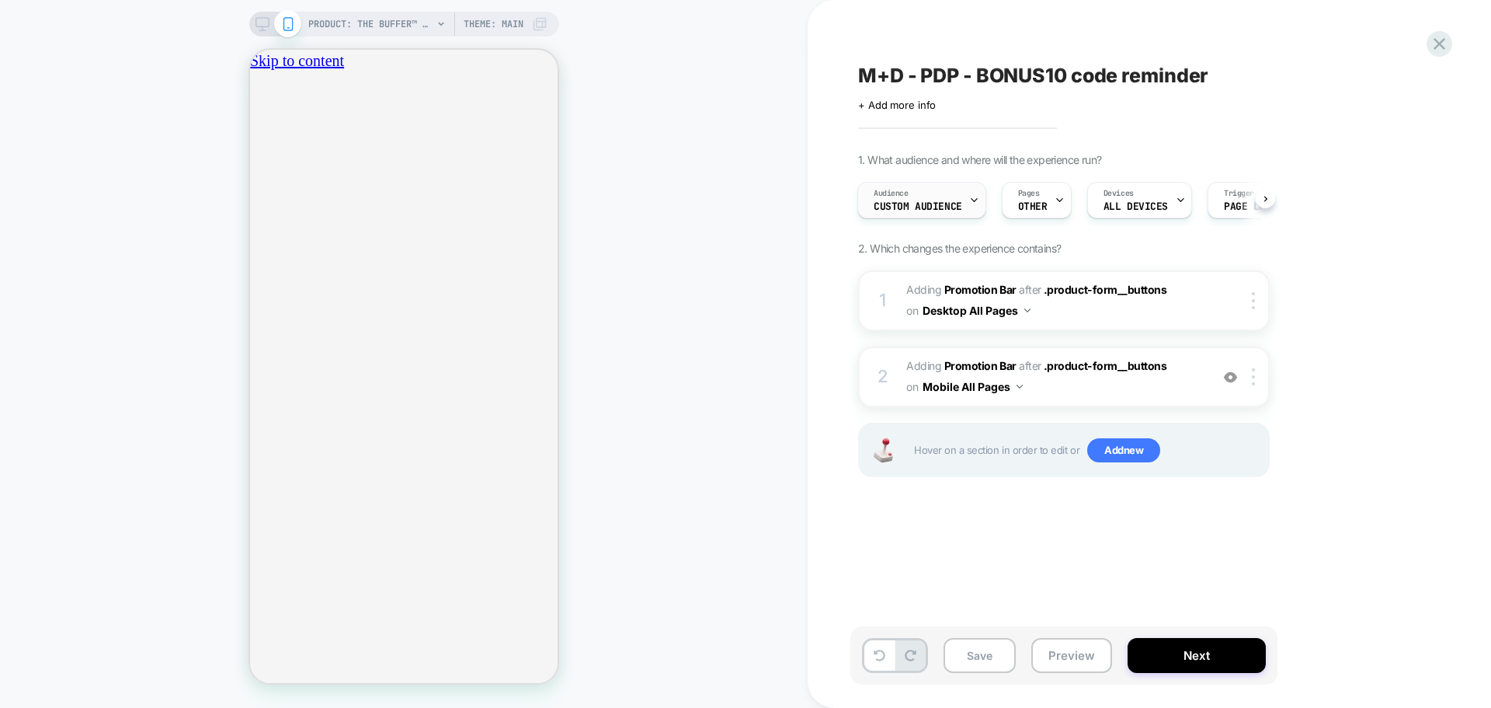
click at [958, 191] on div "Audience Custom Audience" at bounding box center [918, 200] width 120 height 35
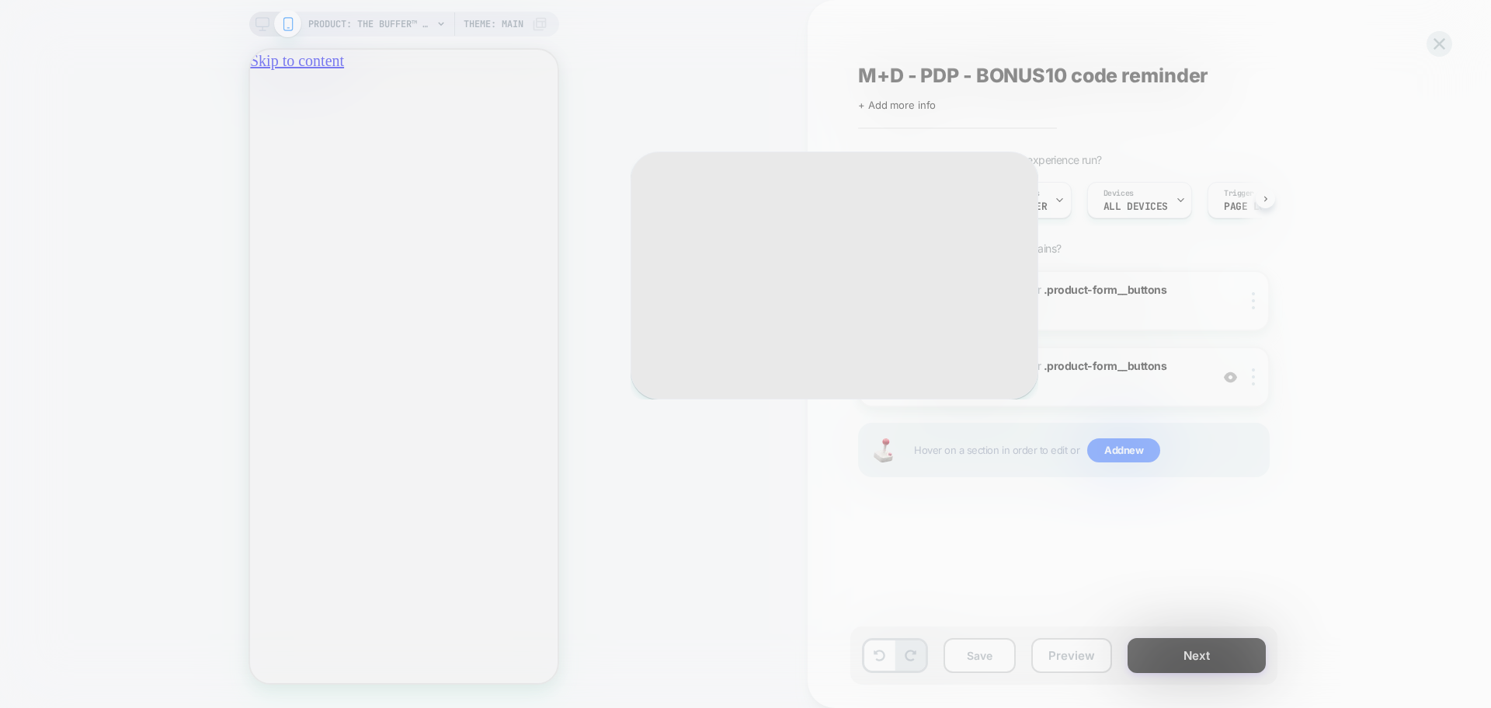
scroll to position [0, 547]
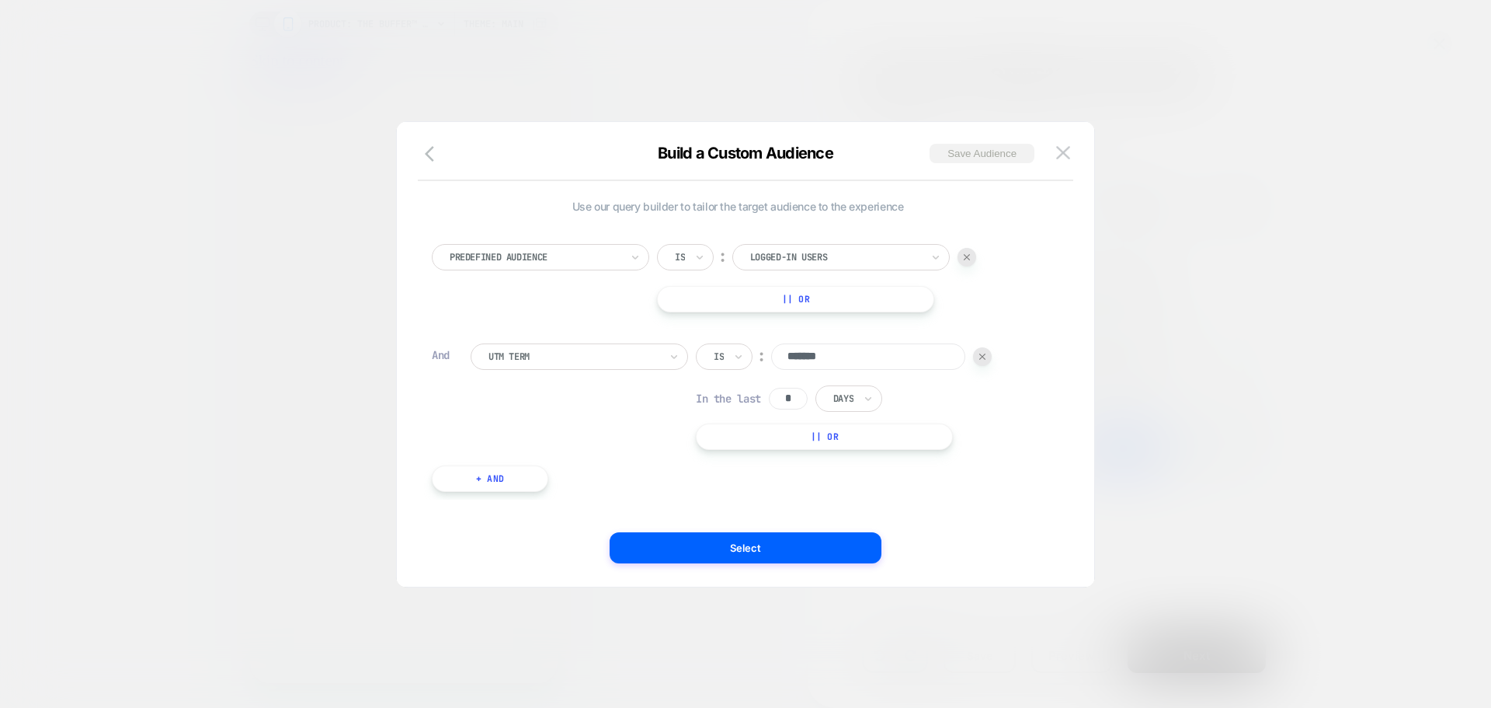
click at [982, 152] on button "Save Audience" at bounding box center [982, 153] width 105 height 19
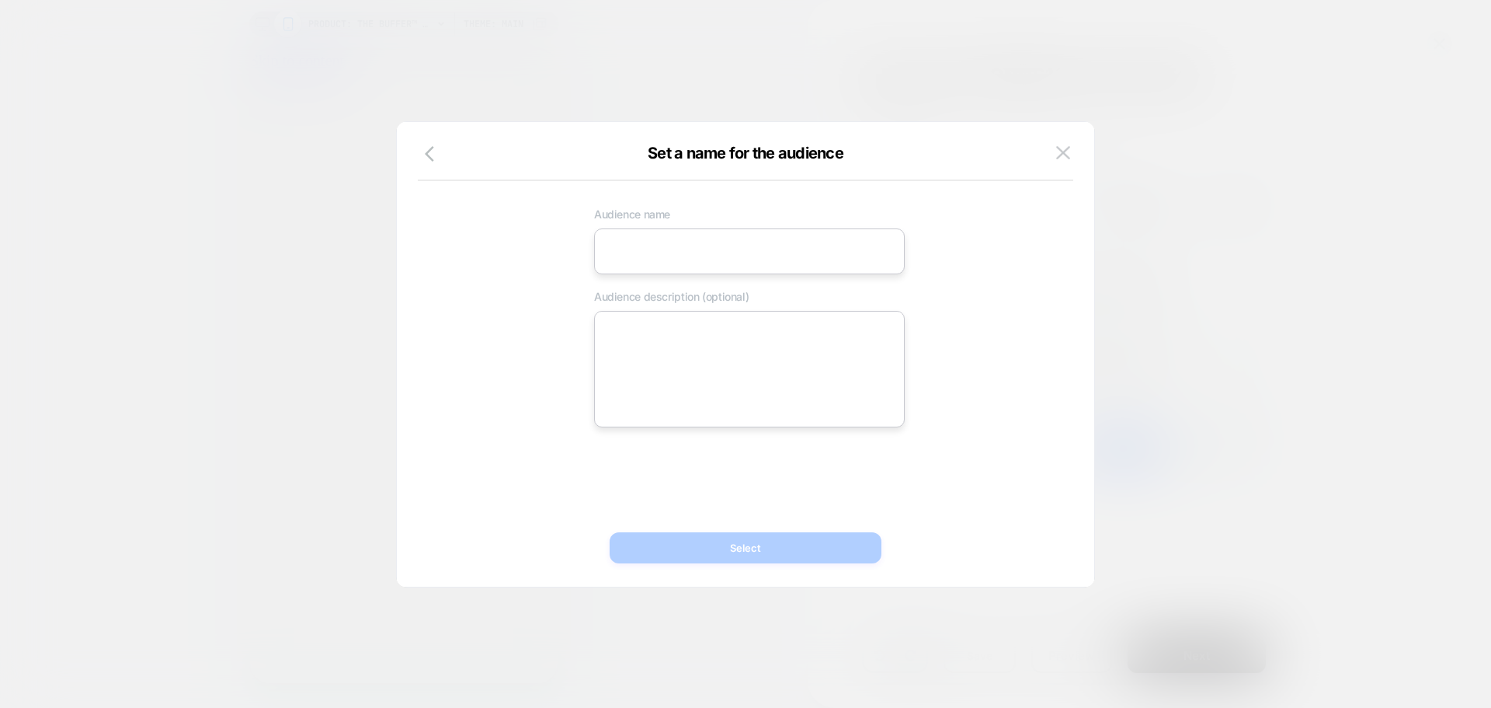
click at [712, 231] on input at bounding box center [749, 251] width 311 height 46
type input "**********"
click at [746, 548] on button "Select" at bounding box center [746, 547] width 272 height 31
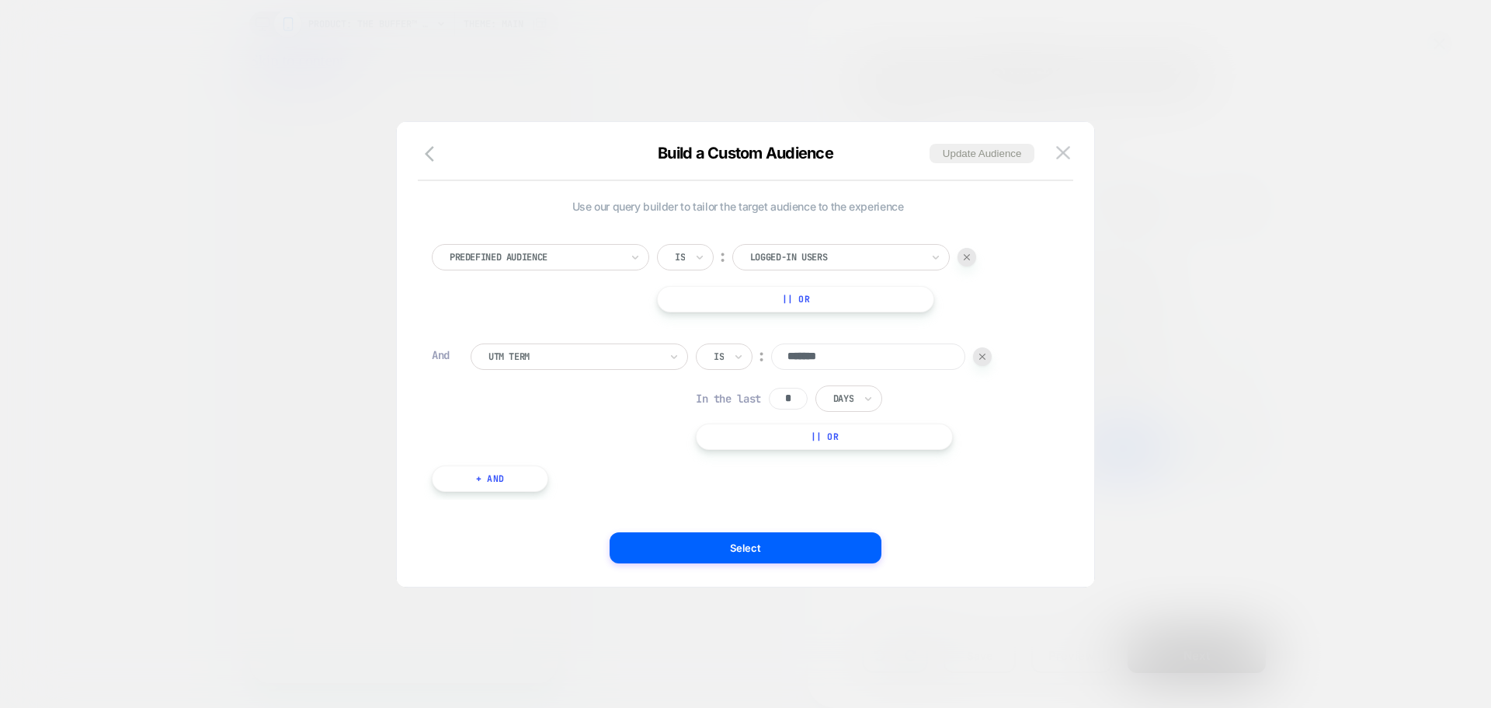
scroll to position [0, 273]
click at [999, 156] on button "Update Audience" at bounding box center [982, 153] width 105 height 19
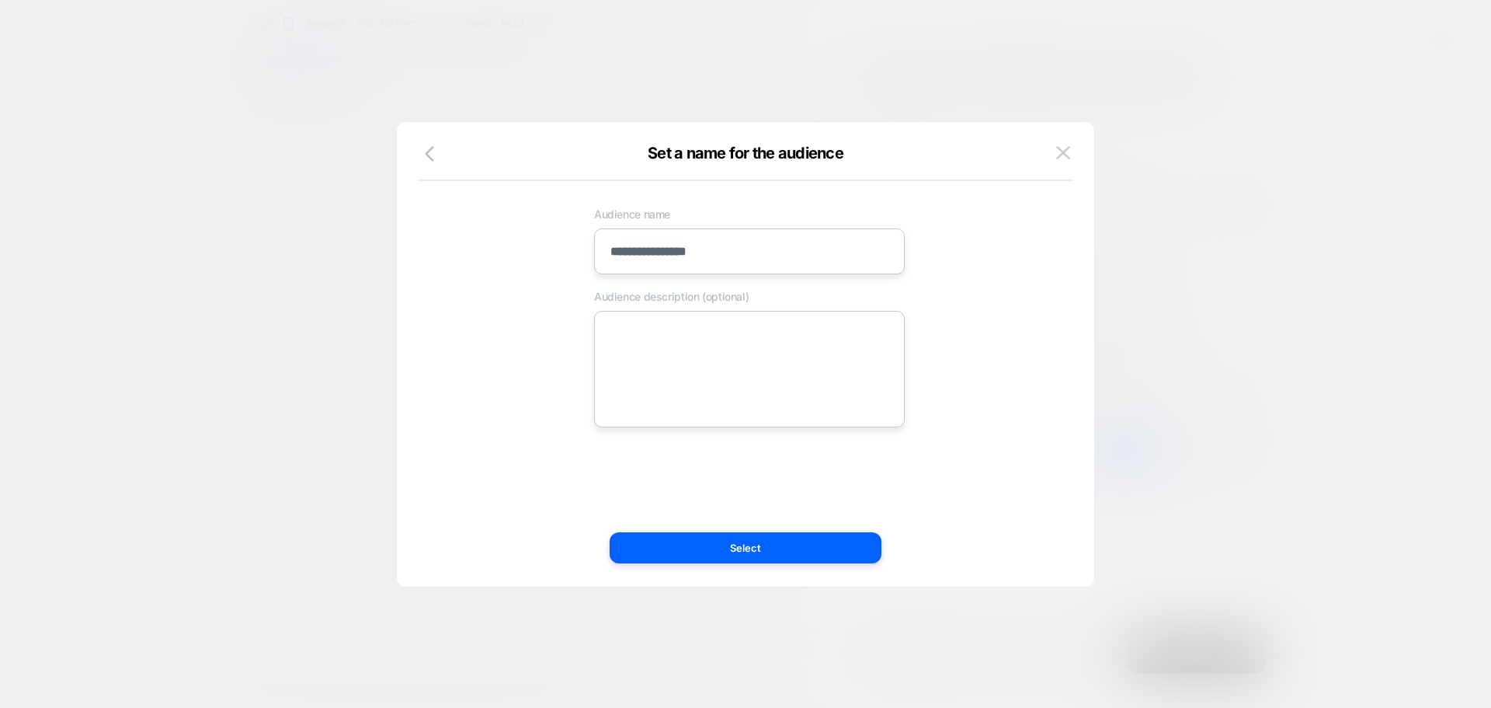
drag, startPoint x: 956, startPoint y: 226, endPoint x: 1035, endPoint y: 180, distance: 91.5
click at [963, 220] on div "**********" at bounding box center [749, 314] width 612 height 228
click at [1060, 154] on img at bounding box center [1063, 152] width 14 height 13
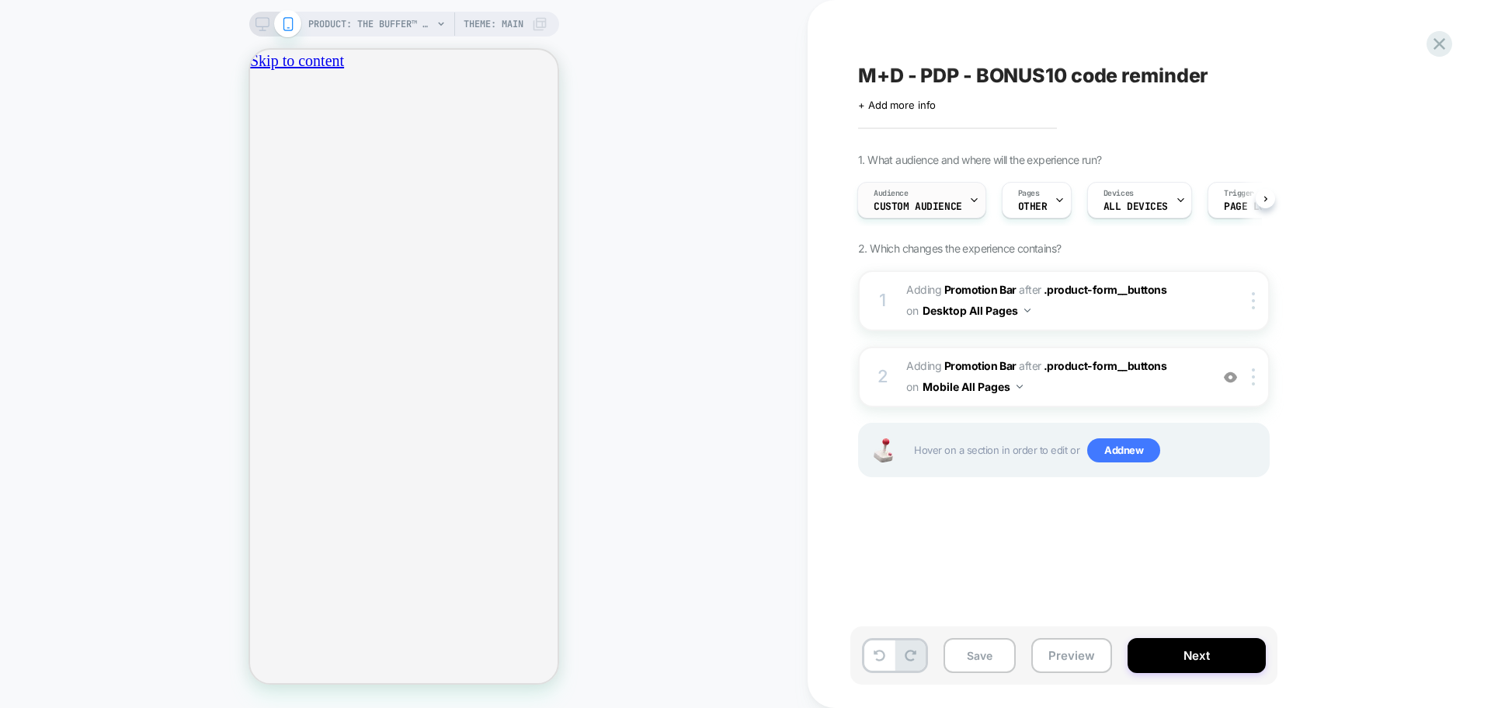
click at [923, 202] on span "Custom Audience" at bounding box center [918, 206] width 89 height 11
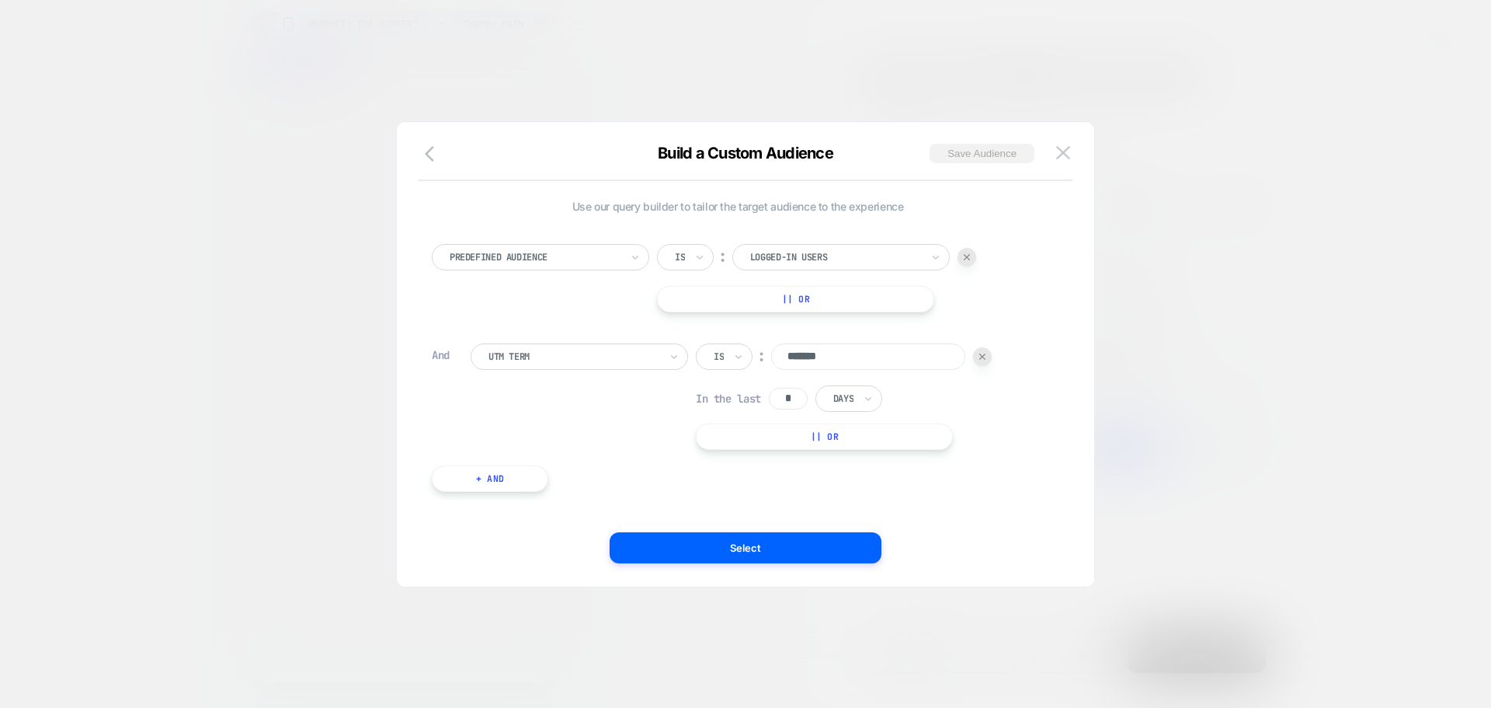
scroll to position [0, 547]
click at [967, 151] on button "Save Audience" at bounding box center [982, 153] width 105 height 19
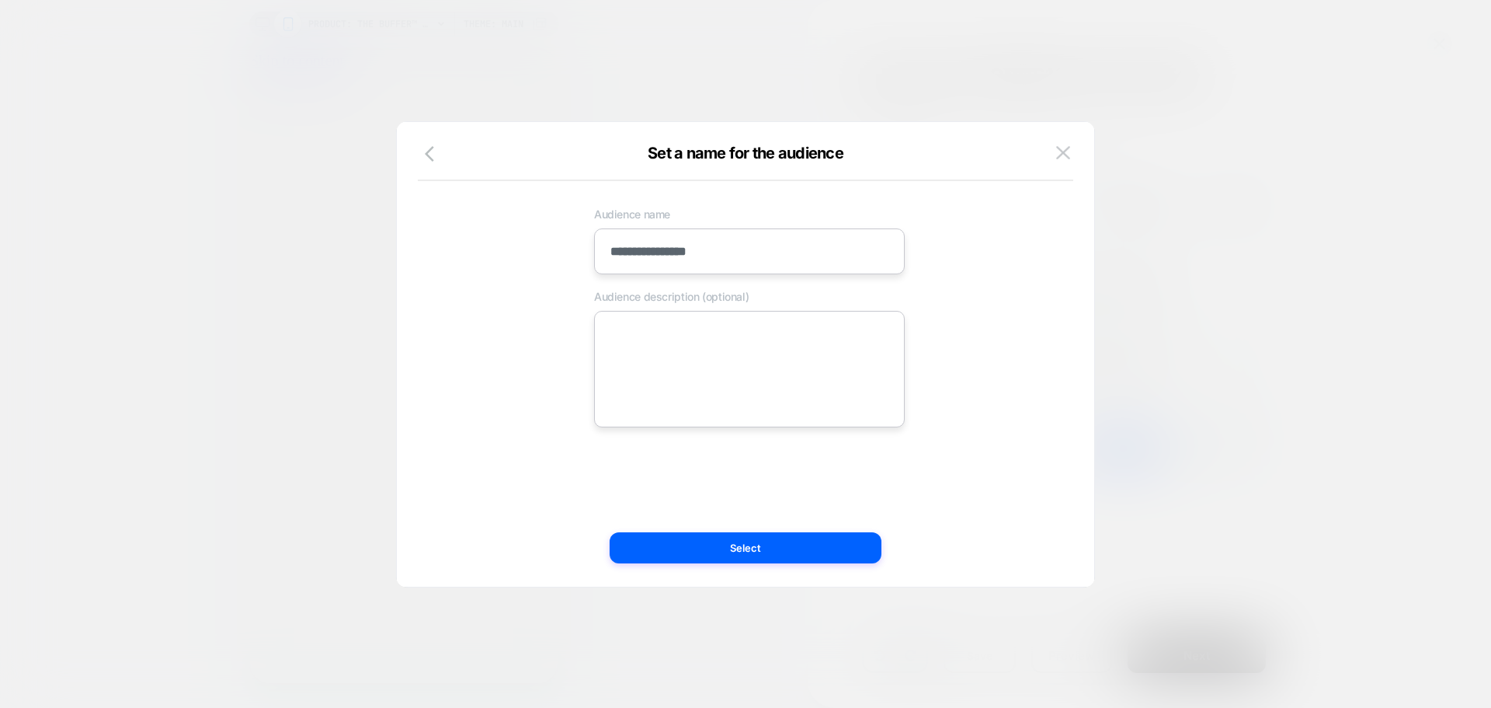
click at [751, 248] on input "**********" at bounding box center [749, 251] width 311 height 46
click at [746, 398] on textarea at bounding box center [749, 369] width 311 height 116
click at [749, 549] on button "Select" at bounding box center [746, 547] width 272 height 31
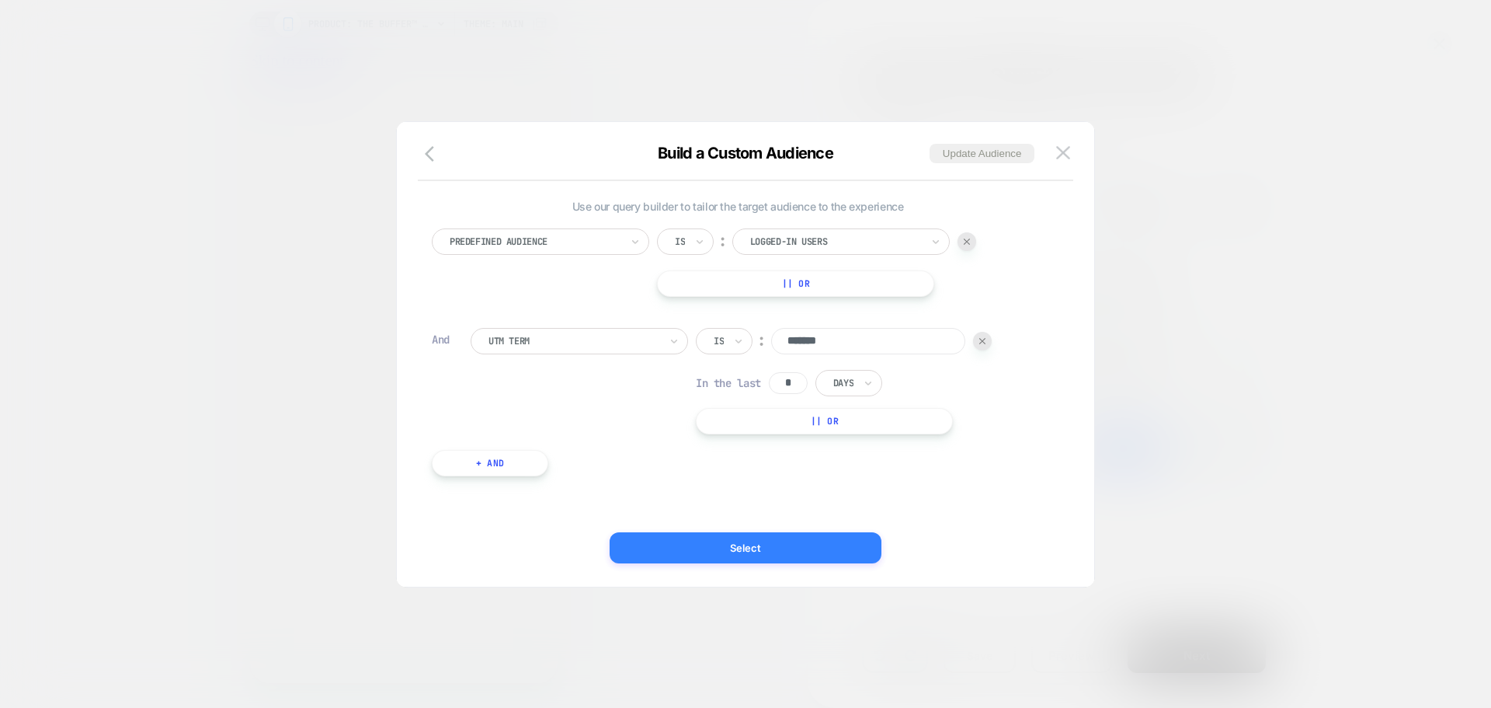
scroll to position [0, 0]
click at [741, 541] on button "Select" at bounding box center [746, 547] width 272 height 31
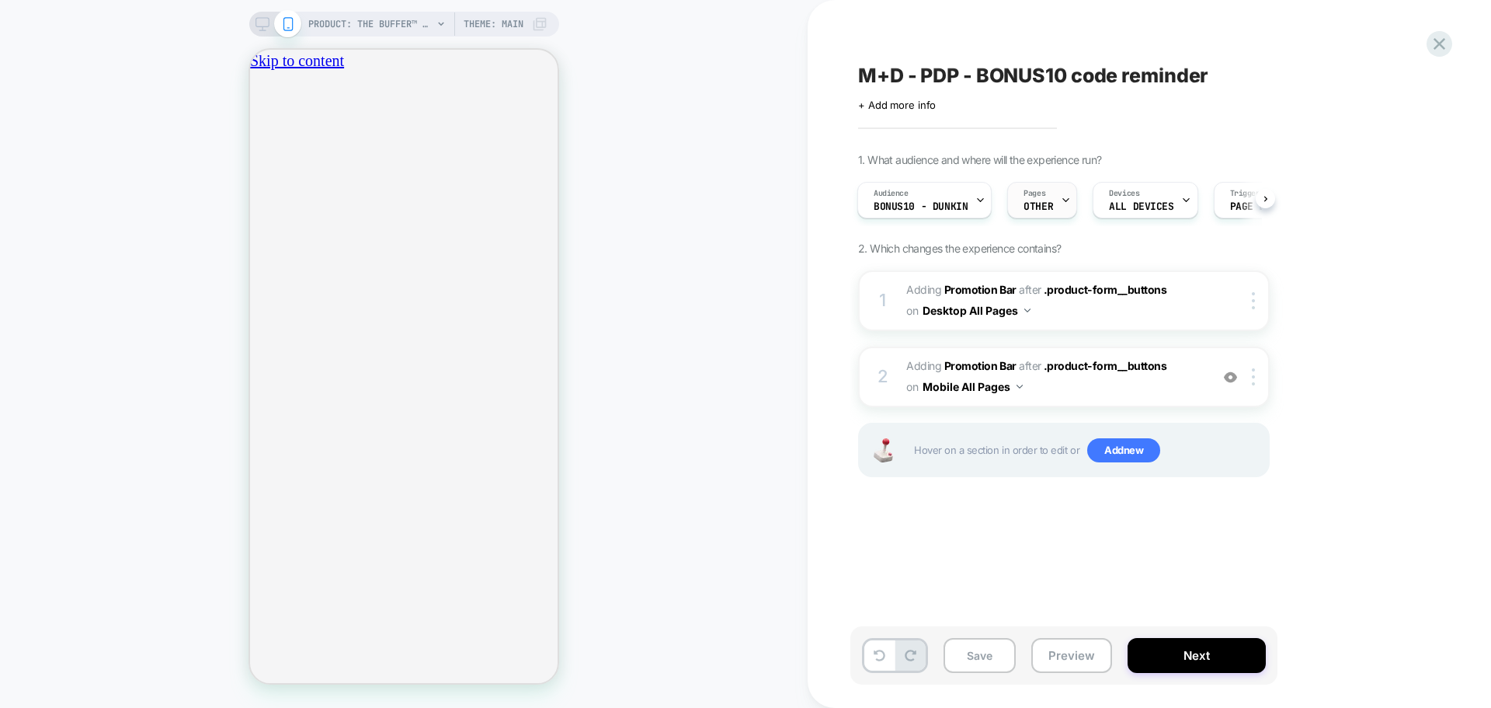
click at [1063, 199] on icon at bounding box center [1065, 200] width 5 height 3
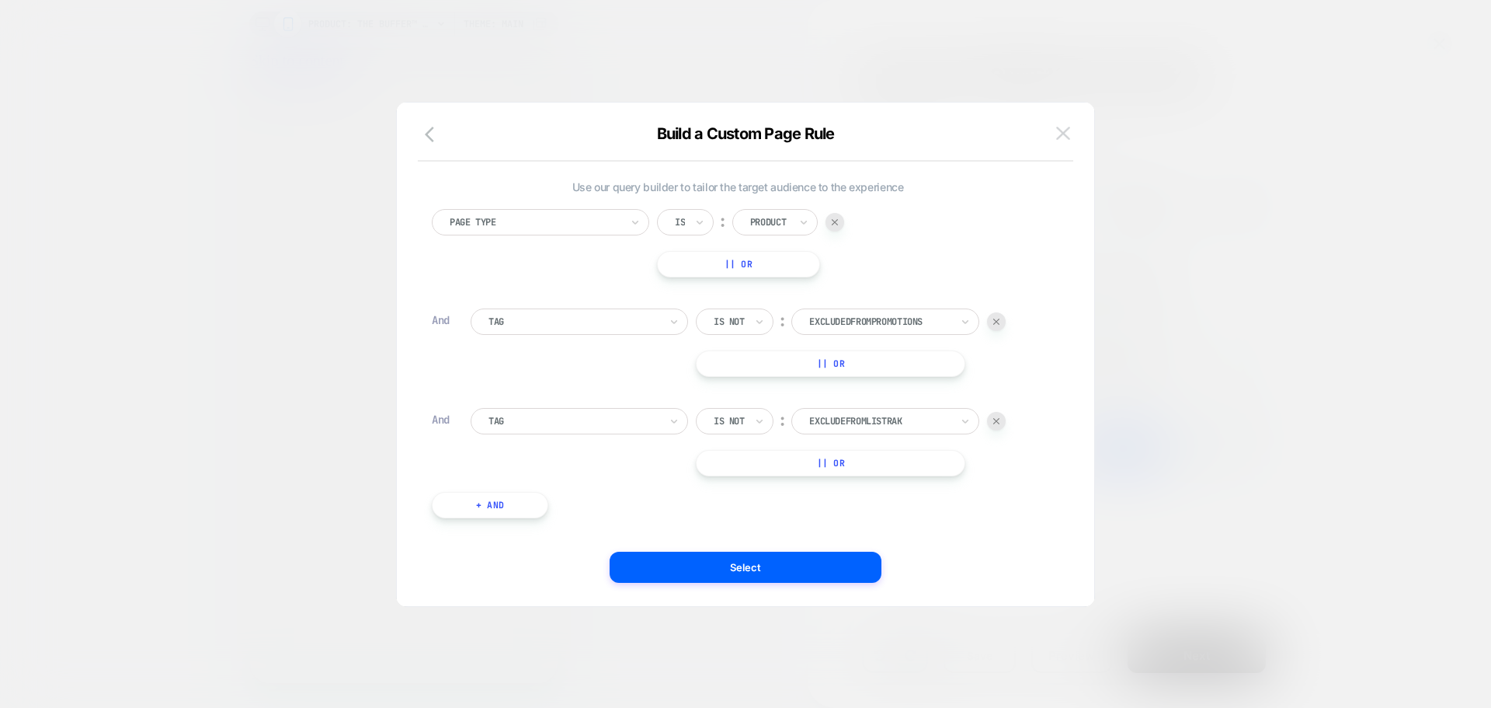
scroll to position [0, 273]
click at [1067, 136] on img at bounding box center [1063, 133] width 14 height 13
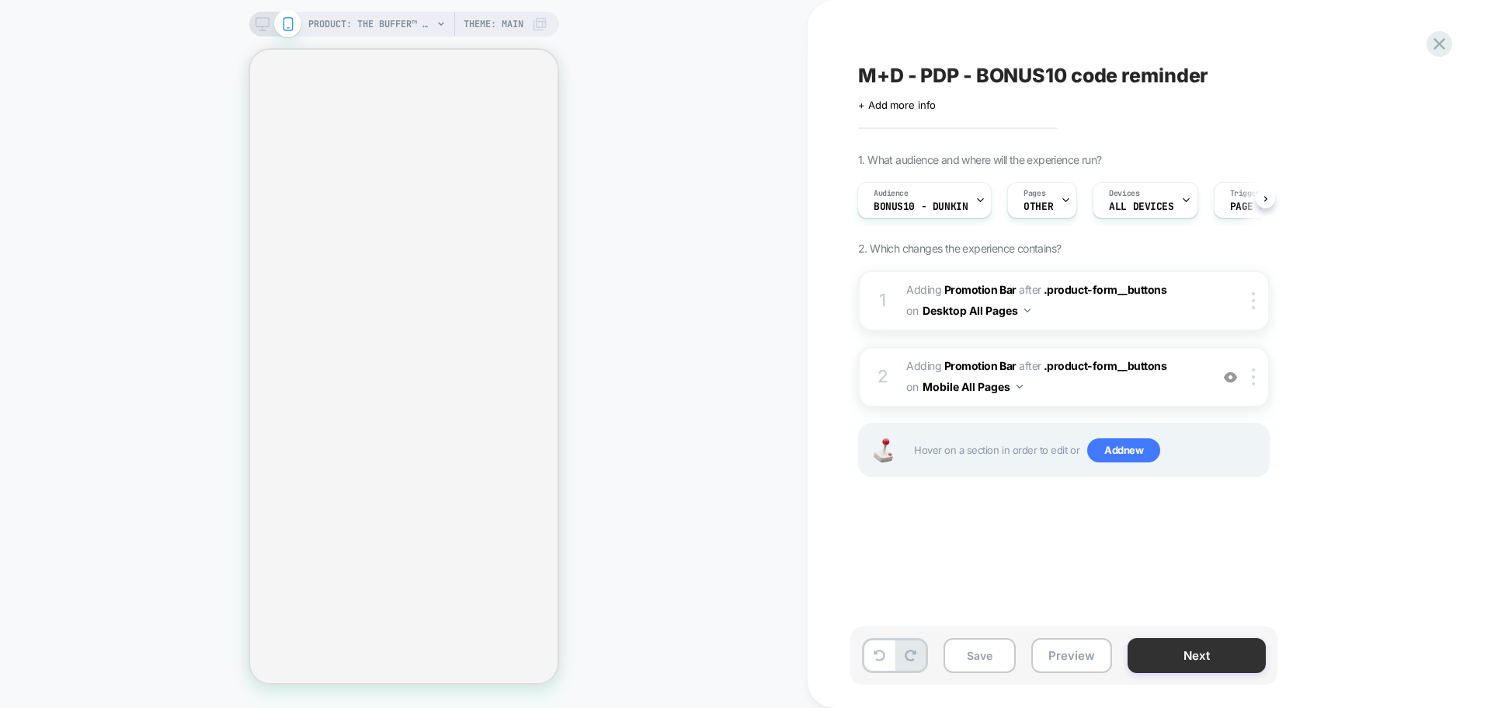
click at [1190, 653] on button "Next" at bounding box center [1197, 655] width 138 height 35
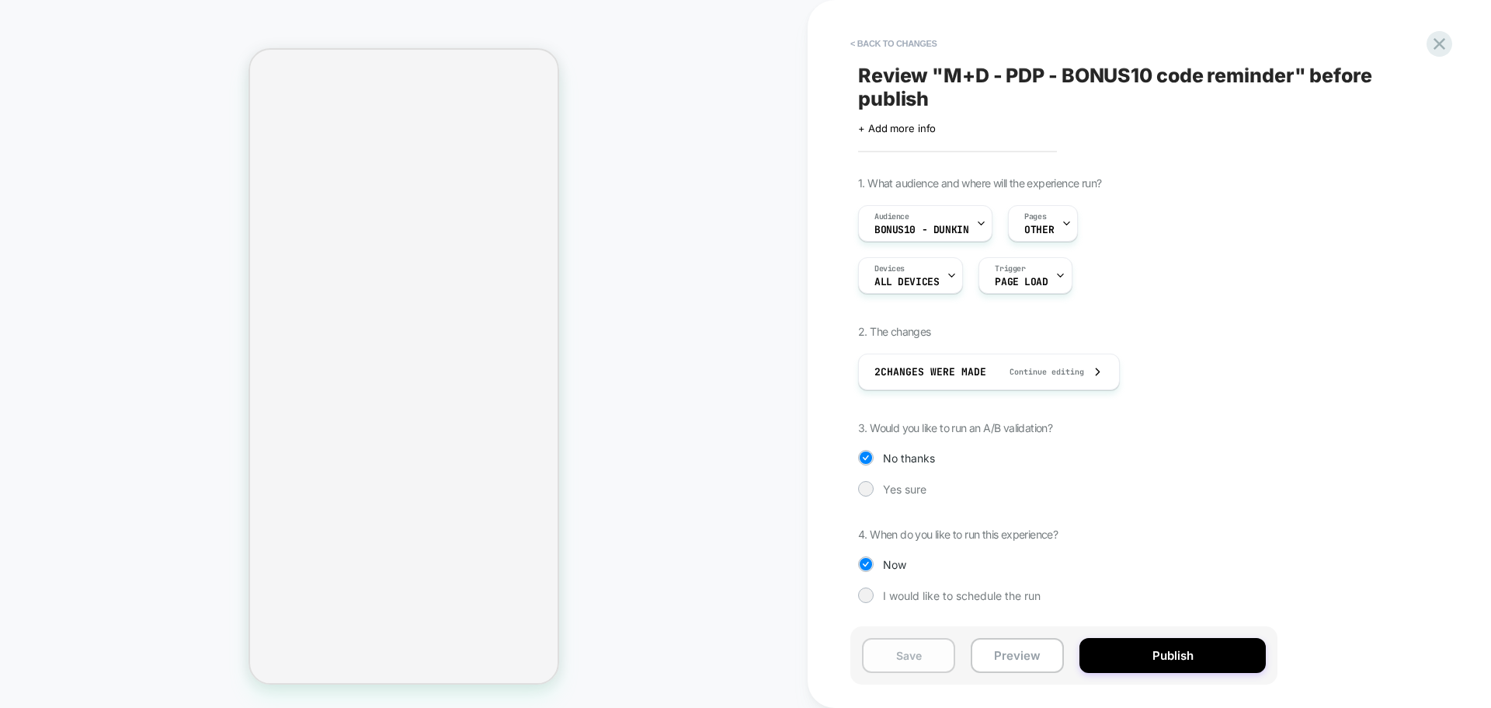
click at [909, 656] on button "Save" at bounding box center [908, 655] width 93 height 35
click at [403, 178] on div "Translation missing: en.sections.cart.title" at bounding box center [403, 181] width 295 height 6
click at [379, 167] on span "Free shipping has been applied" at bounding box center [320, 174] width 116 height 14
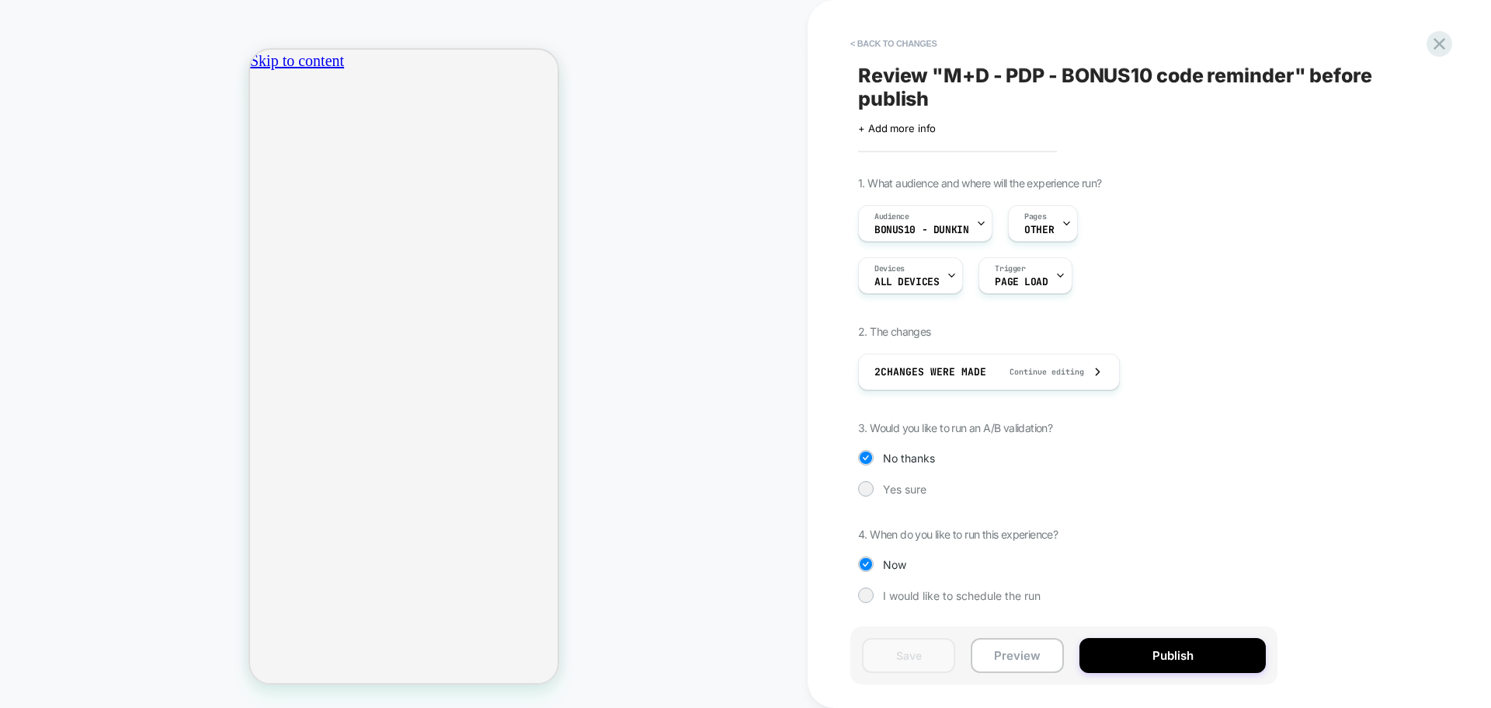
scroll to position [0, 547]
drag, startPoint x: 1439, startPoint y: 42, endPoint x: 1267, endPoint y: 93, distance: 179.1
click at [1439, 41] on icon at bounding box center [1439, 43] width 21 height 21
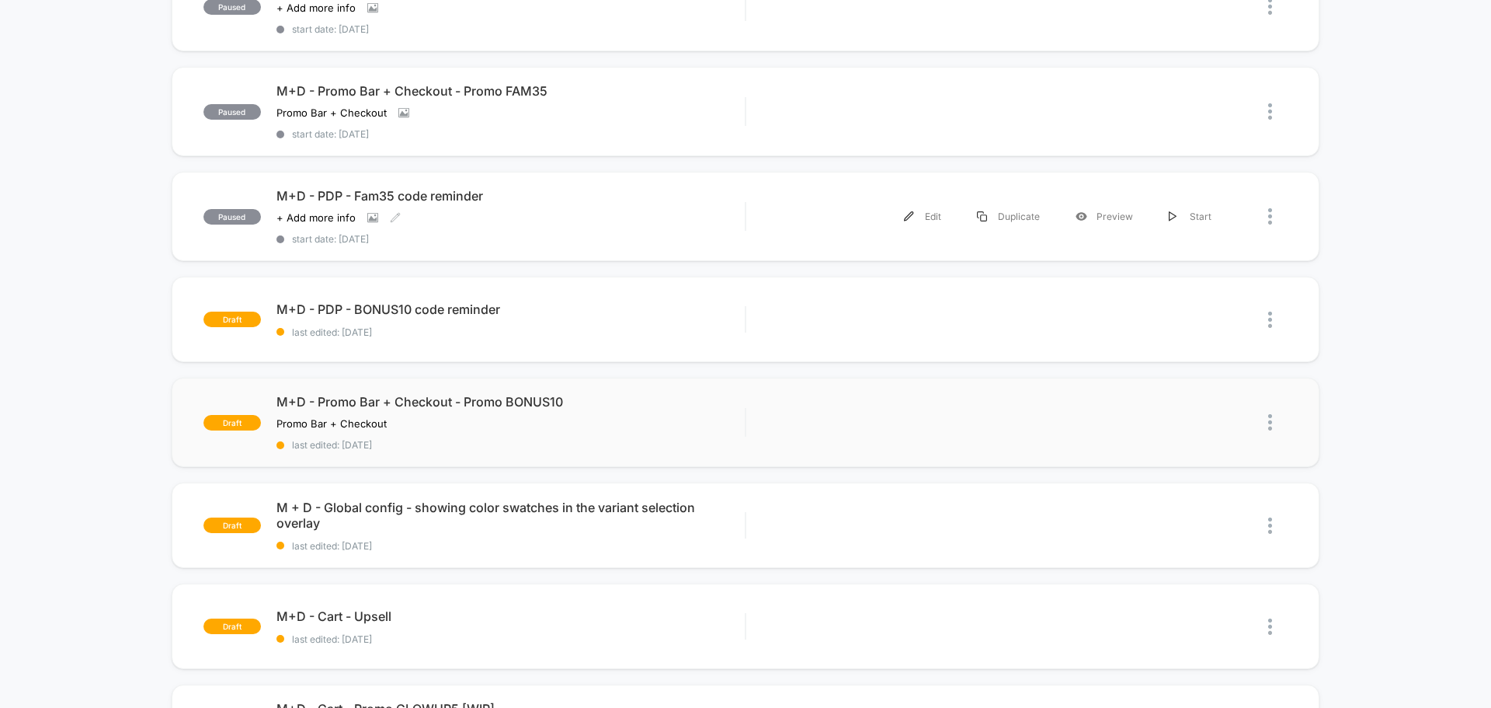
scroll to position [621, 0]
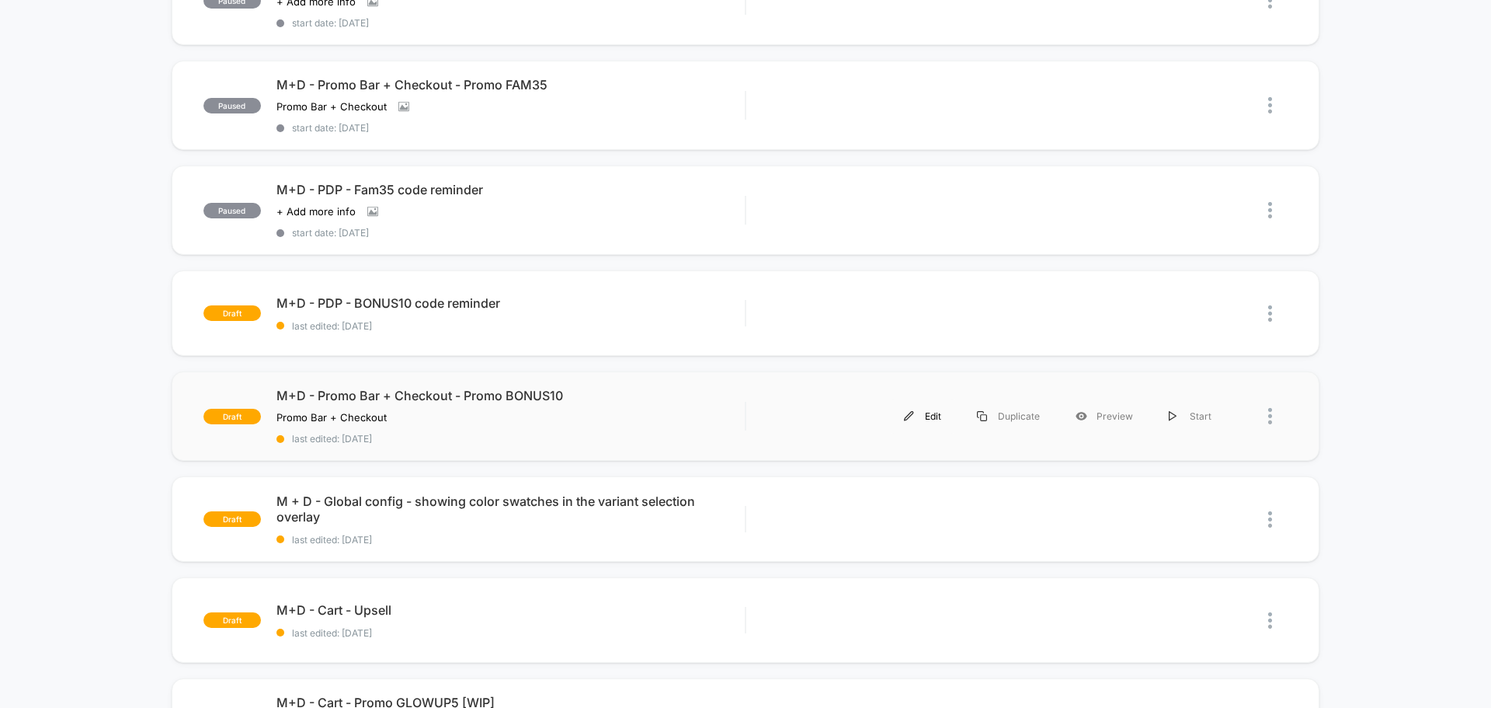
click at [914, 414] on img at bounding box center [909, 416] width 10 height 10
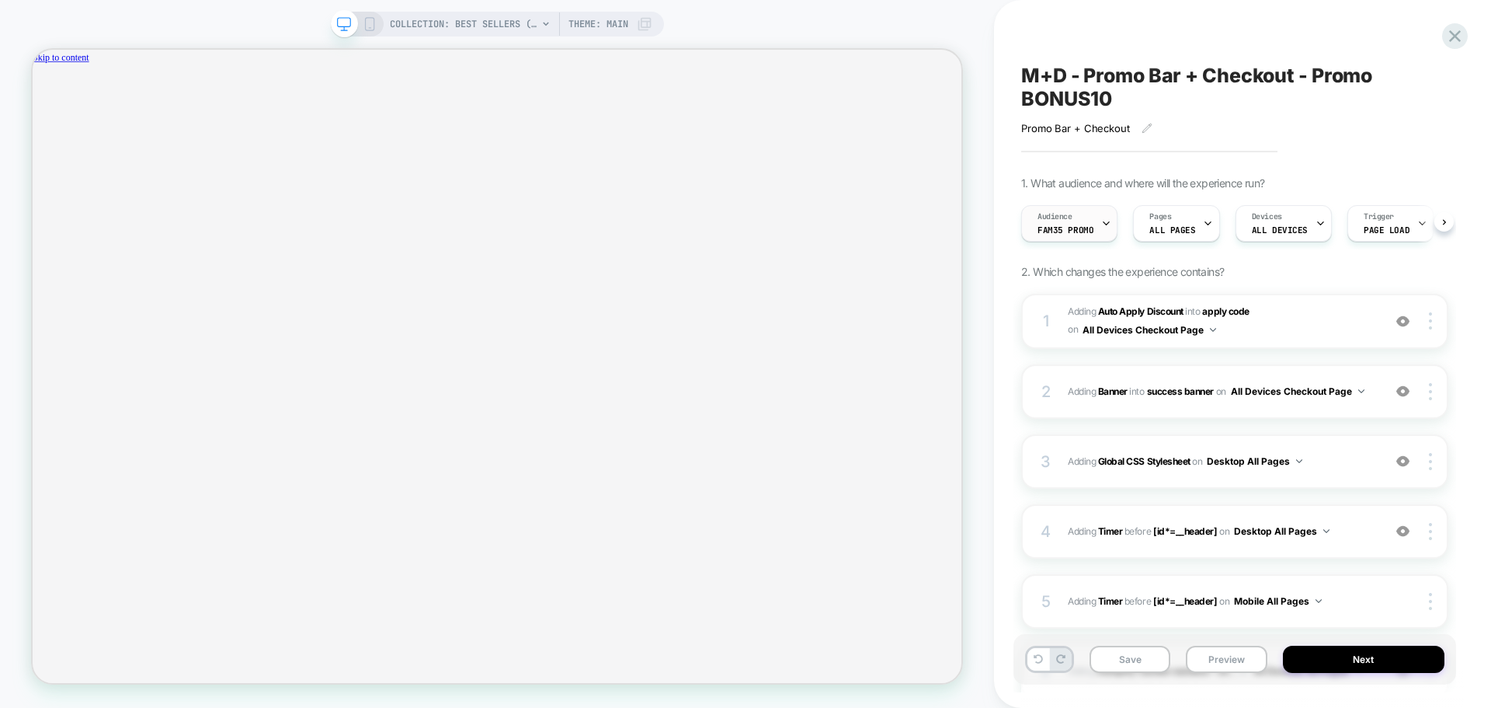
click at [1093, 224] on div "Audience Fam35 Promo" at bounding box center [1065, 223] width 87 height 35
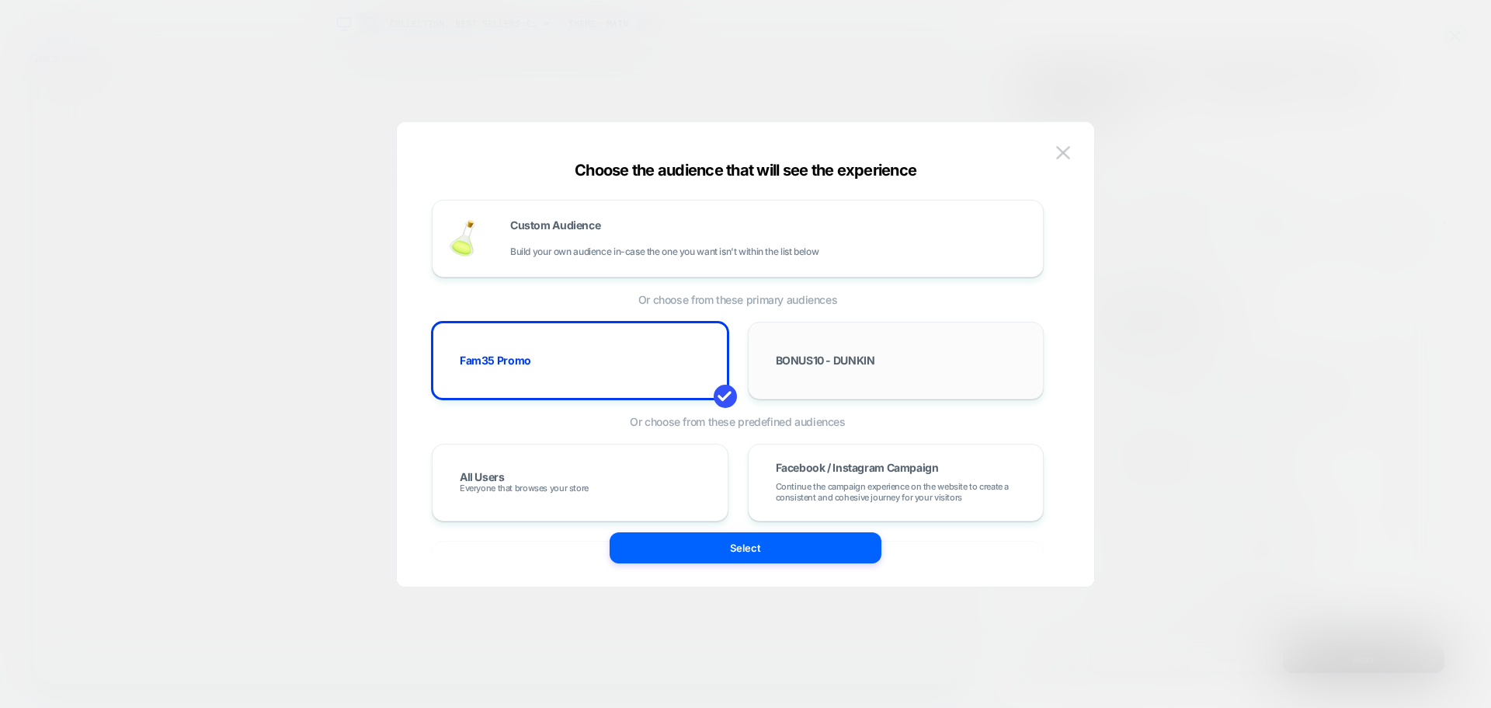
click at [961, 369] on div "BONUS10 - DUNKIN" at bounding box center [896, 360] width 264 height 45
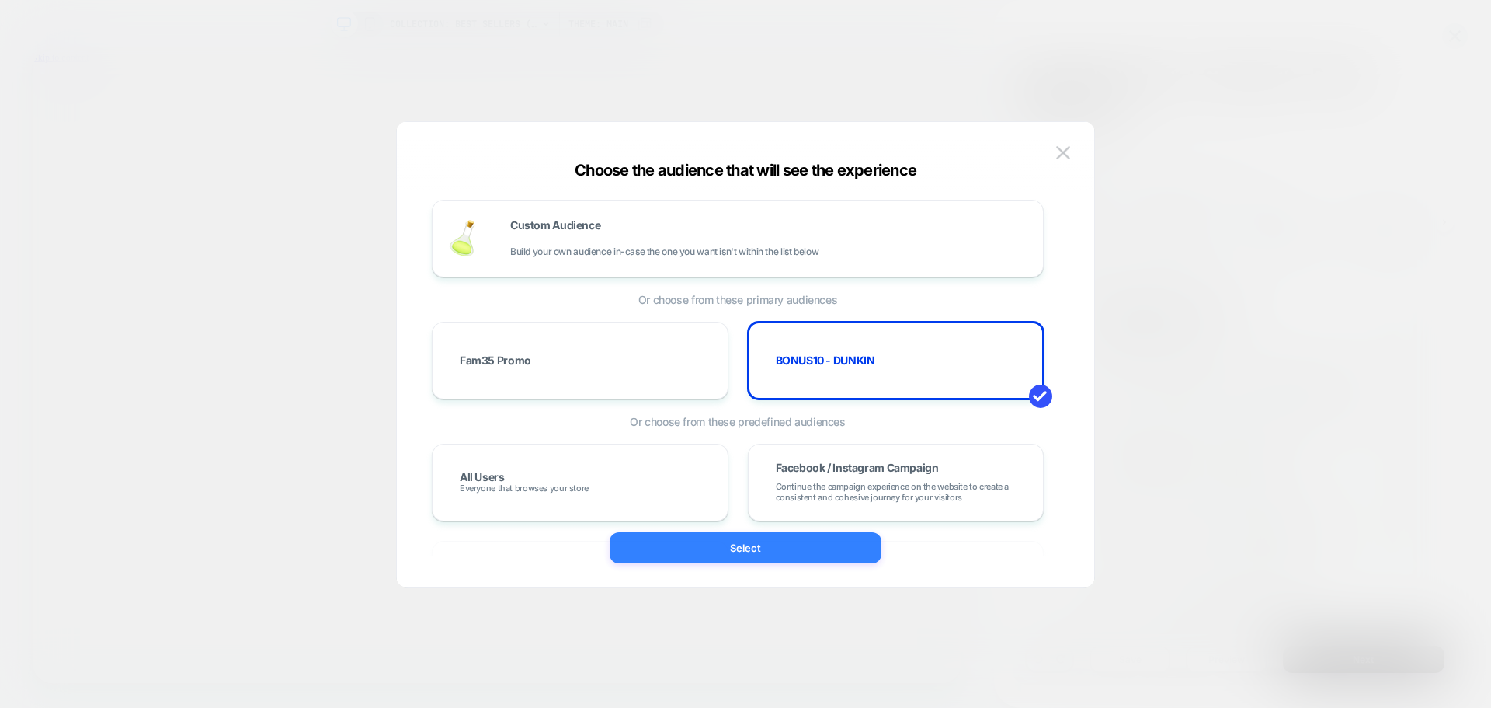
click at [740, 553] on button "Select" at bounding box center [746, 547] width 272 height 31
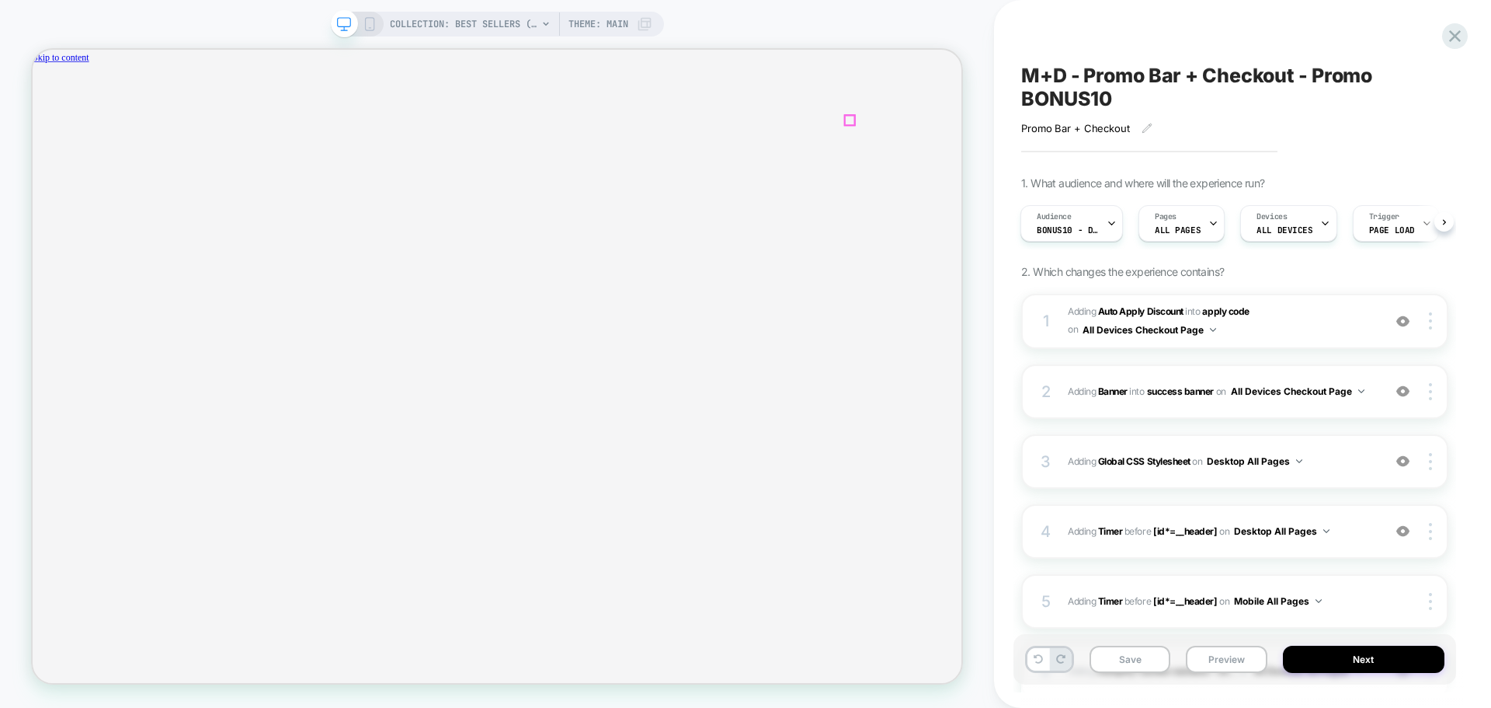
click at [162, 162] on span "Free shipping has been applied" at bounding box center [103, 169] width 116 height 14
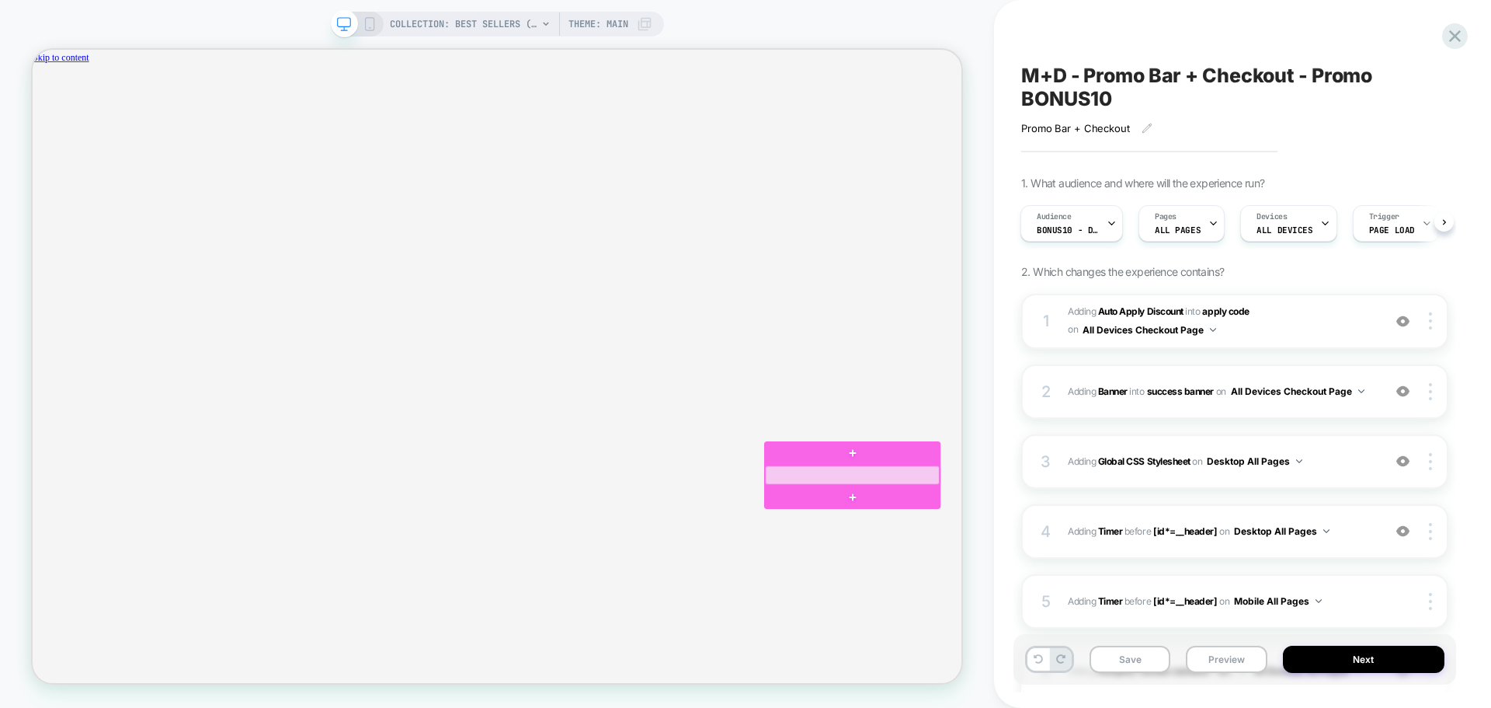
click at [1125, 615] on div at bounding box center [1126, 616] width 232 height 25
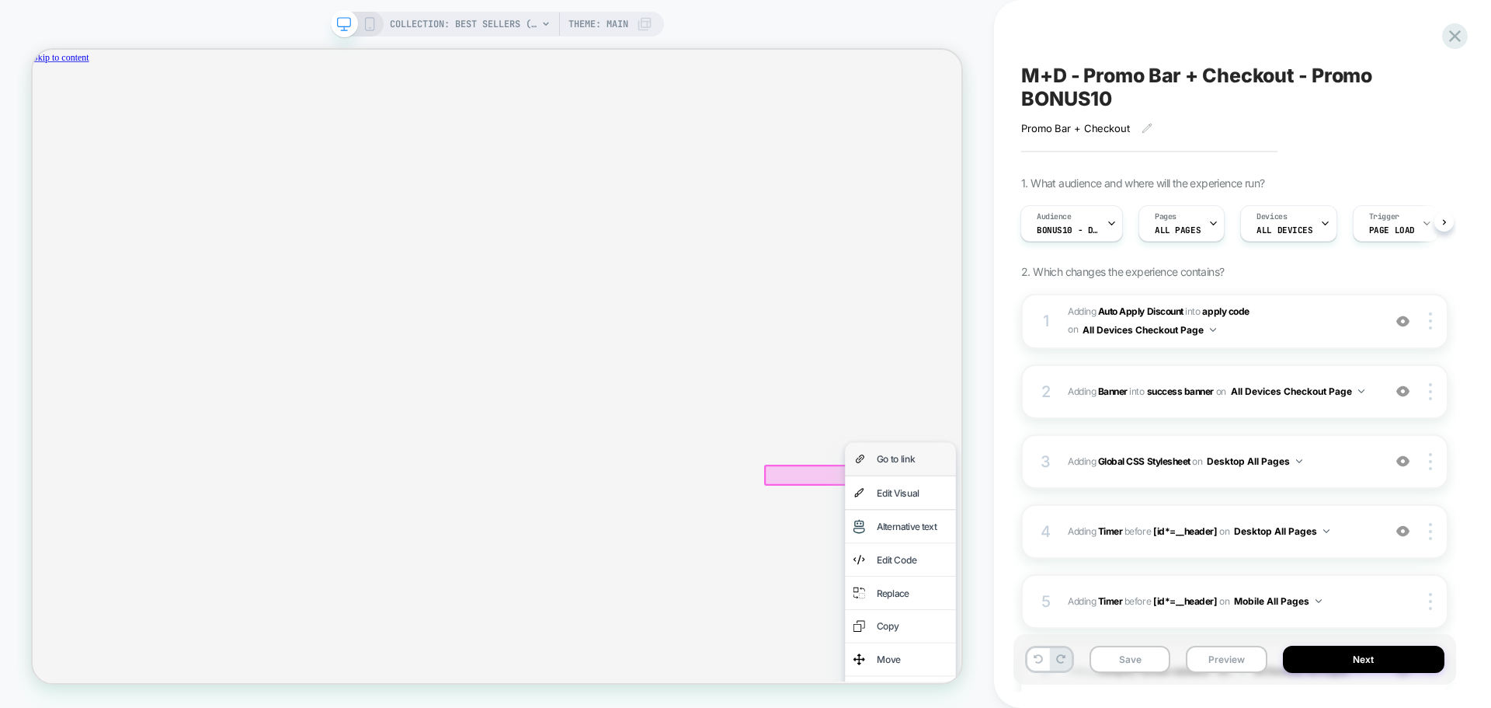
click at [1180, 585] on div "Go to link" at bounding box center [1205, 595] width 95 height 22
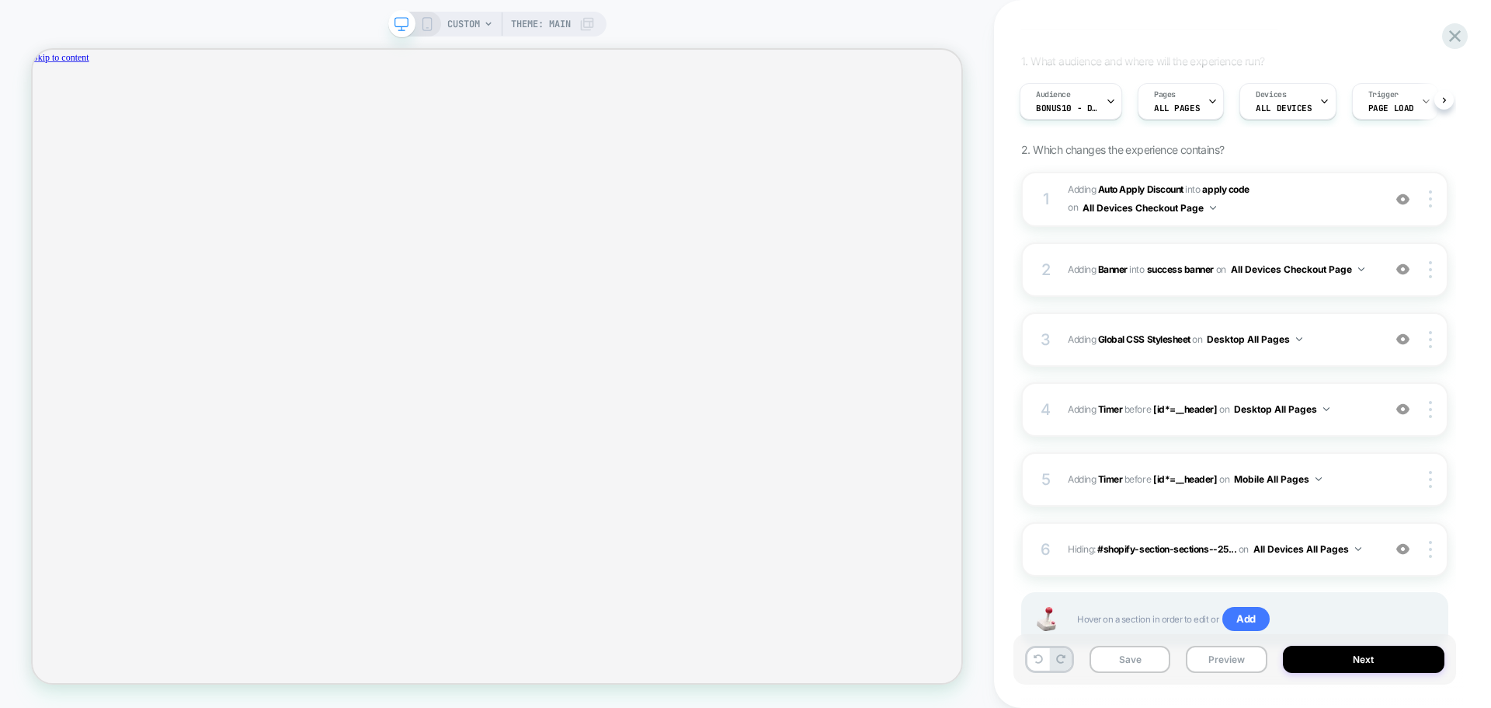
scroll to position [177, 0]
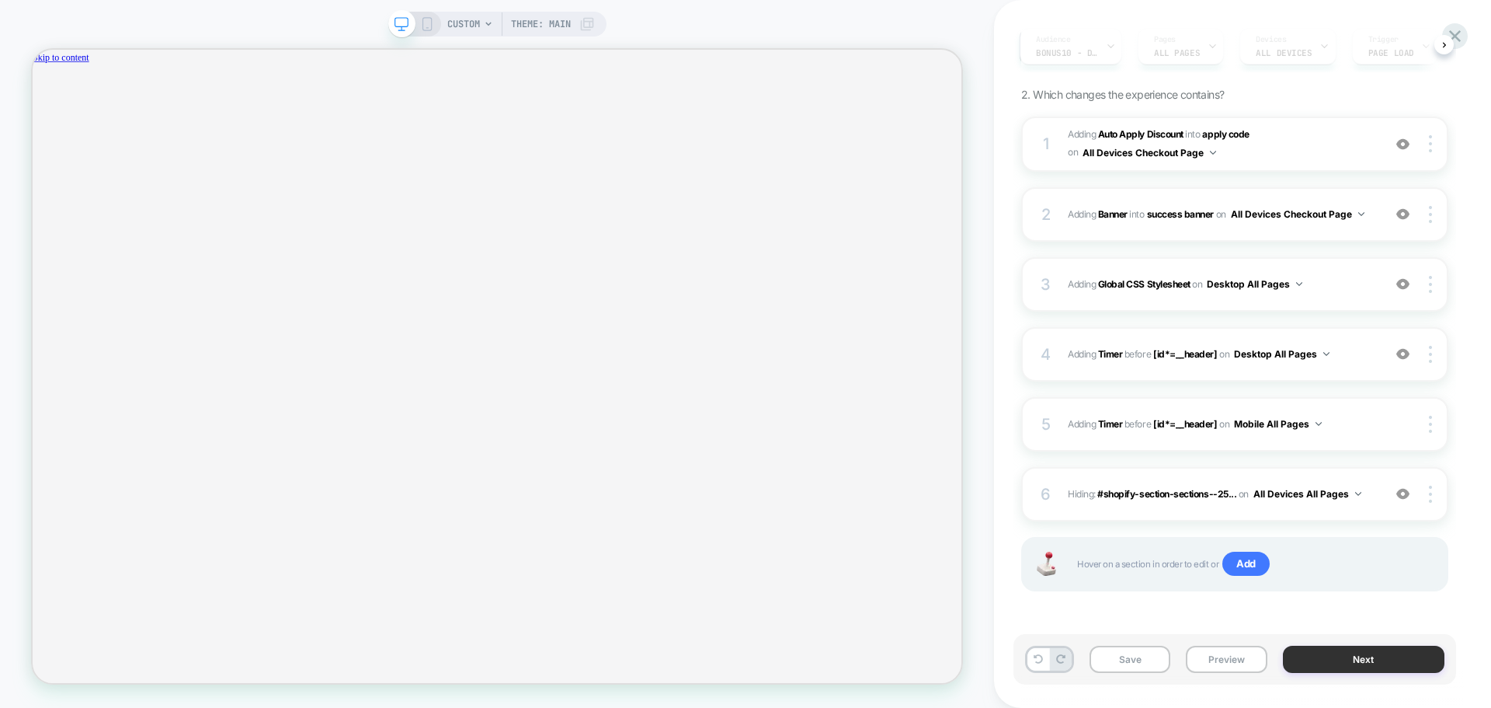
click at [1365, 662] on button "Next" at bounding box center [1364, 658] width 162 height 27
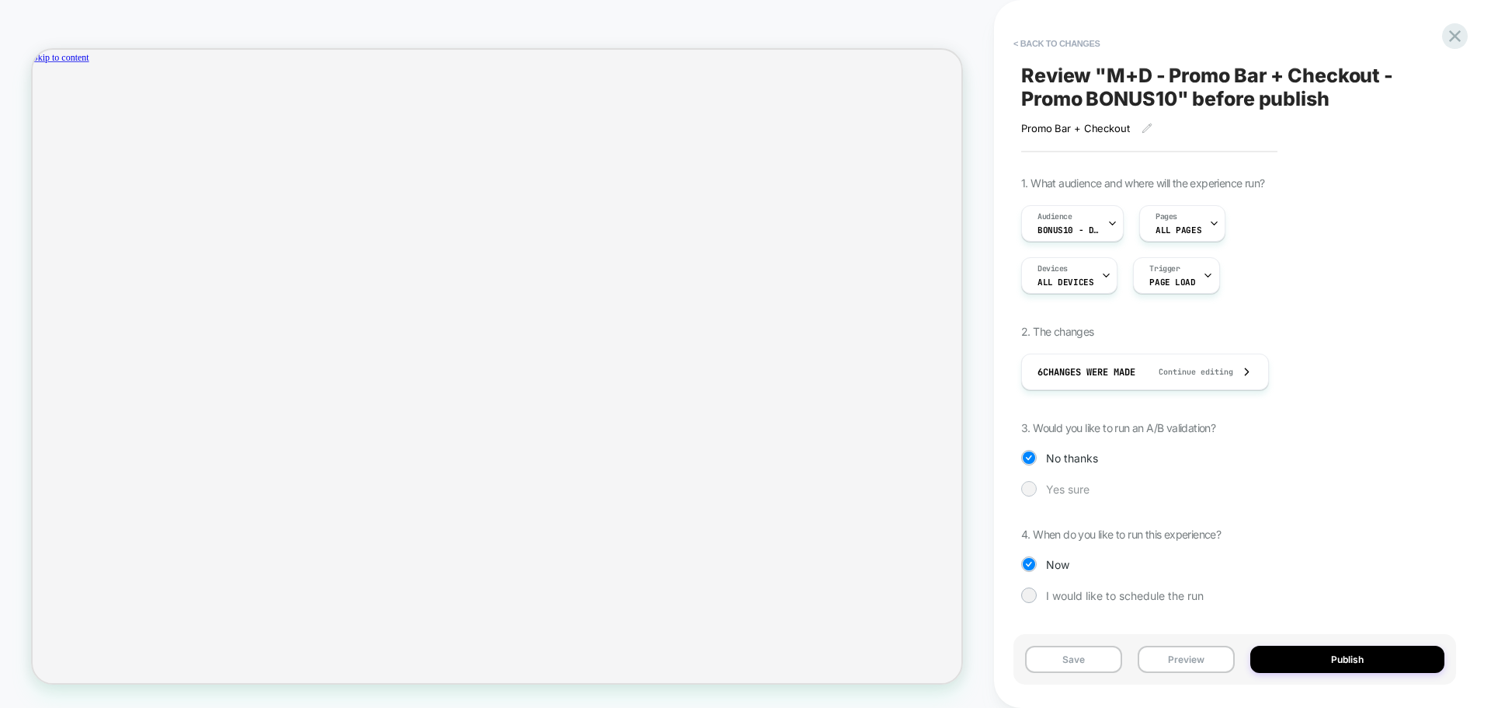
click at [1027, 491] on div at bounding box center [1029, 488] width 12 height 12
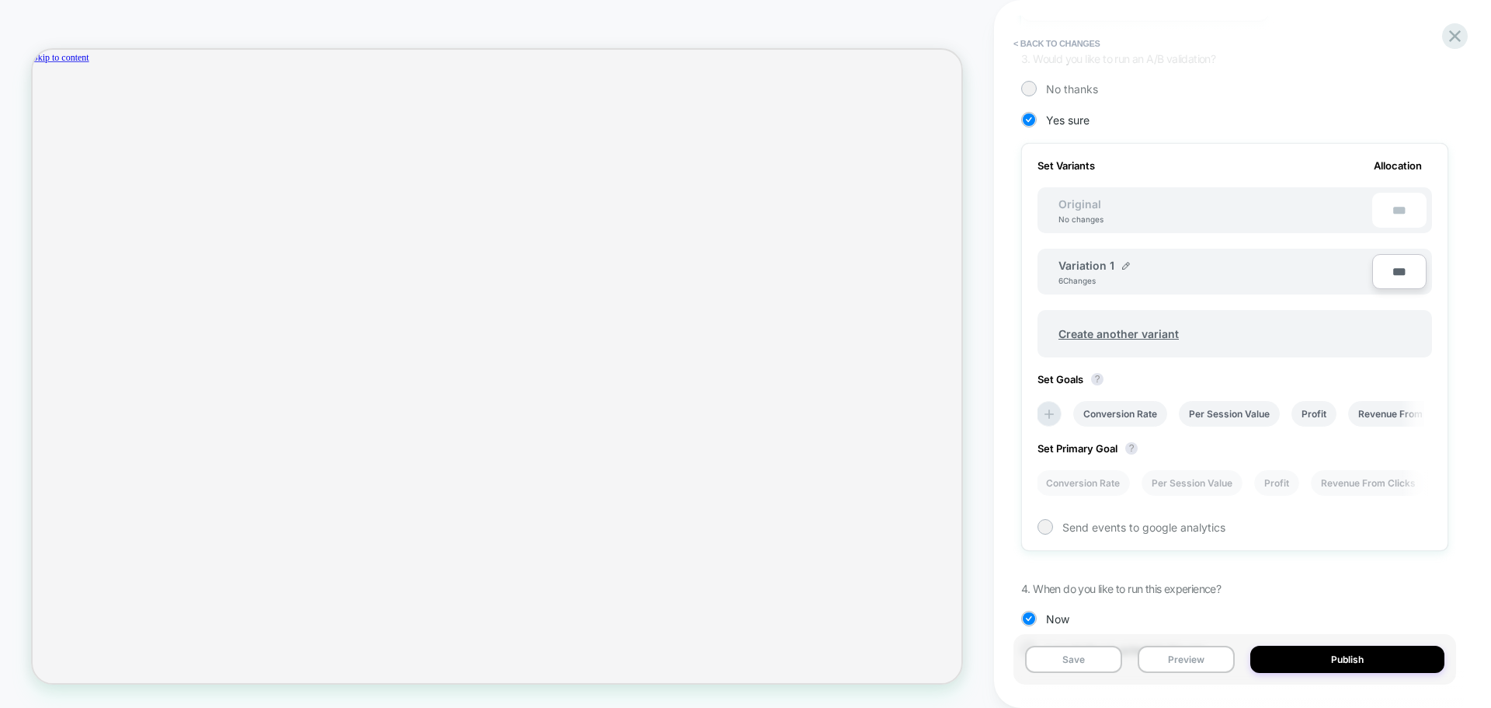
scroll to position [342, 0]
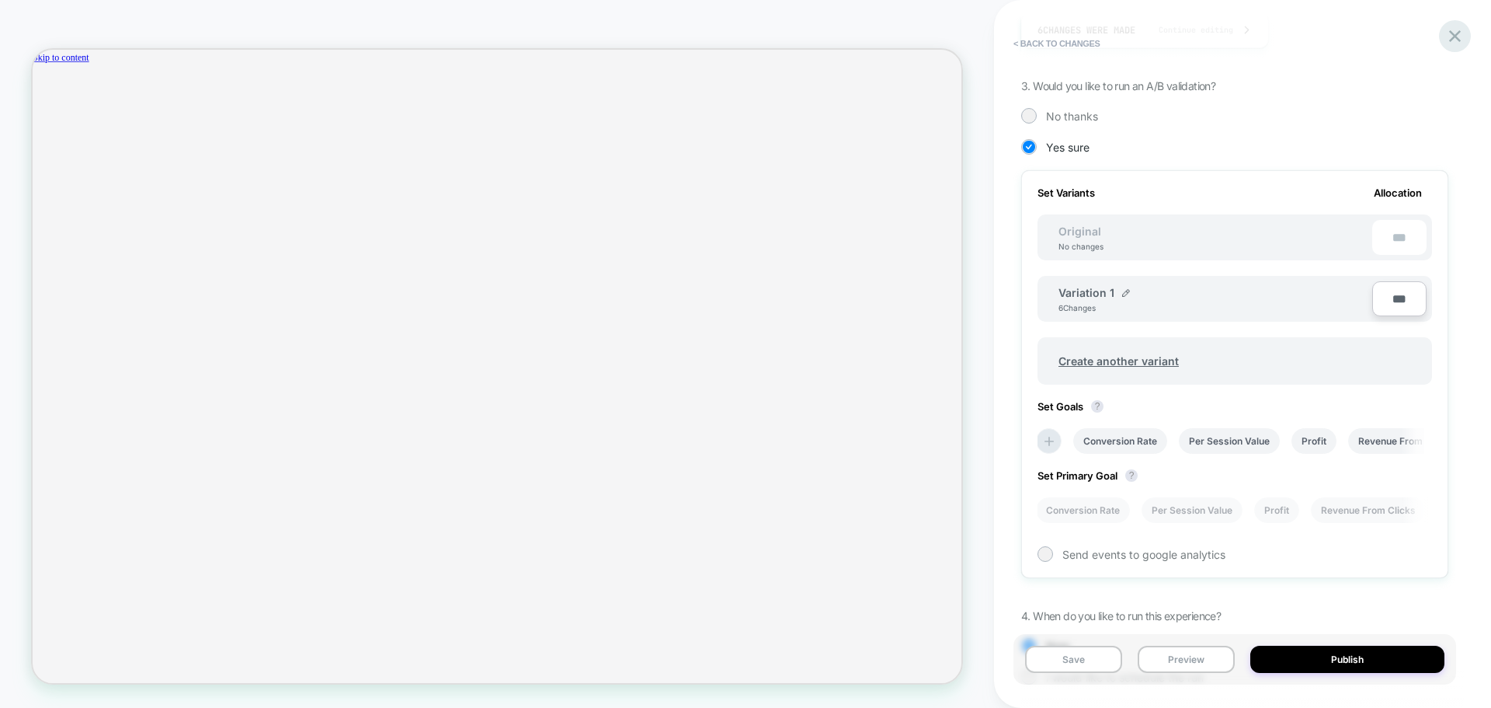
click at [1450, 36] on icon at bounding box center [1455, 36] width 21 height 21
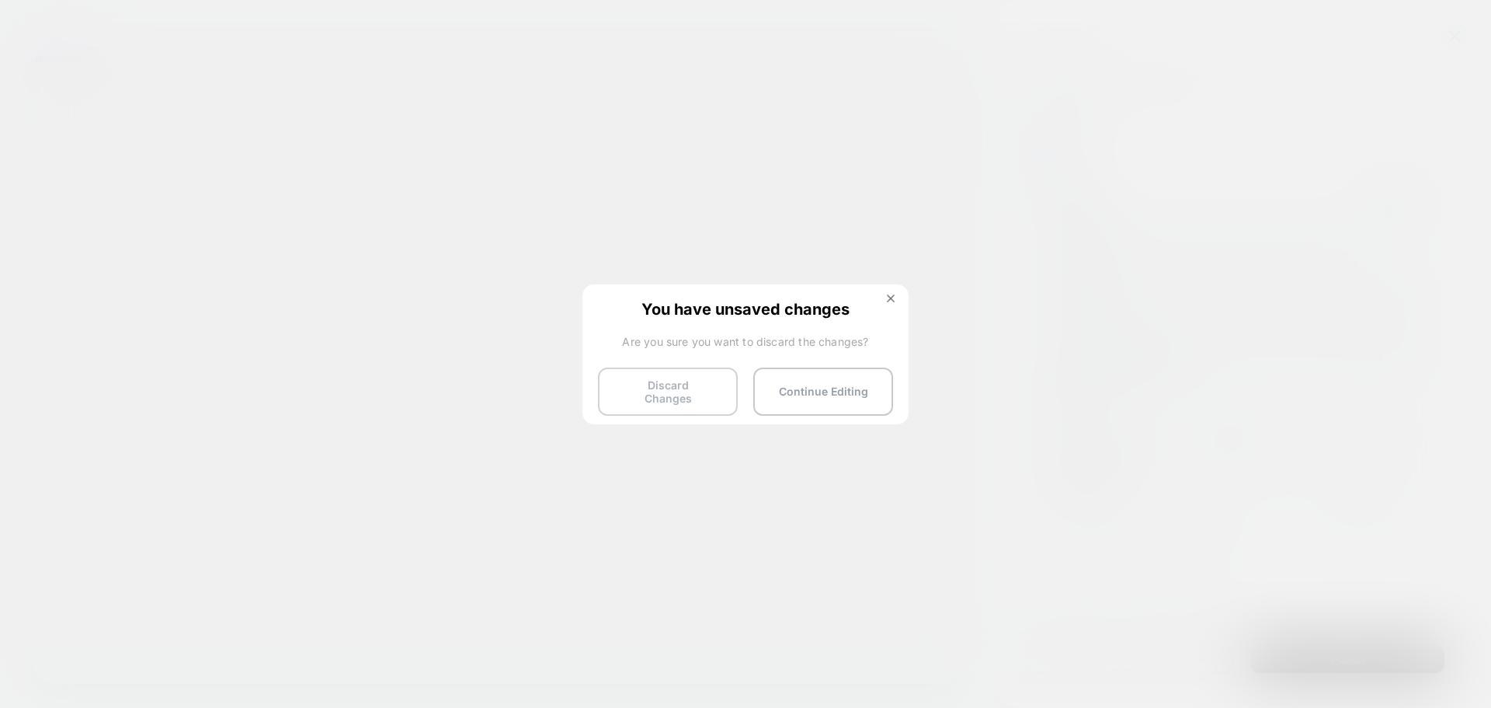
click at [696, 384] on button "Discard Changes" at bounding box center [668, 391] width 140 height 48
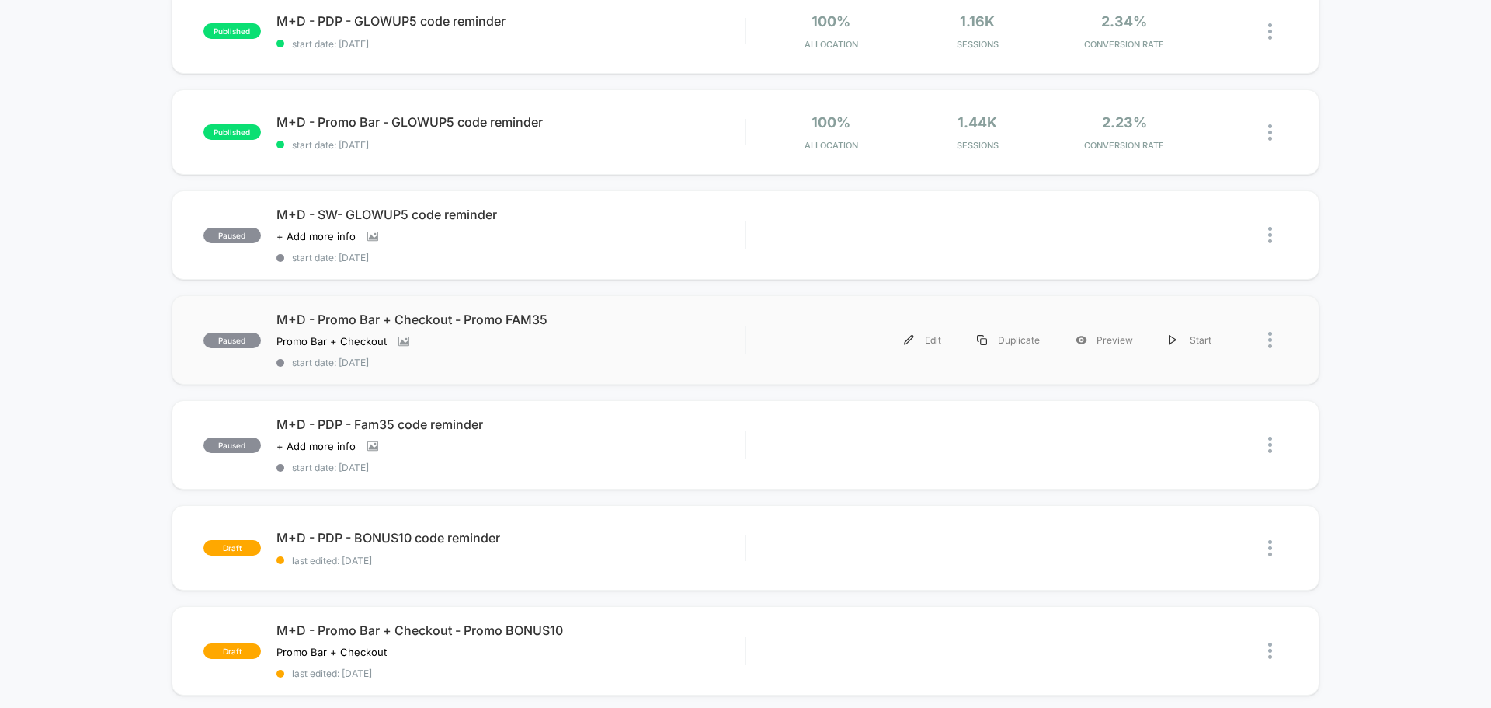
scroll to position [388, 0]
click at [926, 339] on div "Edit" at bounding box center [922, 338] width 73 height 35
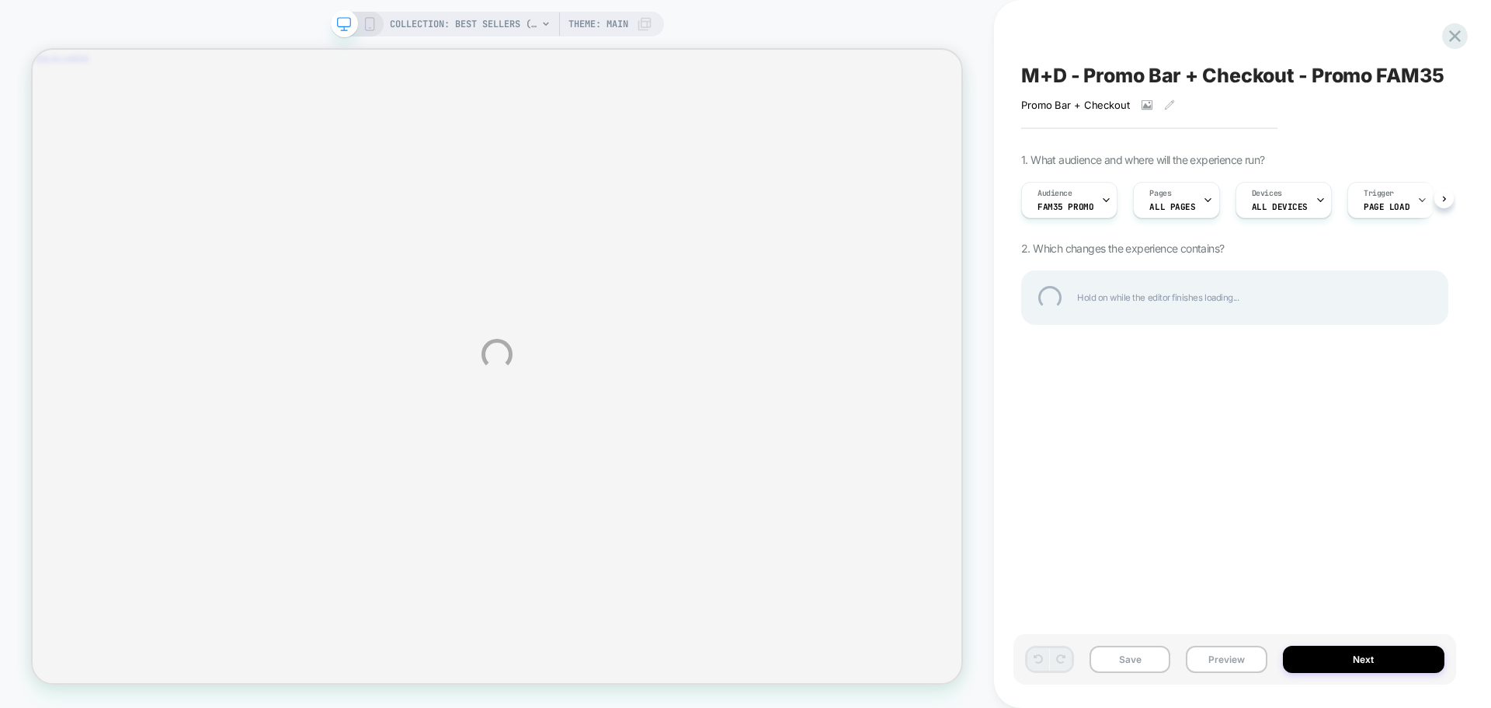
scroll to position [0, 1133]
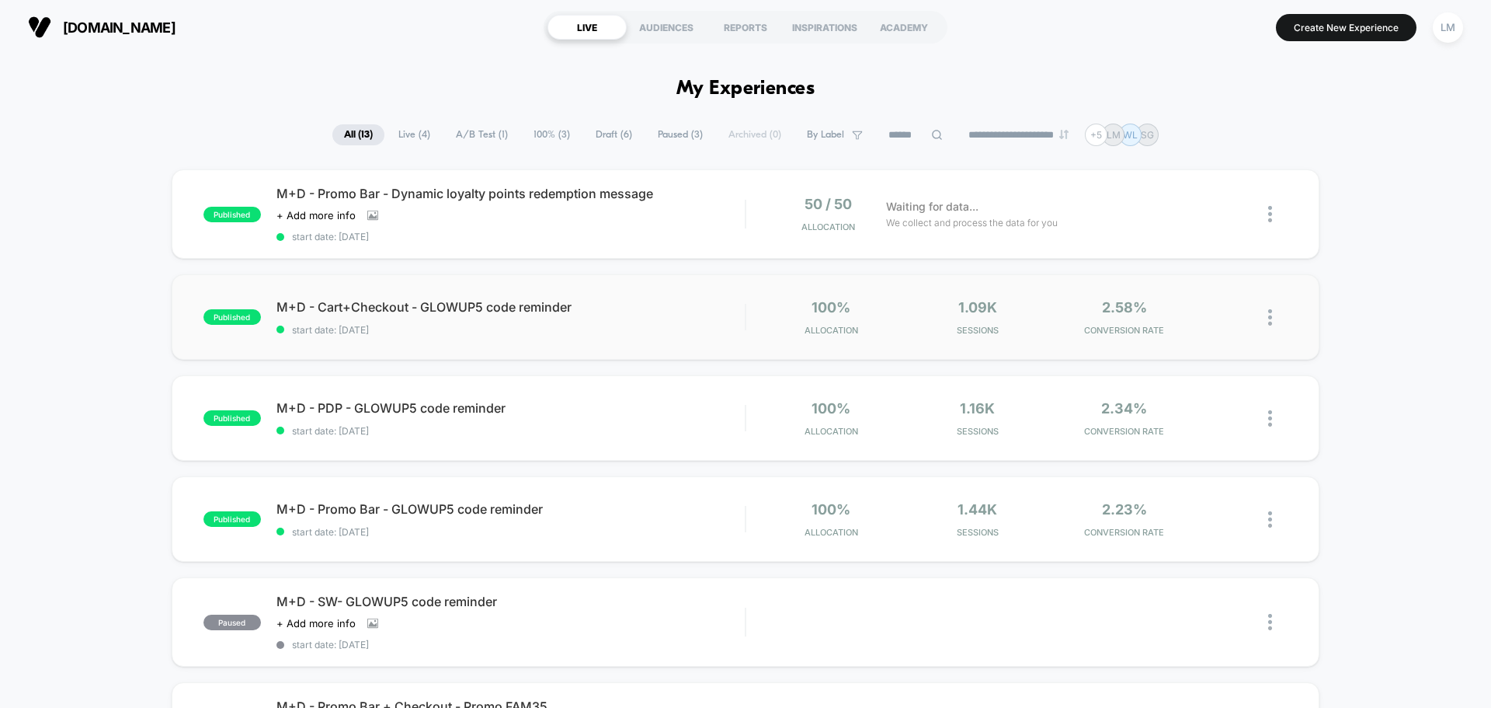
click at [1270, 324] on img at bounding box center [1270, 317] width 4 height 16
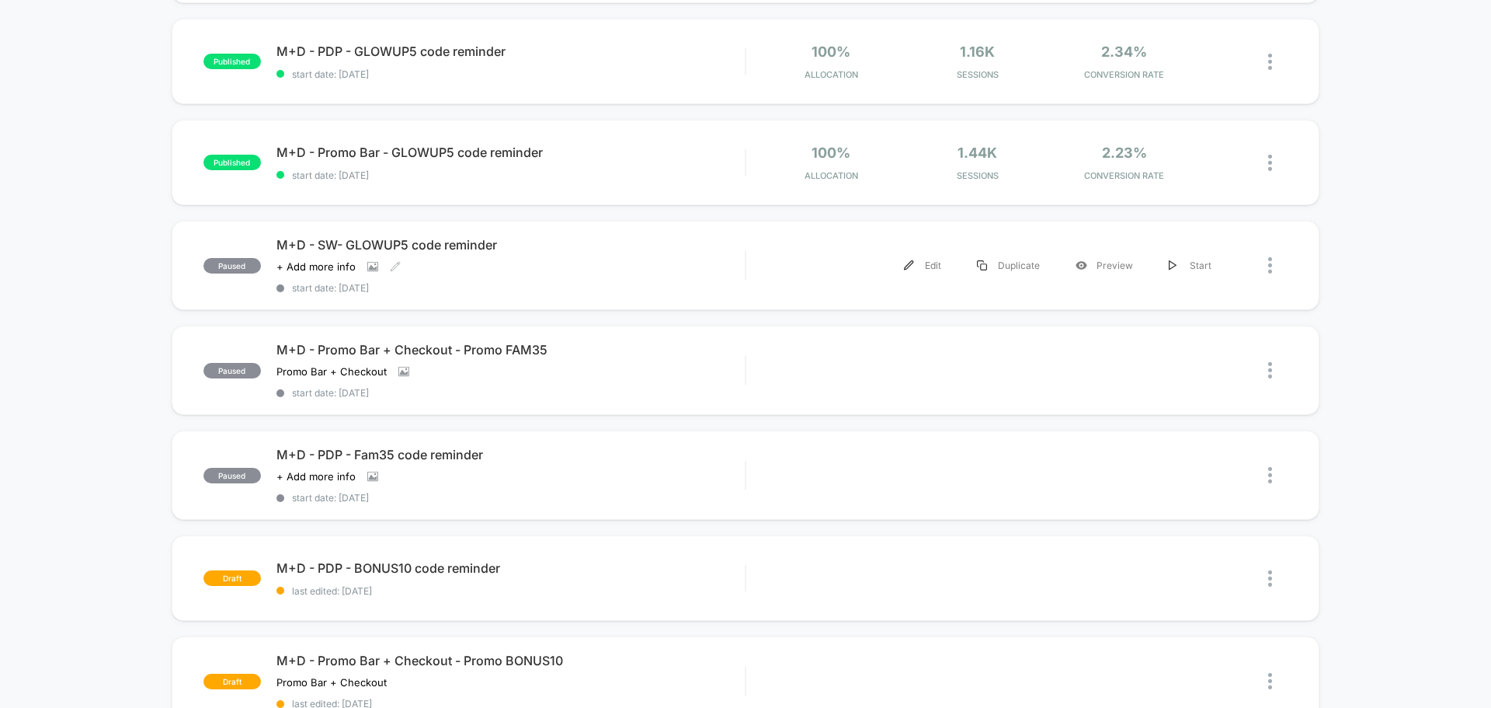
scroll to position [388, 0]
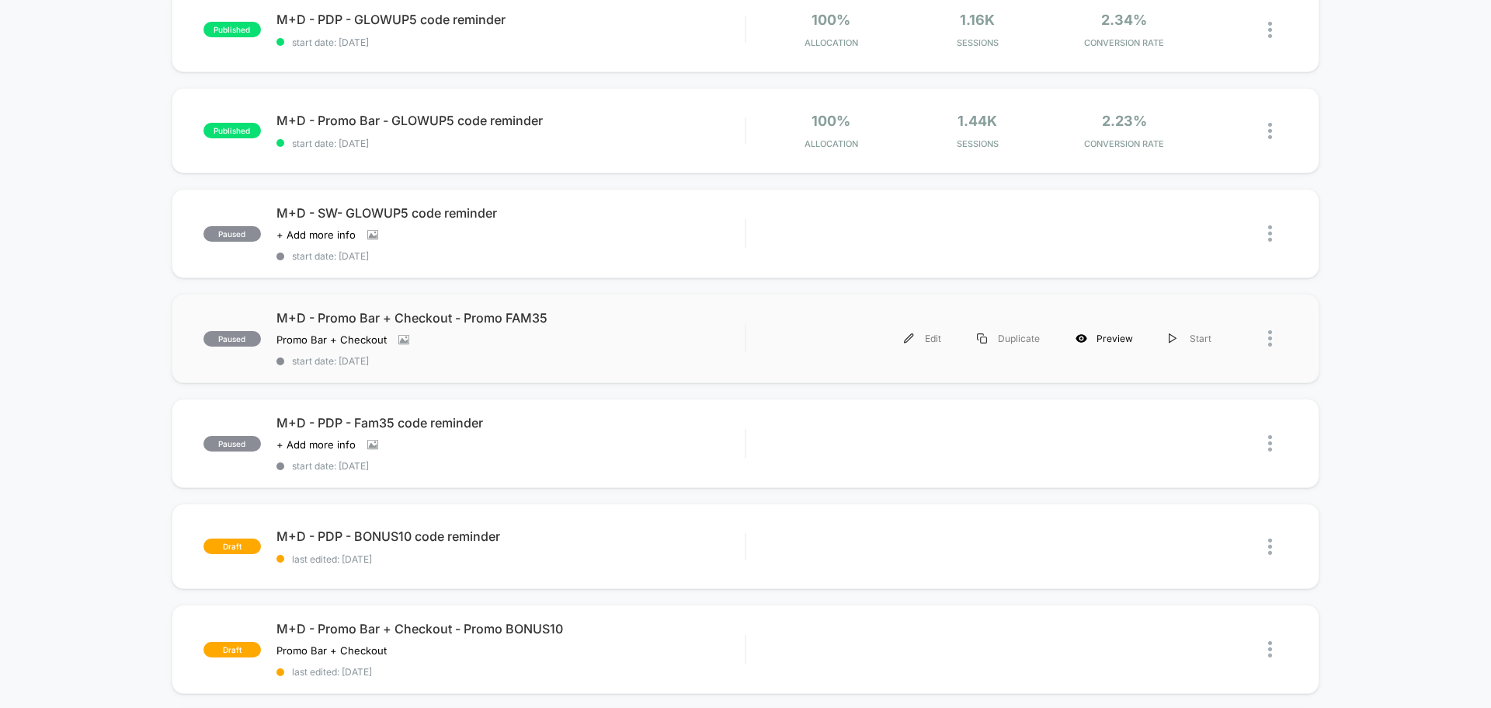
click at [1086, 337] on icon at bounding box center [1081, 338] width 11 height 9
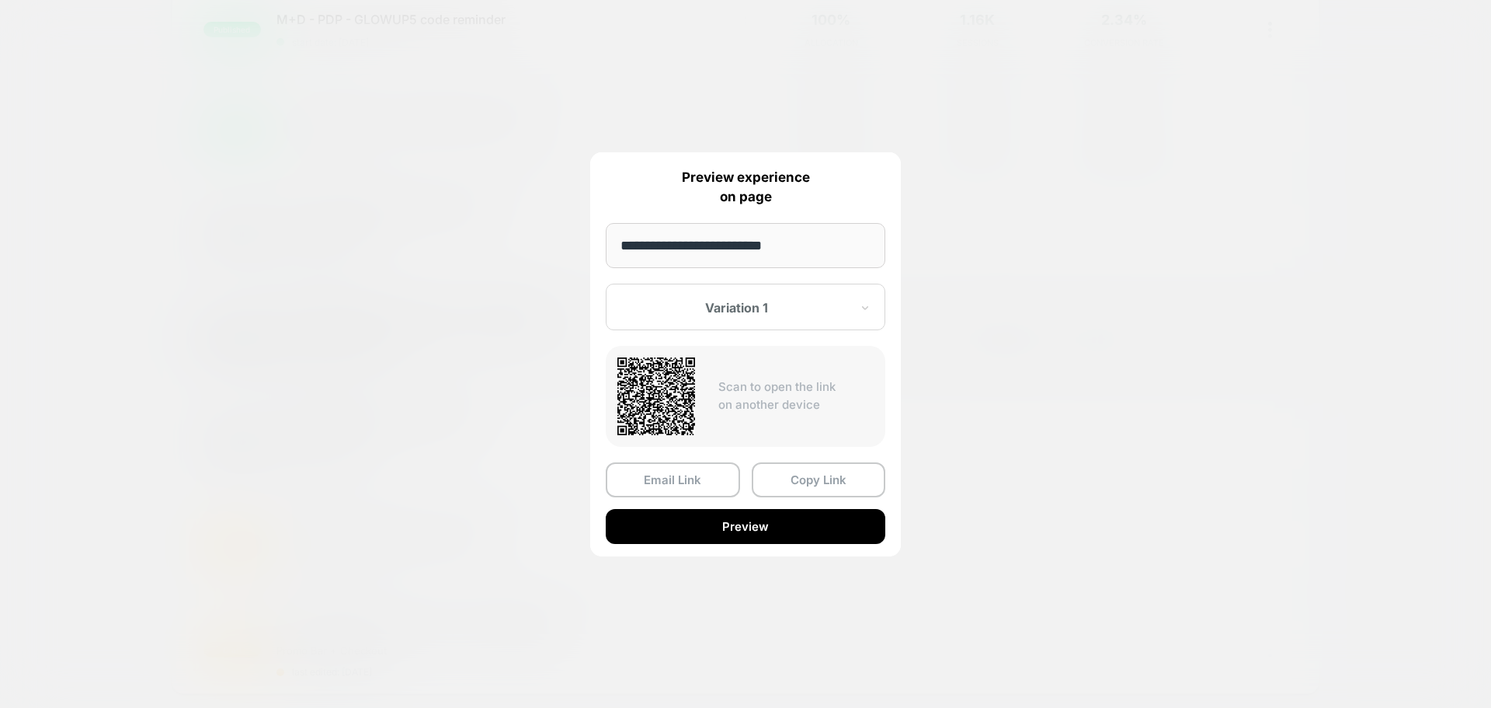
click at [753, 254] on input "**********" at bounding box center [746, 245] width 280 height 45
click at [805, 253] on input "**********" at bounding box center [746, 245] width 280 height 45
click at [692, 479] on button "Email Link" at bounding box center [673, 479] width 134 height 35
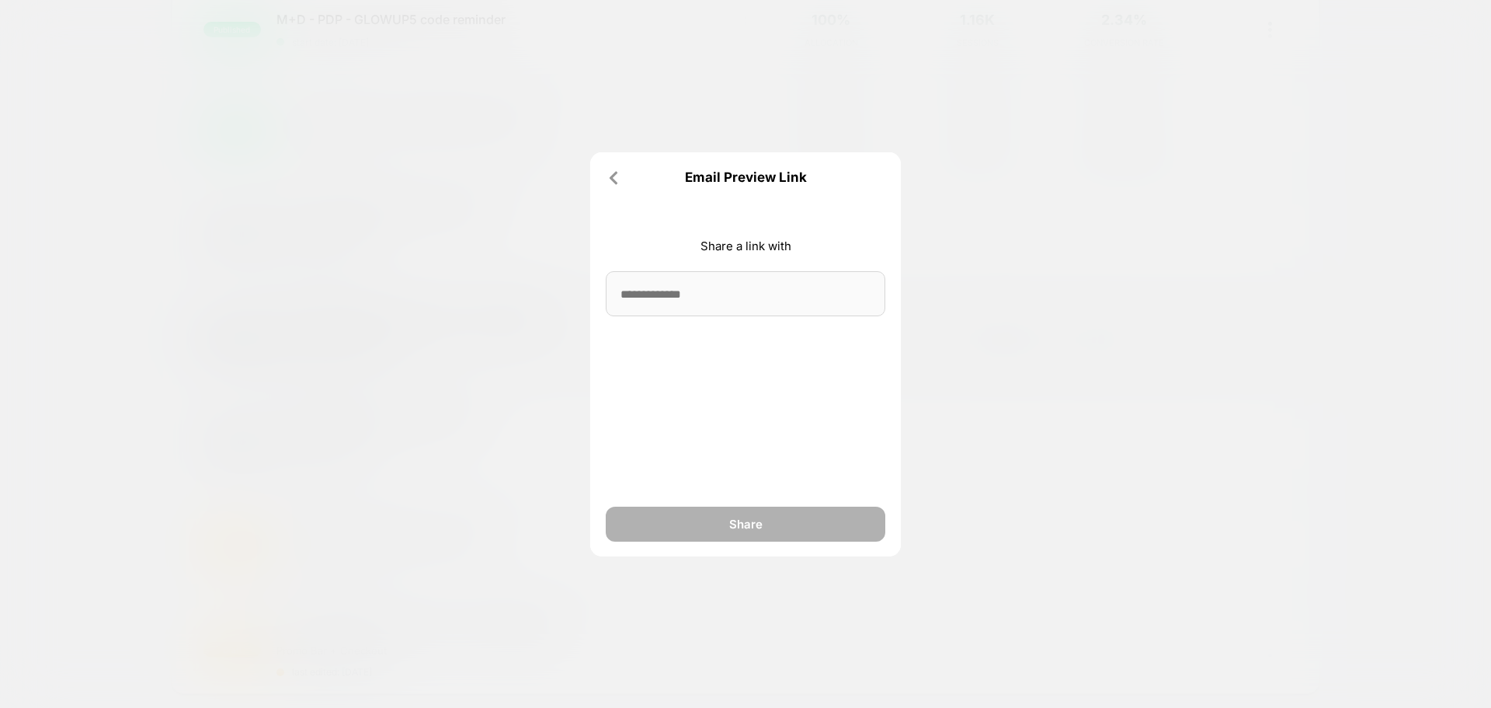
click at [605, 181] on div "Email Preview Link Share a link with Share" at bounding box center [745, 354] width 311 height 404
click at [613, 181] on icon at bounding box center [614, 178] width 16 height 16
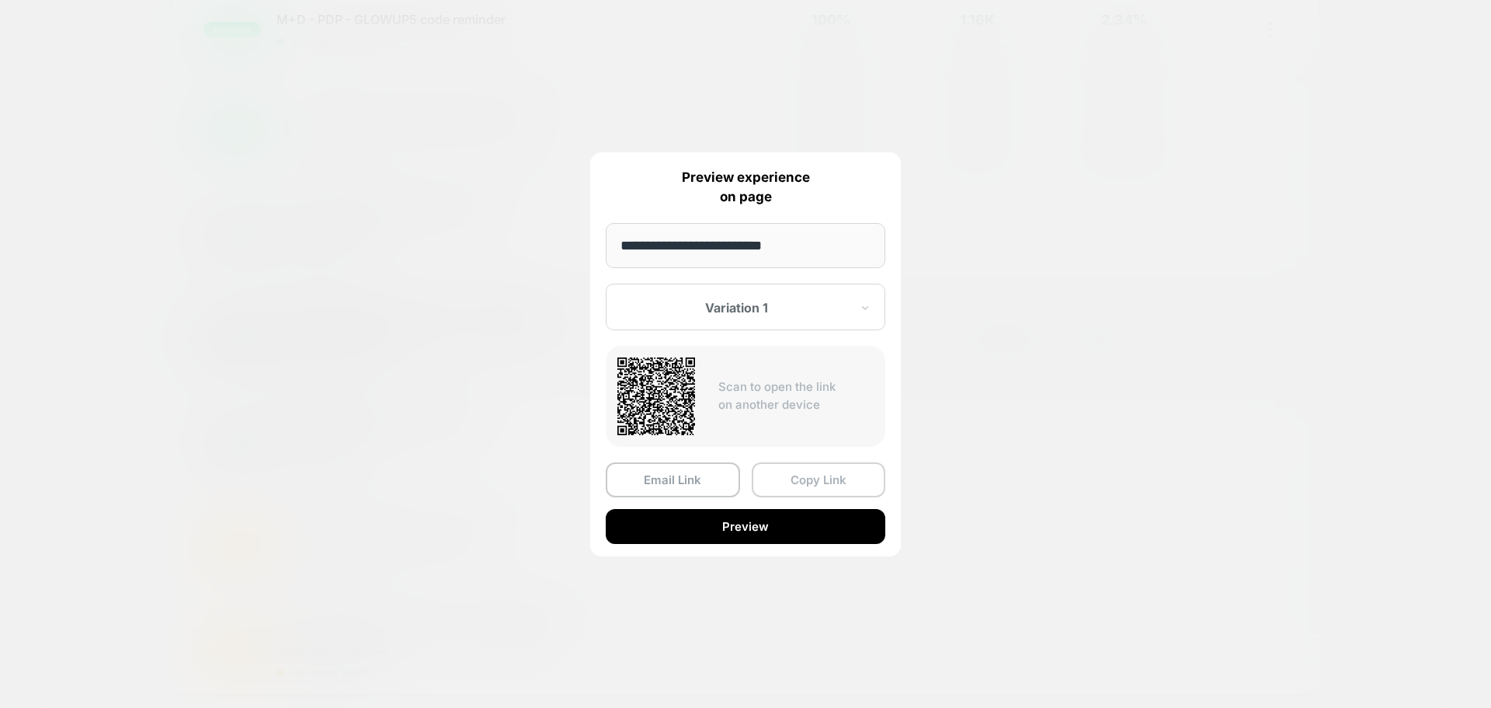
click at [845, 478] on button "Copy Link" at bounding box center [819, 479] width 134 height 35
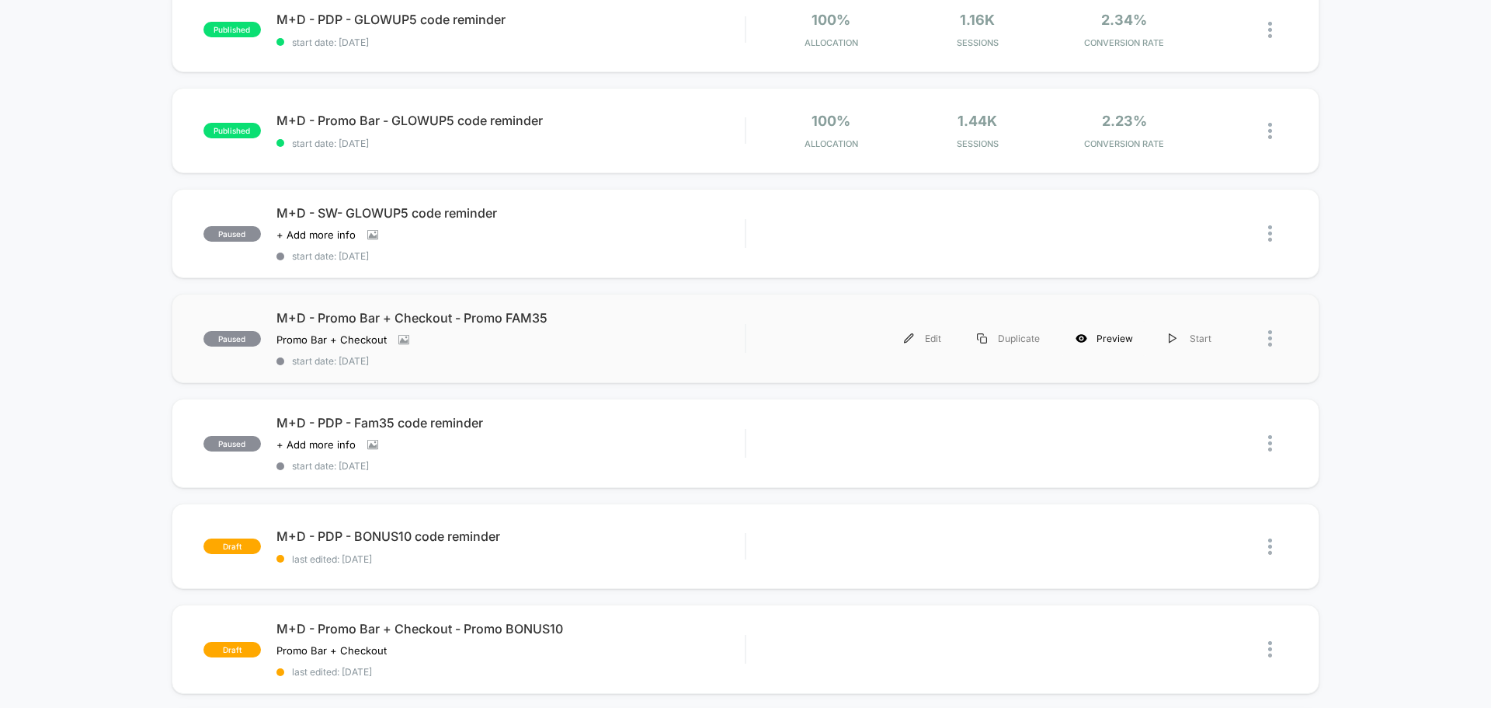
click at [1087, 331] on div "Preview" at bounding box center [1104, 338] width 93 height 35
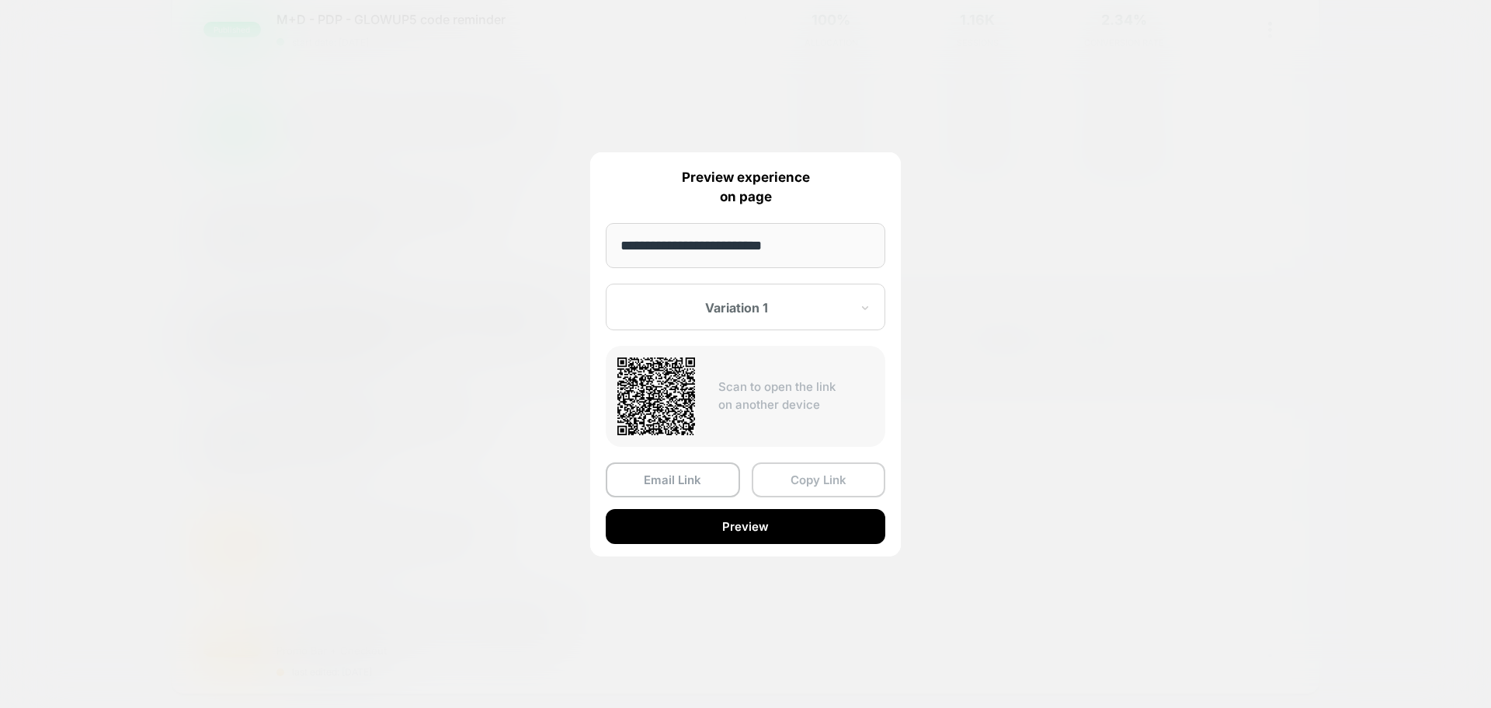
click at [811, 475] on button "Copy Link" at bounding box center [819, 479] width 134 height 35
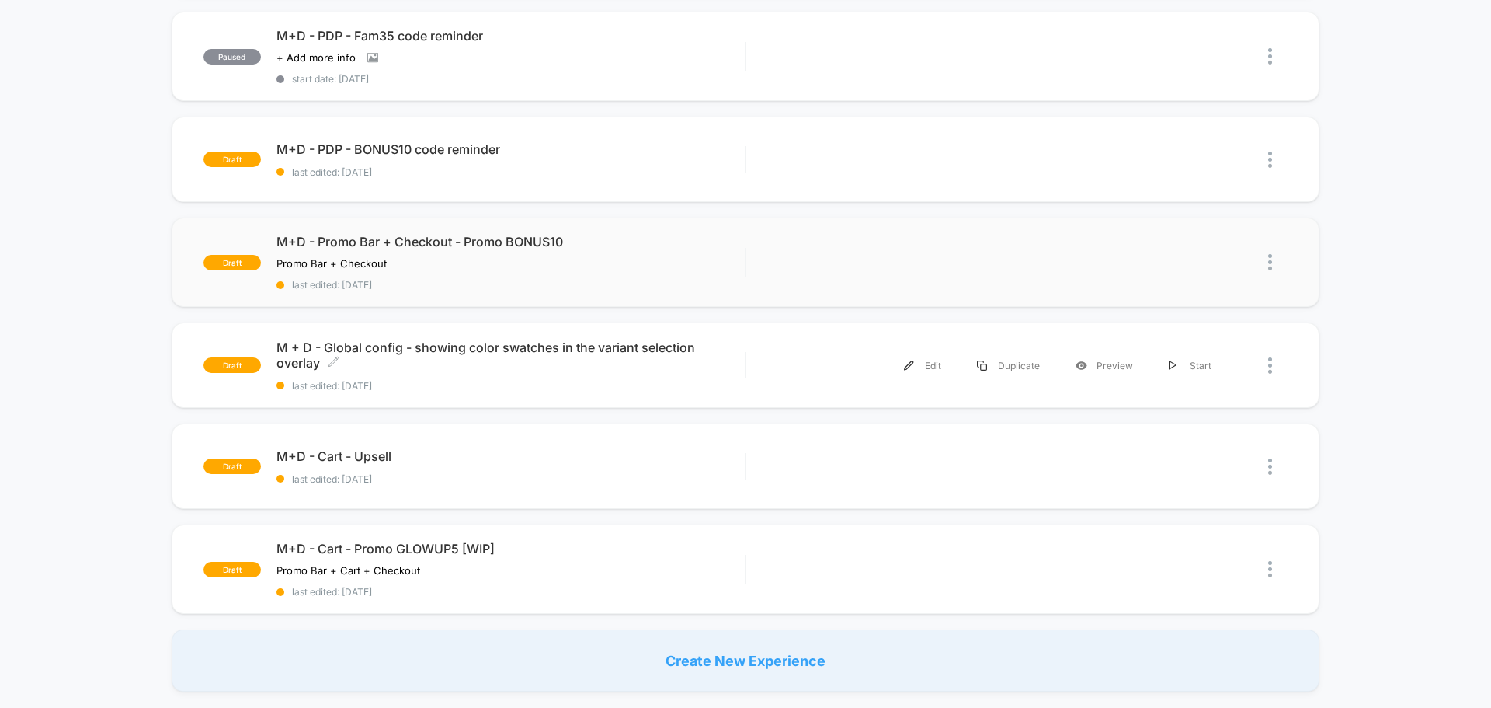
scroll to position [777, 0]
drag, startPoint x: 916, startPoint y: 266, endPoint x: 923, endPoint y: 259, distance: 9.9
click at [916, 265] on div "Edit" at bounding box center [922, 260] width 73 height 35
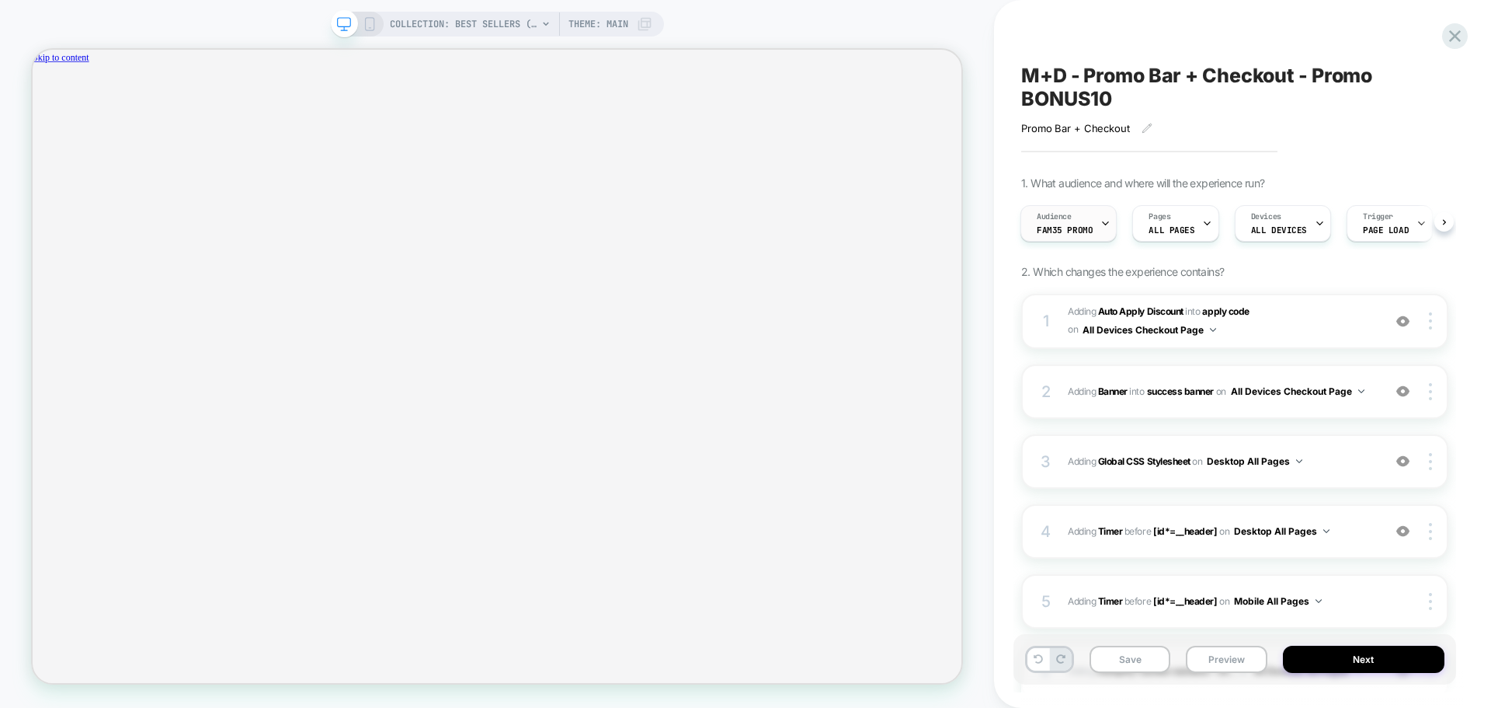
click at [1090, 229] on div "Audience Fam35 Promo" at bounding box center [1064, 223] width 87 height 35
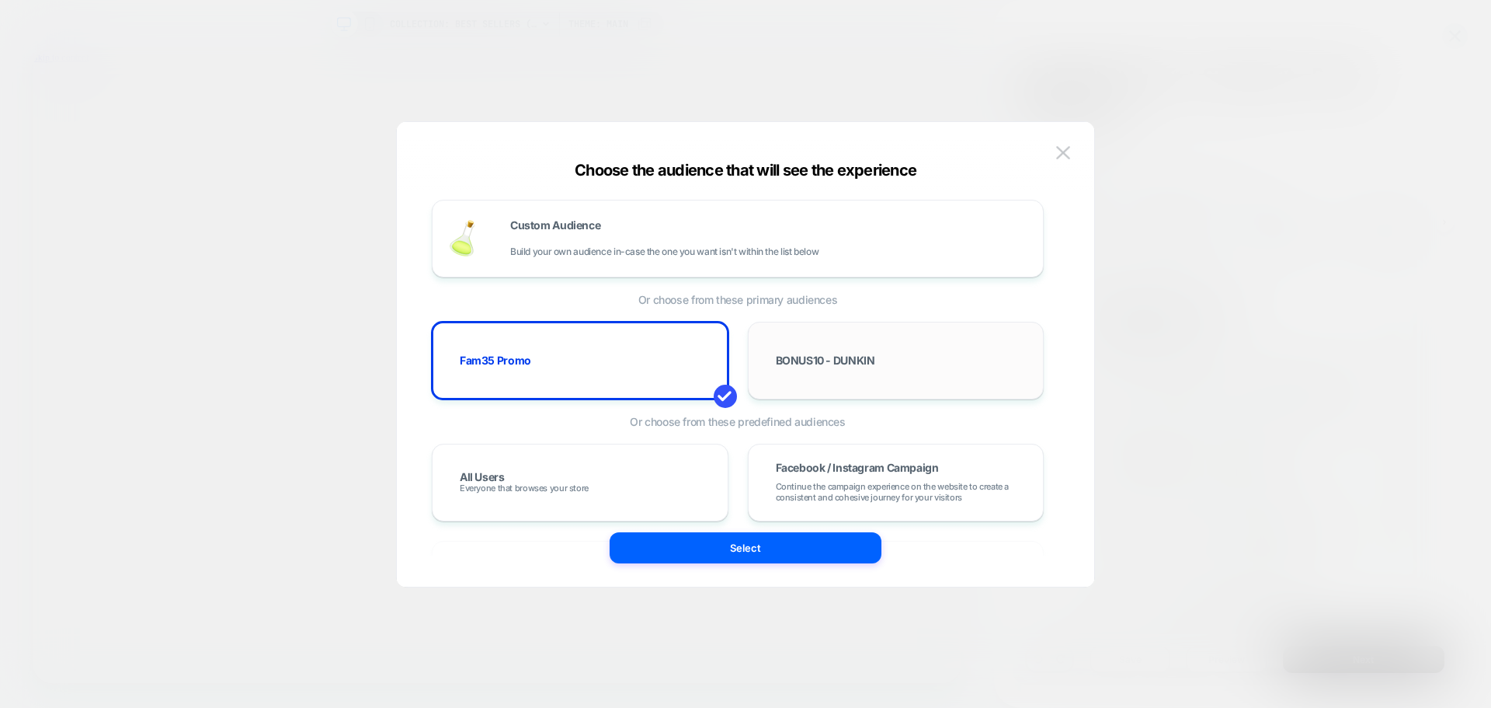
click at [817, 374] on div "BONUS10 - DUNKIN" at bounding box center [896, 360] width 264 height 45
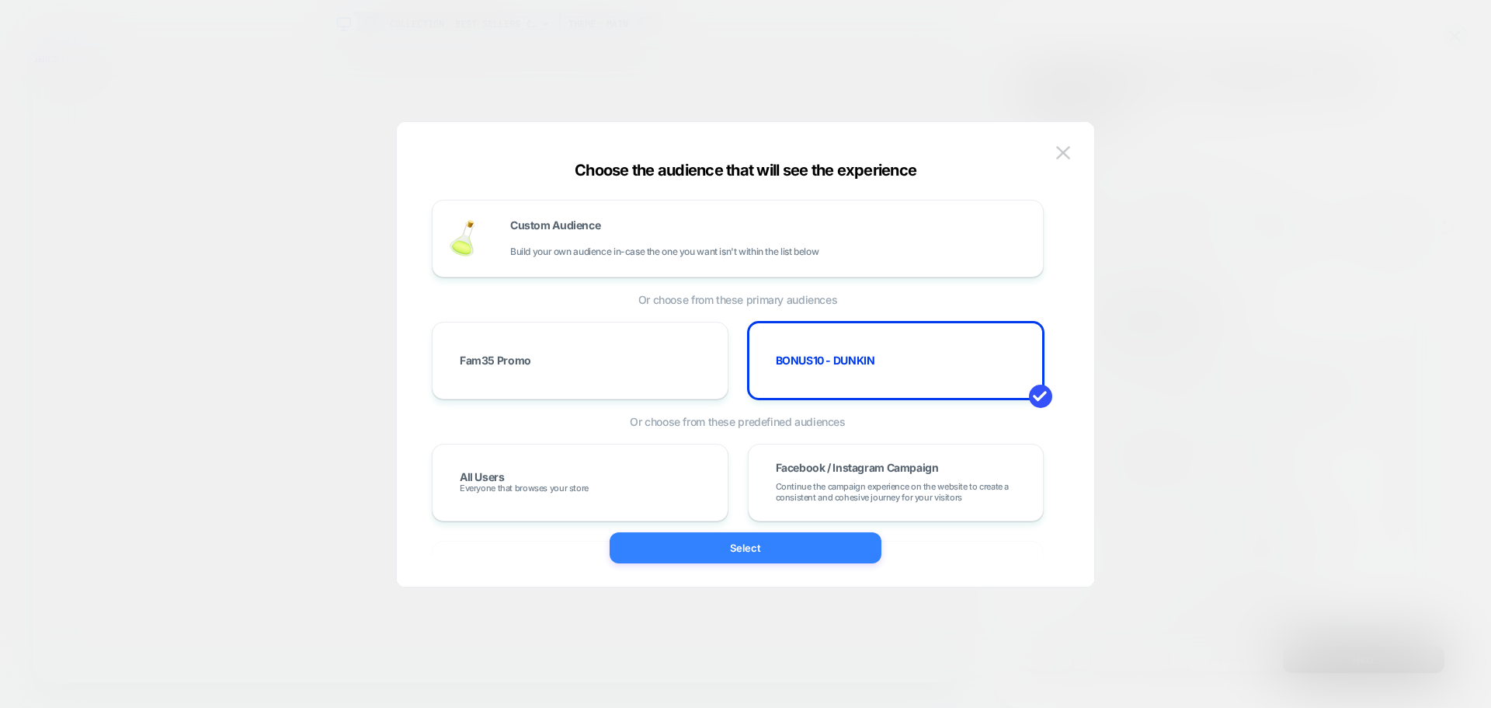
click at [762, 542] on button "Select" at bounding box center [746, 547] width 272 height 31
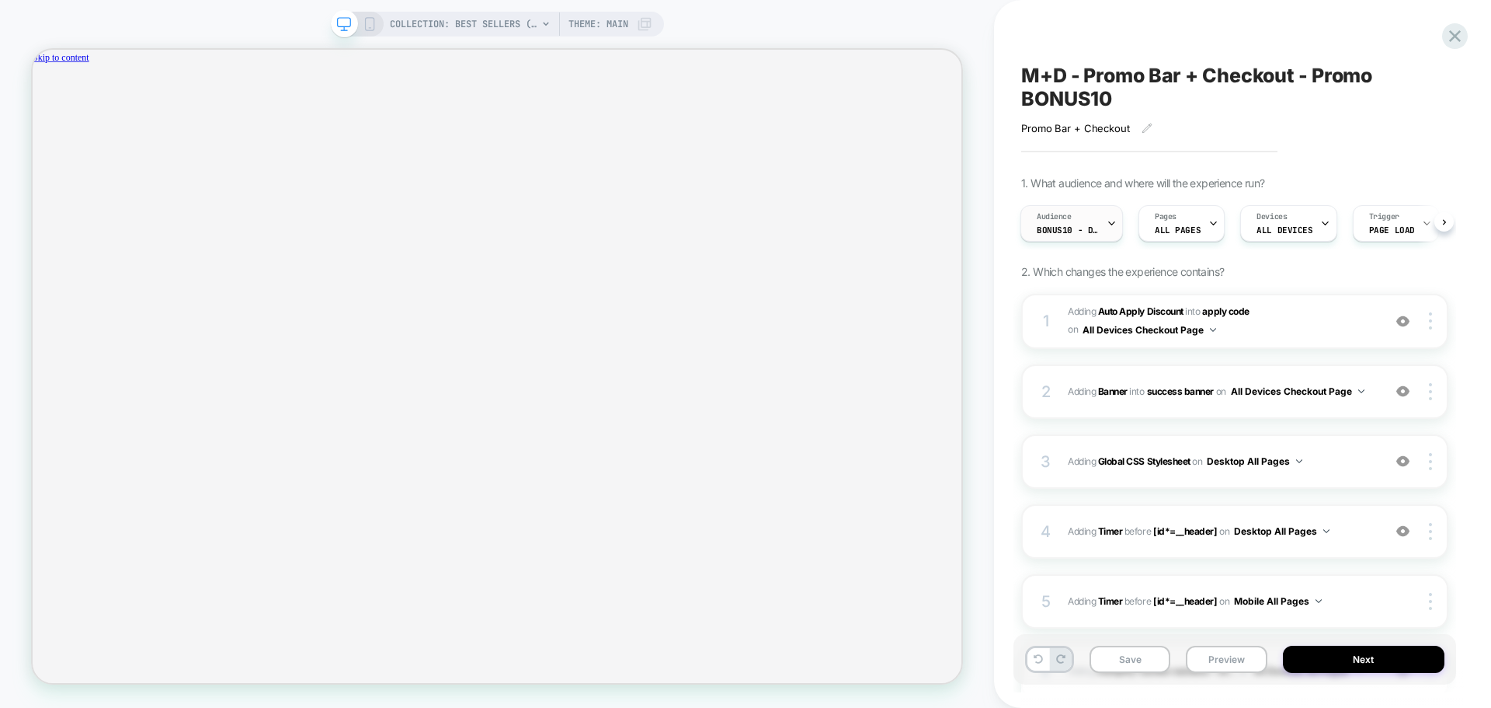
click at [1064, 224] on span "BONUS10 - DUNKIN" at bounding box center [1068, 229] width 62 height 11
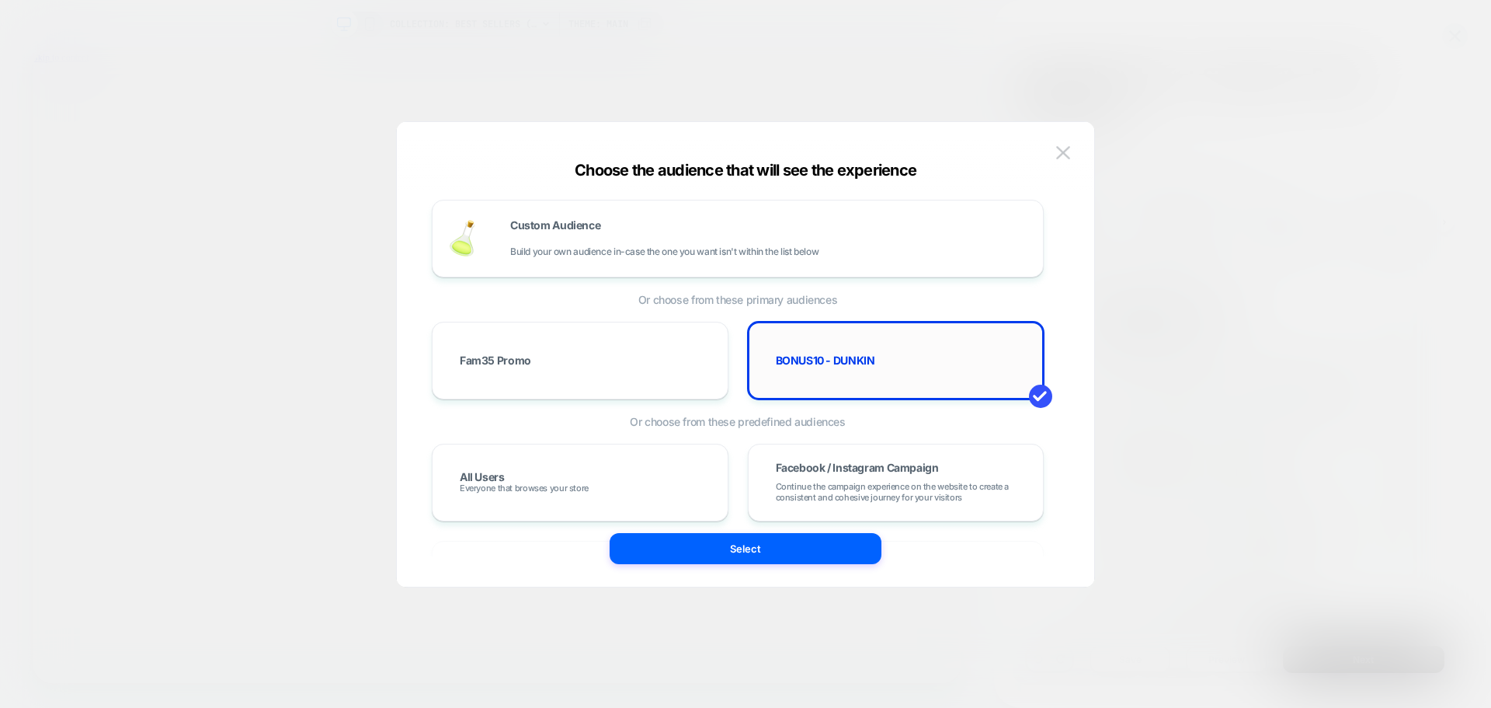
click at [813, 367] on div "BONUS10 - DUNKIN" at bounding box center [896, 360] width 264 height 45
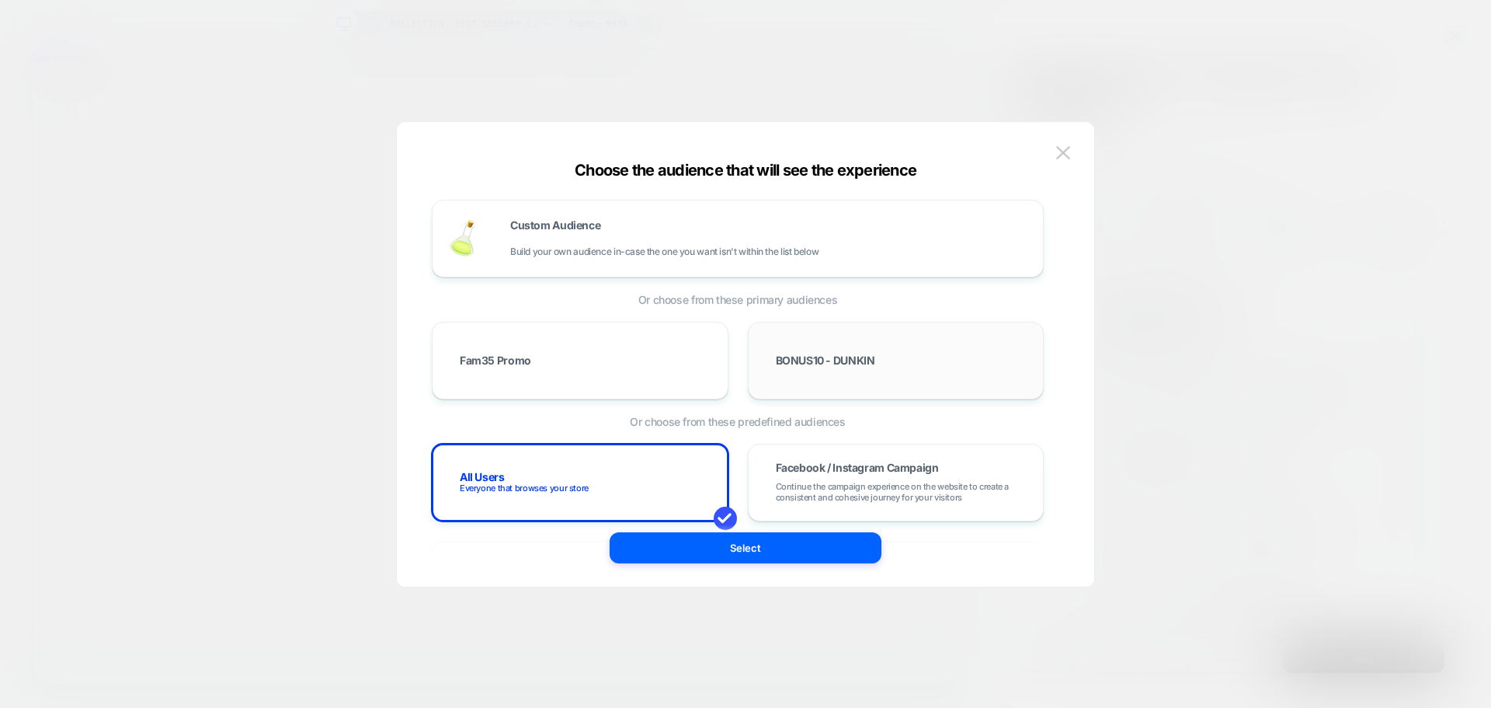
click at [822, 364] on span "BONUS10 - DUNKIN" at bounding box center [825, 360] width 99 height 11
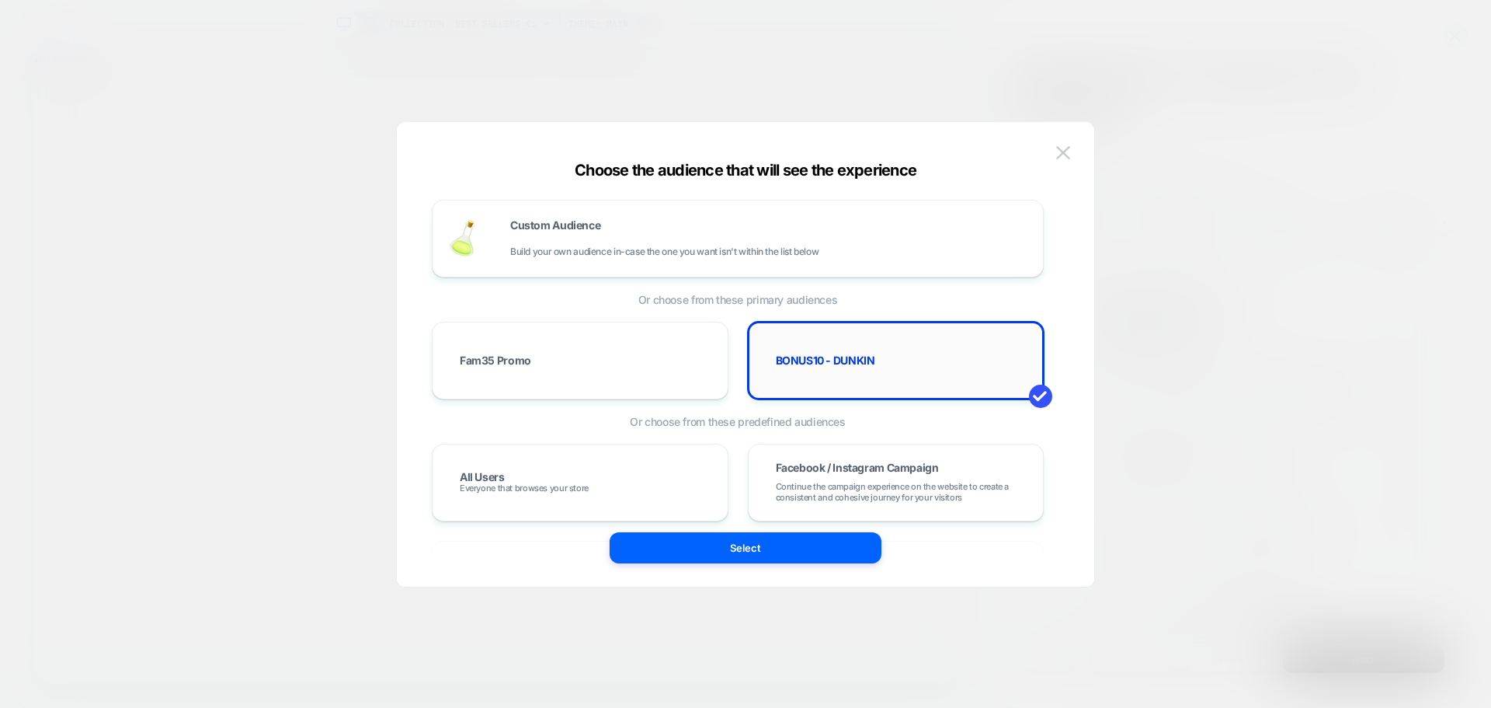
click at [839, 363] on span "BONUS10 - DUNKIN" at bounding box center [825, 360] width 99 height 11
click at [840, 362] on span "BONUS10 - DUNKIN" at bounding box center [825, 360] width 99 height 11
click at [852, 360] on span "BONUS10 - DUNKIN" at bounding box center [825, 360] width 99 height 11
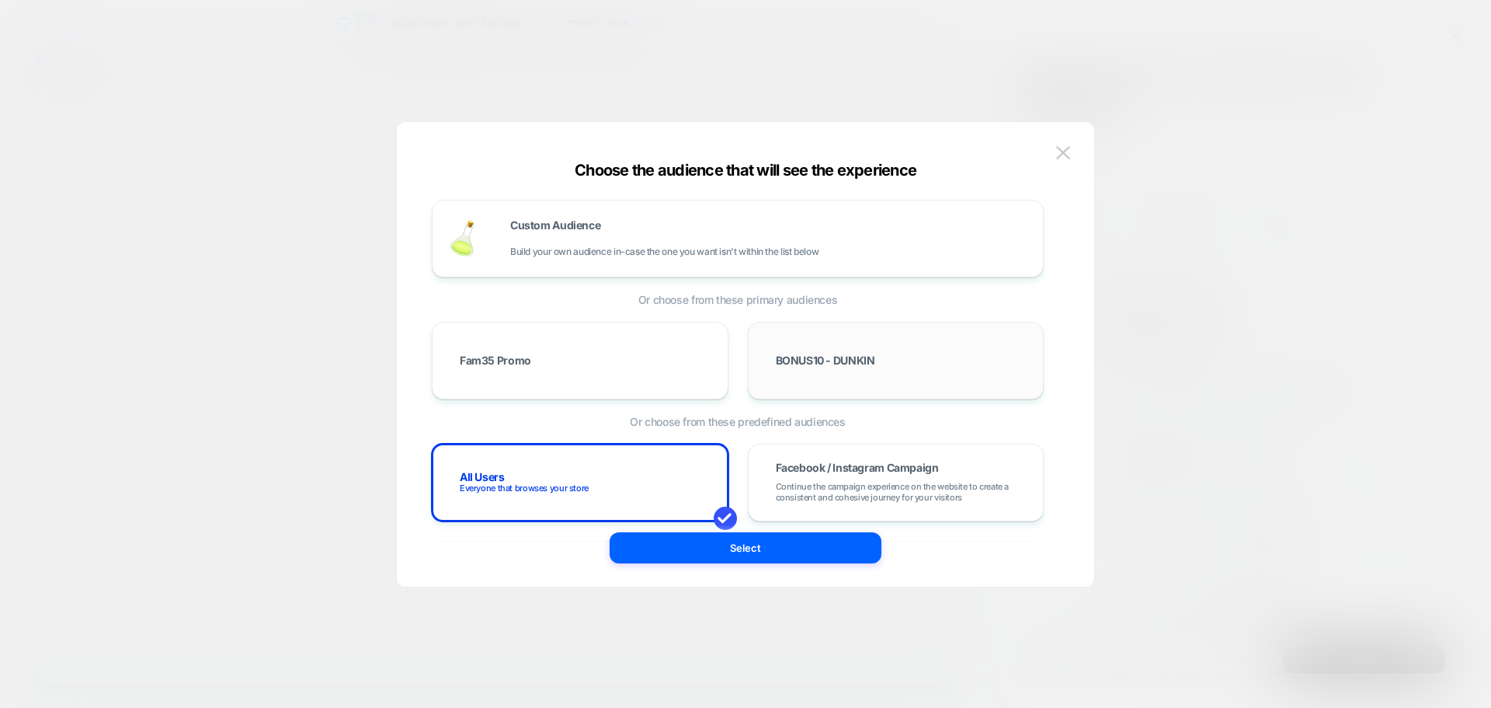
click at [850, 367] on div "BONUS10 - DUNKIN" at bounding box center [896, 360] width 264 height 45
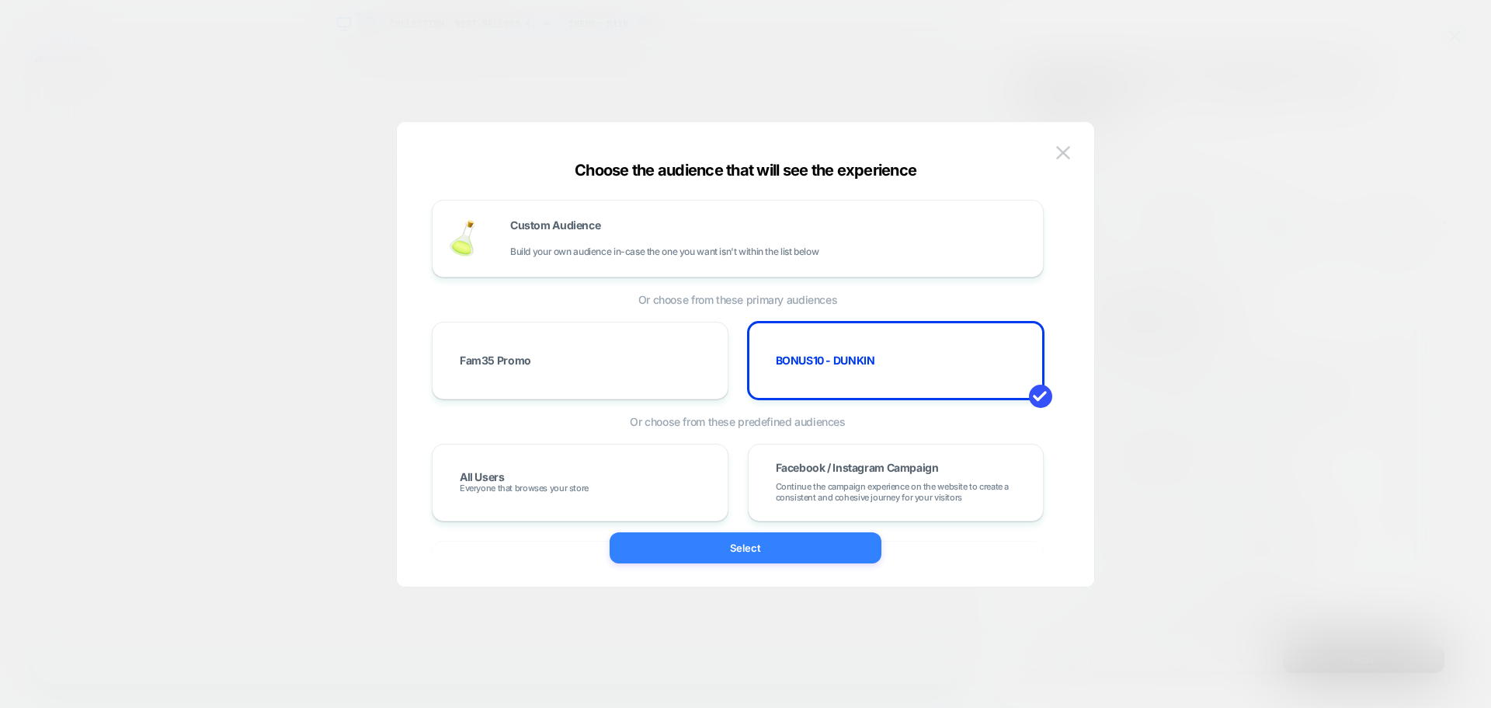
drag, startPoint x: 765, startPoint y: 547, endPoint x: 986, endPoint y: 644, distance: 241.0
click at [765, 547] on button "Select" at bounding box center [746, 547] width 272 height 31
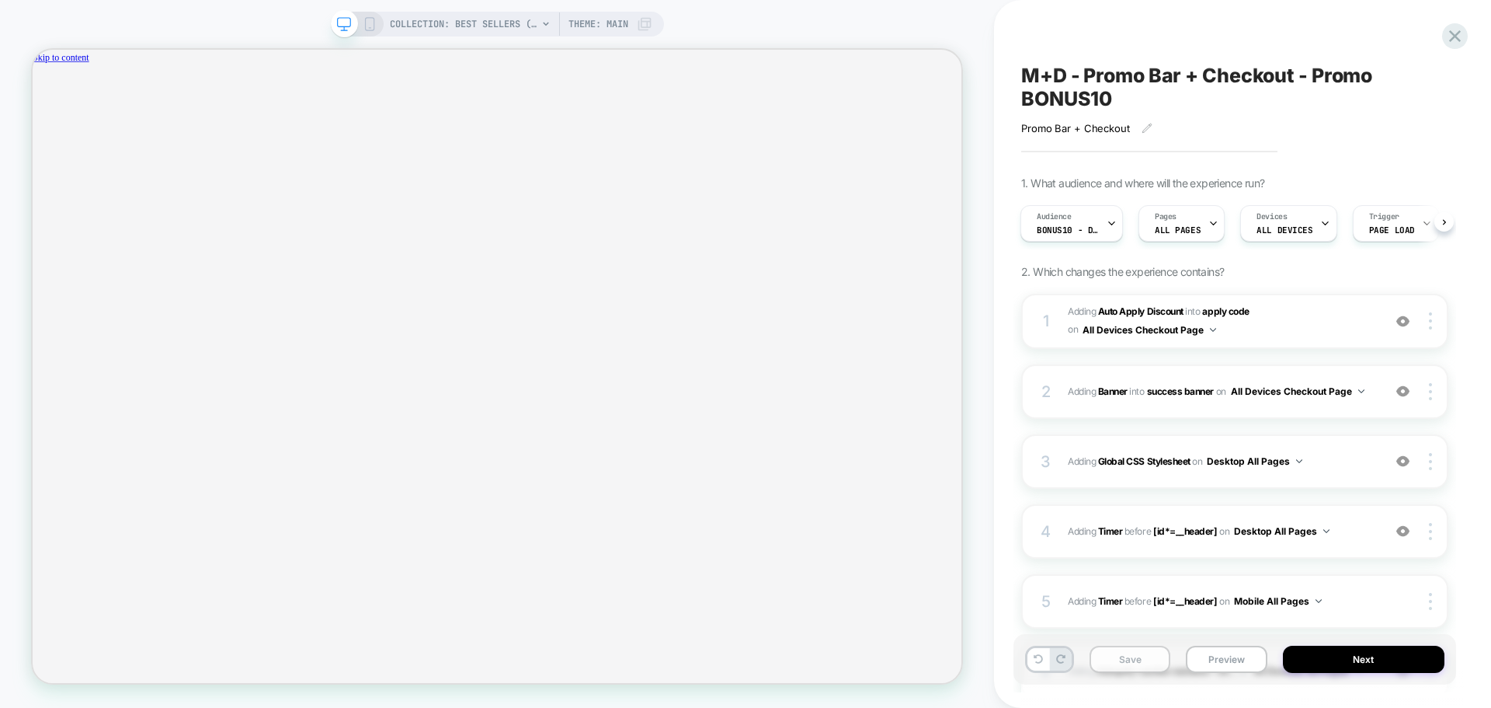
click at [1126, 659] on button "Save" at bounding box center [1130, 658] width 81 height 27
click at [1450, 33] on icon at bounding box center [1455, 36] width 21 height 21
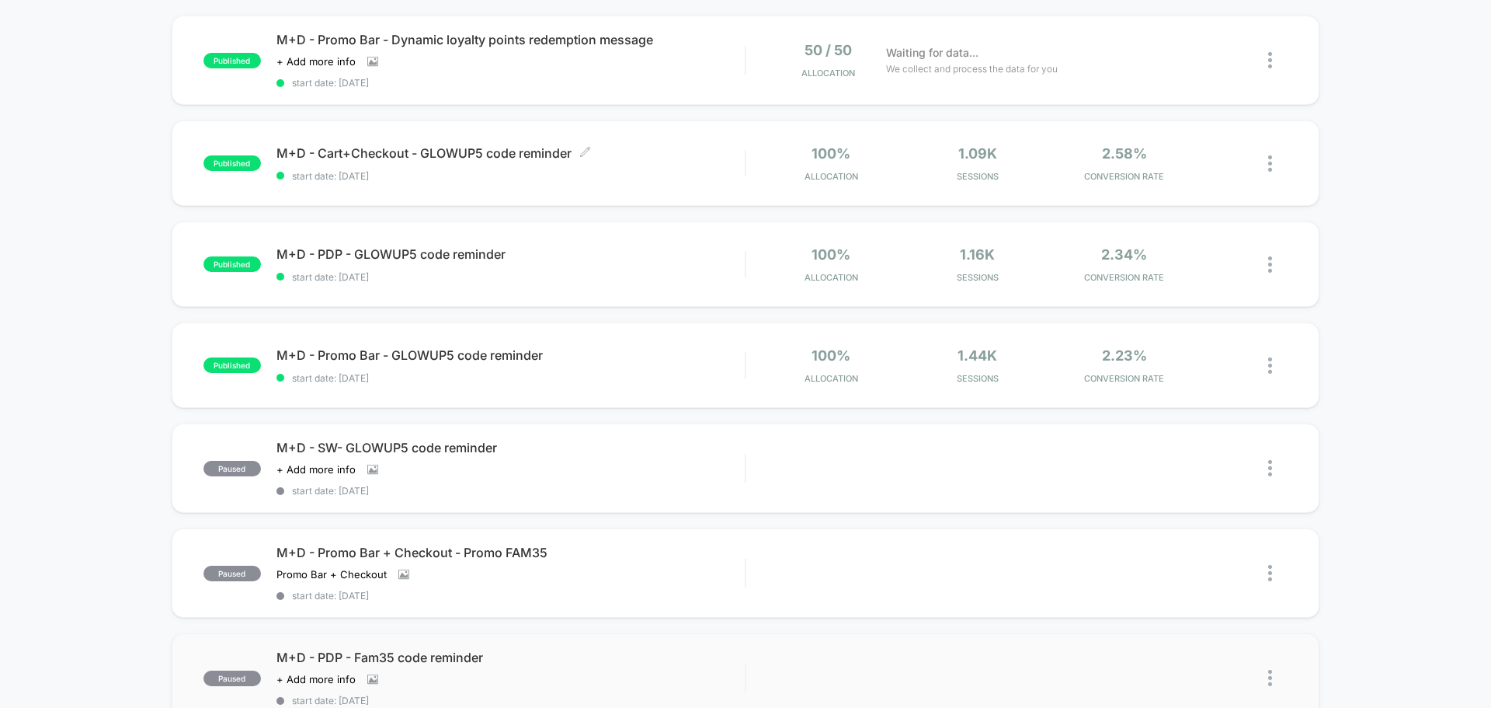
scroll to position [155, 0]
